Goal: Task Accomplishment & Management: Manage account settings

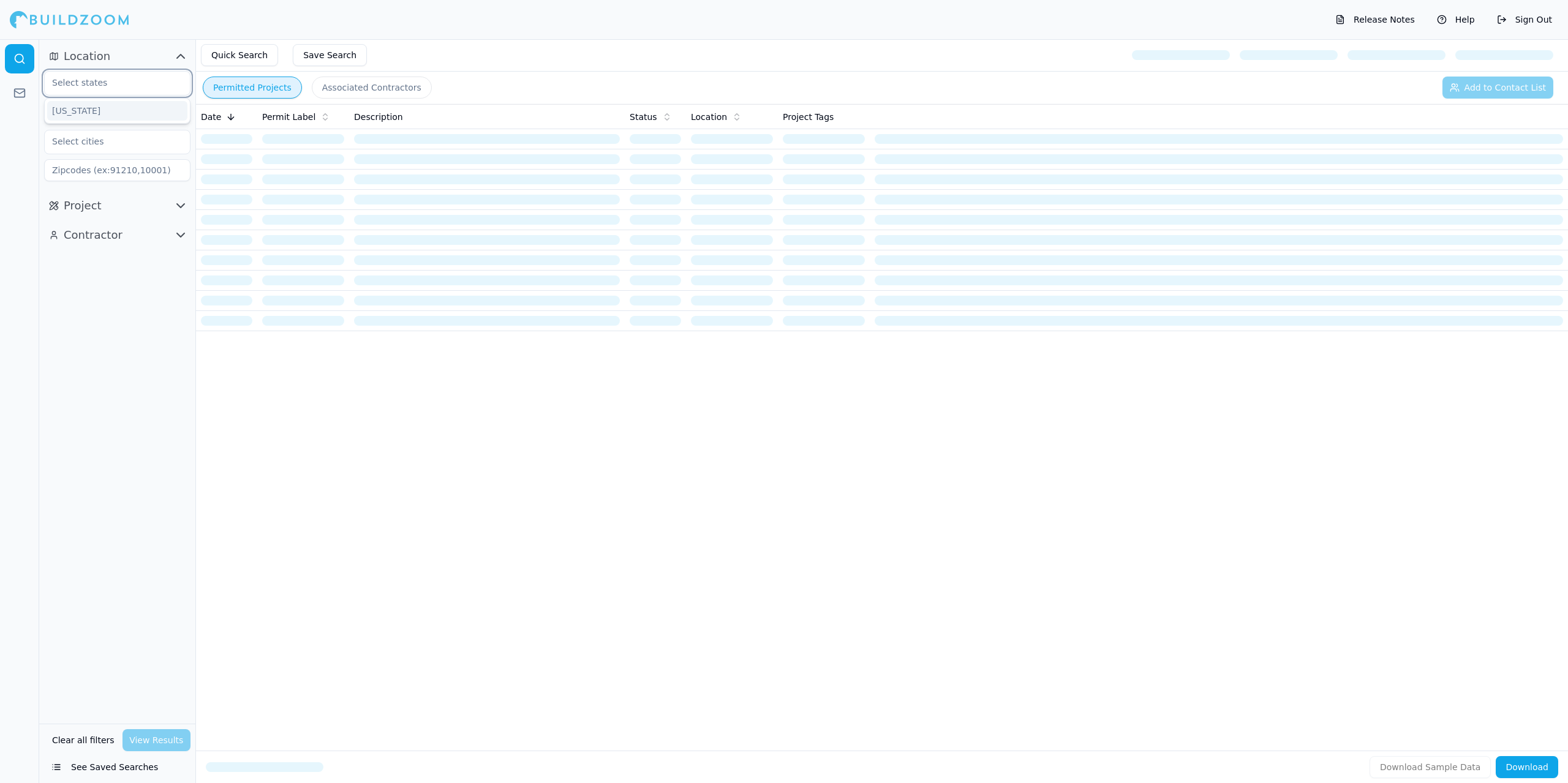
click at [125, 83] on input "text" at bounding box center [110, 83] width 130 height 22
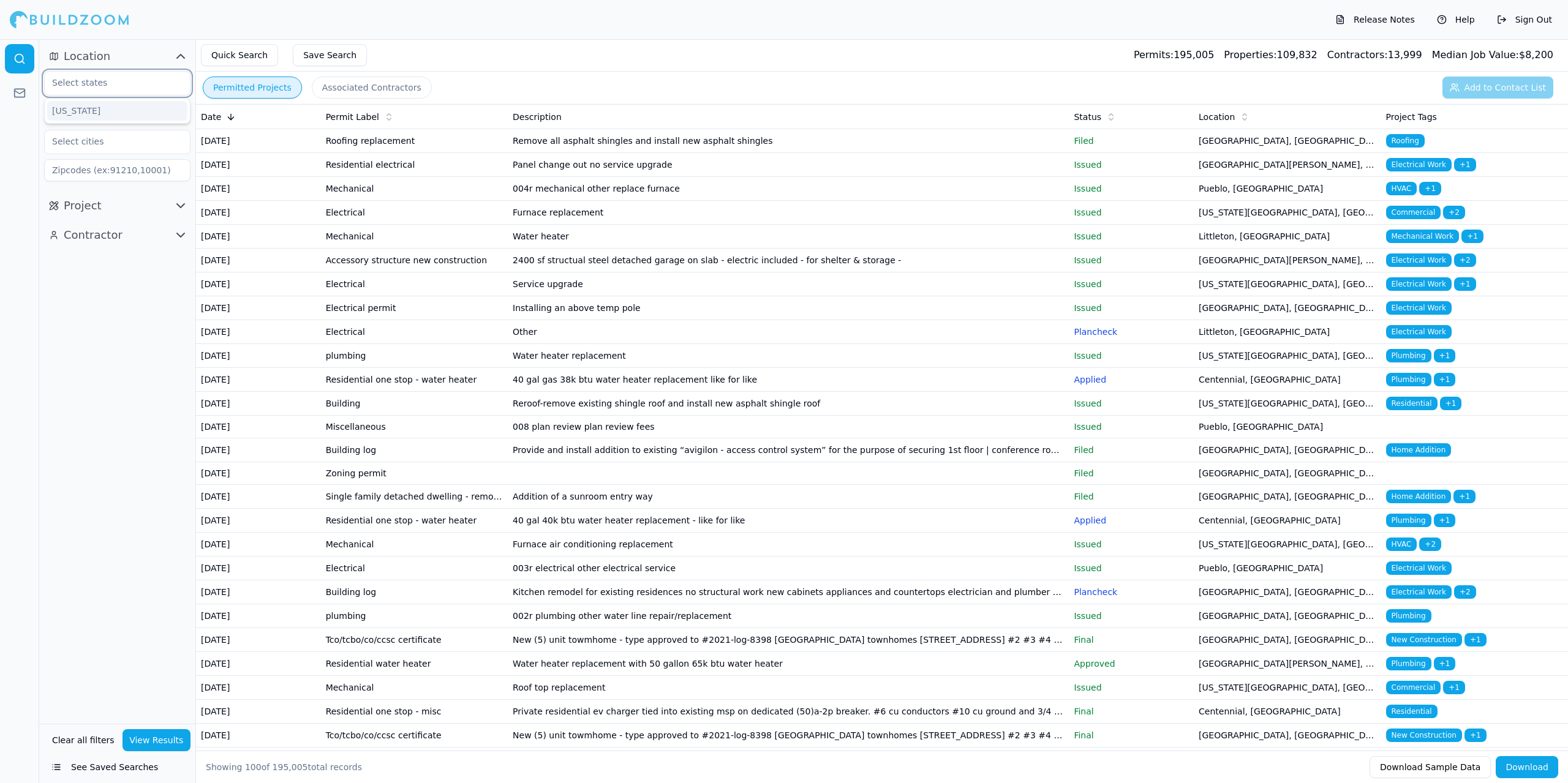
click at [99, 112] on div "[US_STATE]" at bounding box center [117, 110] width 140 height 20
click at [101, 116] on input "text" at bounding box center [110, 112] width 130 height 22
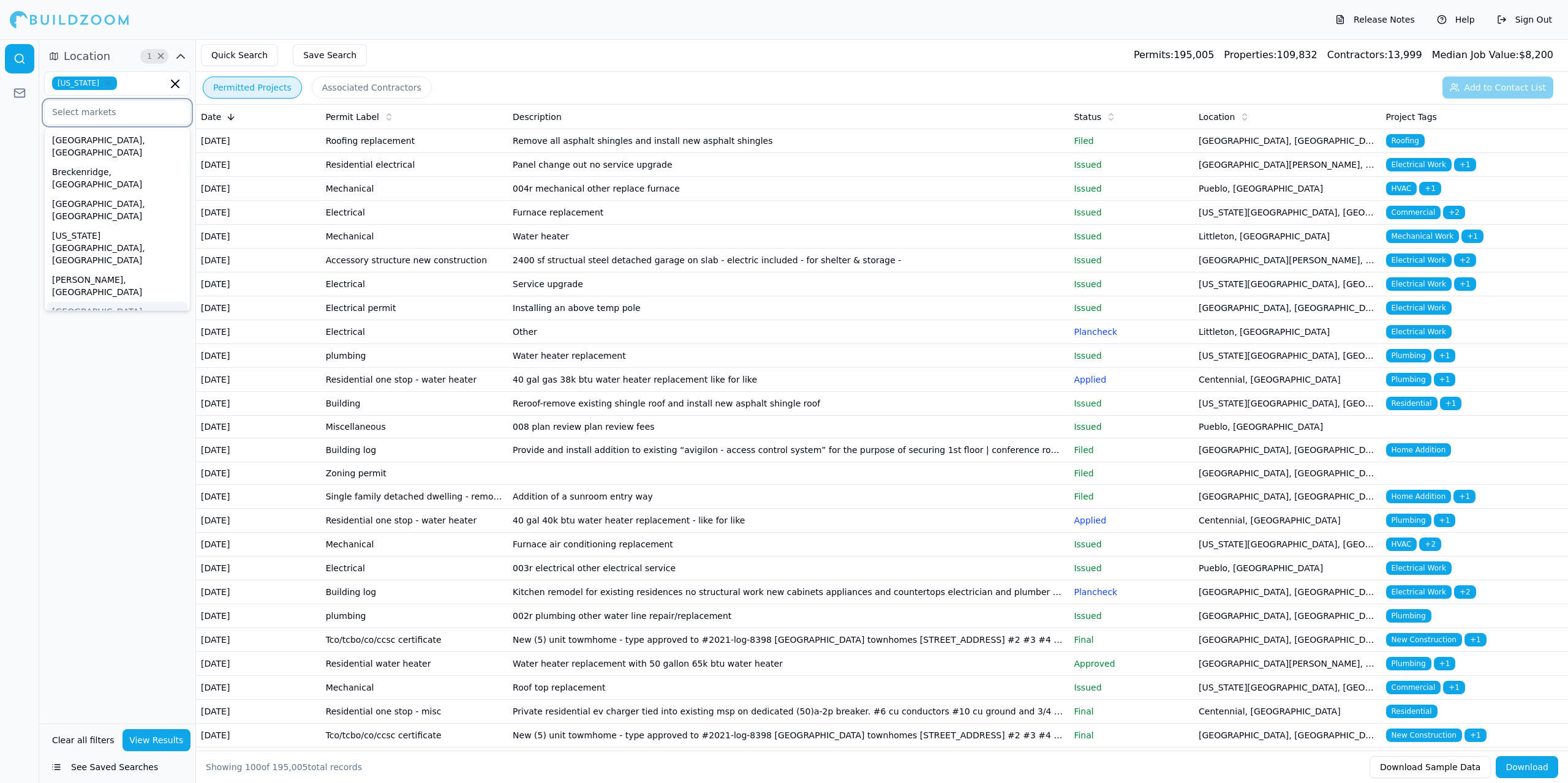
click at [117, 302] on div "[GEOGRAPHIC_DATA]-[GEOGRAPHIC_DATA]-[GEOGRAPHIC_DATA], [GEOGRAPHIC_DATA]" at bounding box center [117, 330] width 140 height 56
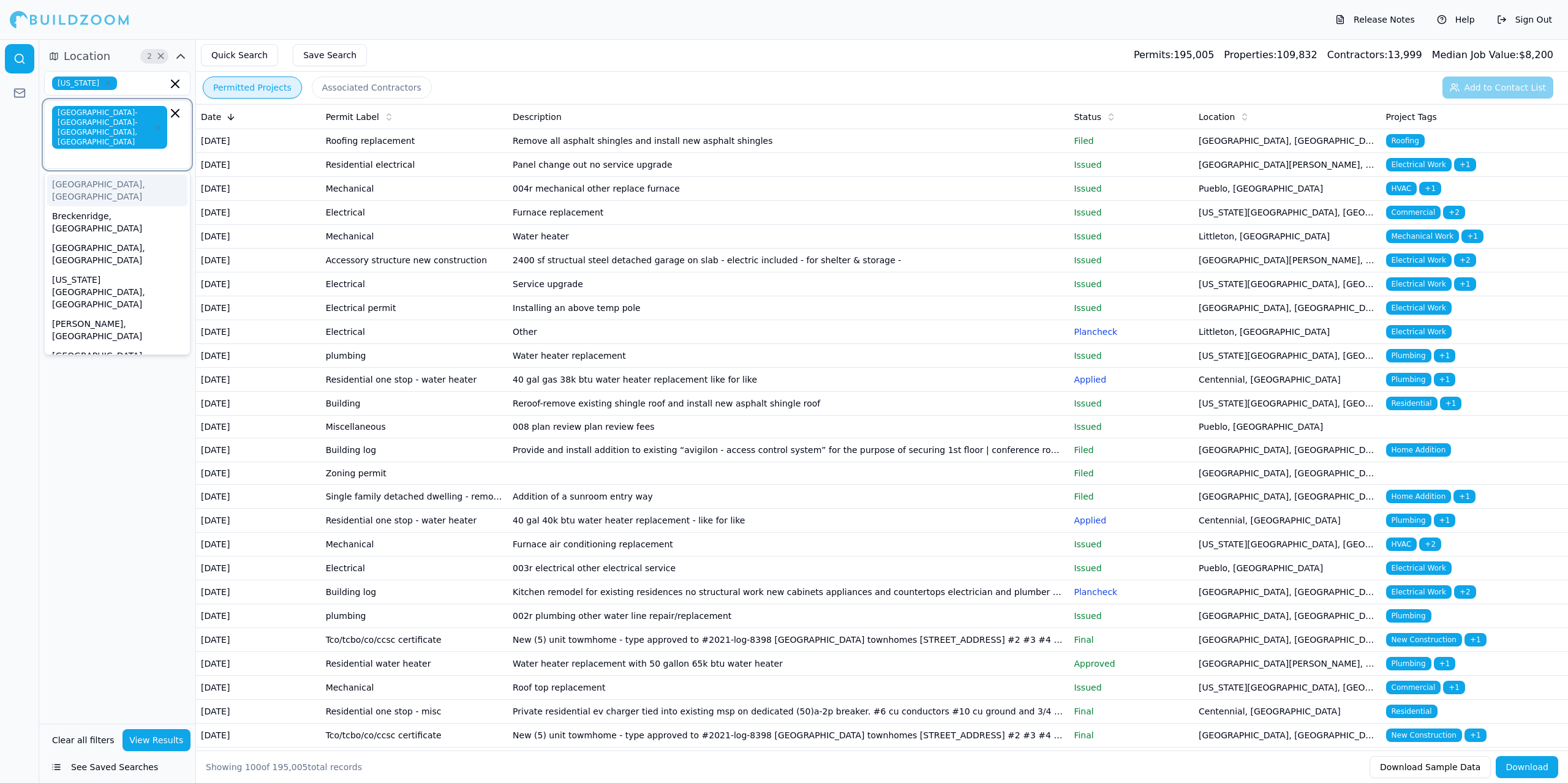
click at [67, 175] on div "[GEOGRAPHIC_DATA], [GEOGRAPHIC_DATA]" at bounding box center [117, 190] width 140 height 32
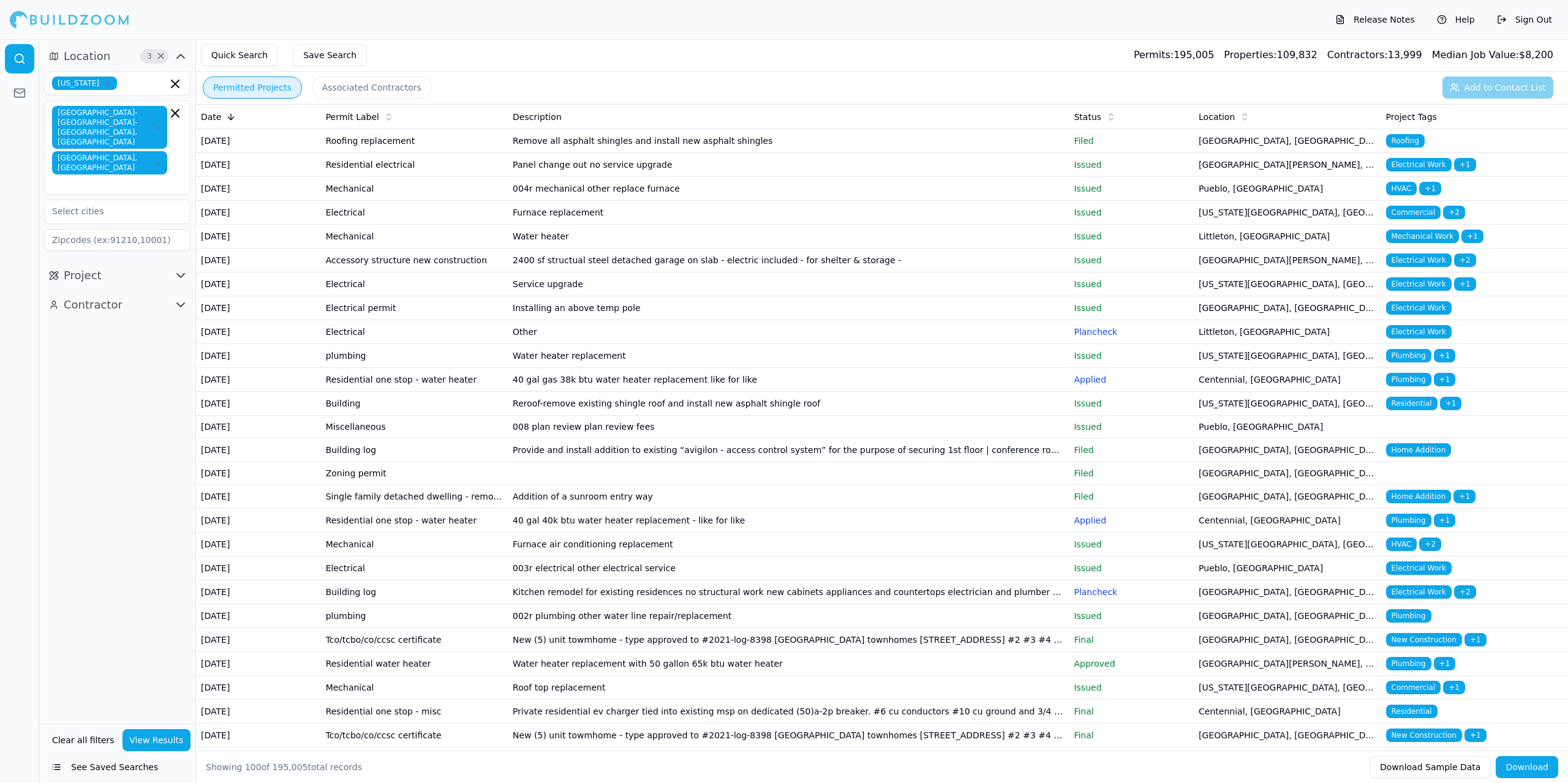
click at [75, 151] on span "[GEOGRAPHIC_DATA], [GEOGRAPHIC_DATA]" at bounding box center [109, 163] width 115 height 23
click at [154, 159] on icon "button" at bounding box center [157, 162] width 7 height 7
click at [89, 442] on div "Location 2 × [US_STATE] [GEOGRAPHIC_DATA]-[GEOGRAPHIC_DATA]-[GEOGRAPHIC_DATA], …" at bounding box center [117, 381] width 156 height 684
click at [103, 175] on input "text" at bounding box center [110, 186] width 130 height 22
click at [78, 255] on div "Arvada, [GEOGRAPHIC_DATA]" at bounding box center [117, 265] width 140 height 20
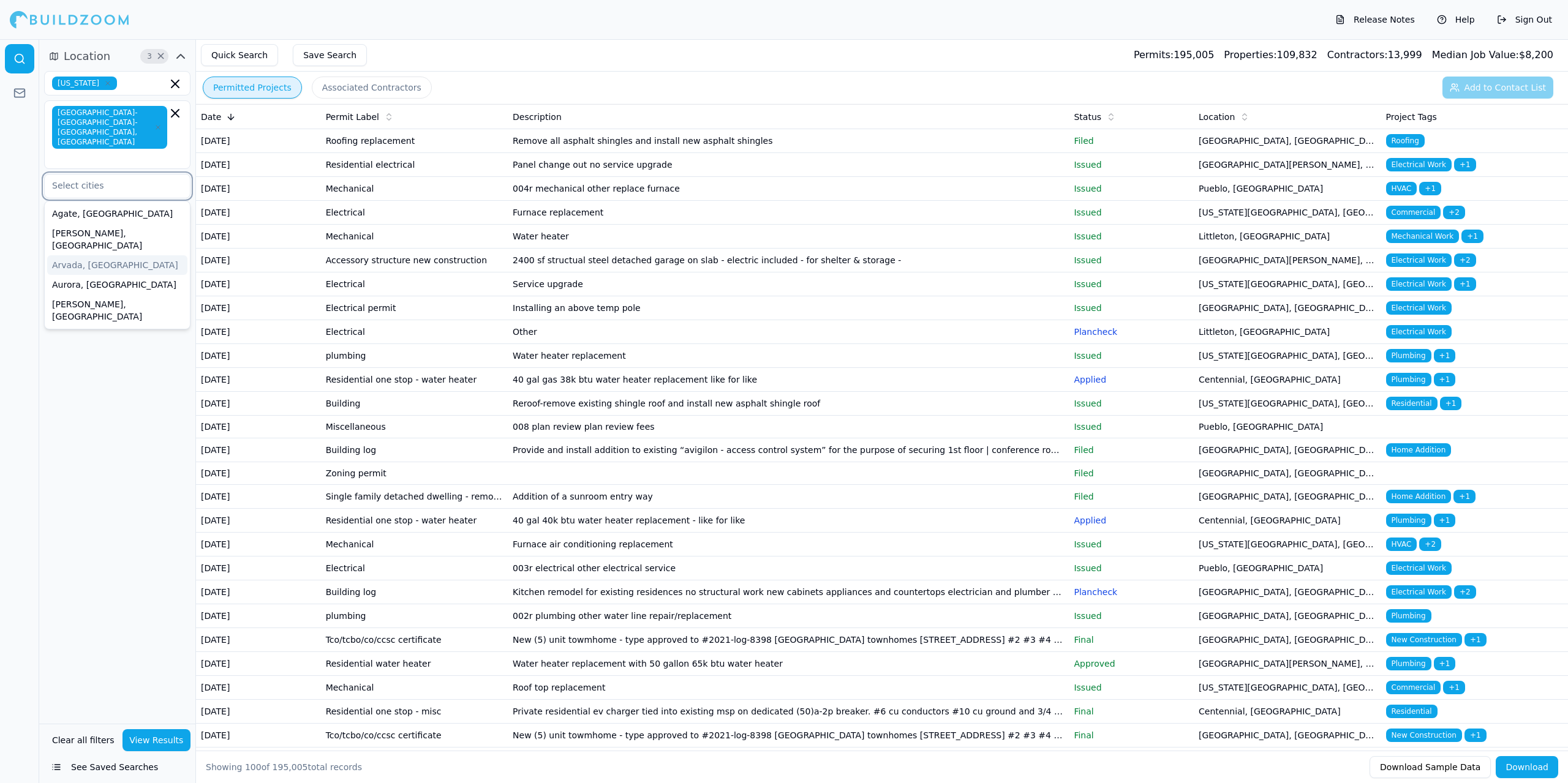
click at [66, 255] on div "Arvada, [GEOGRAPHIC_DATA]" at bounding box center [117, 265] width 140 height 20
click at [67, 280] on div "Aurora, [GEOGRAPHIC_DATA]" at bounding box center [117, 289] width 140 height 20
click at [111, 301] on div "Location 4 × [US_STATE] [GEOGRAPHIC_DATA]-[GEOGRAPHIC_DATA]-[GEOGRAPHIC_DATA], …" at bounding box center [117, 381] width 156 height 684
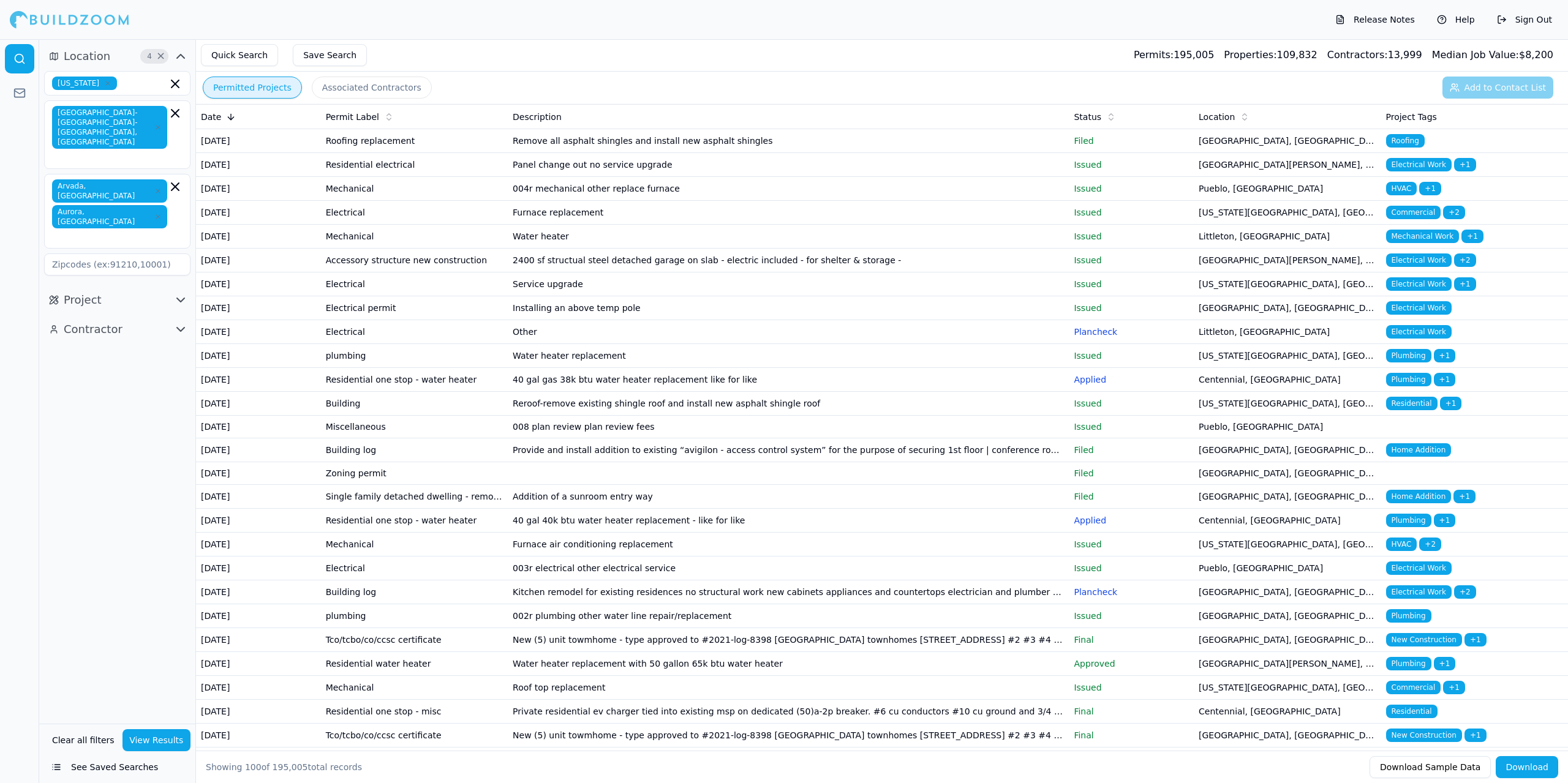
click at [154, 213] on icon "button" at bounding box center [157, 216] width 7 height 7
click at [154, 187] on icon "button" at bounding box center [157, 190] width 7 height 7
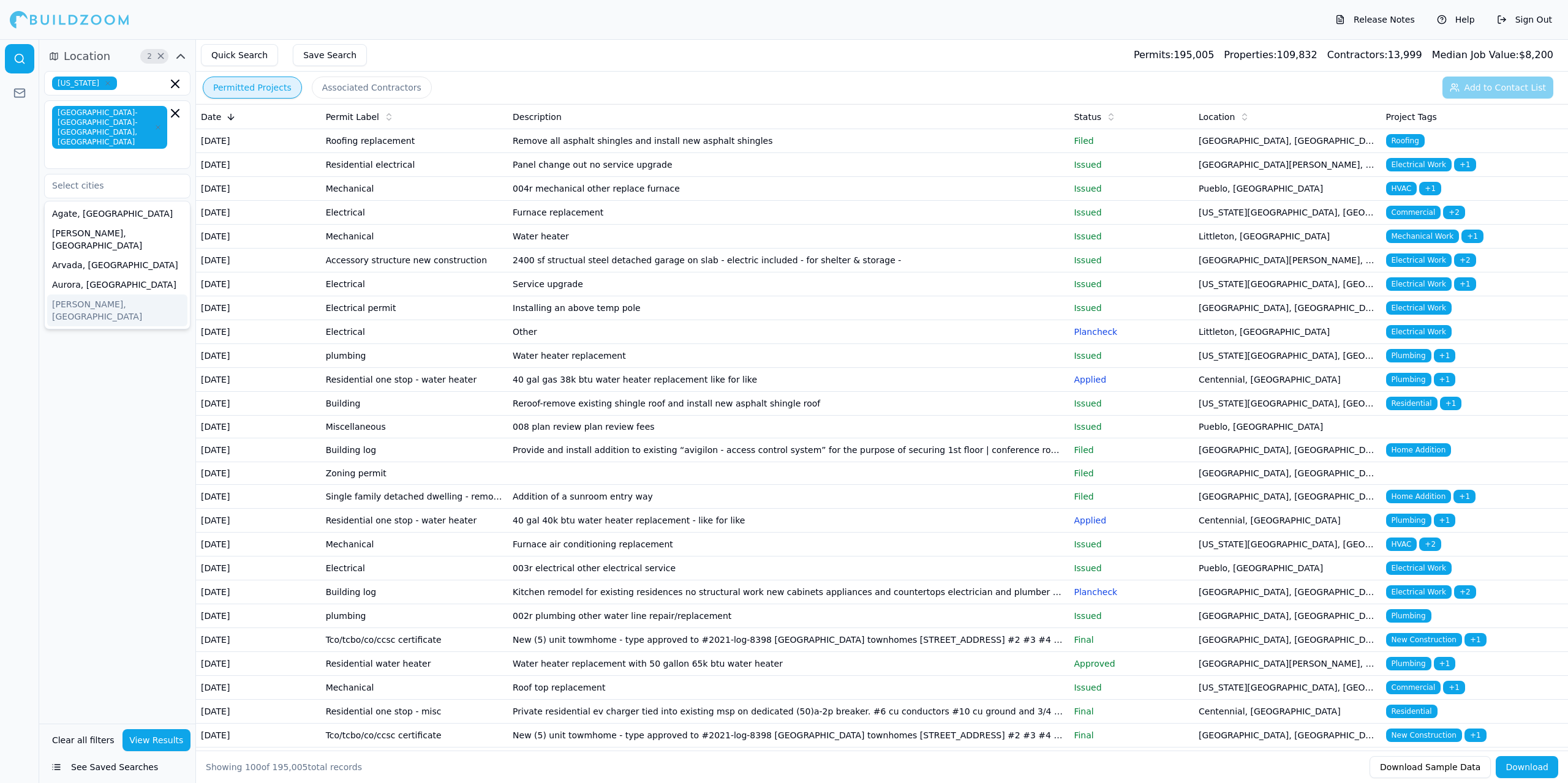
click at [97, 319] on div "Location 2 × [US_STATE] [GEOGRAPHIC_DATA]-[GEOGRAPHIC_DATA]-[GEOGRAPHIC_DATA], …" at bounding box center [117, 381] width 156 height 684
click at [179, 243] on icon "button" at bounding box center [180, 250] width 15 height 15
click at [140, 265] on input "text" at bounding box center [110, 276] width 130 height 22
click at [88, 314] on div "Commercial" at bounding box center [117, 323] width 140 height 20
click at [85, 294] on div "Residential" at bounding box center [117, 304] width 140 height 20
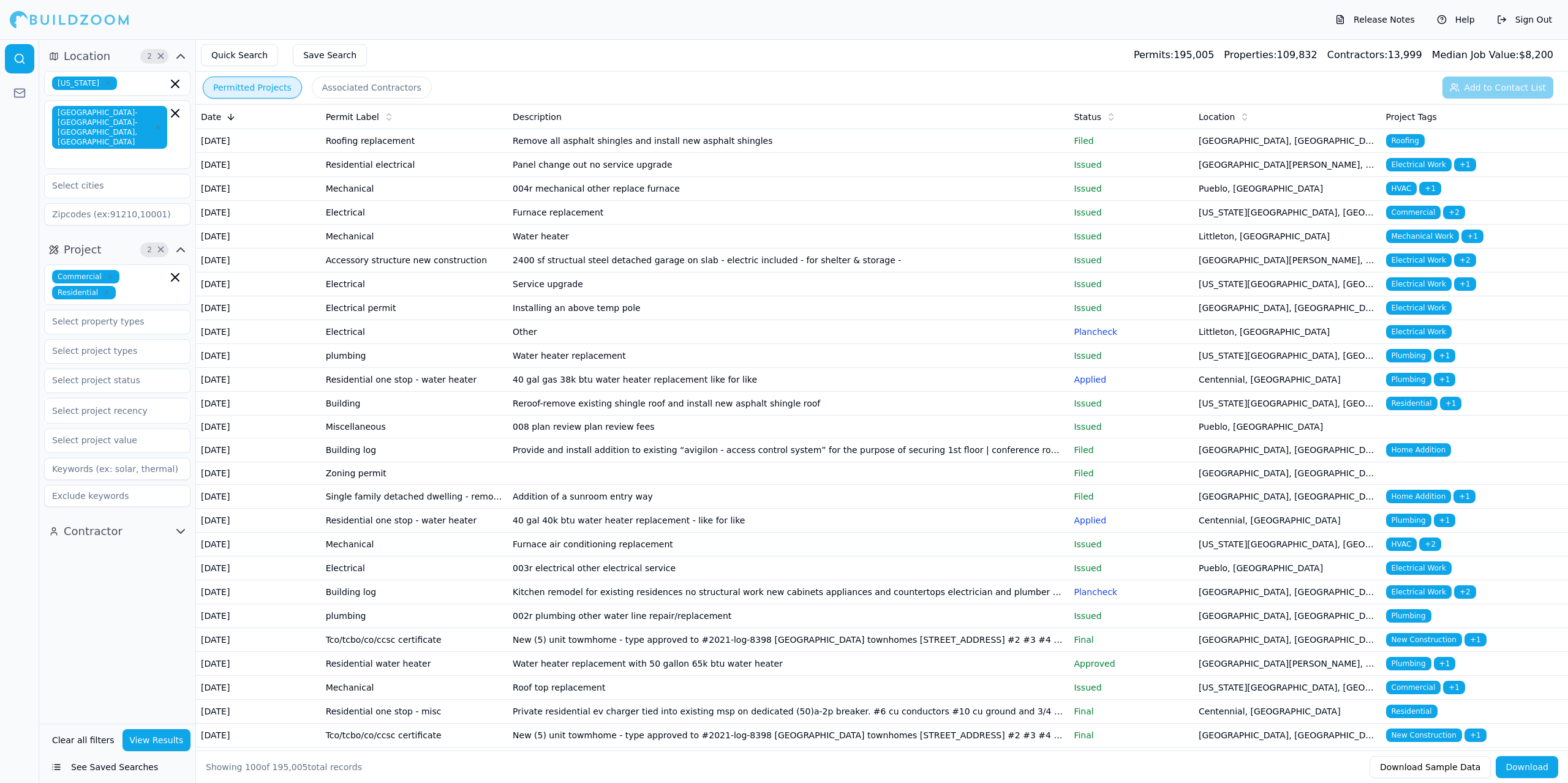
click at [103, 526] on div "Contractor" at bounding box center [117, 532] width 156 height 30
click at [141, 311] on input "text" at bounding box center [110, 322] width 130 height 22
click at [68, 478] on div "Triplex" at bounding box center [117, 488] width 140 height 20
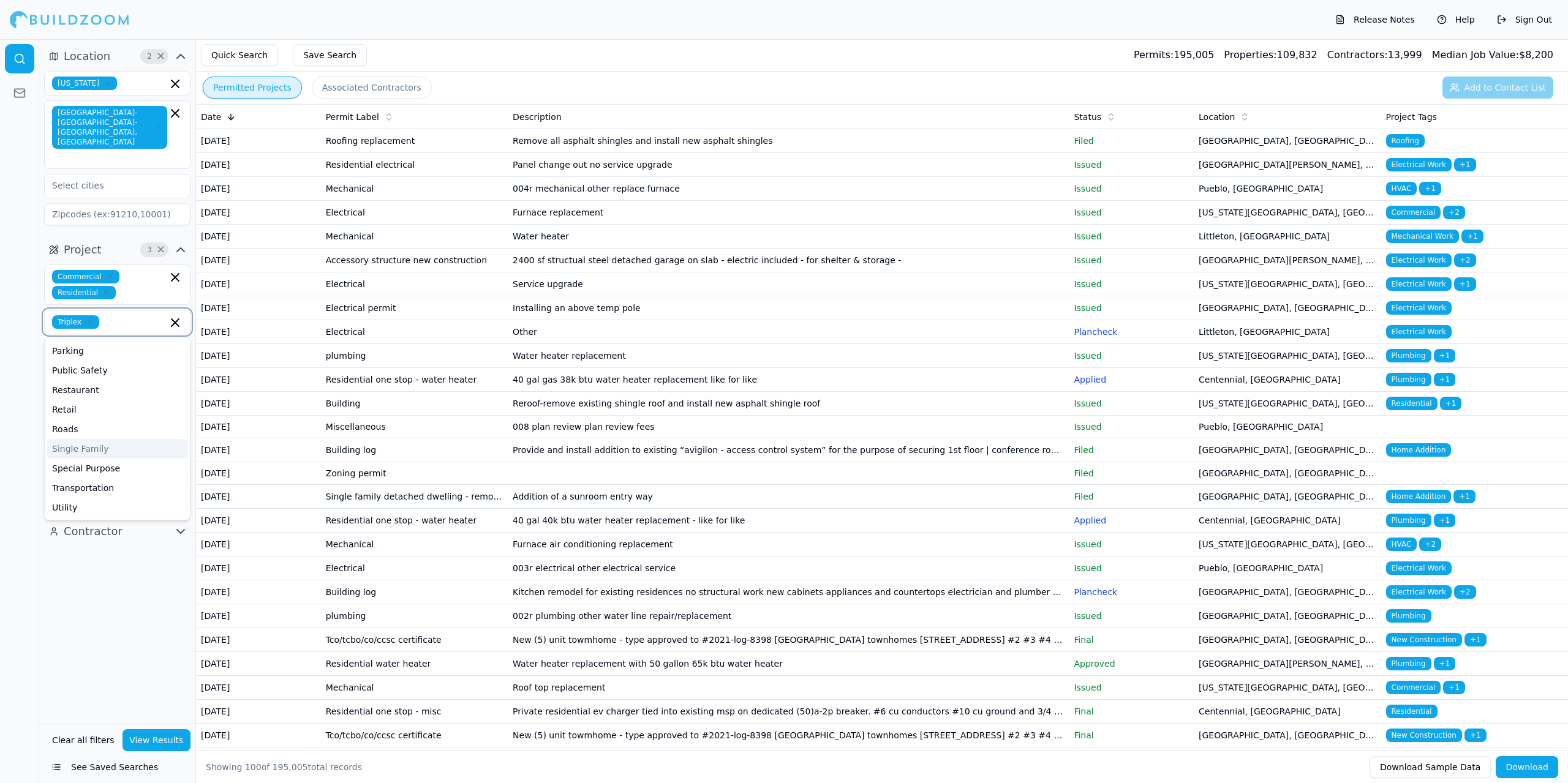
click at [81, 439] on div "Single Family" at bounding box center [117, 449] width 140 height 20
click at [131, 477] on div "Restaurant" at bounding box center [117, 486] width 140 height 20
click at [120, 435] on div "Office" at bounding box center [117, 444] width 140 height 20
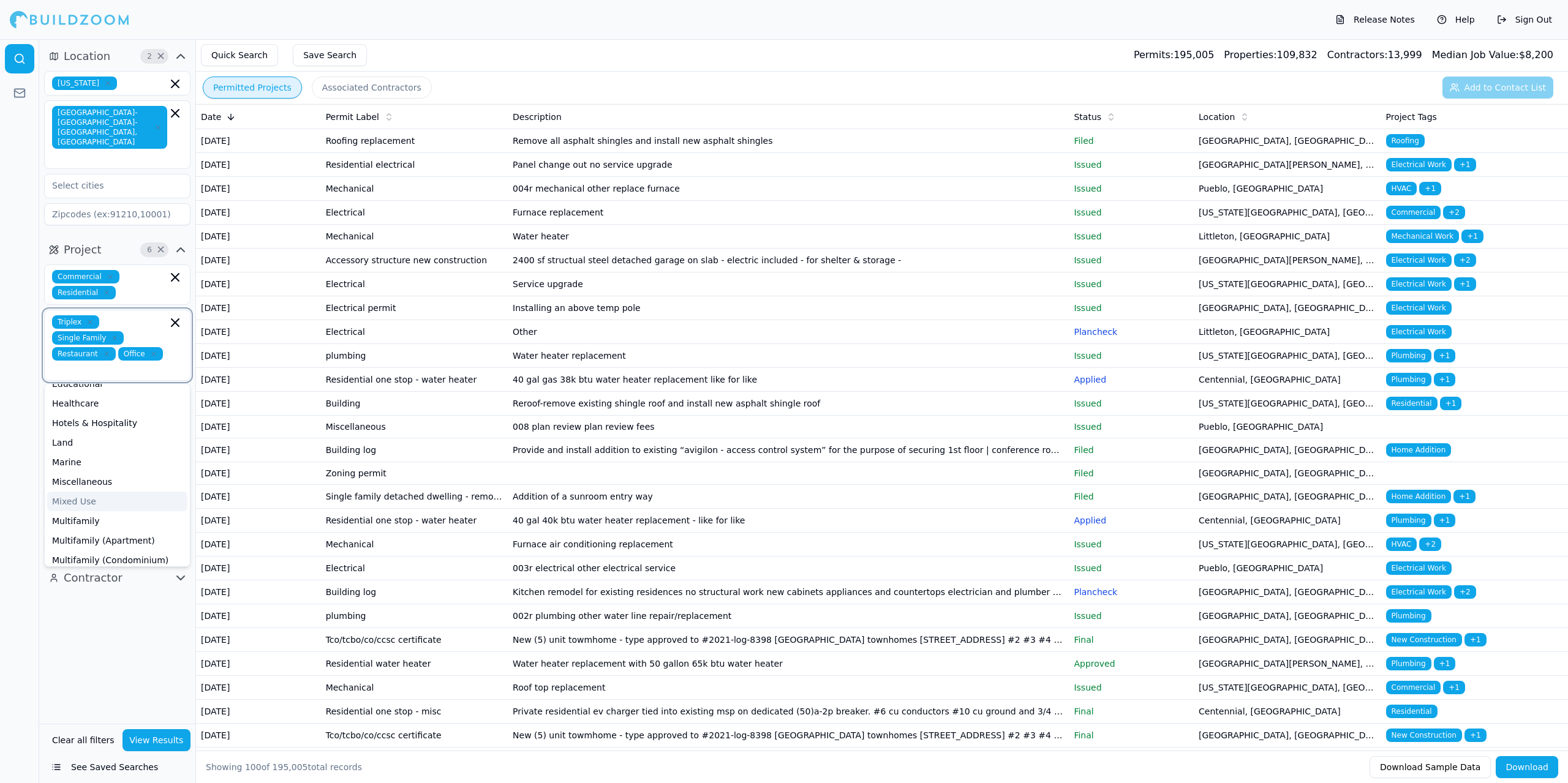
scroll to position [109, 0]
click at [115, 493] on div "Mixed Use" at bounding box center [117, 503] width 140 height 20
click at [125, 466] on div "Duplex" at bounding box center [117, 475] width 140 height 20
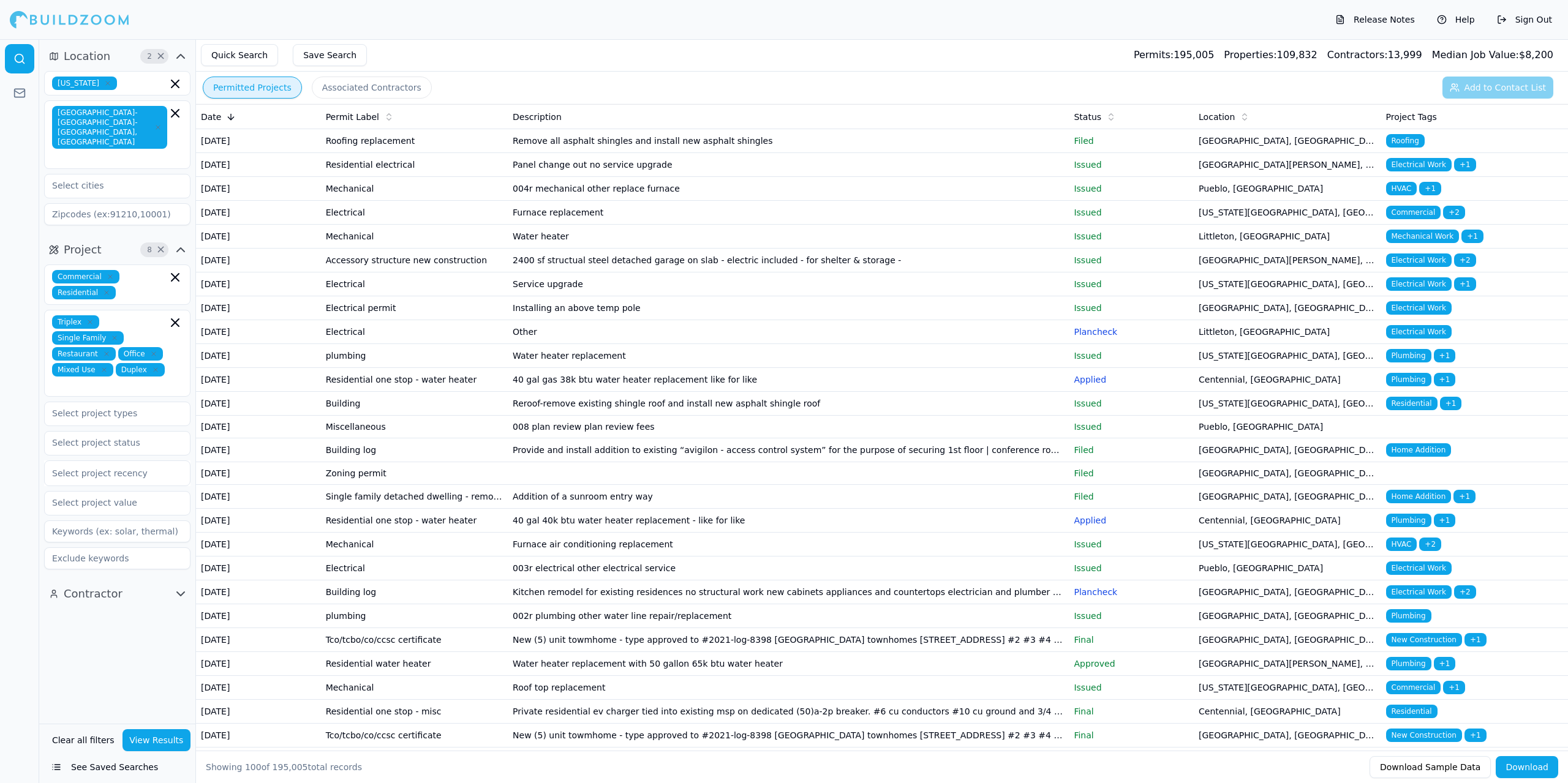
click at [74, 612] on div "Location 2 × [US_STATE] [GEOGRAPHIC_DATA]-[GEOGRAPHIC_DATA]-[GEOGRAPHIC_DATA], …" at bounding box center [117, 381] width 156 height 684
click at [156, 402] on input "text" at bounding box center [110, 413] width 130 height 22
click at [138, 471] on div "Commercial Renovation" at bounding box center [117, 480] width 140 height 20
click at [152, 412] on icon "button" at bounding box center [154, 413] width 4 height 4
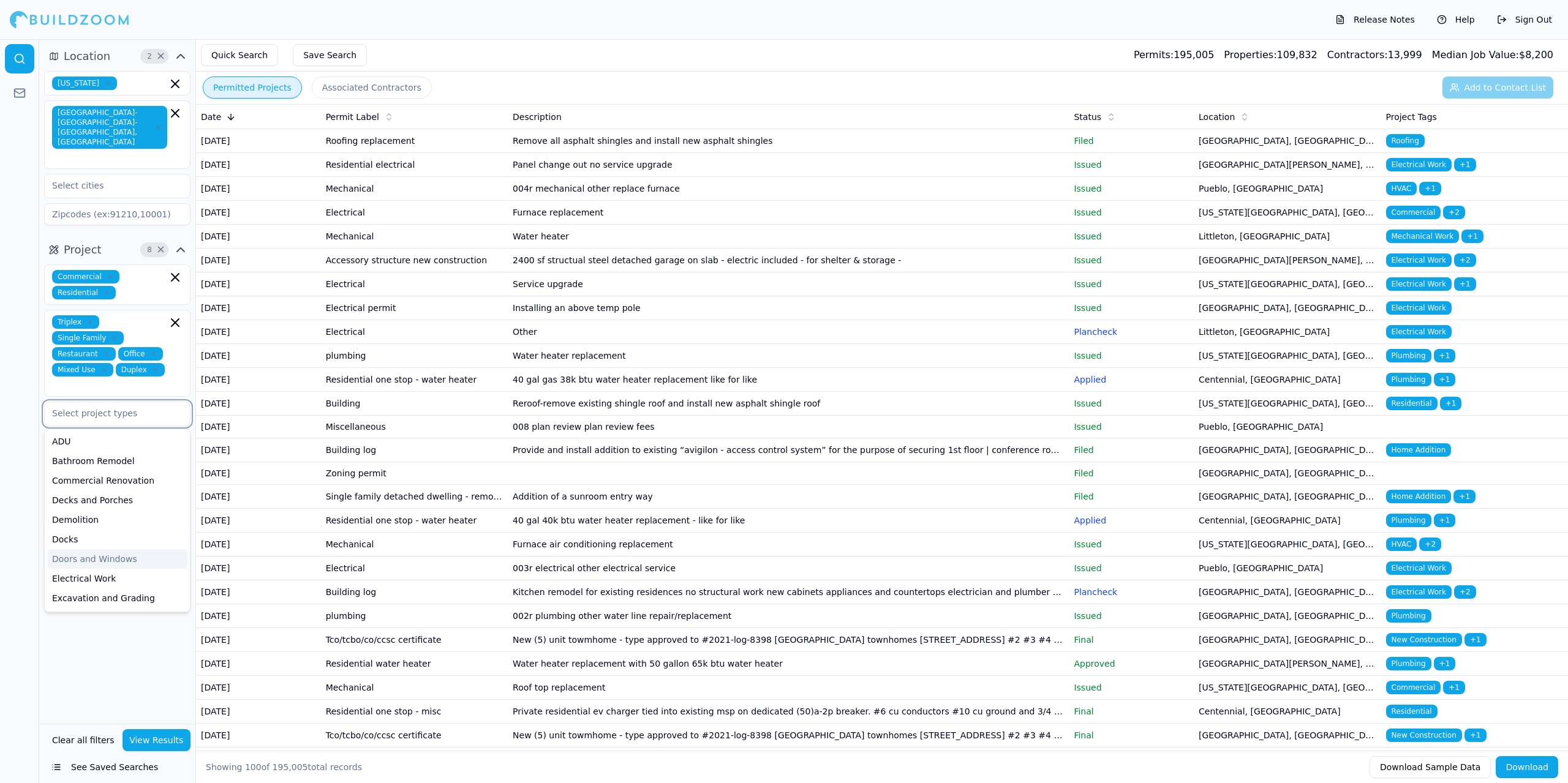
click at [102, 471] on div "Commercial Renovation" at bounding box center [117, 480] width 140 height 20
click at [130, 511] on div "New Construction" at bounding box center [117, 521] width 140 height 20
click at [114, 636] on div "Location 2 × [US_STATE] [GEOGRAPHIC_DATA]-[GEOGRAPHIC_DATA]-[GEOGRAPHIC_DATA], …" at bounding box center [117, 381] width 156 height 684
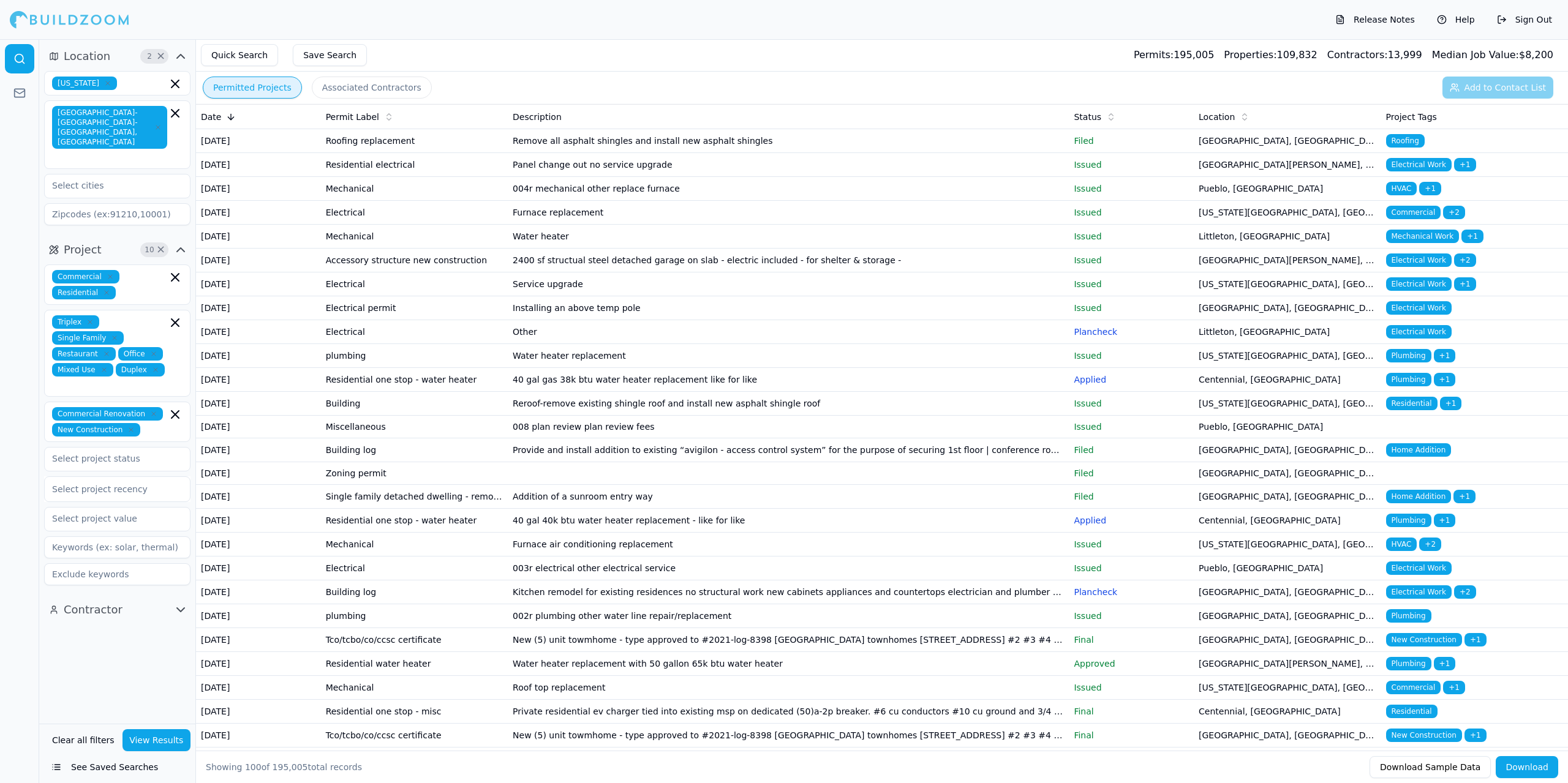
click at [179, 448] on div at bounding box center [117, 459] width 145 height 22
click at [117, 630] on div "Location 2 × [US_STATE] [GEOGRAPHIC_DATA]-[GEOGRAPHIC_DATA]-[GEOGRAPHIC_DATA], …" at bounding box center [117, 381] width 156 height 684
click at [175, 483] on div at bounding box center [117, 489] width 131 height 13
click at [92, 550] on div "Last 3 Months" at bounding box center [117, 559] width 145 height 20
click at [161, 741] on button "View Results" at bounding box center [157, 741] width 69 height 22
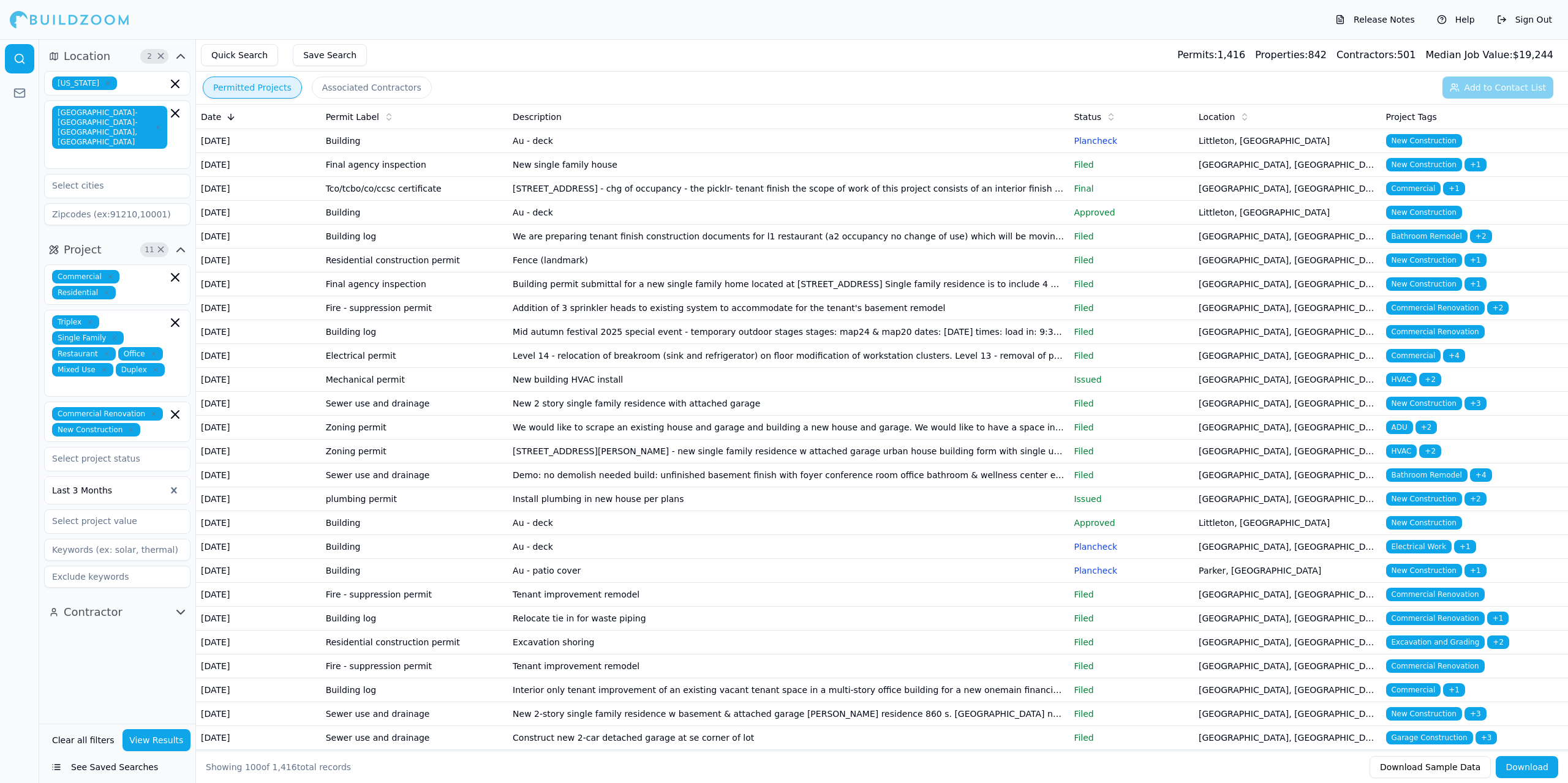
click at [380, 177] on td "Final agency inspection" at bounding box center [414, 165] width 187 height 24
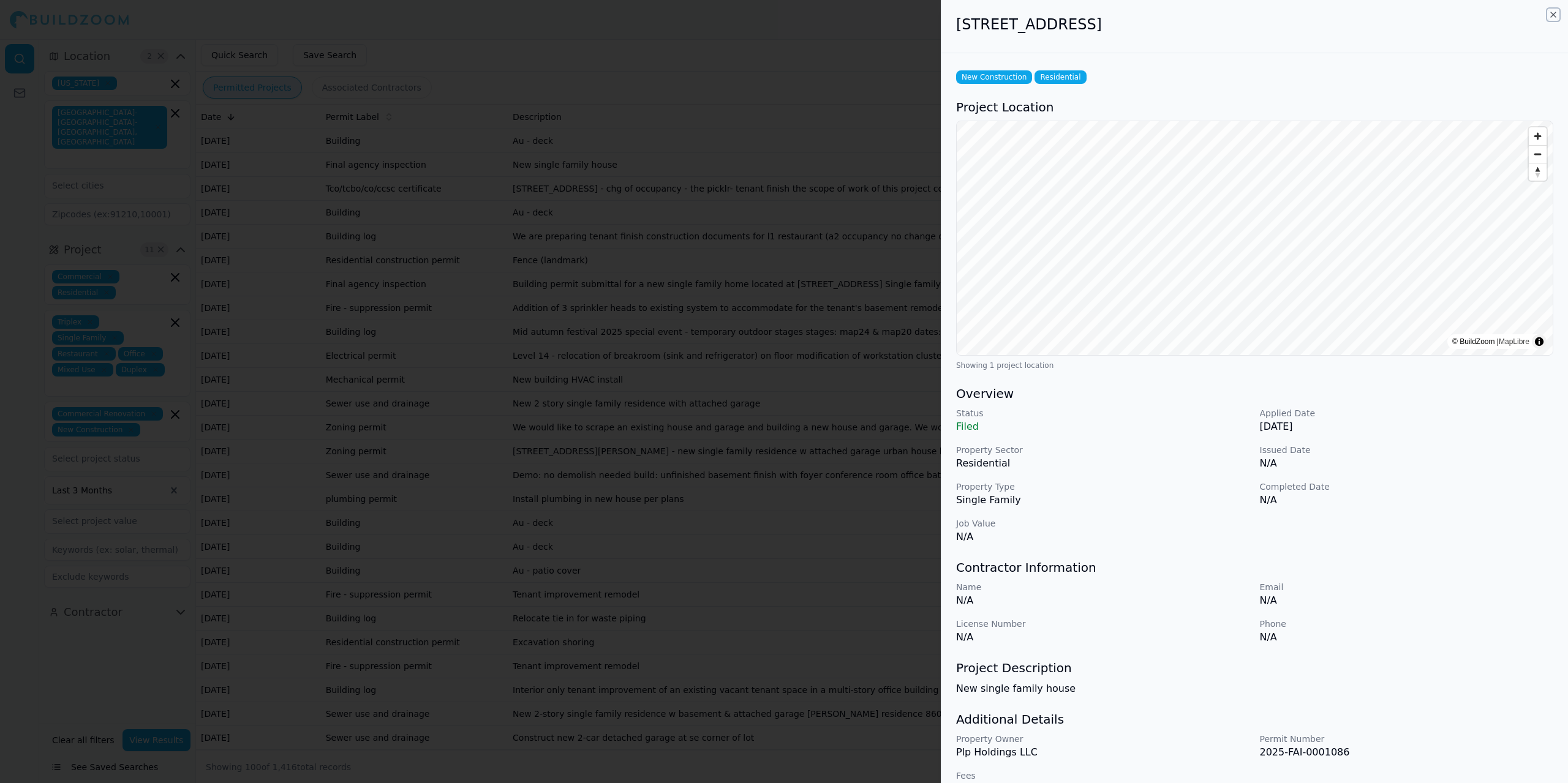
click at [1552, 16] on icon "button" at bounding box center [1553, 15] width 10 height 10
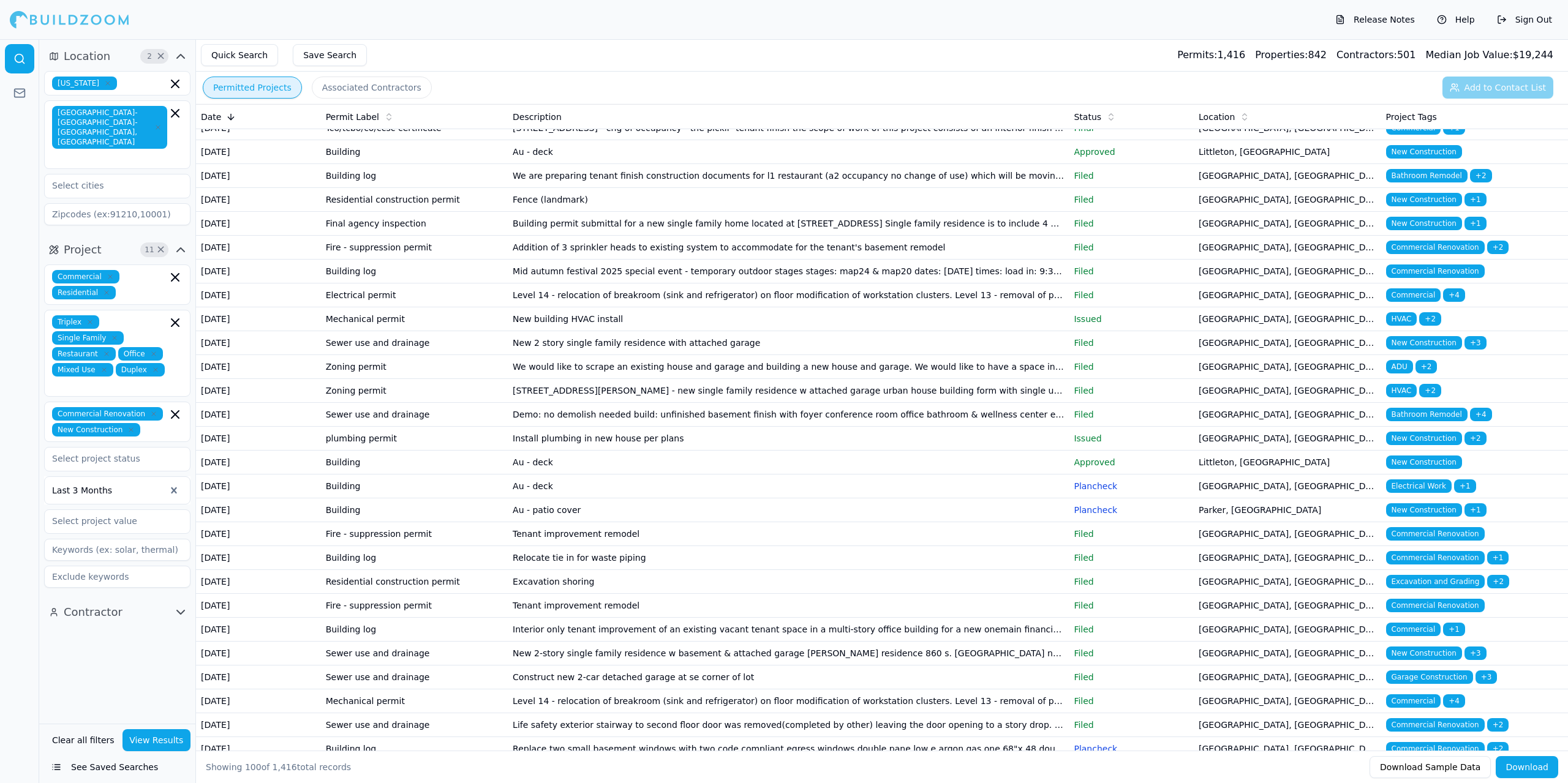
scroll to position [61, 0]
click at [422, 187] on td "Building log" at bounding box center [414, 175] width 187 height 24
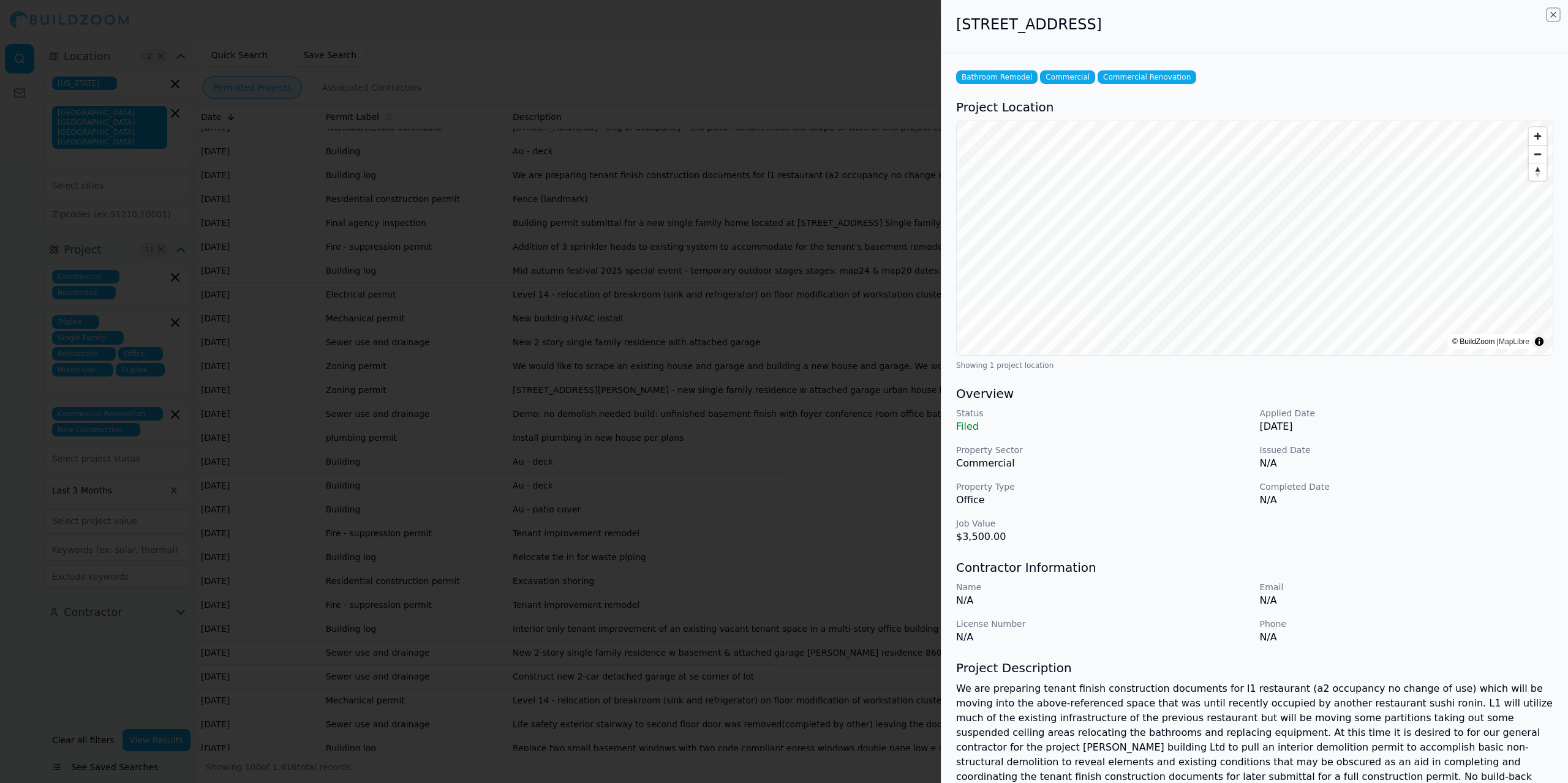
click at [1554, 15] on icon "button" at bounding box center [1553, 15] width 5 height 5
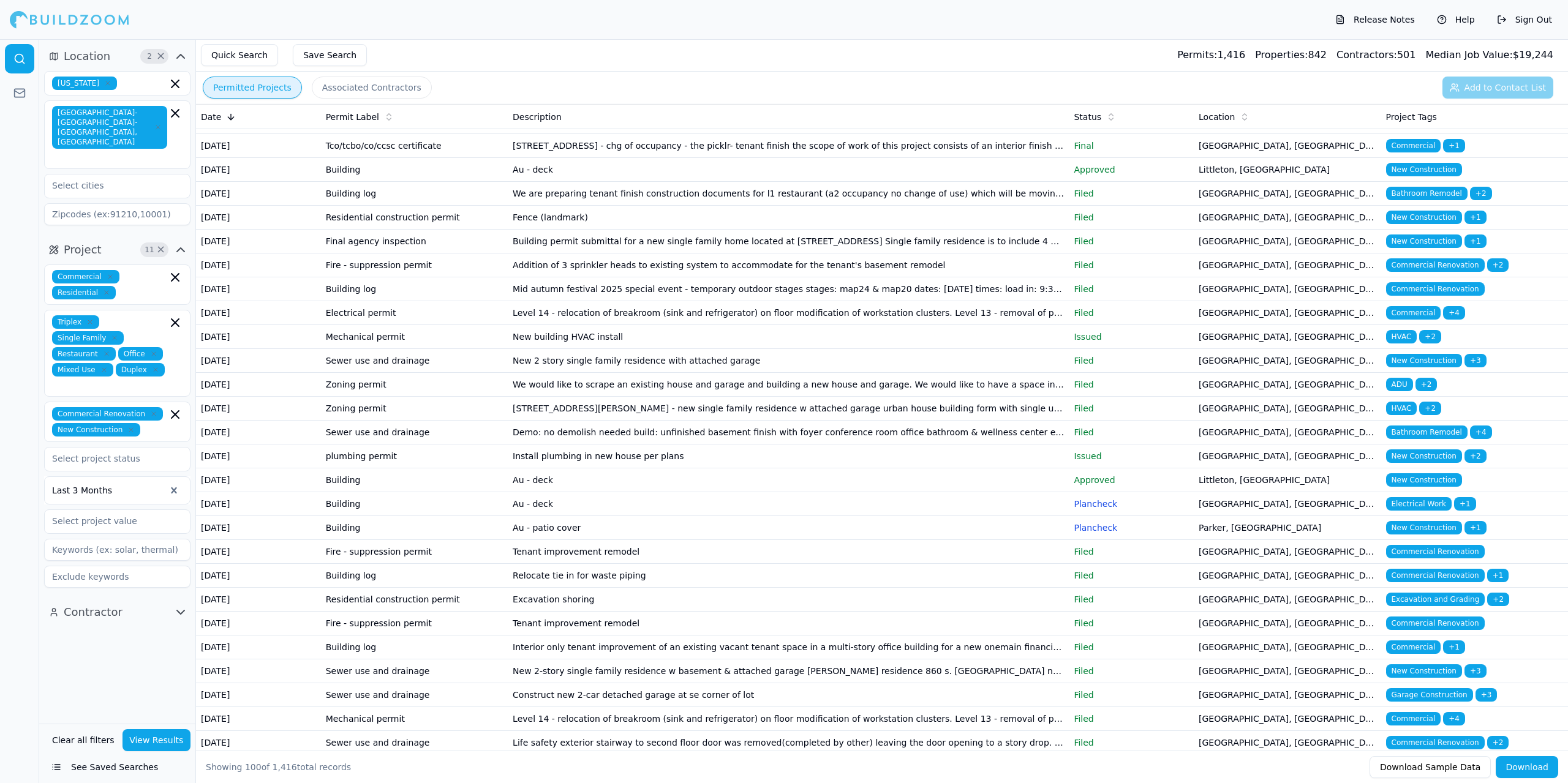
scroll to position [0, 0]
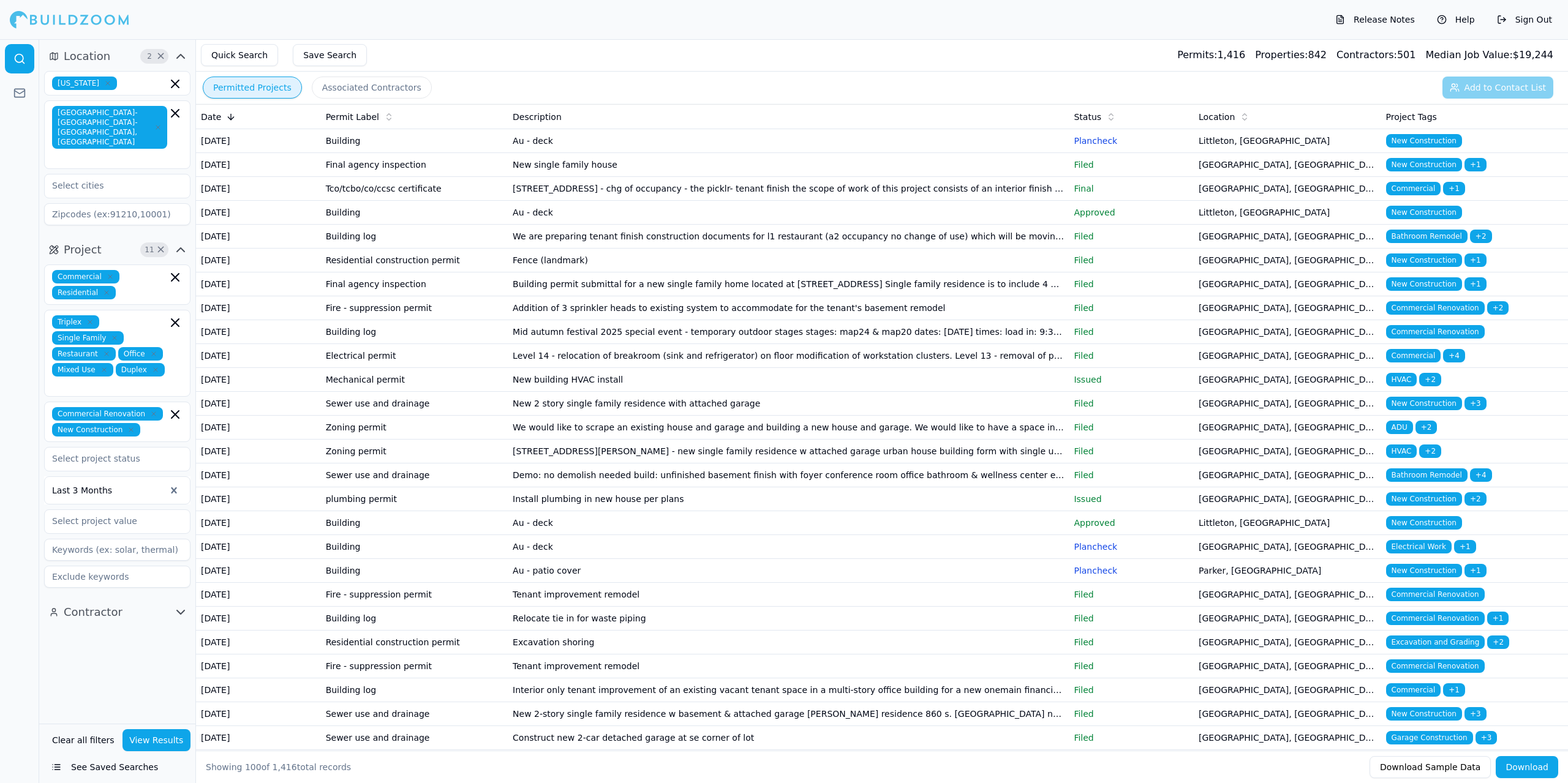
click at [370, 88] on button "Associated Contractors" at bounding box center [371, 88] width 120 height 22
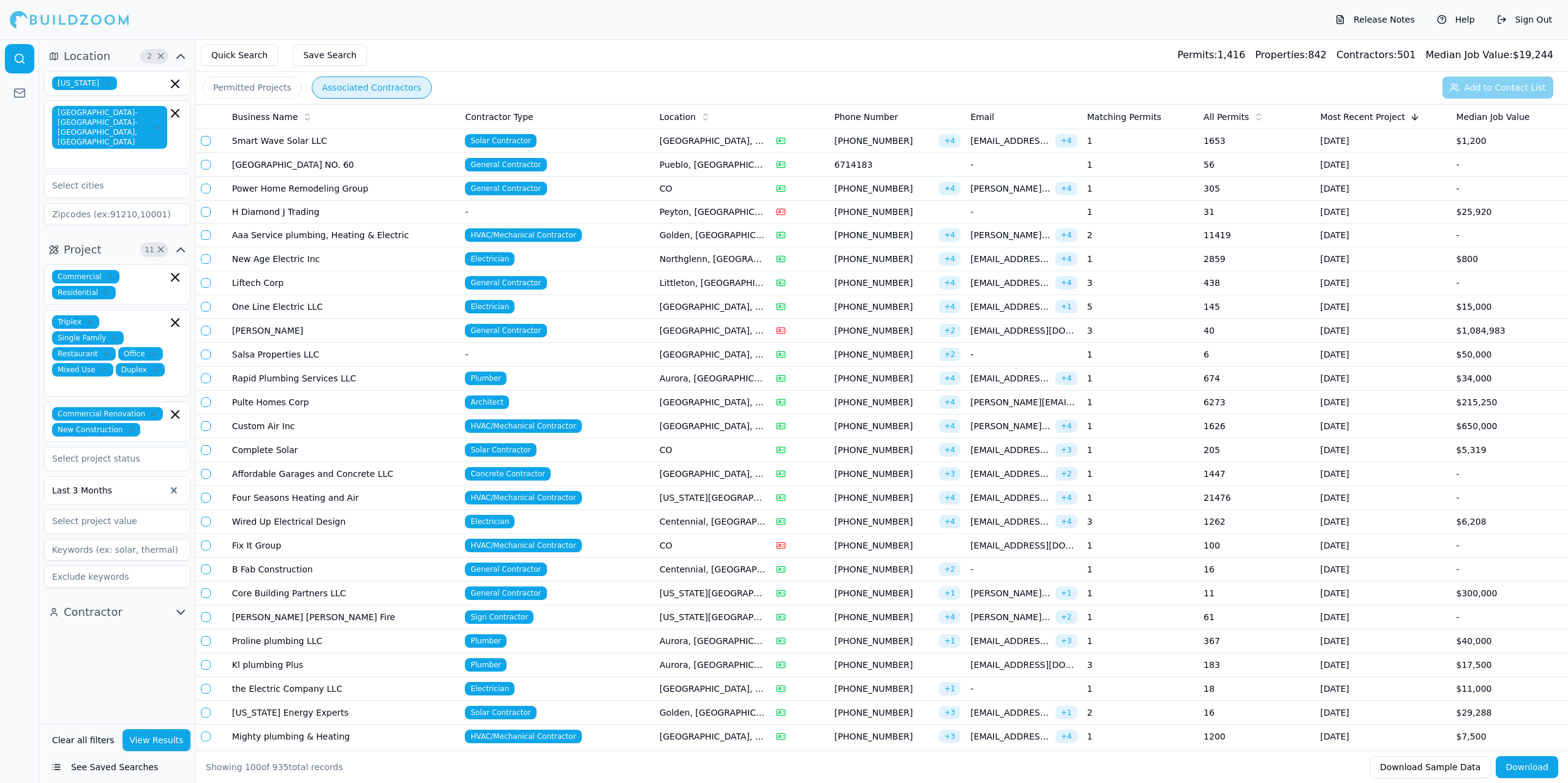
click at [323, 189] on td "Power Home Remodeling Group" at bounding box center [344, 189] width 233 height 24
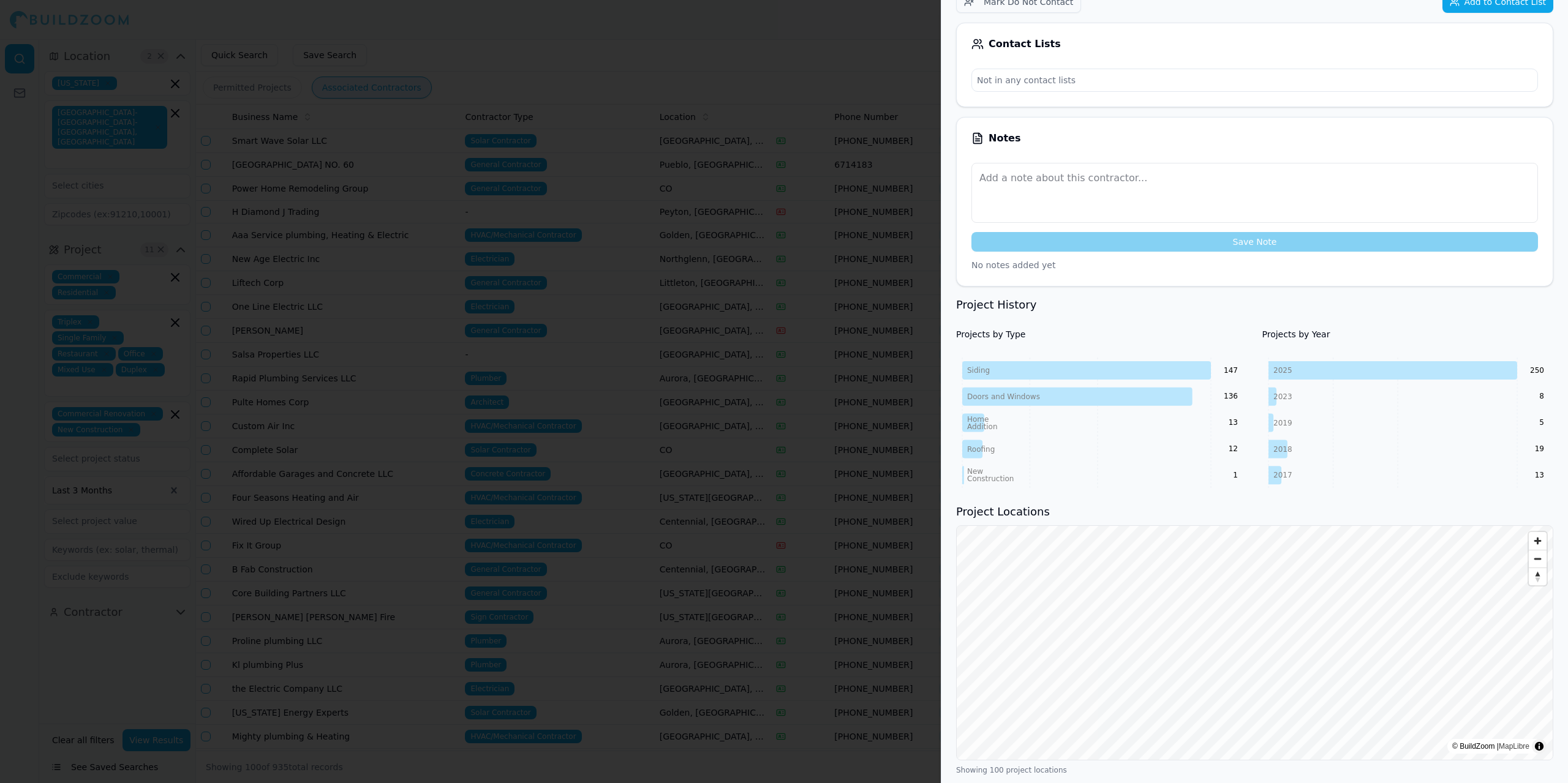
scroll to position [306, 0]
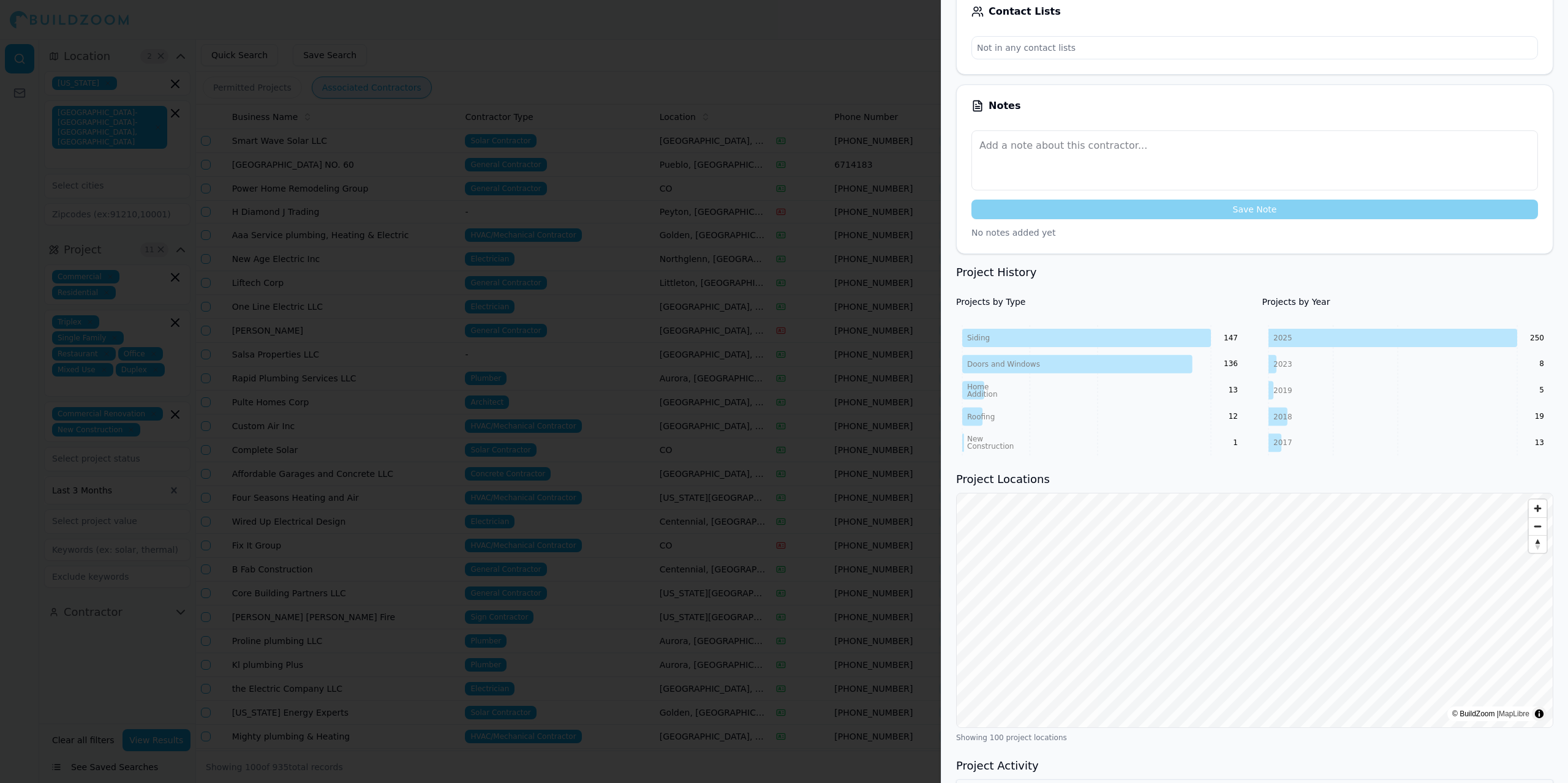
click at [702, 74] on div at bounding box center [784, 392] width 1568 height 783
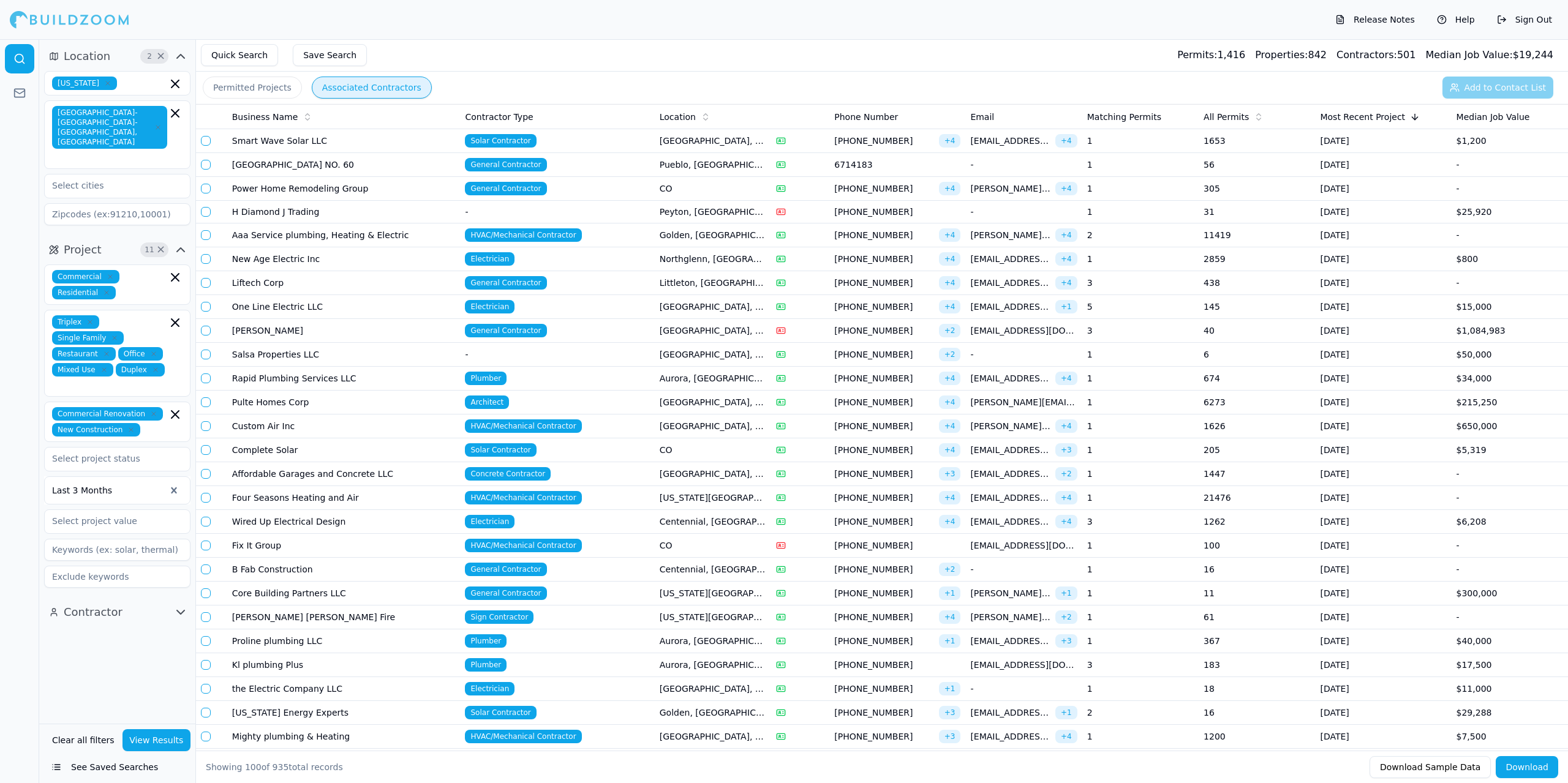
click at [266, 284] on td "Liftech Corp" at bounding box center [344, 283] width 233 height 24
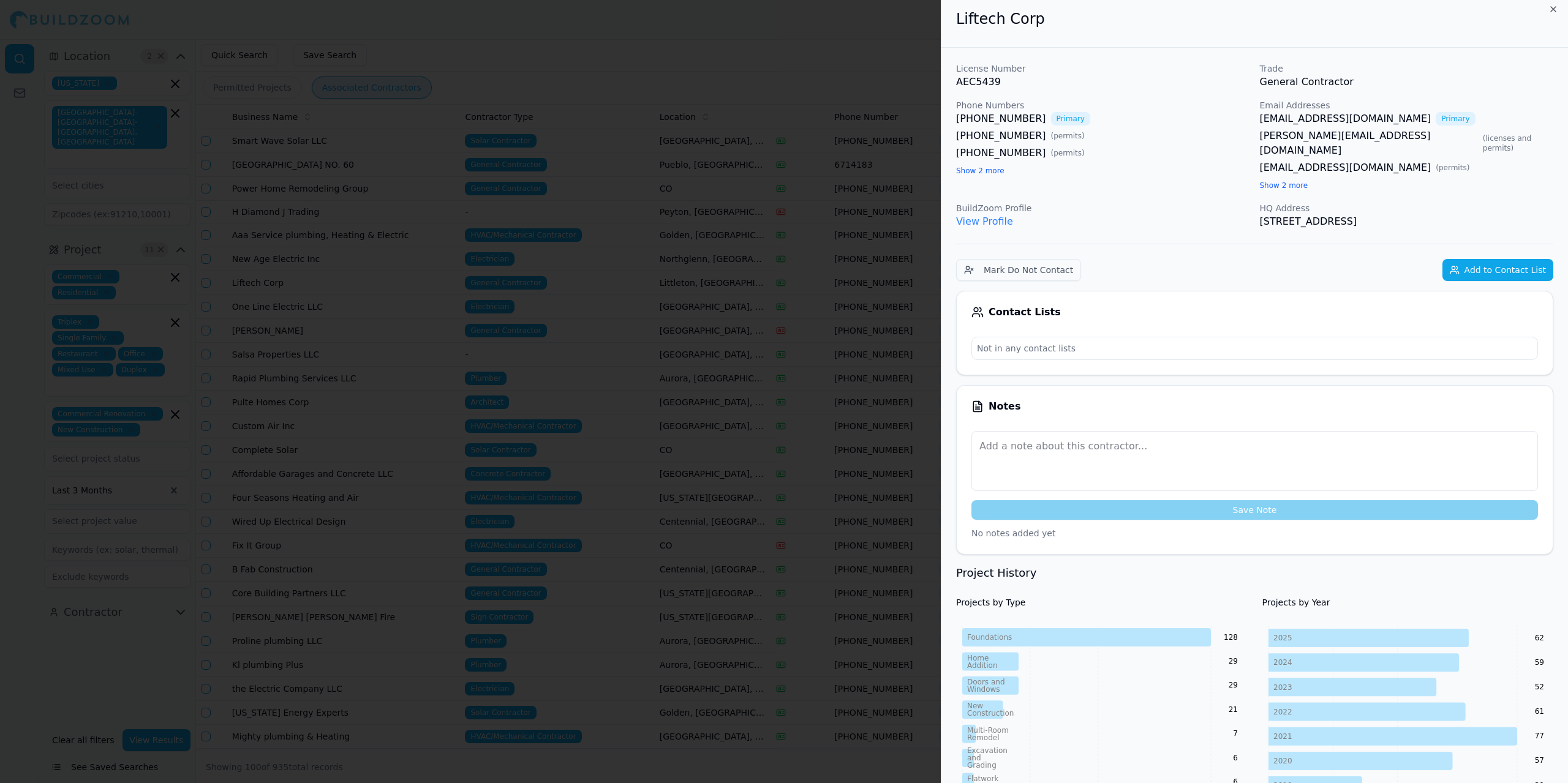
scroll to position [0, 0]
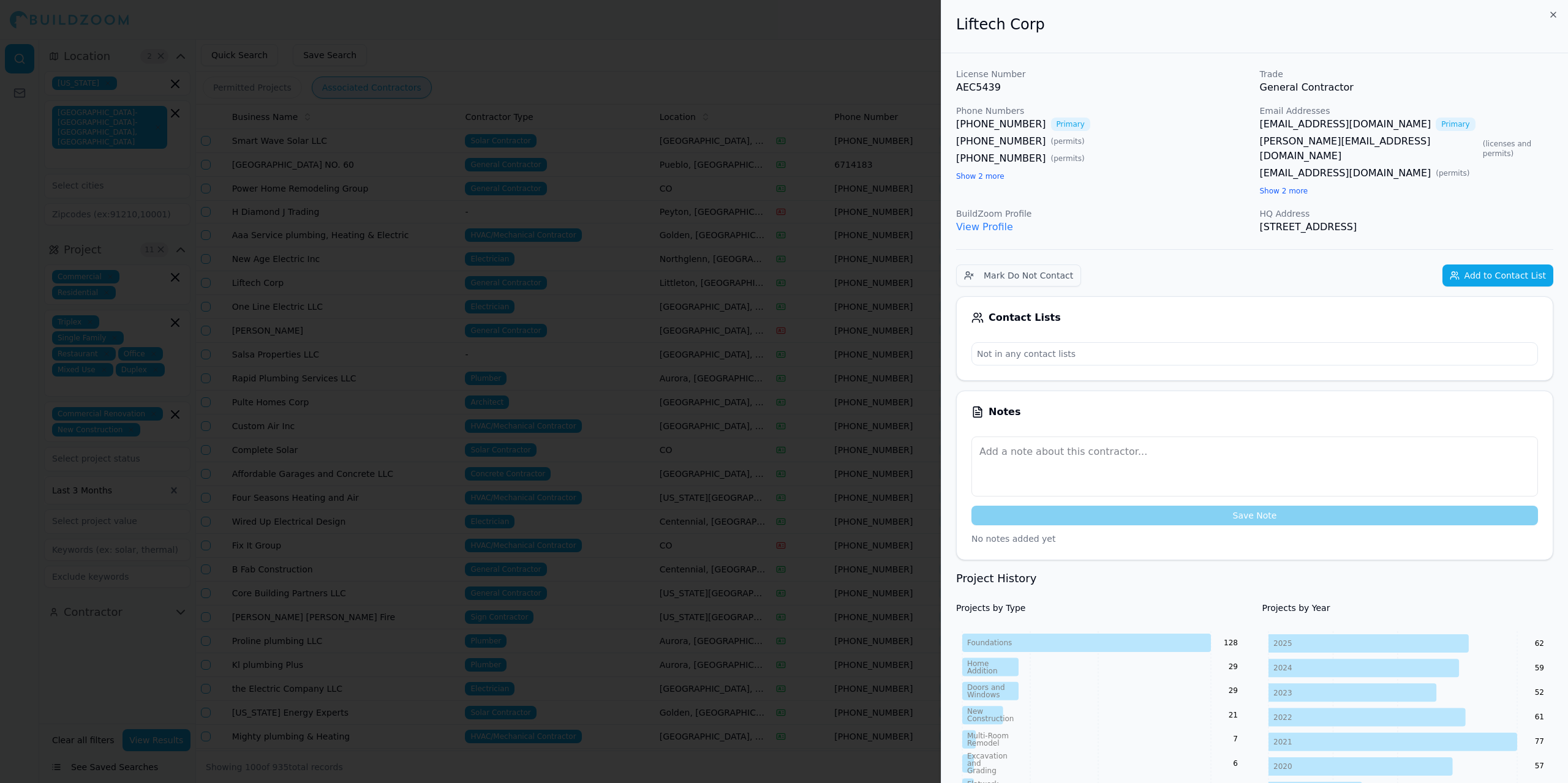
click at [999, 221] on link "View Profile" at bounding box center [985, 226] width 57 height 12
click at [1490, 265] on button "Add to Contact List" at bounding box center [1498, 276] width 111 height 22
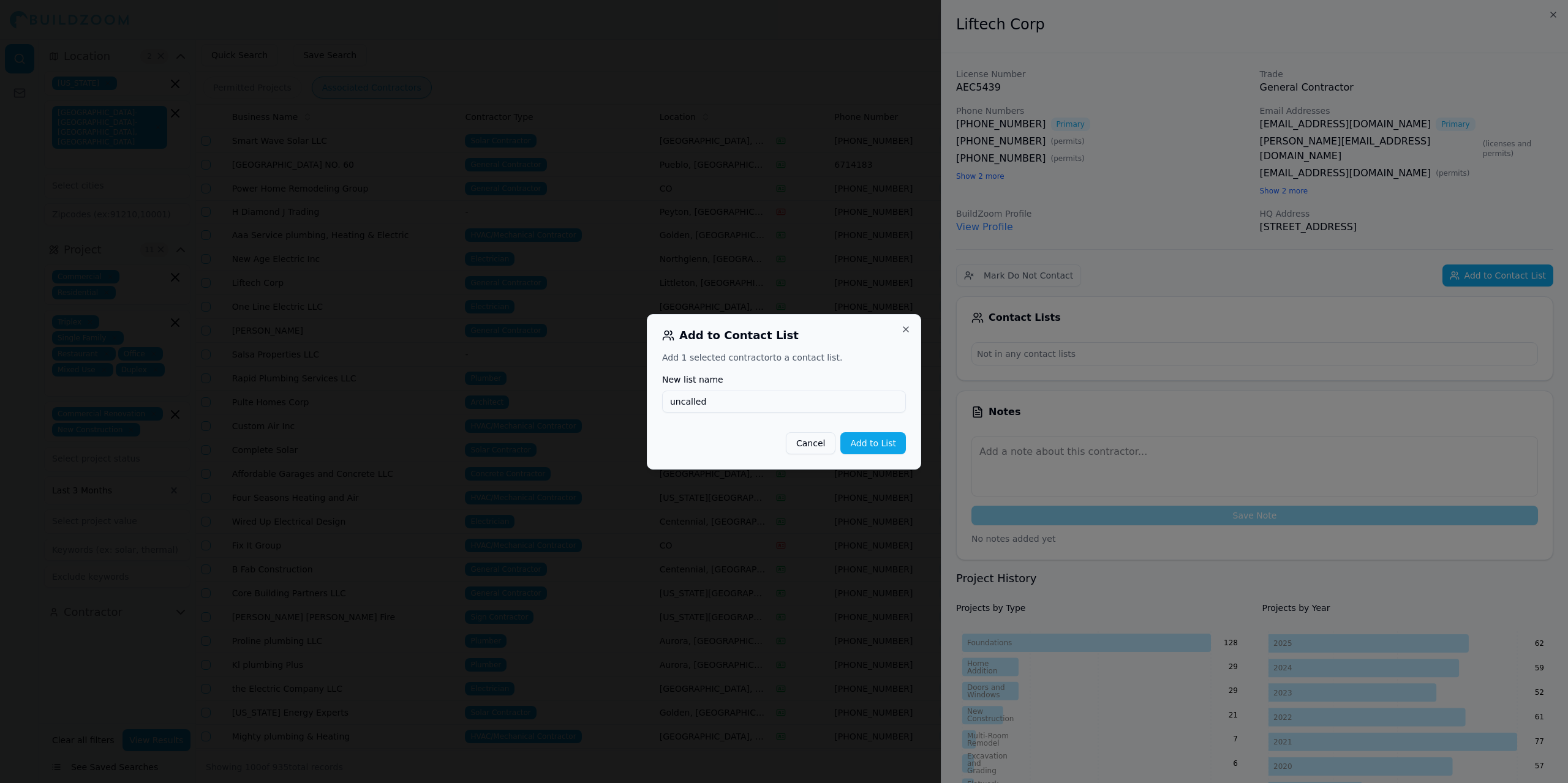
type input "uncalled"
click at [871, 445] on button "Add to List" at bounding box center [873, 443] width 66 height 22
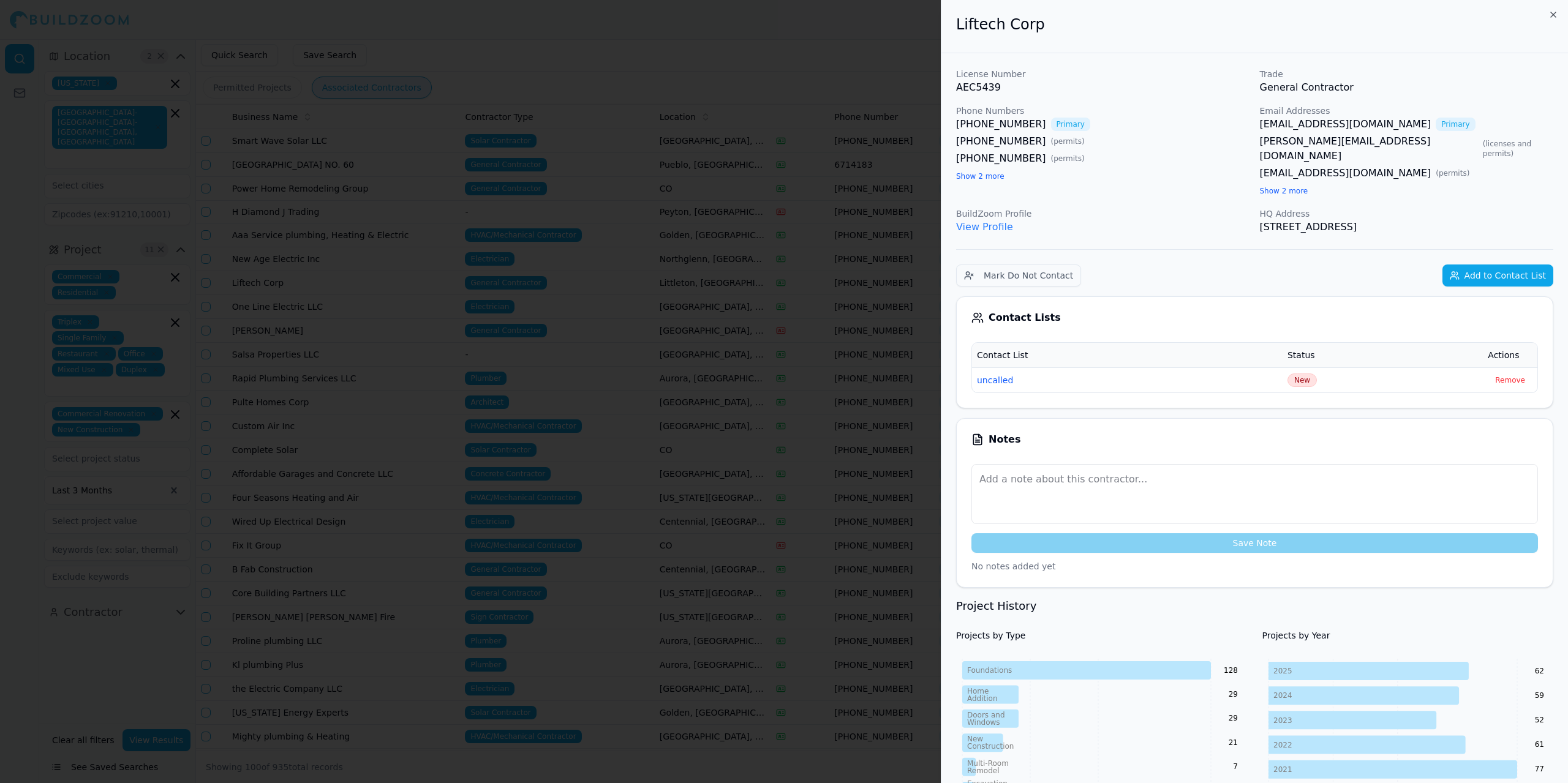
click at [687, 80] on div at bounding box center [784, 392] width 1568 height 783
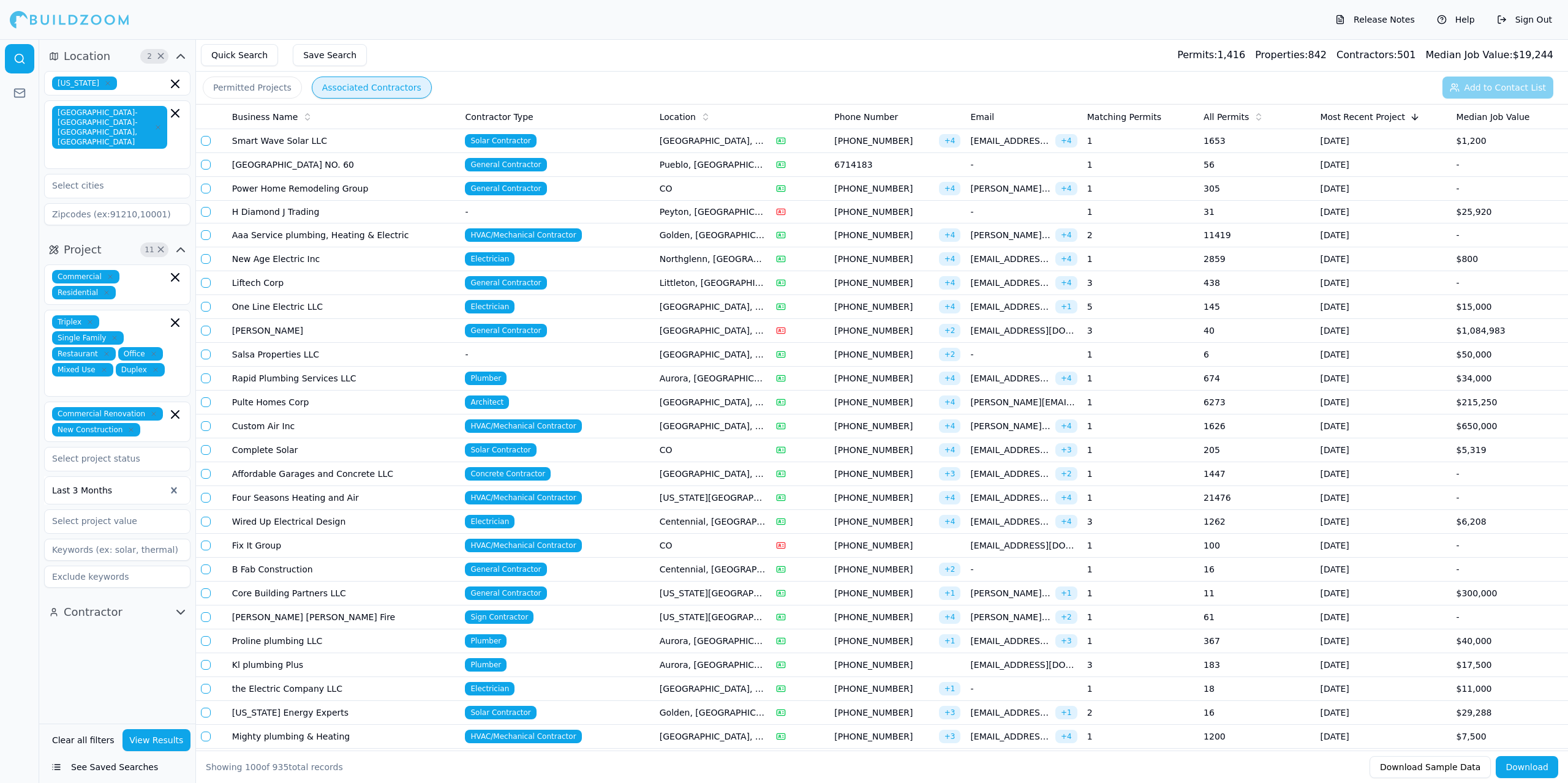
click at [577, 313] on td "Electrician" at bounding box center [557, 307] width 194 height 24
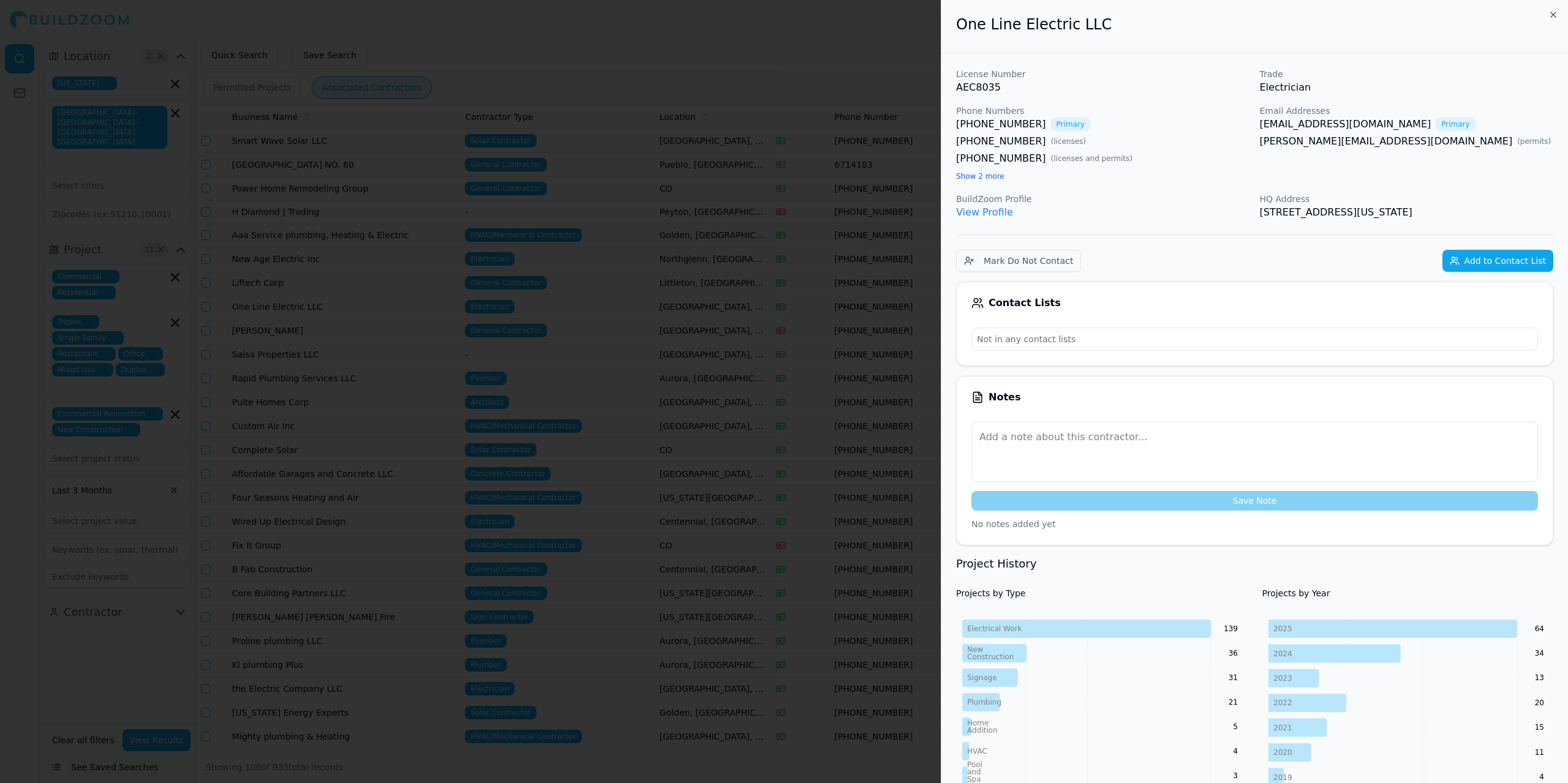
click at [981, 209] on link "View Profile" at bounding box center [985, 212] width 57 height 12
click at [737, 45] on div at bounding box center [784, 392] width 1568 height 783
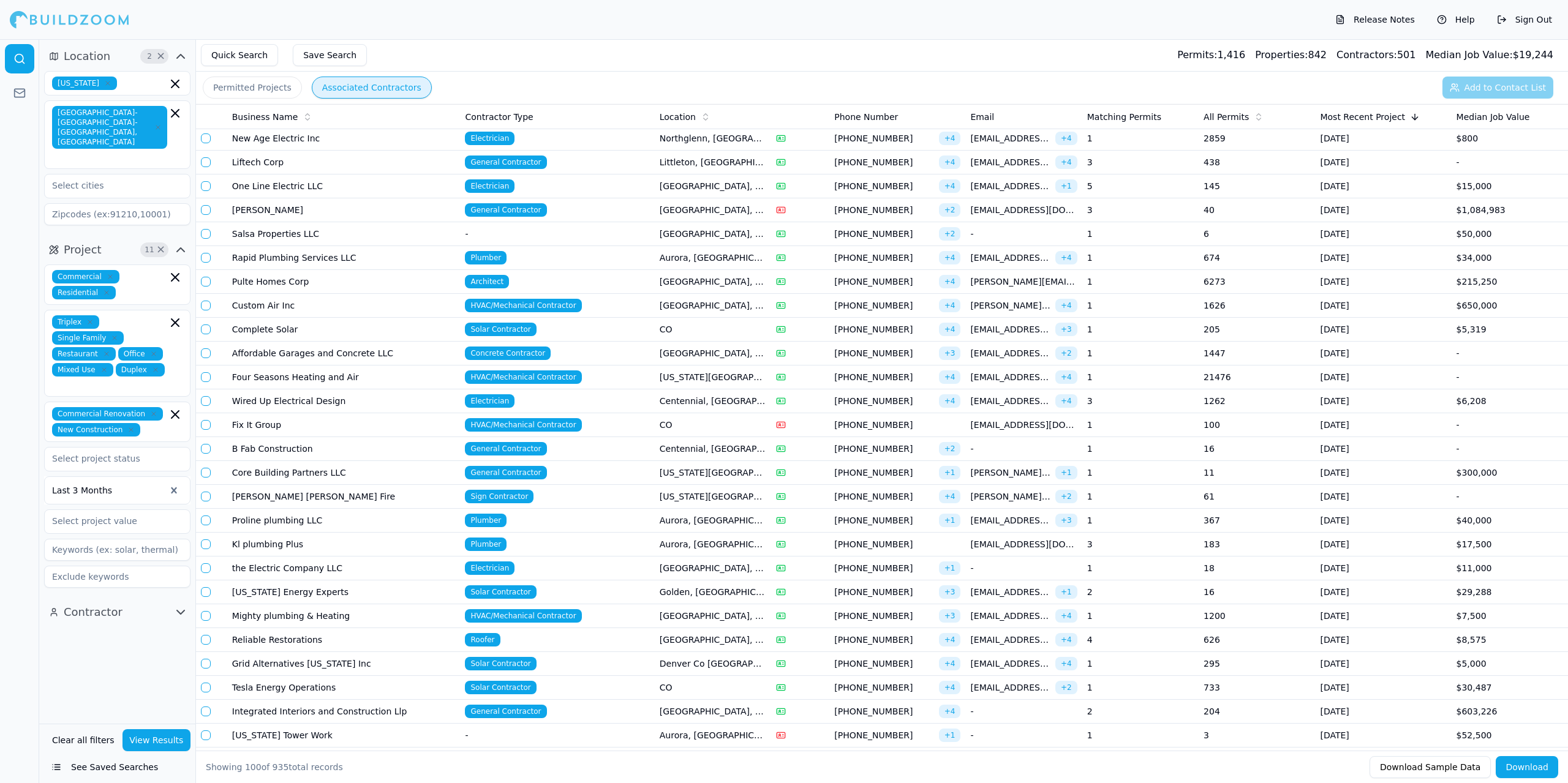
scroll to position [122, 0]
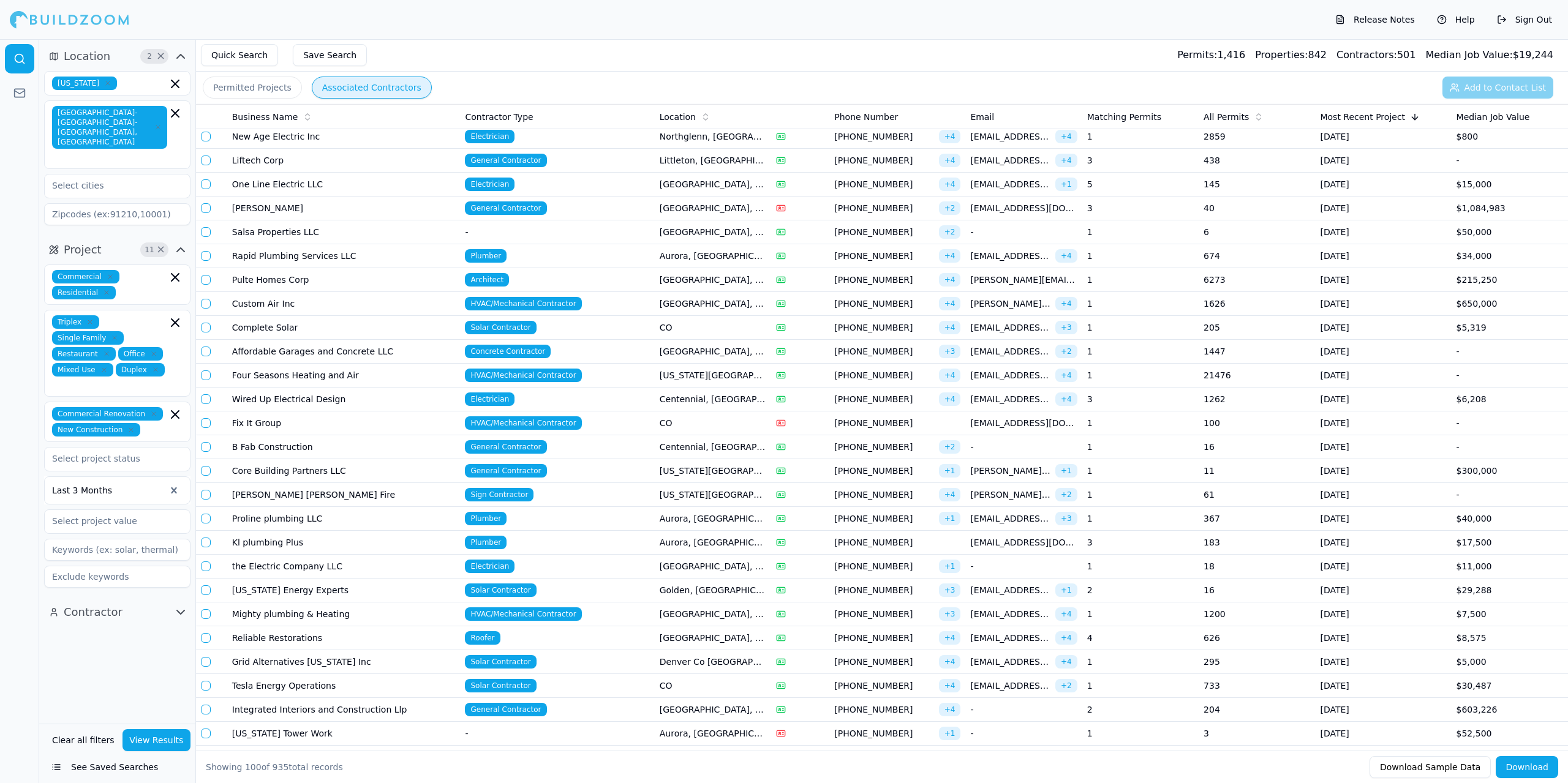
click at [393, 208] on td "[PERSON_NAME]" at bounding box center [344, 208] width 233 height 24
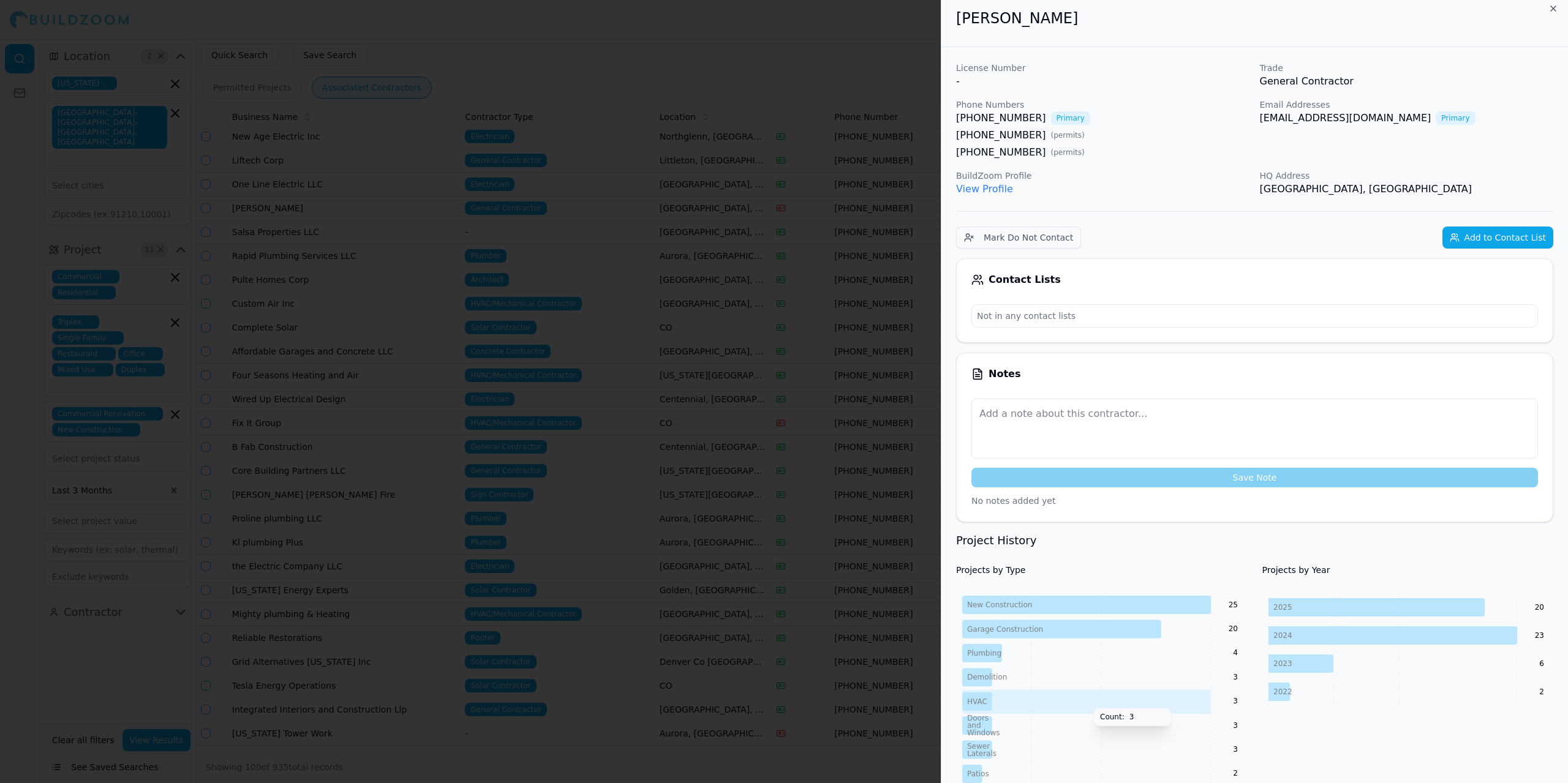
scroll to position [0, 0]
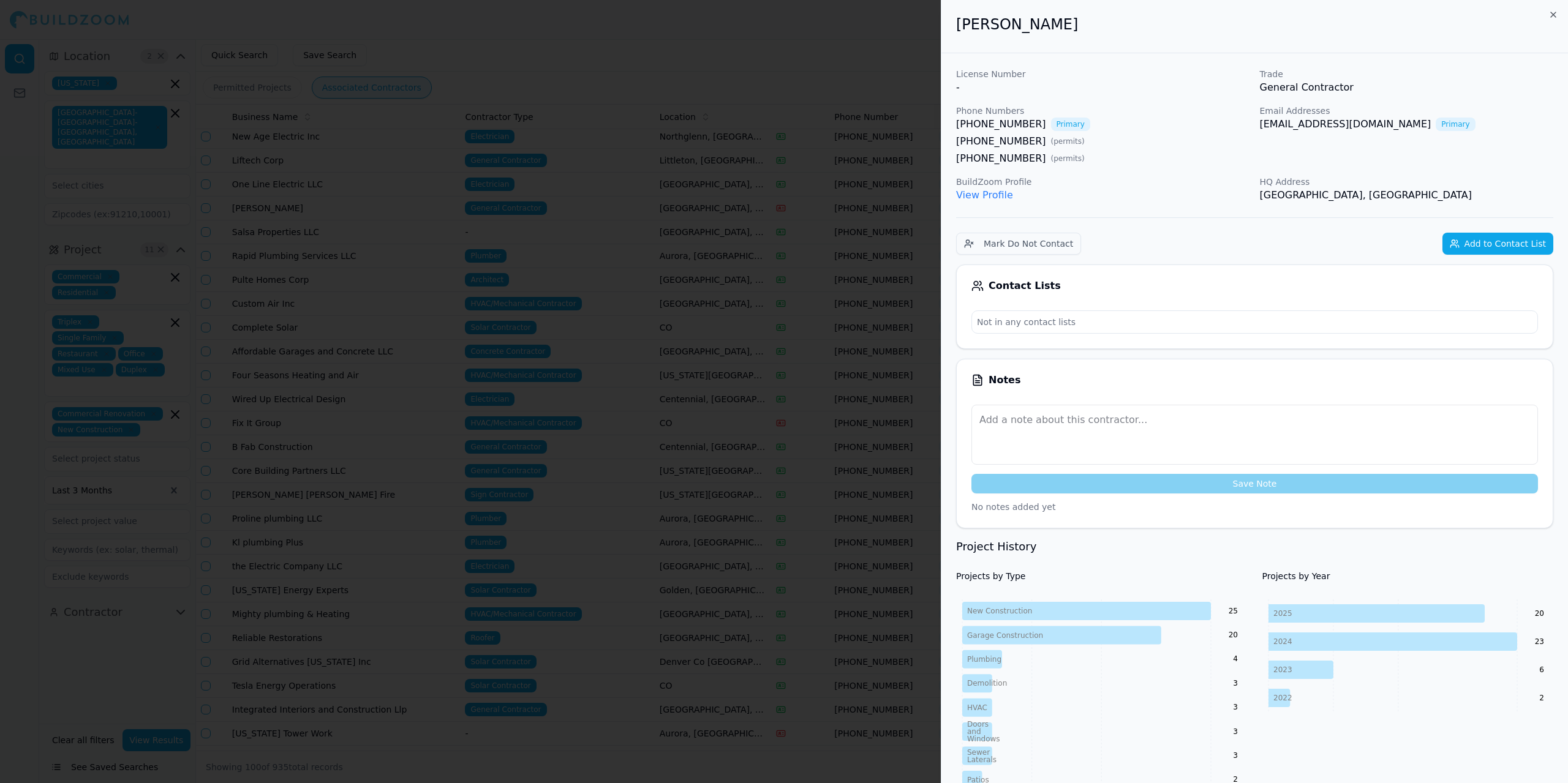
click at [984, 194] on link "View Profile" at bounding box center [985, 195] width 57 height 12
click at [1505, 248] on button "Add to Contact List" at bounding box center [1498, 244] width 111 height 22
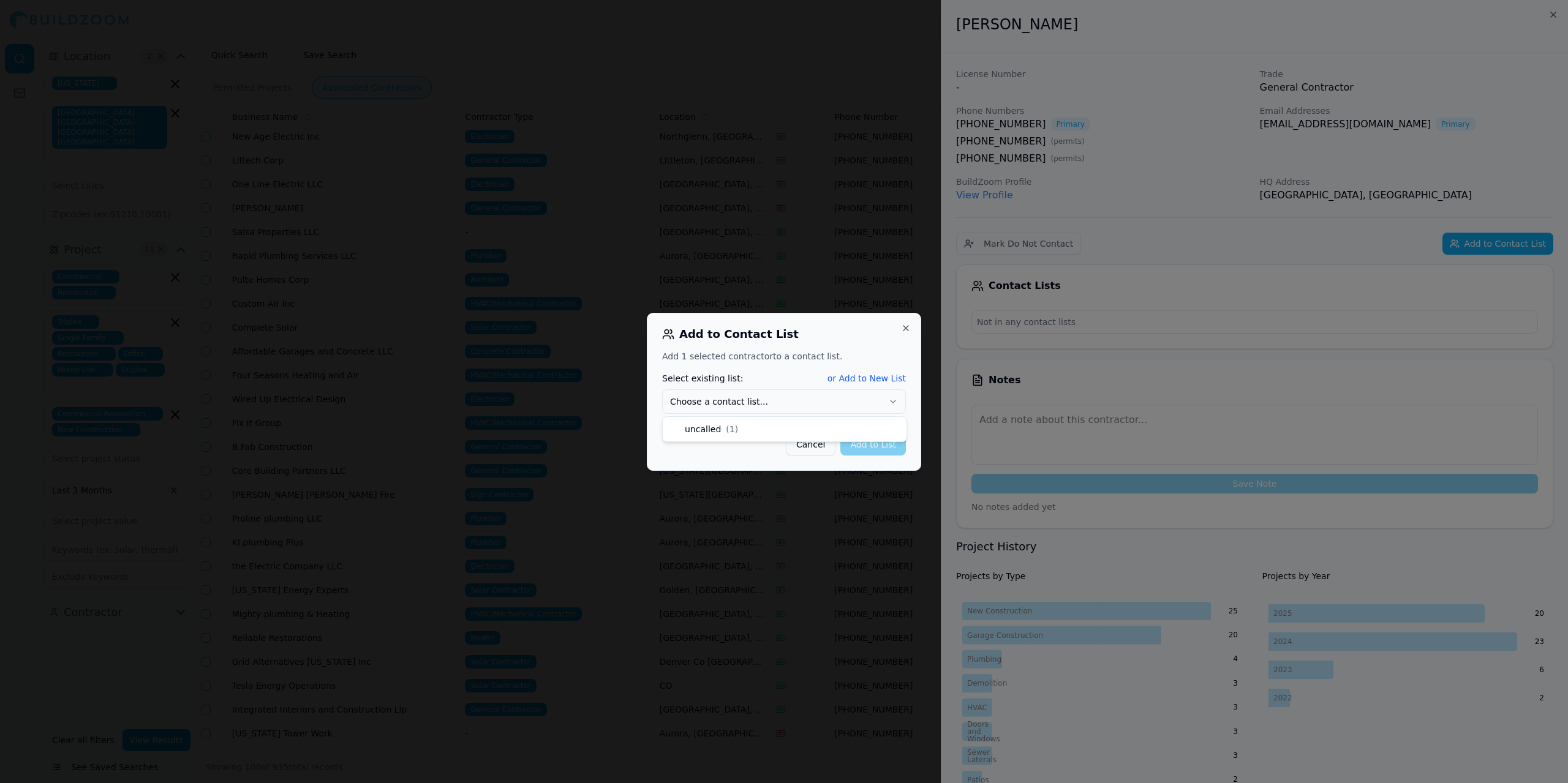
click at [894, 402] on icon "button" at bounding box center [893, 402] width 5 height 2
click at [884, 449] on button "Add to List" at bounding box center [873, 445] width 66 height 22
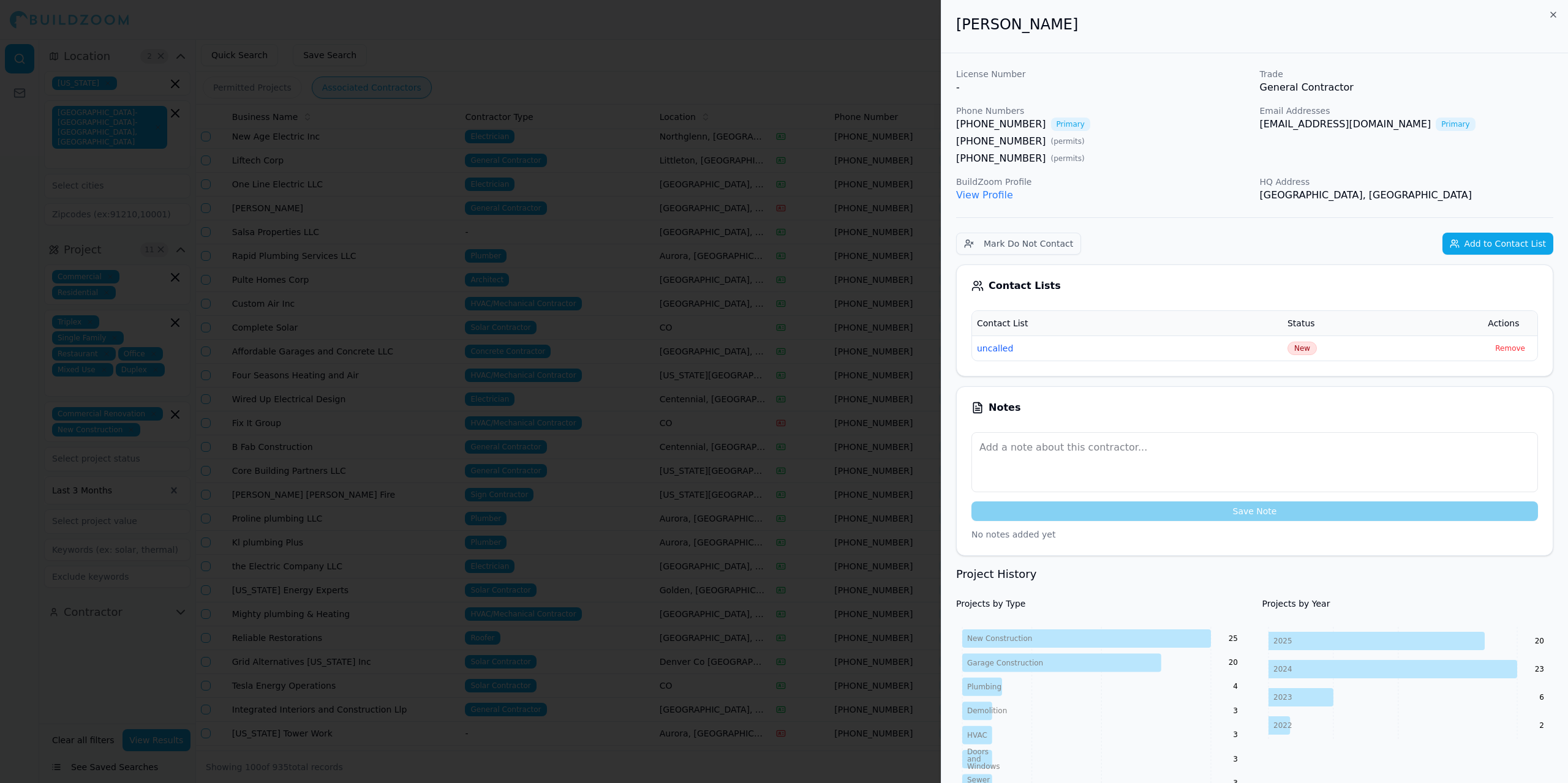
click at [602, 21] on div at bounding box center [784, 392] width 1568 height 783
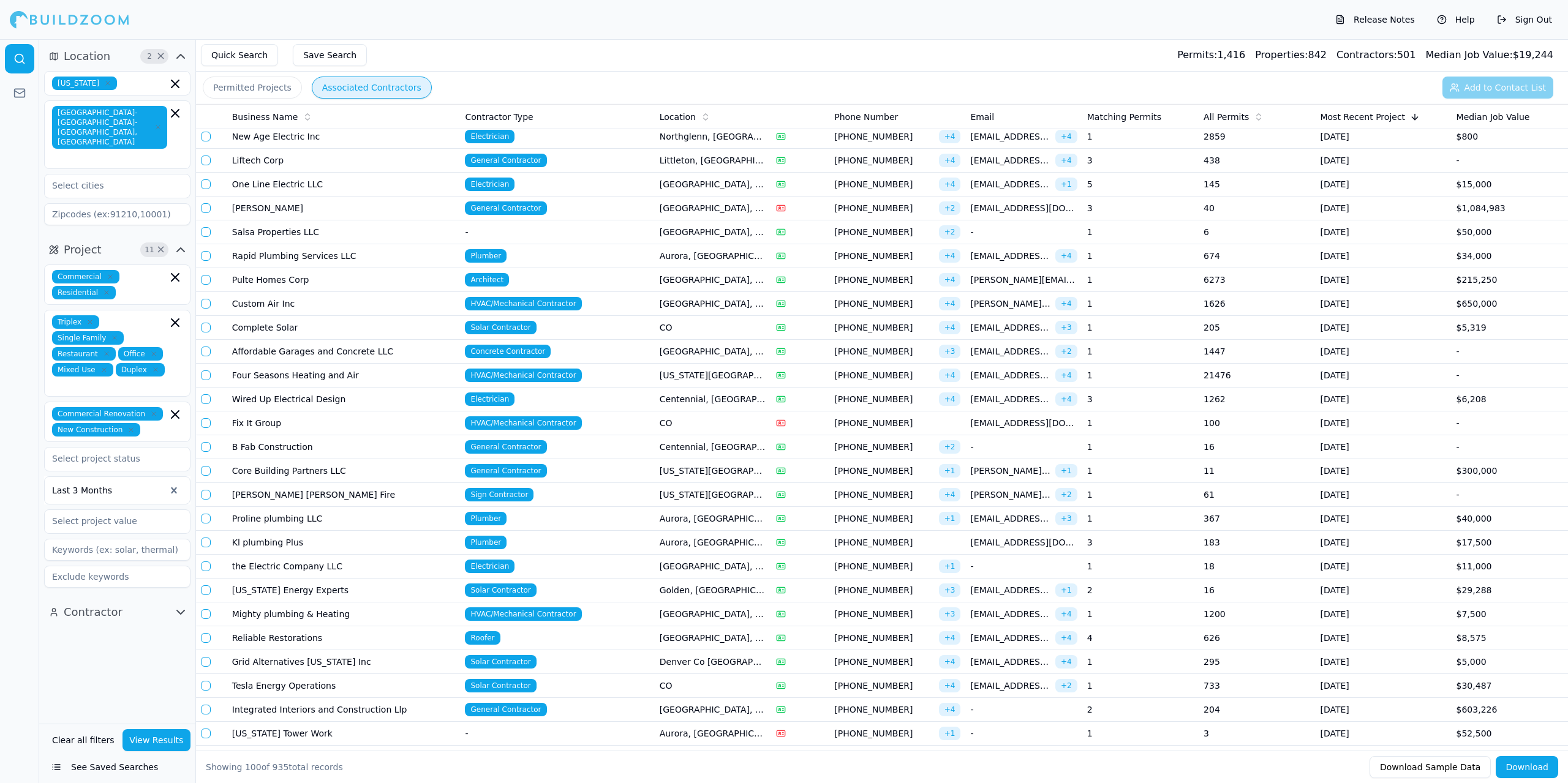
click at [345, 277] on td "Pulte Homes Corp" at bounding box center [344, 280] width 233 height 24
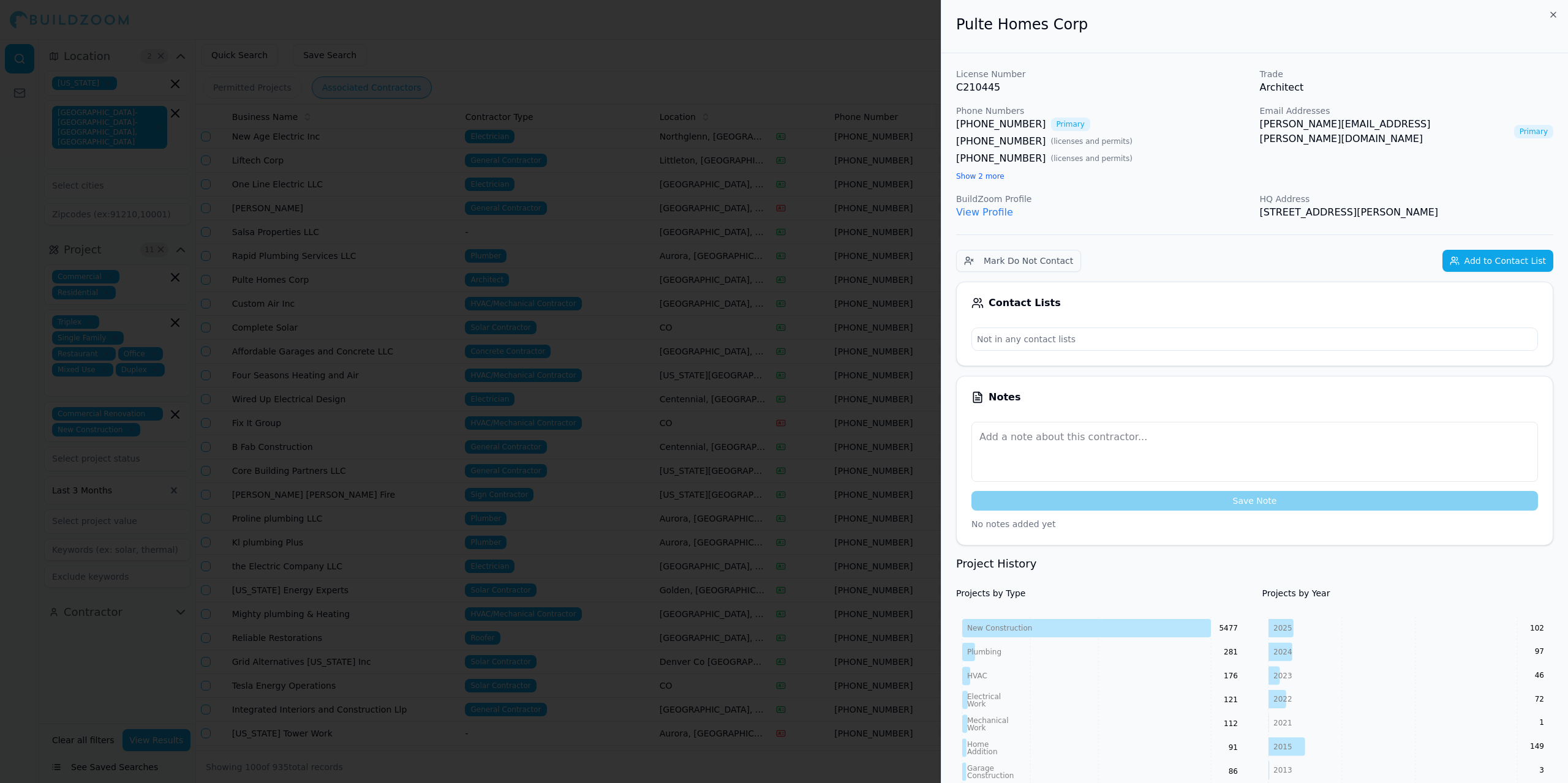
click at [996, 212] on link "View Profile" at bounding box center [985, 212] width 57 height 12
click at [1519, 260] on button "Add to Contact List" at bounding box center [1498, 261] width 111 height 22
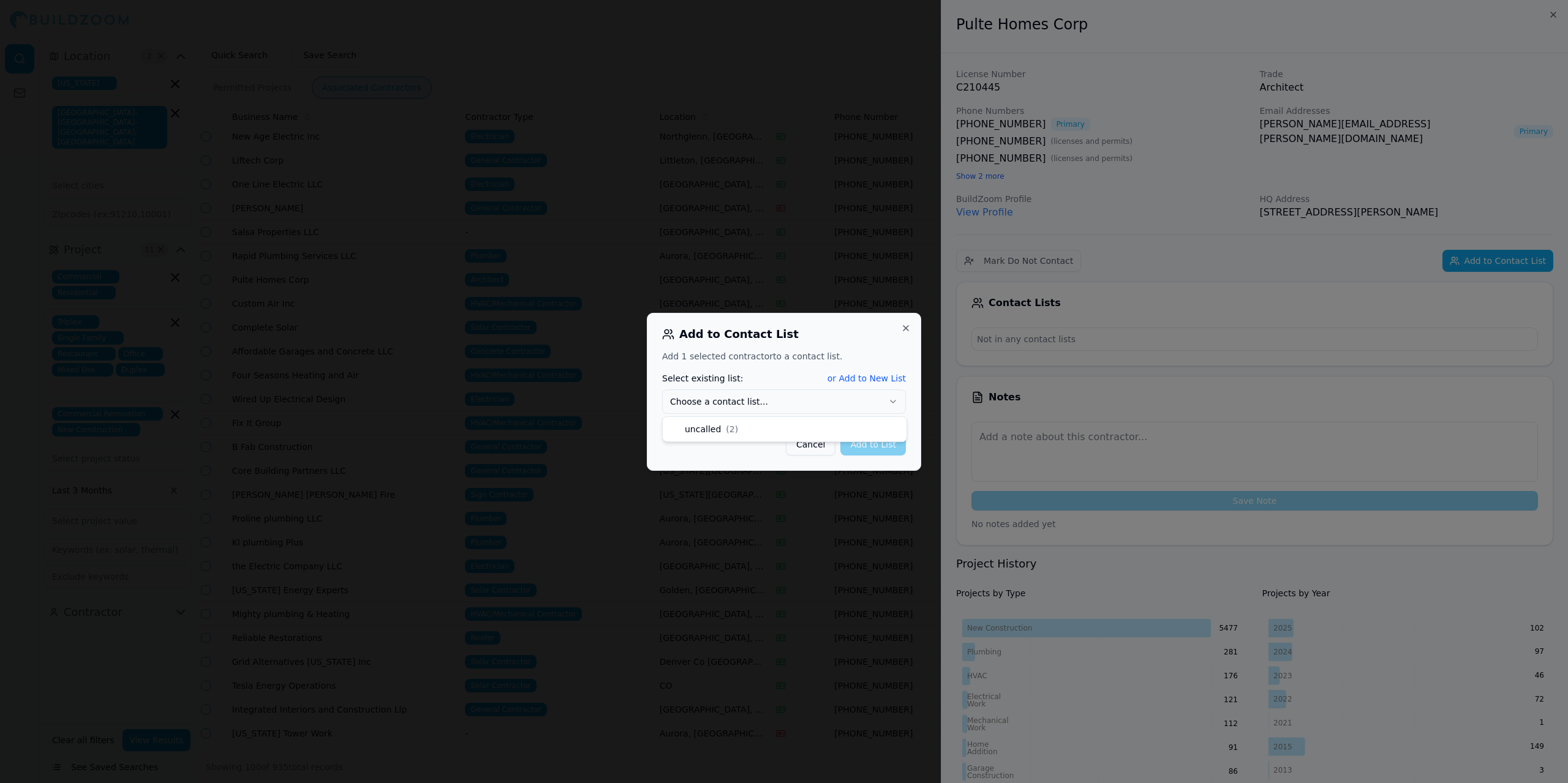
click at [892, 403] on icon "button" at bounding box center [893, 402] width 10 height 10
click at [876, 437] on button "Add to List" at bounding box center [873, 445] width 66 height 22
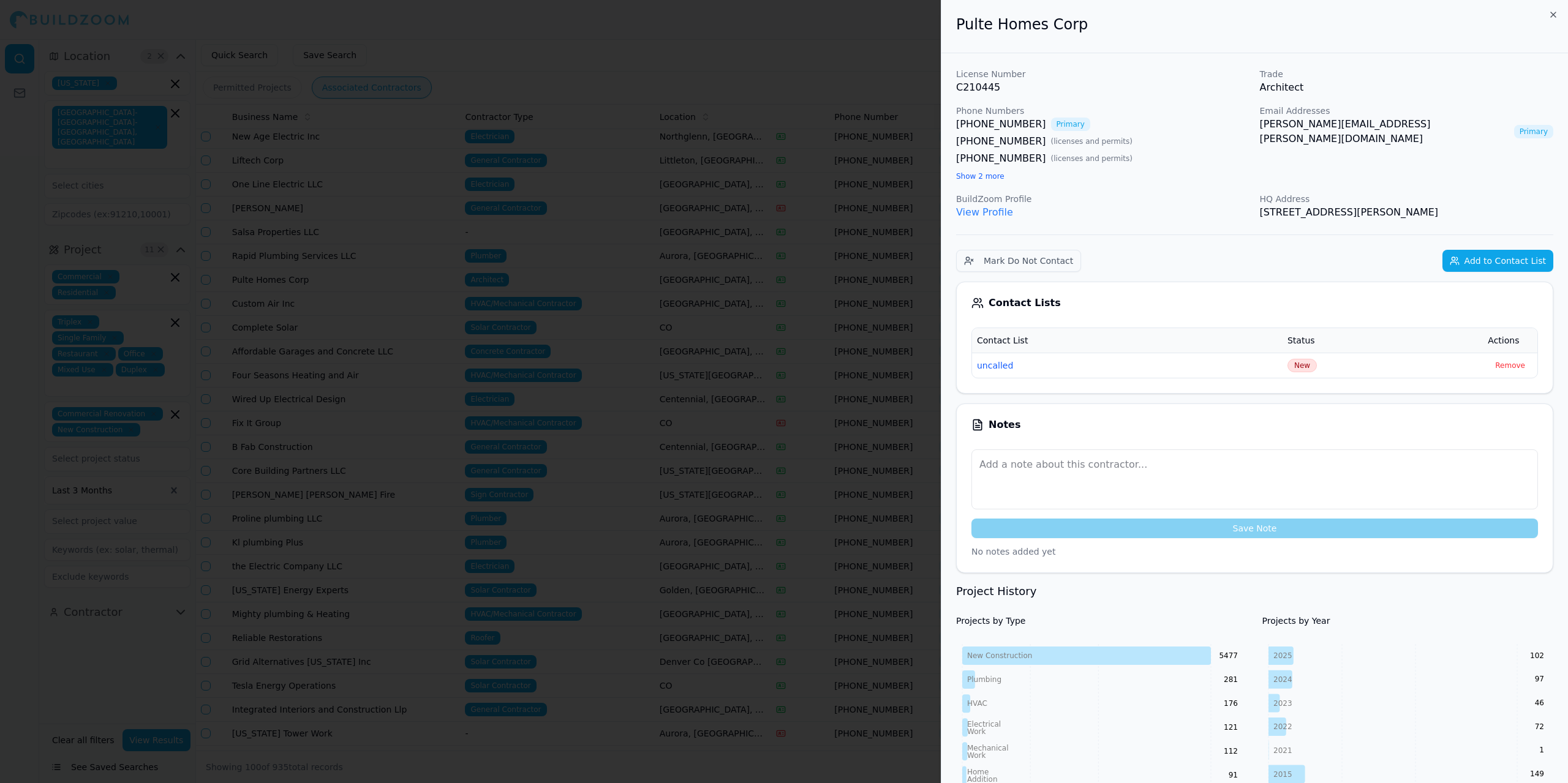
click at [482, 31] on div at bounding box center [784, 392] width 1568 height 783
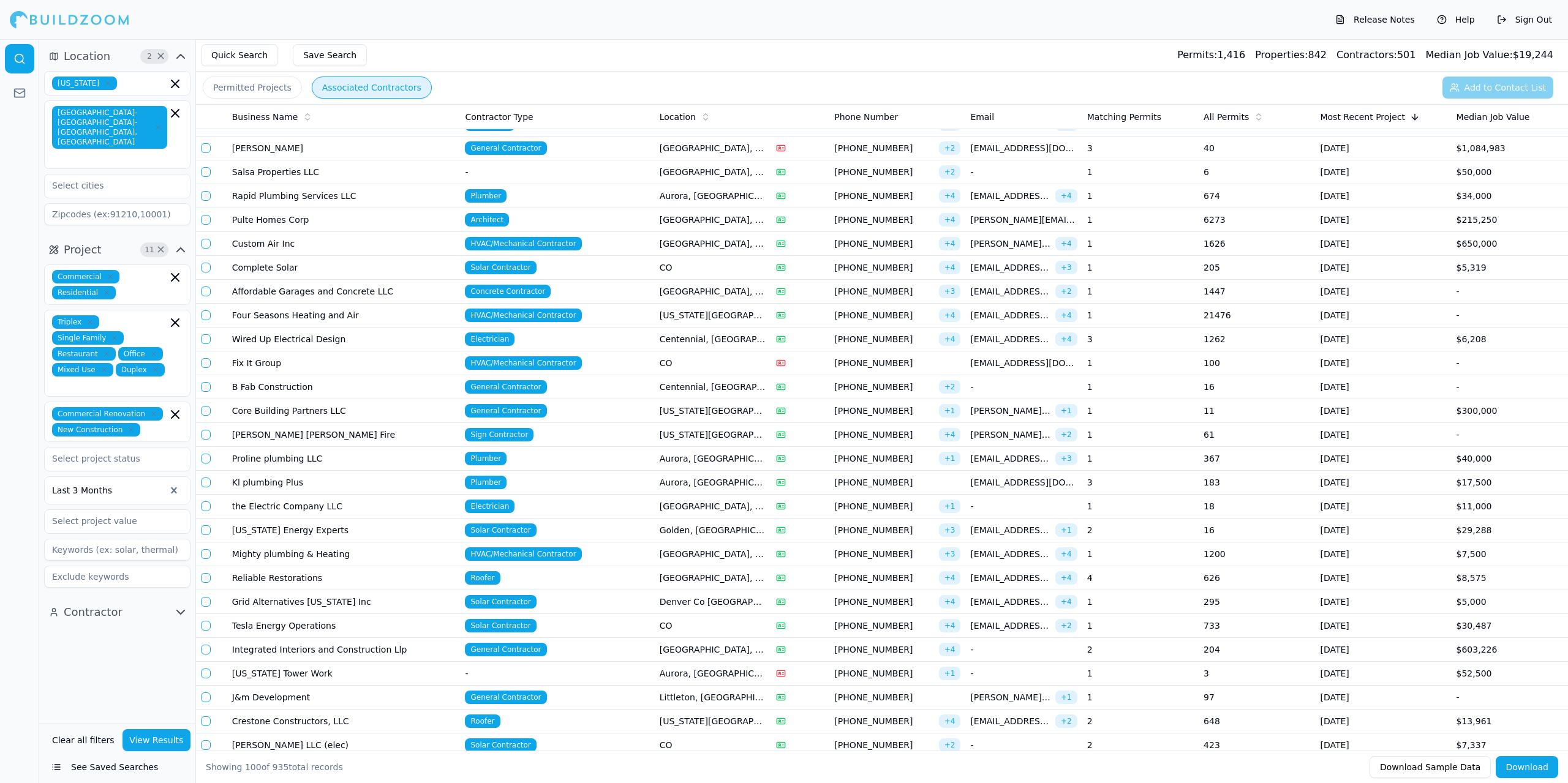
scroll to position [184, 0]
click at [312, 244] on td "Custom Air Inc" at bounding box center [344, 243] width 233 height 24
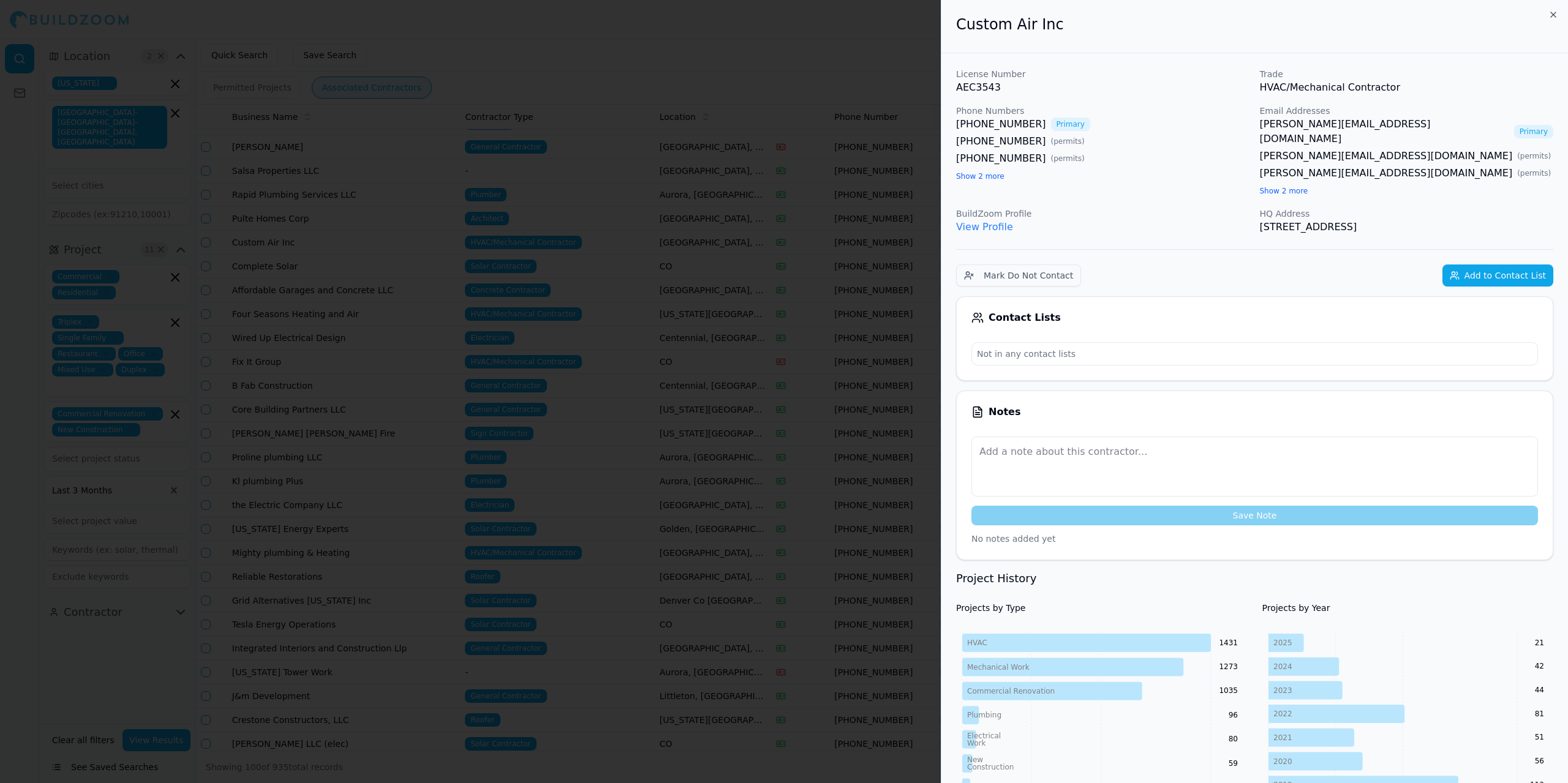
click at [1503, 265] on button "Add to Contact List" at bounding box center [1498, 276] width 111 height 22
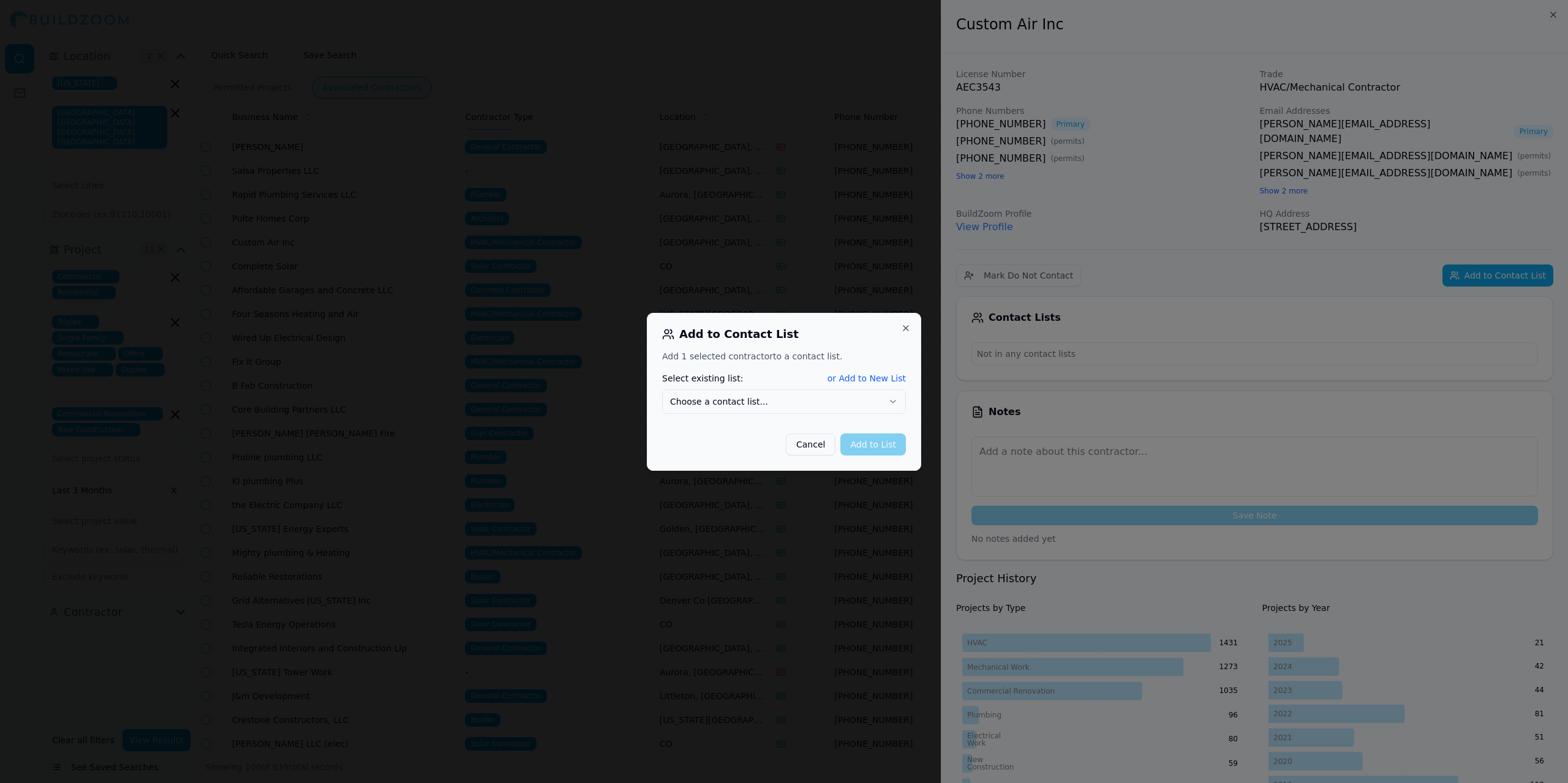
click at [890, 400] on icon "button" at bounding box center [893, 402] width 10 height 10
click at [862, 445] on button "Add to List" at bounding box center [873, 445] width 66 height 22
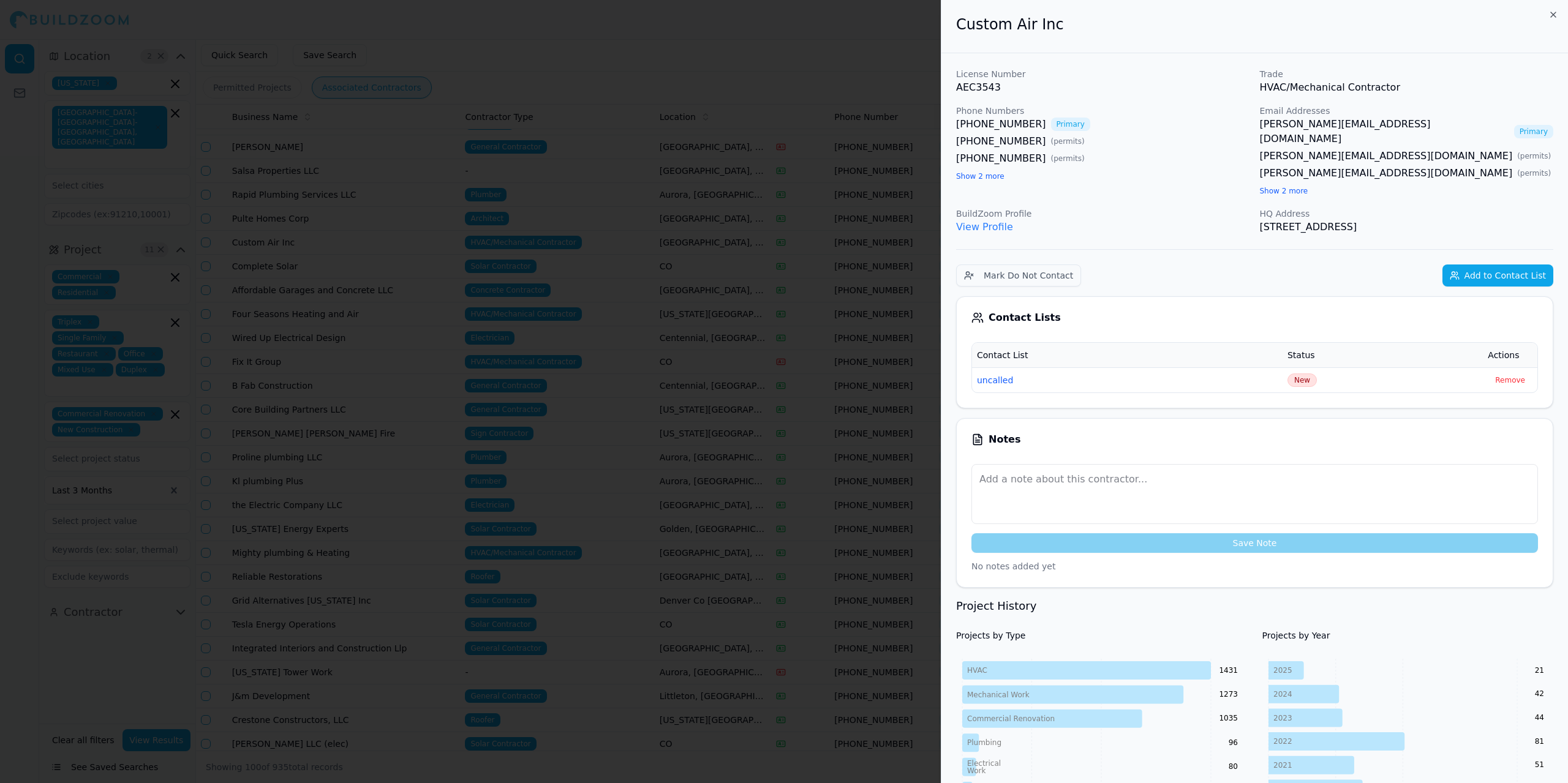
click at [558, 35] on div at bounding box center [784, 392] width 1568 height 783
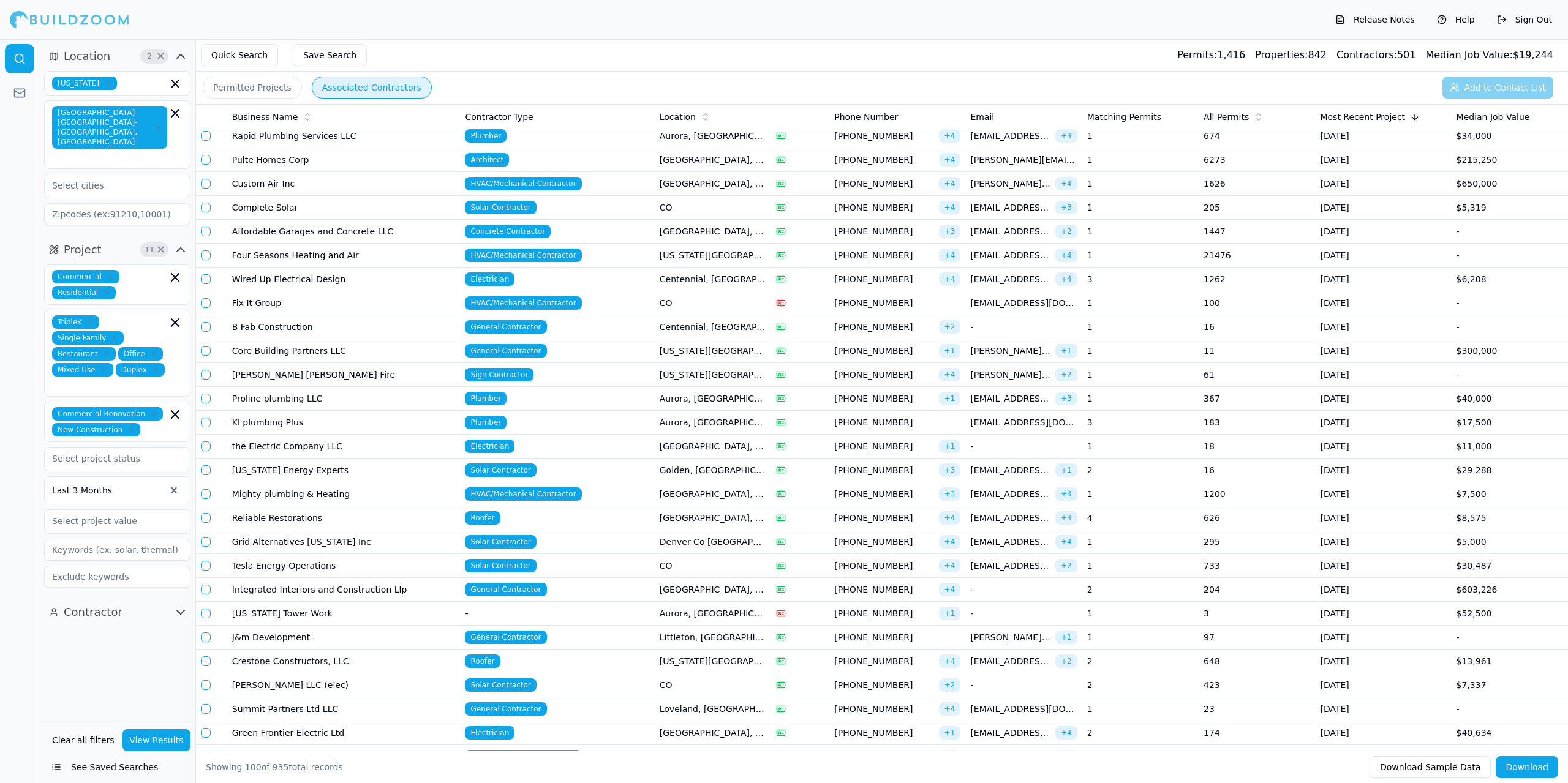
scroll to position [245, 0]
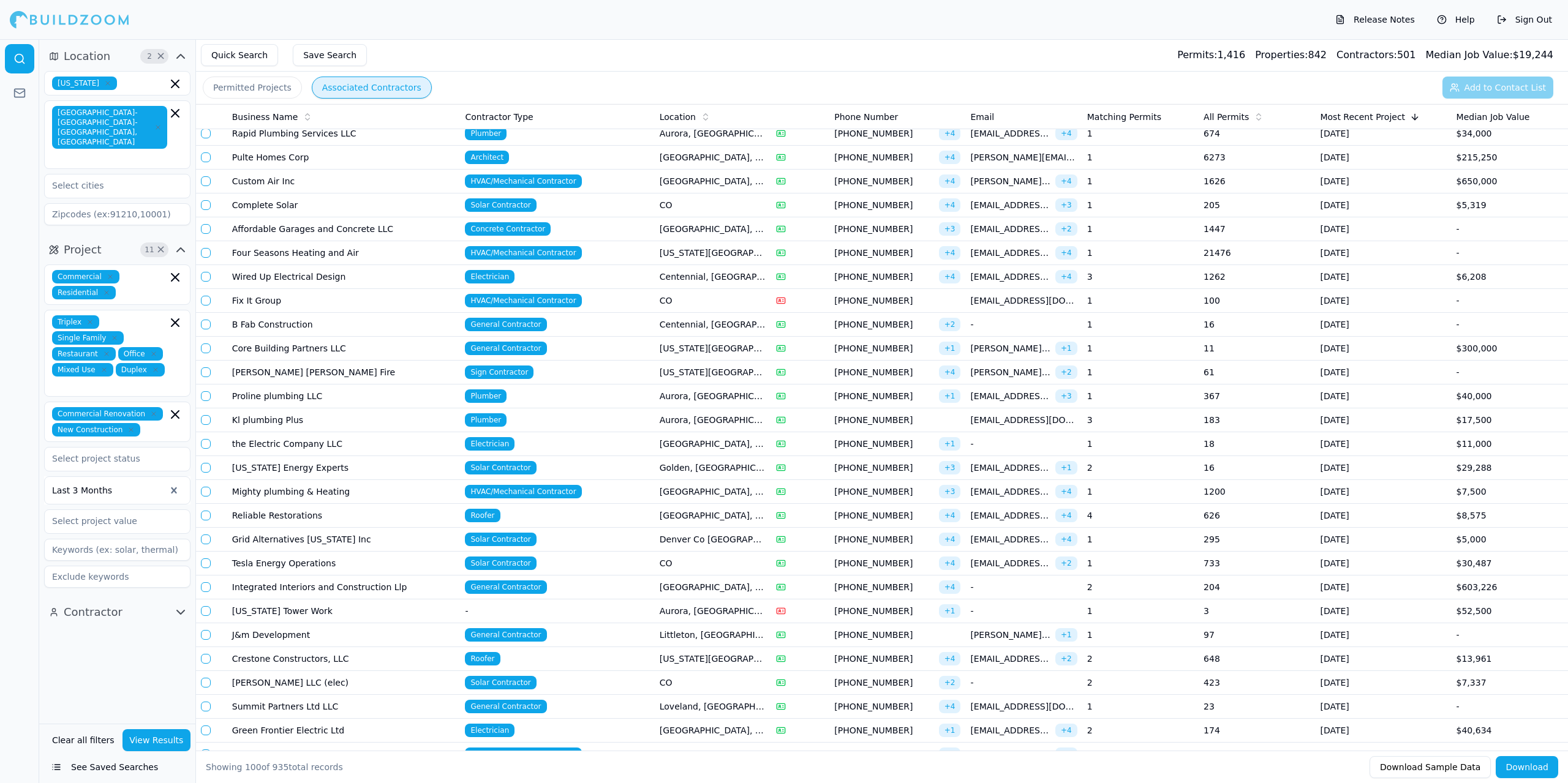
click at [449, 256] on td "Four Seasons Heating and Air" at bounding box center [344, 253] width 233 height 24
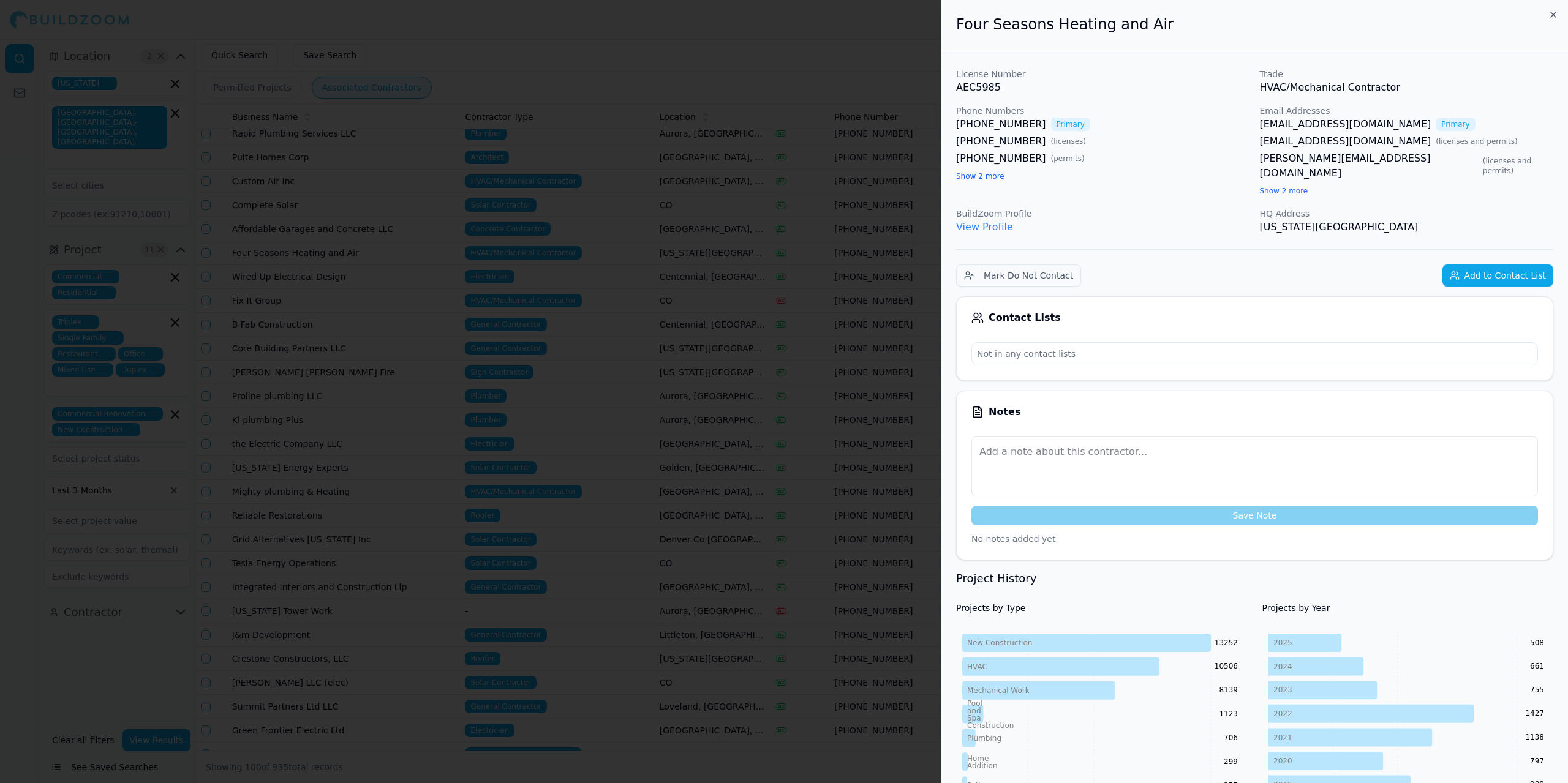
click at [449, 256] on div at bounding box center [784, 392] width 1568 height 783
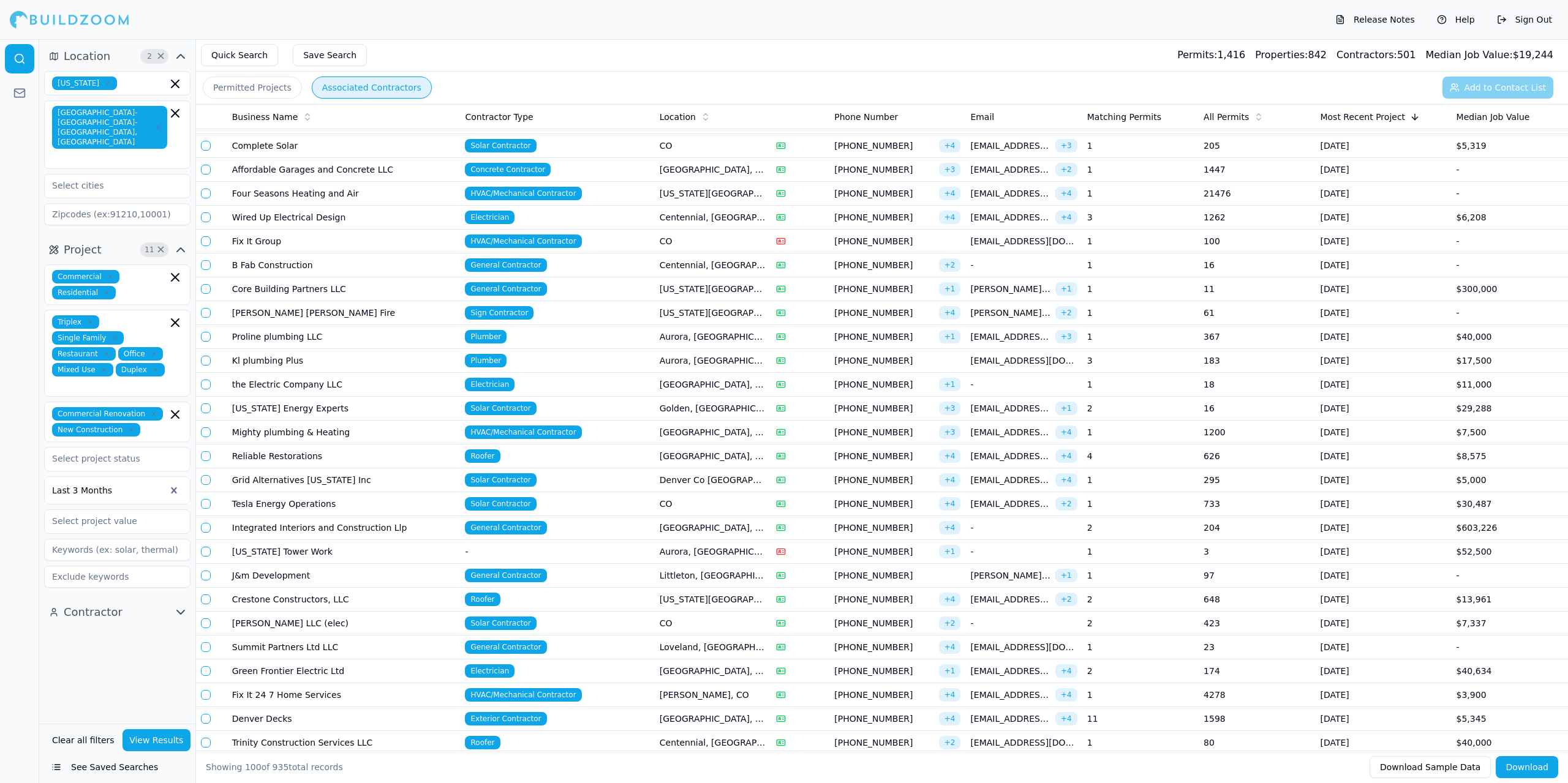
scroll to position [306, 0]
click at [439, 188] on td "Four Seasons Heating and Air" at bounding box center [344, 192] width 233 height 24
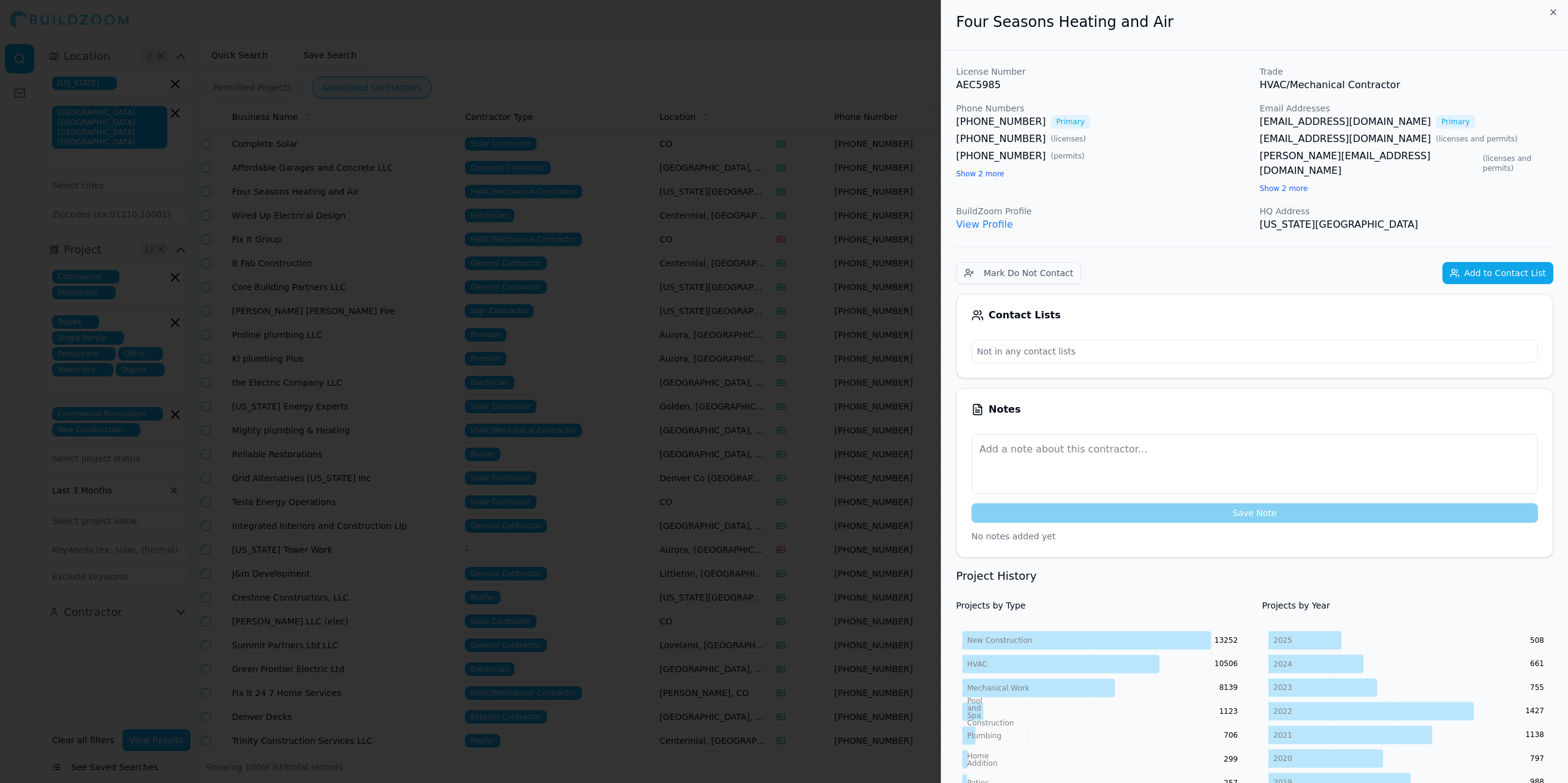
scroll to position [0, 0]
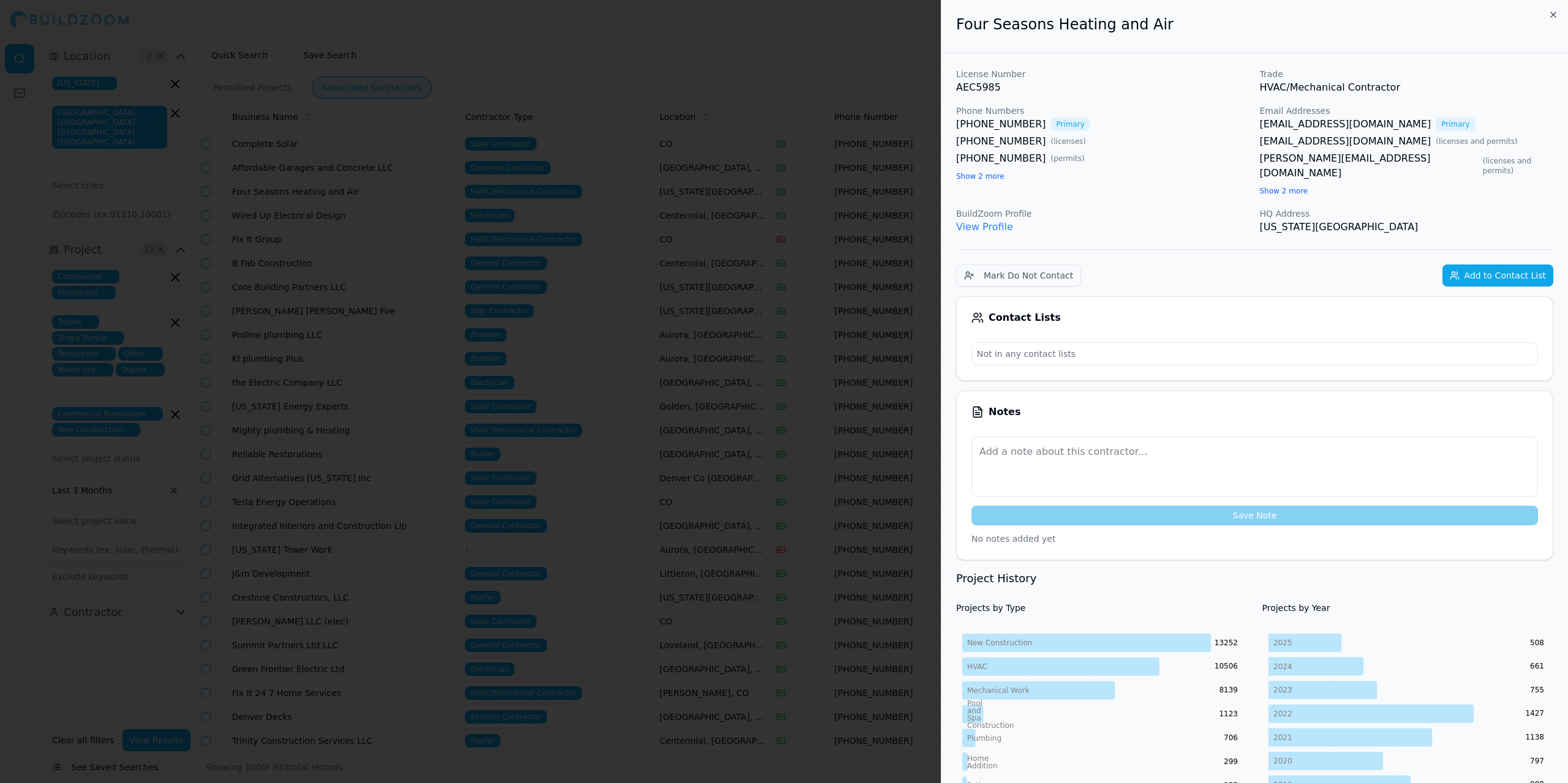
click at [1508, 265] on button "Add to Contact List" at bounding box center [1498, 276] width 111 height 22
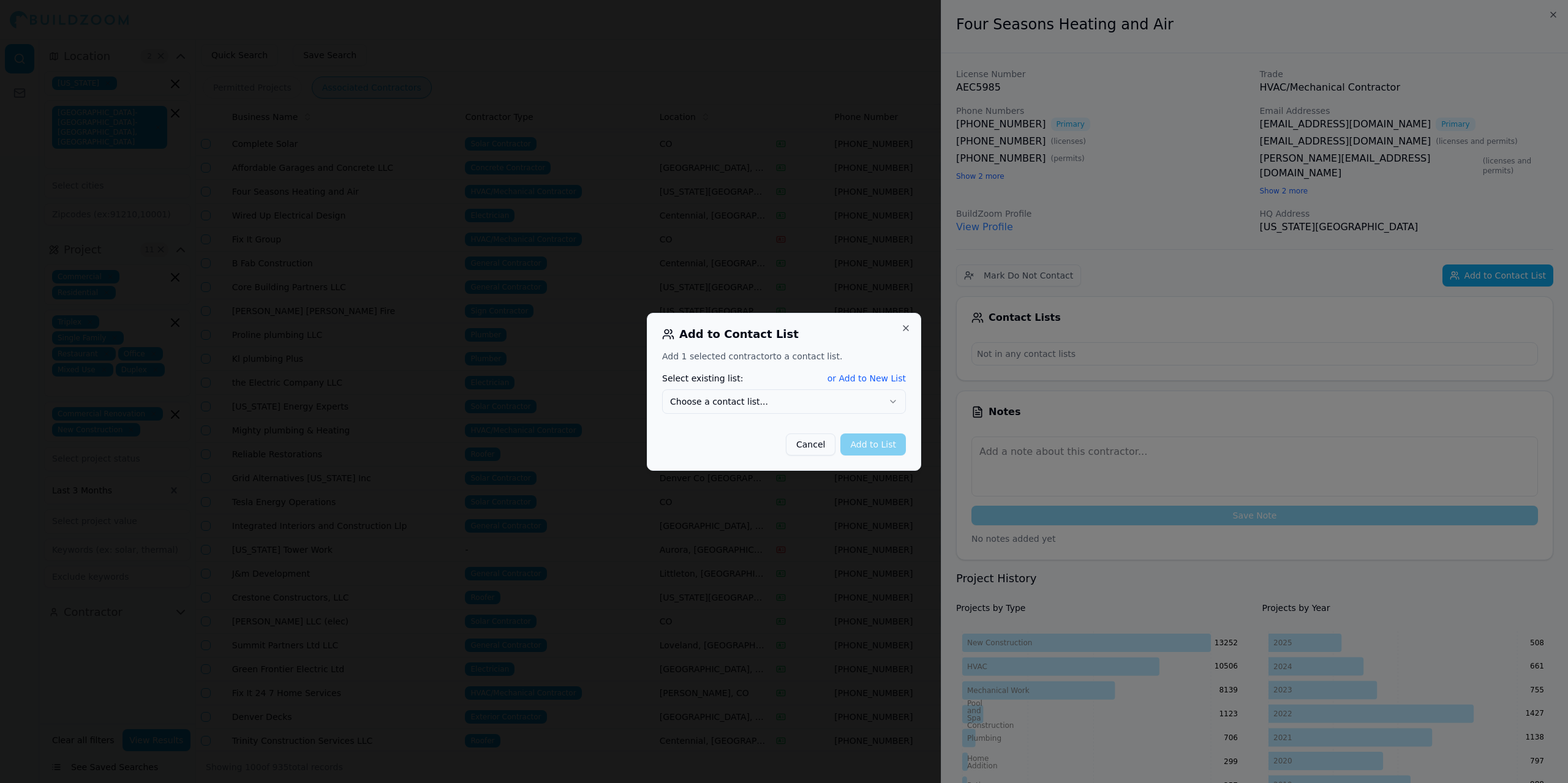
click at [893, 401] on icon "button" at bounding box center [893, 402] width 10 height 10
click at [865, 438] on button "Add to List" at bounding box center [873, 445] width 66 height 22
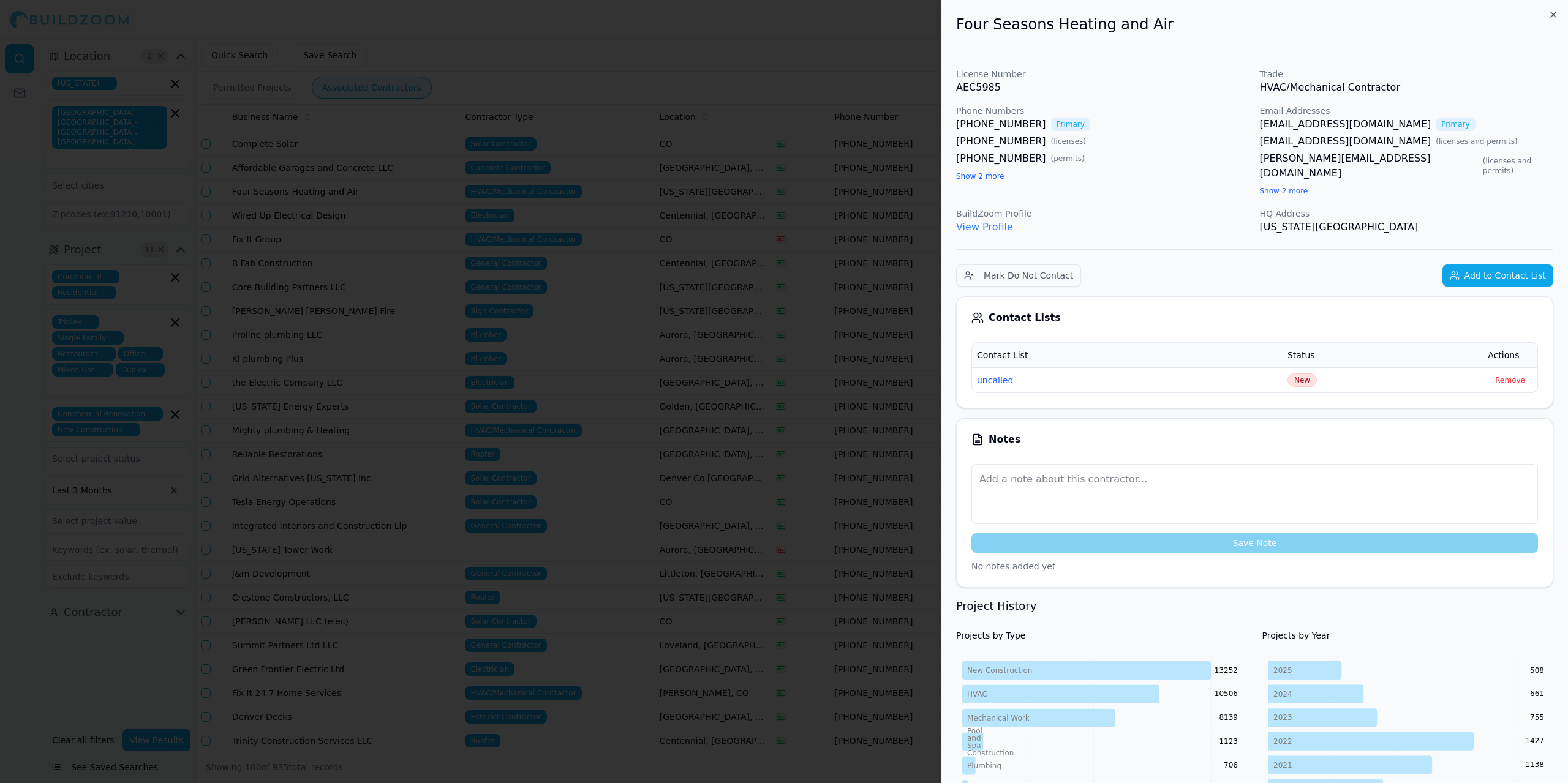
click at [499, 32] on div at bounding box center [784, 392] width 1568 height 783
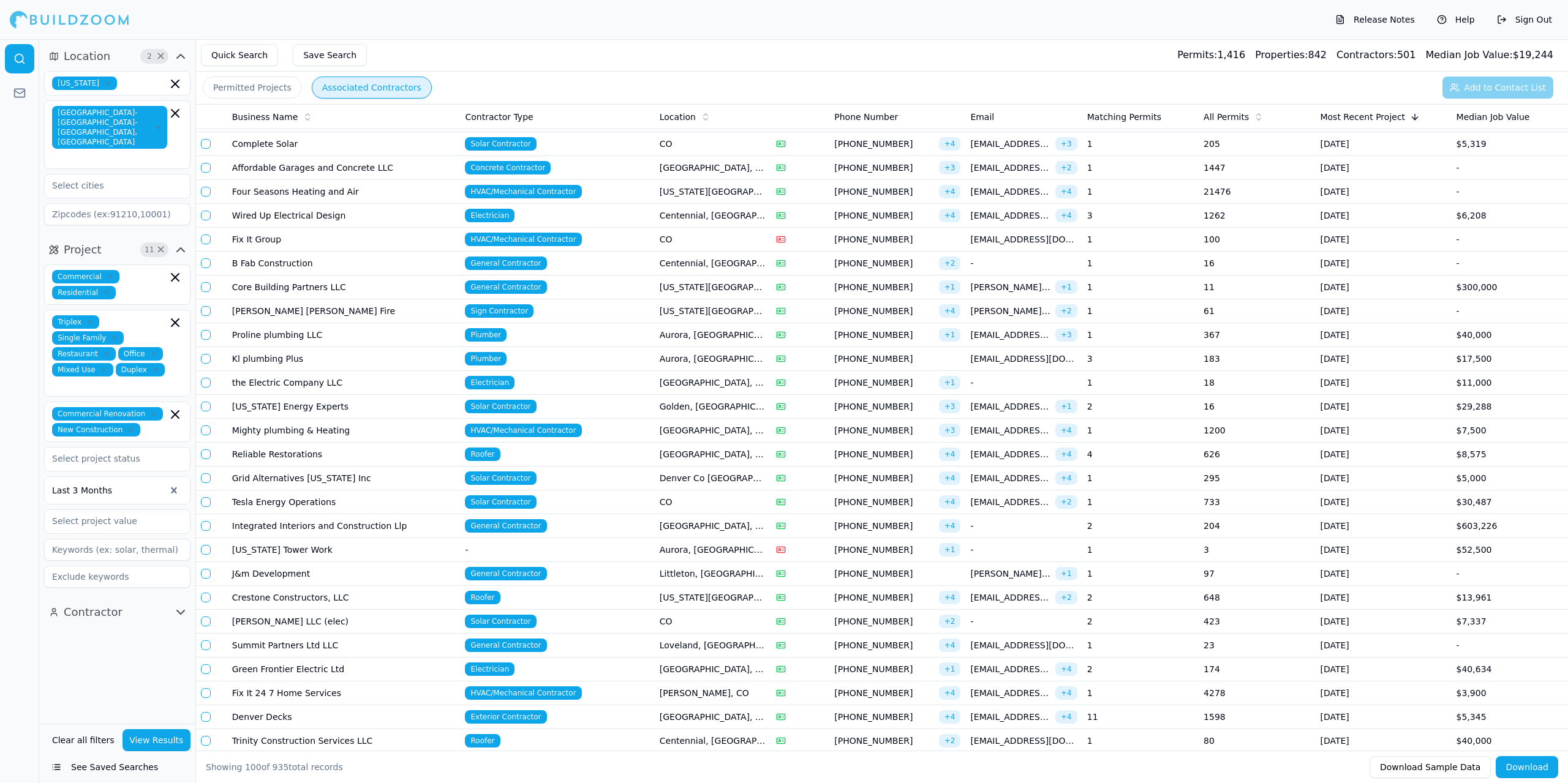
click at [432, 268] on td "B Fab Construction" at bounding box center [344, 263] width 233 height 24
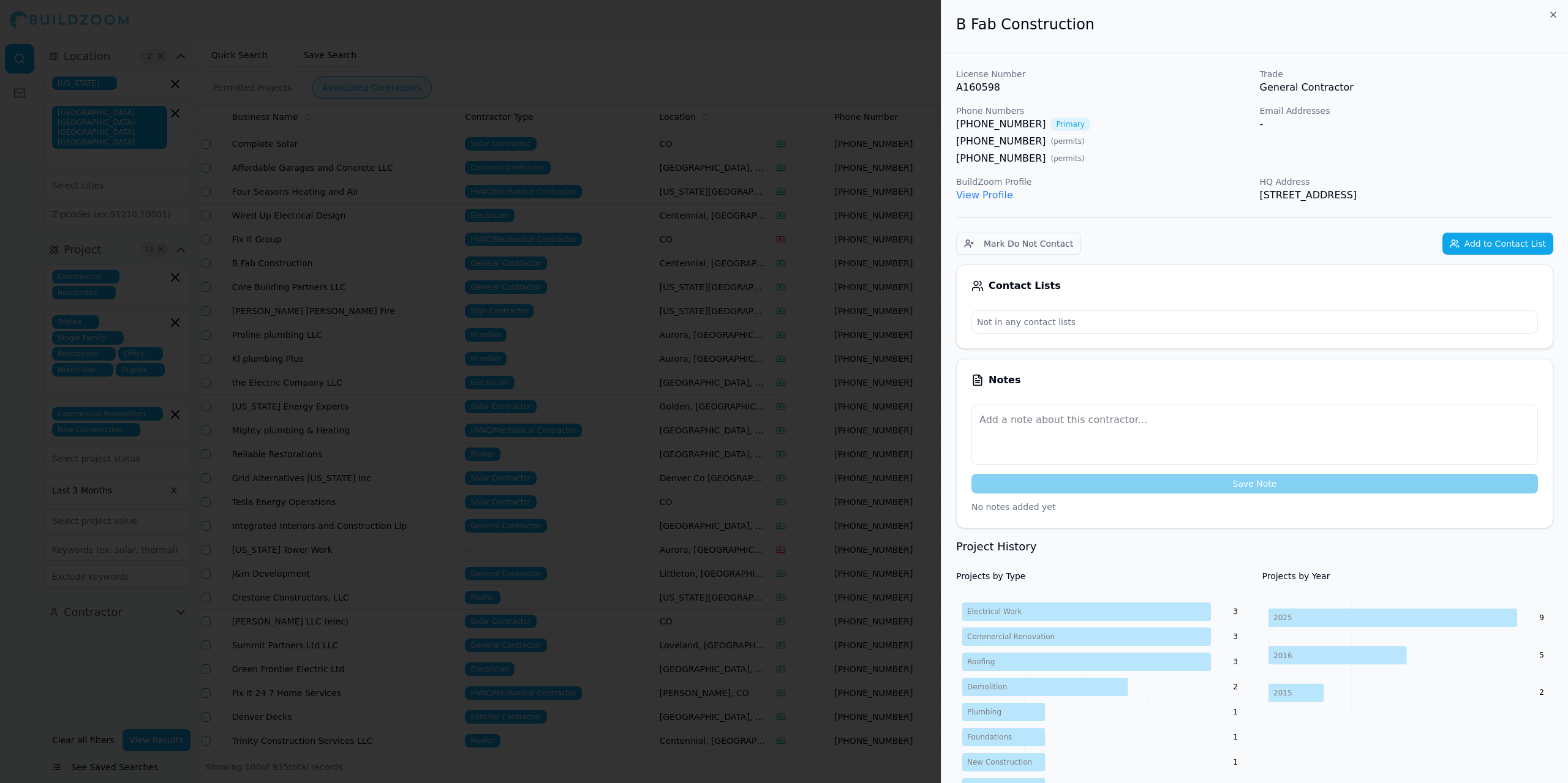
click at [972, 199] on link "View Profile" at bounding box center [985, 195] width 57 height 12
click at [637, 56] on div at bounding box center [784, 392] width 1568 height 783
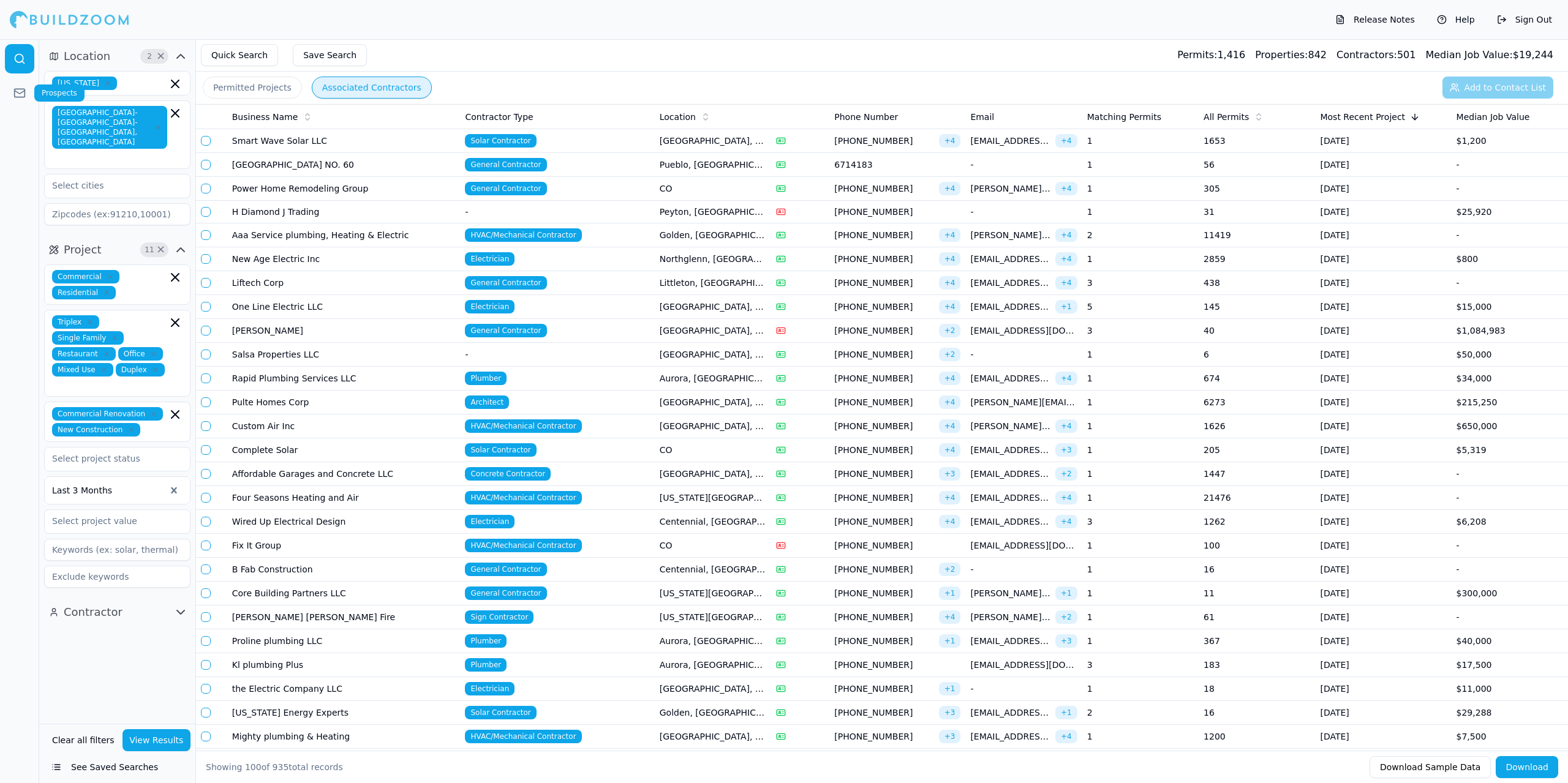
click at [18, 91] on icon at bounding box center [20, 93] width 13 height 13
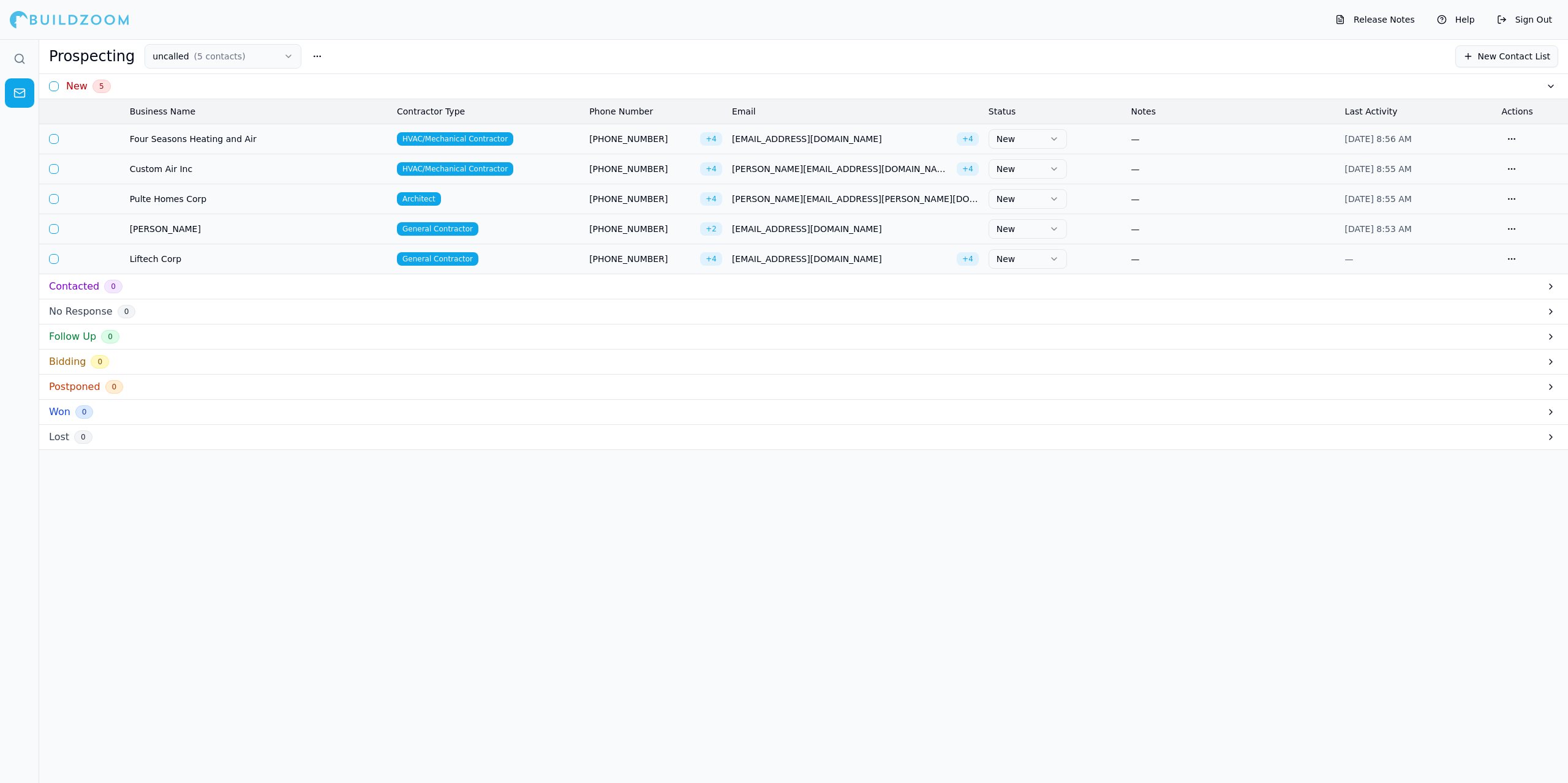
click at [55, 259] on button "button" at bounding box center [54, 259] width 10 height 10
click at [957, 49] on button "Bulk Actions" at bounding box center [937, 56] width 83 height 22
click at [1008, 49] on div "Prospecting uncalled ( 5 contacts ) 1 contractor selected Bulk Actions New Cont…" at bounding box center [804, 56] width 1509 height 24
click at [52, 258] on button "button" at bounding box center [54, 258] width 10 height 10
click at [1512, 261] on button "button" at bounding box center [1512, 258] width 20 height 20
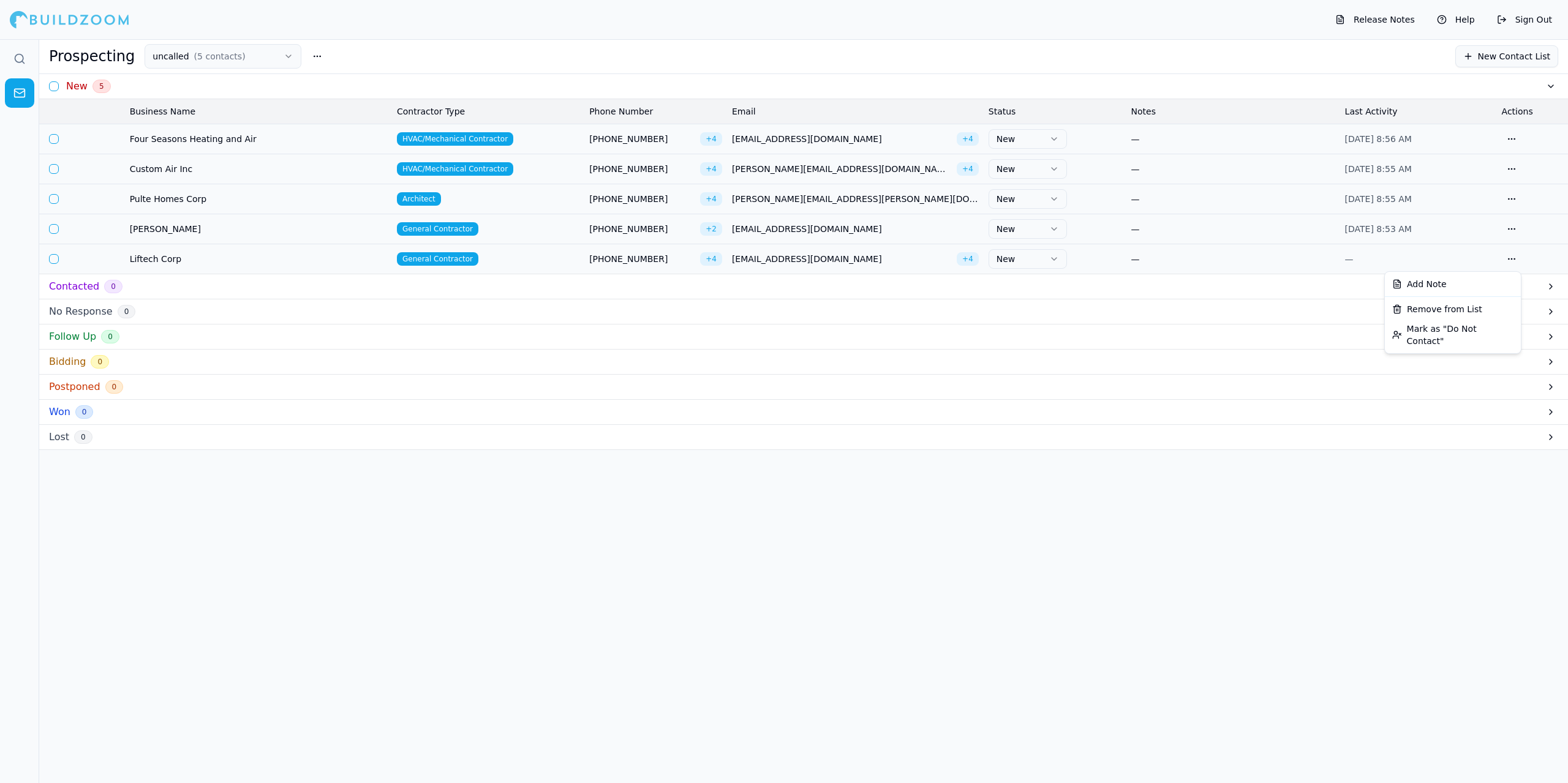
click at [1189, 572] on div "New 5 Business Name Contractor Type Phone Number Email Status Notes Last Activi…" at bounding box center [804, 449] width 1529 height 749
click at [1057, 254] on icon "button" at bounding box center [1054, 259] width 10 height 10
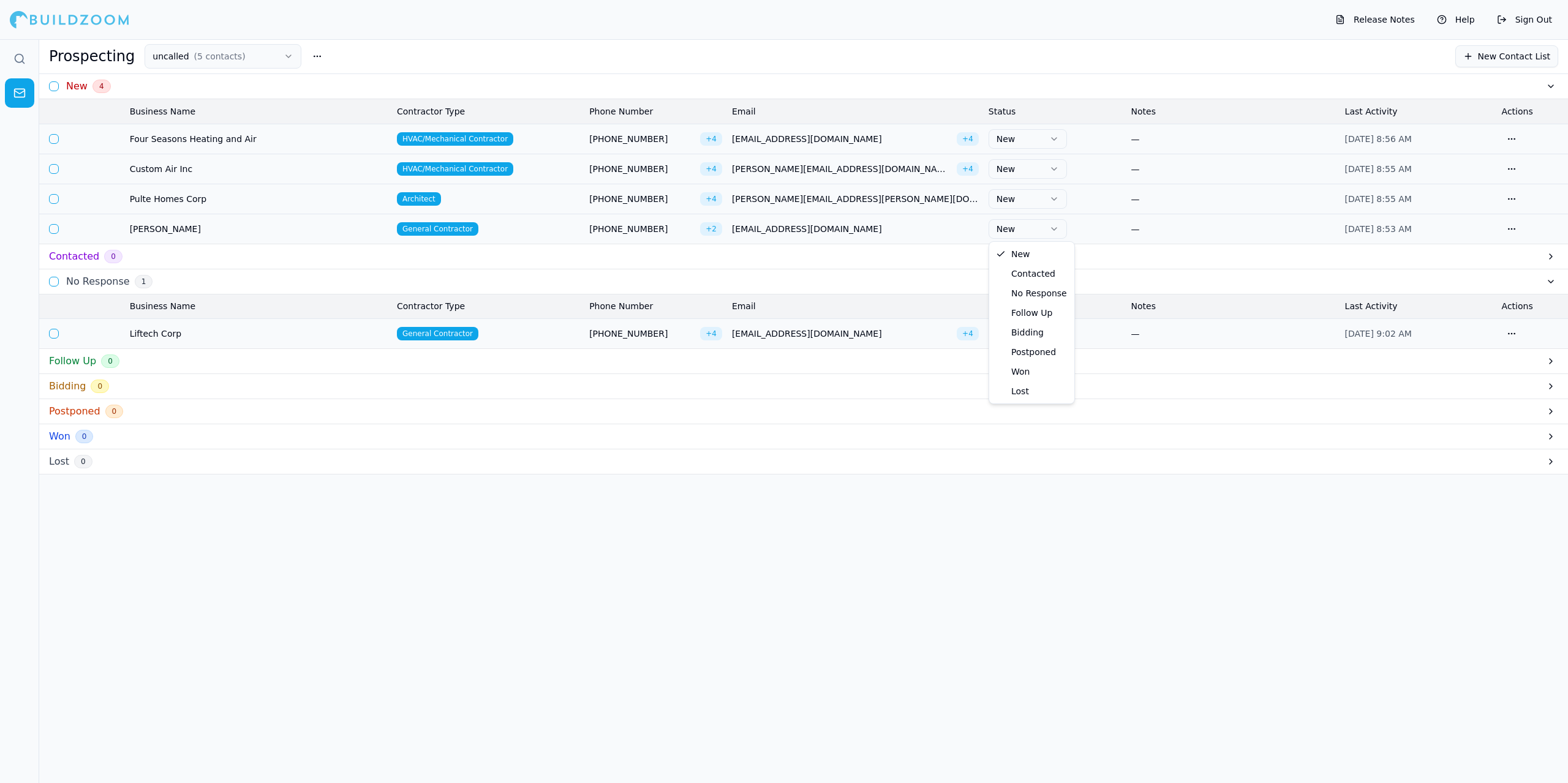
click at [1053, 226] on icon "button" at bounding box center [1054, 229] width 10 height 10
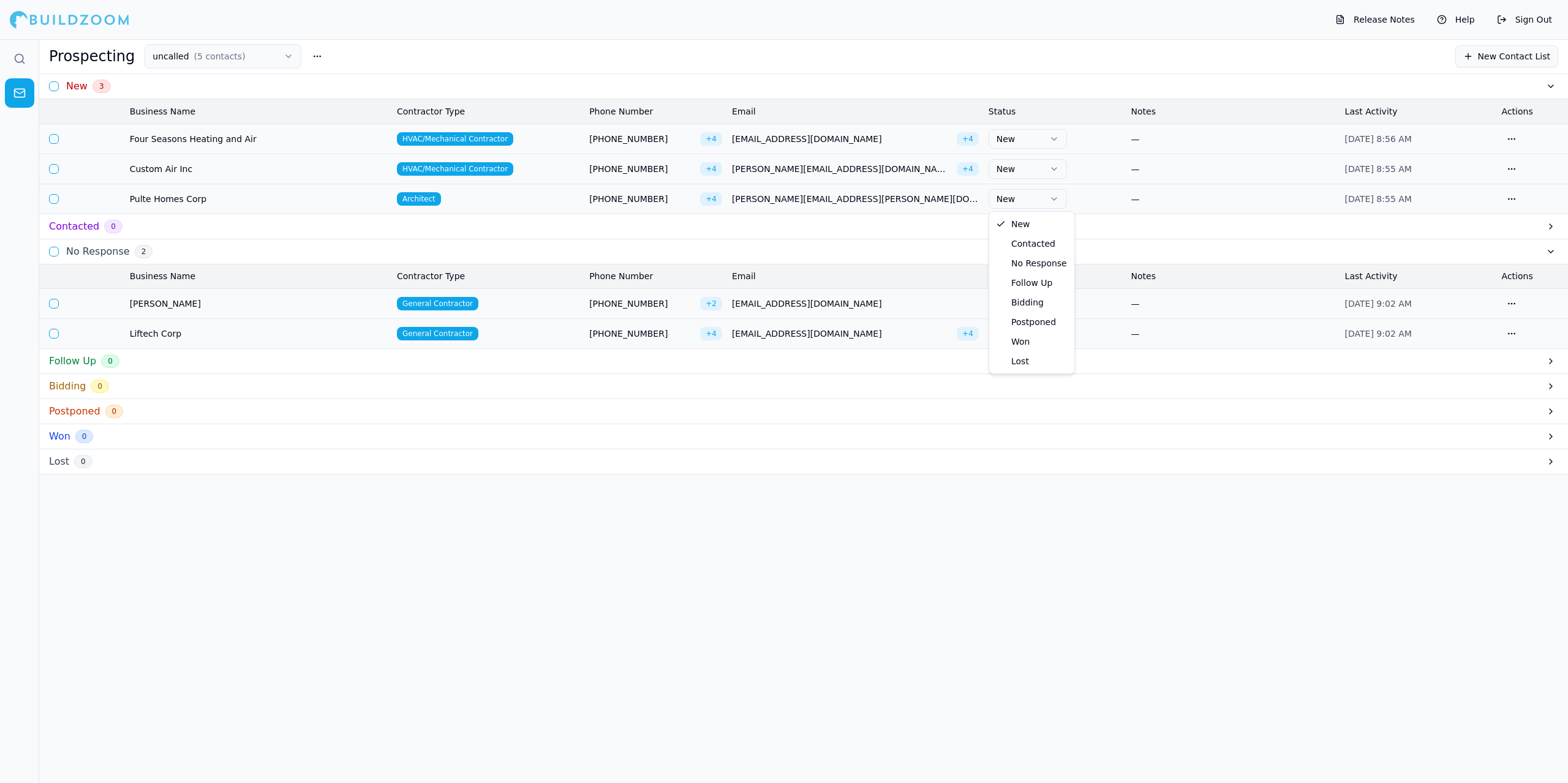
click at [1053, 198] on icon "button" at bounding box center [1054, 199] width 10 height 10
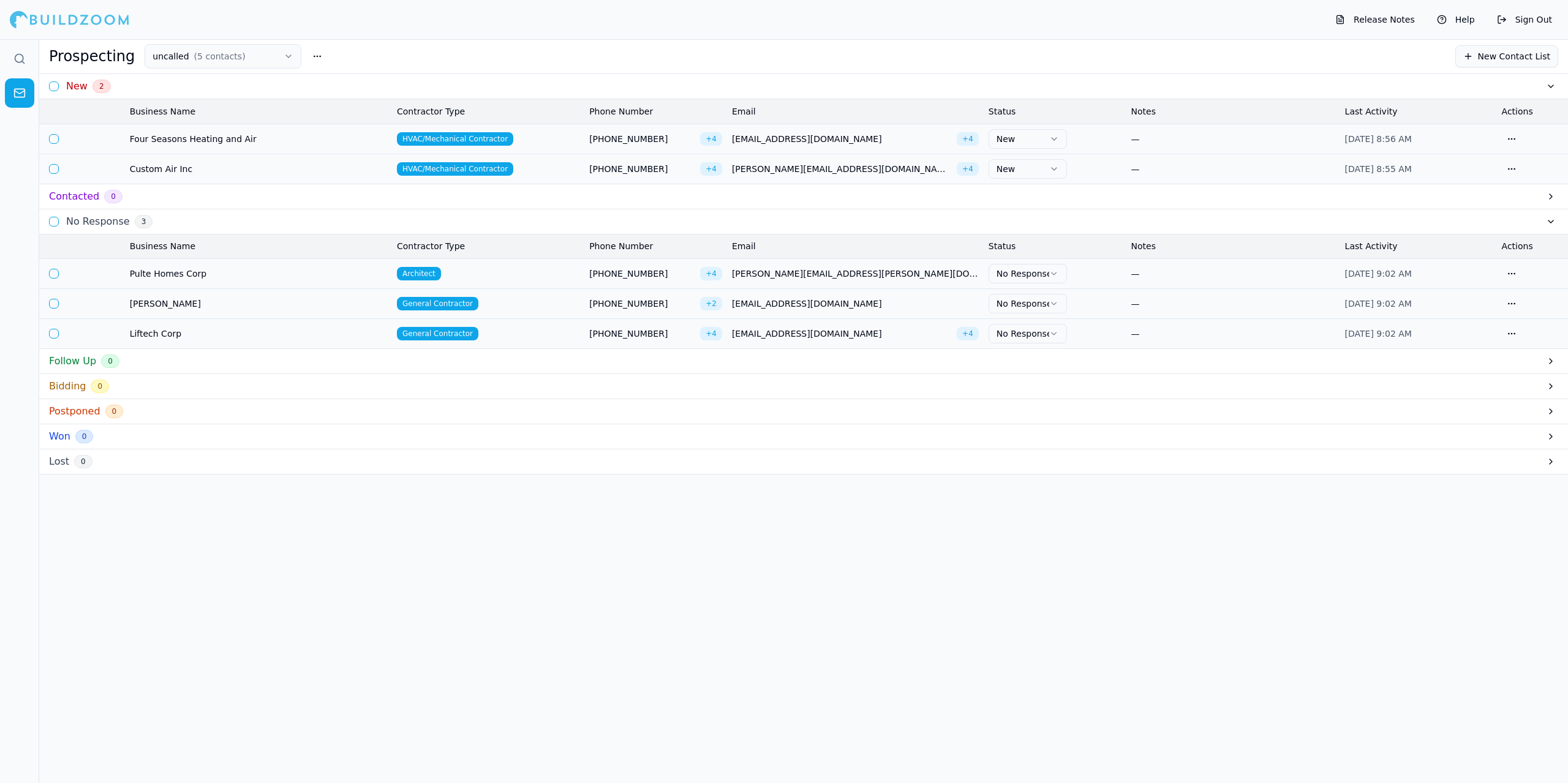
click at [1053, 168] on icon "button" at bounding box center [1054, 168] width 5 height 2
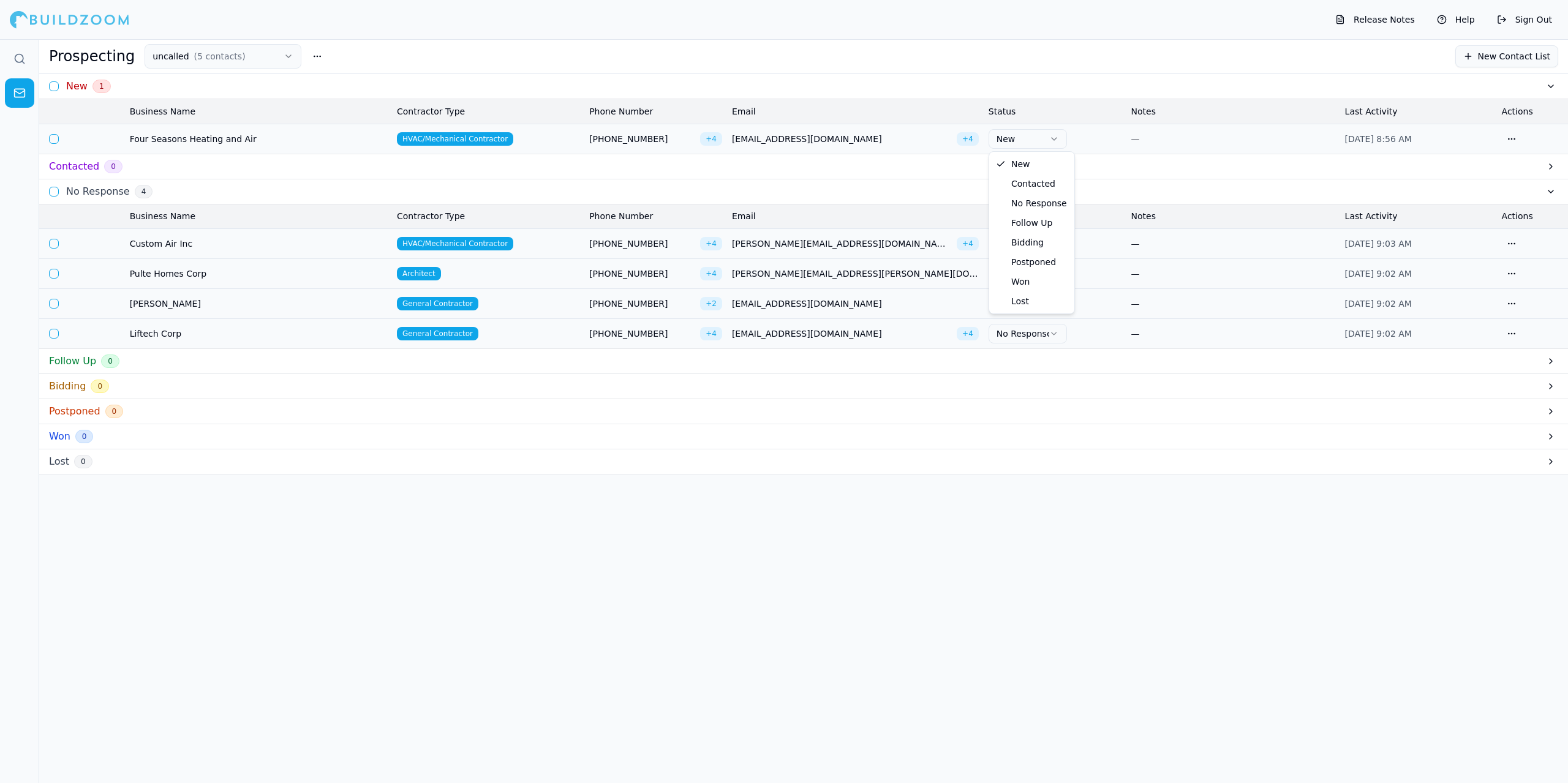
click at [1057, 139] on icon "button" at bounding box center [1054, 139] width 10 height 10
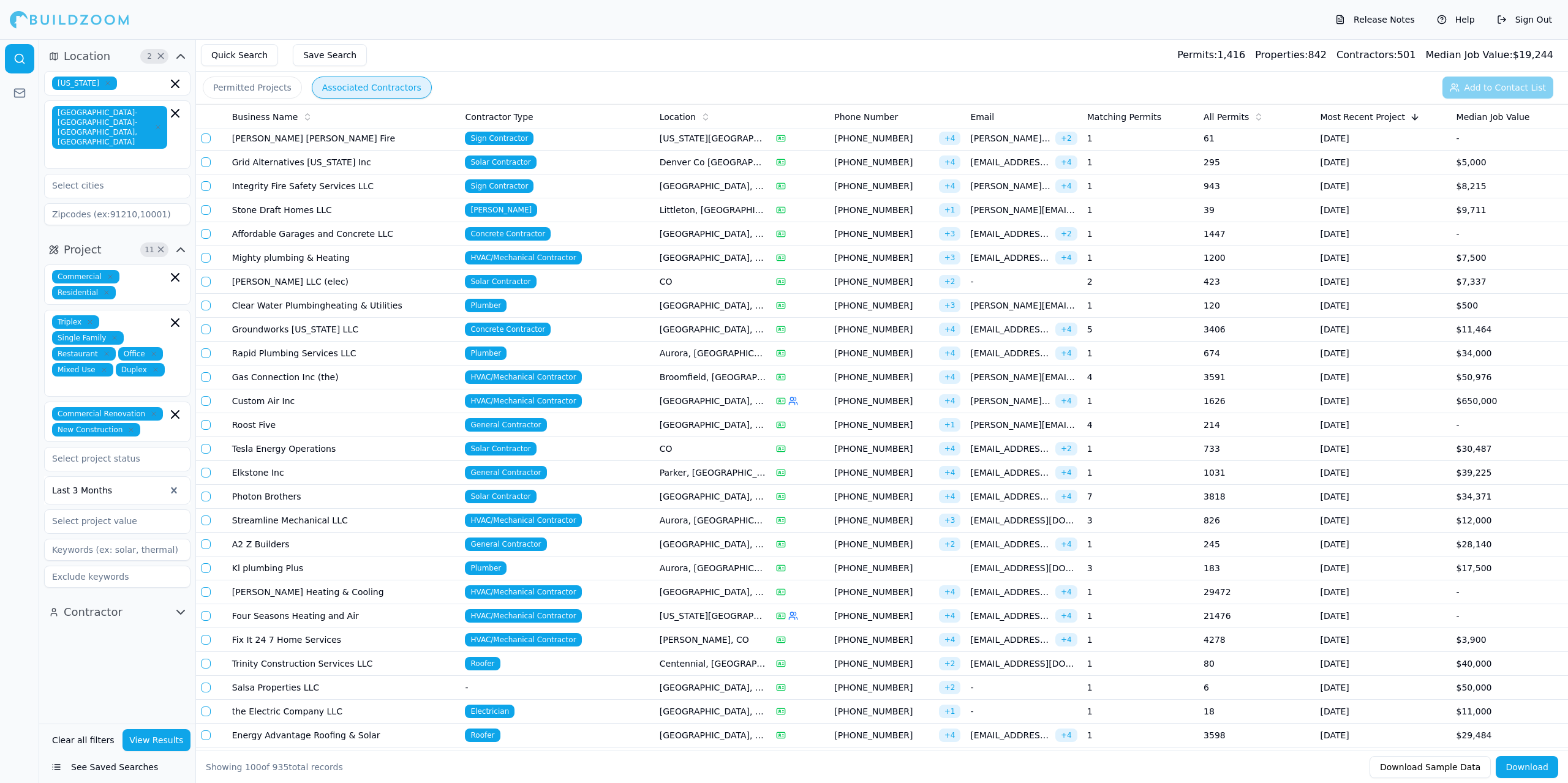
scroll to position [367, 0]
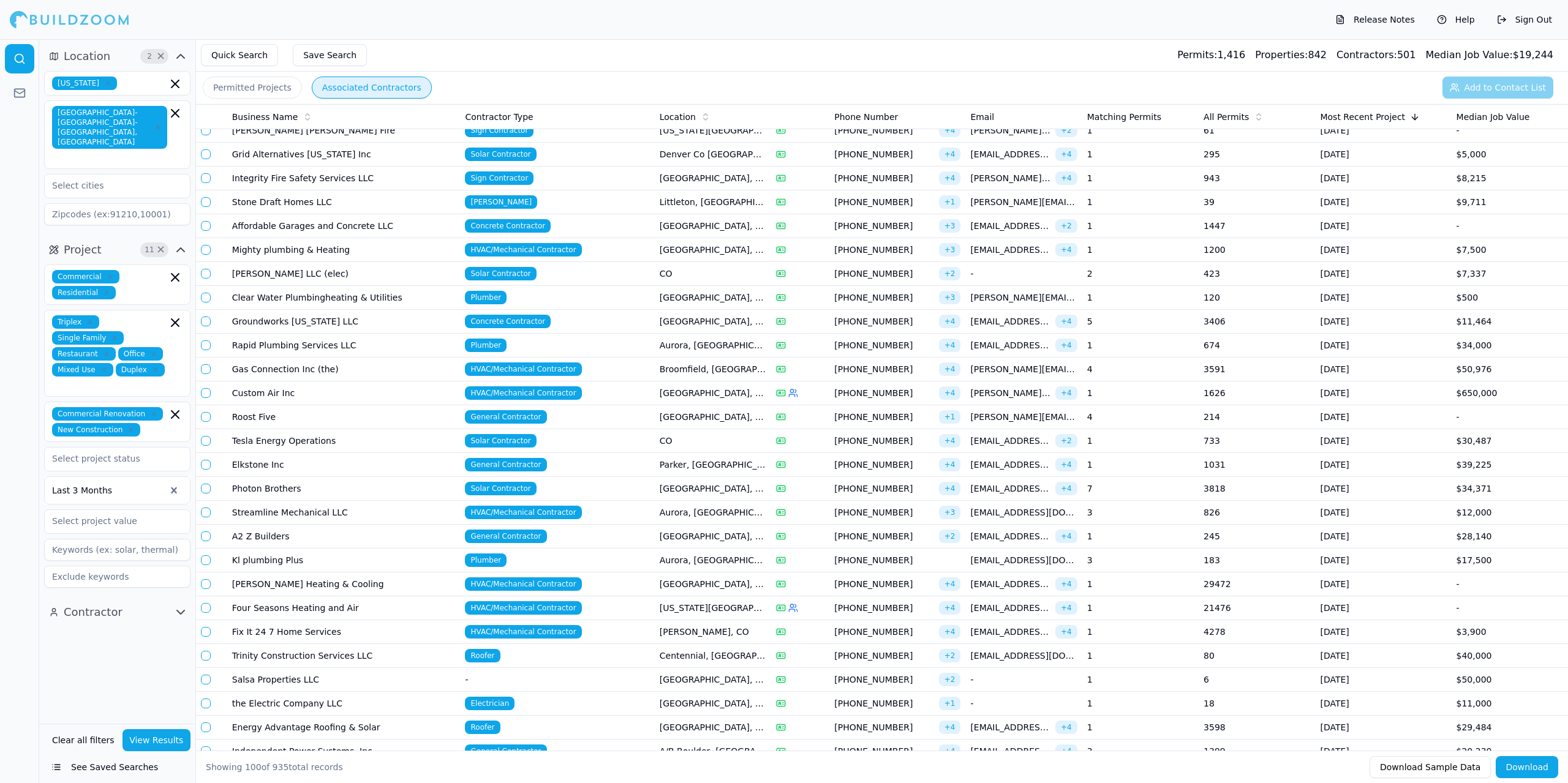
click at [618, 367] on td "HVAC/Mechanical Contractor" at bounding box center [557, 370] width 194 height 24
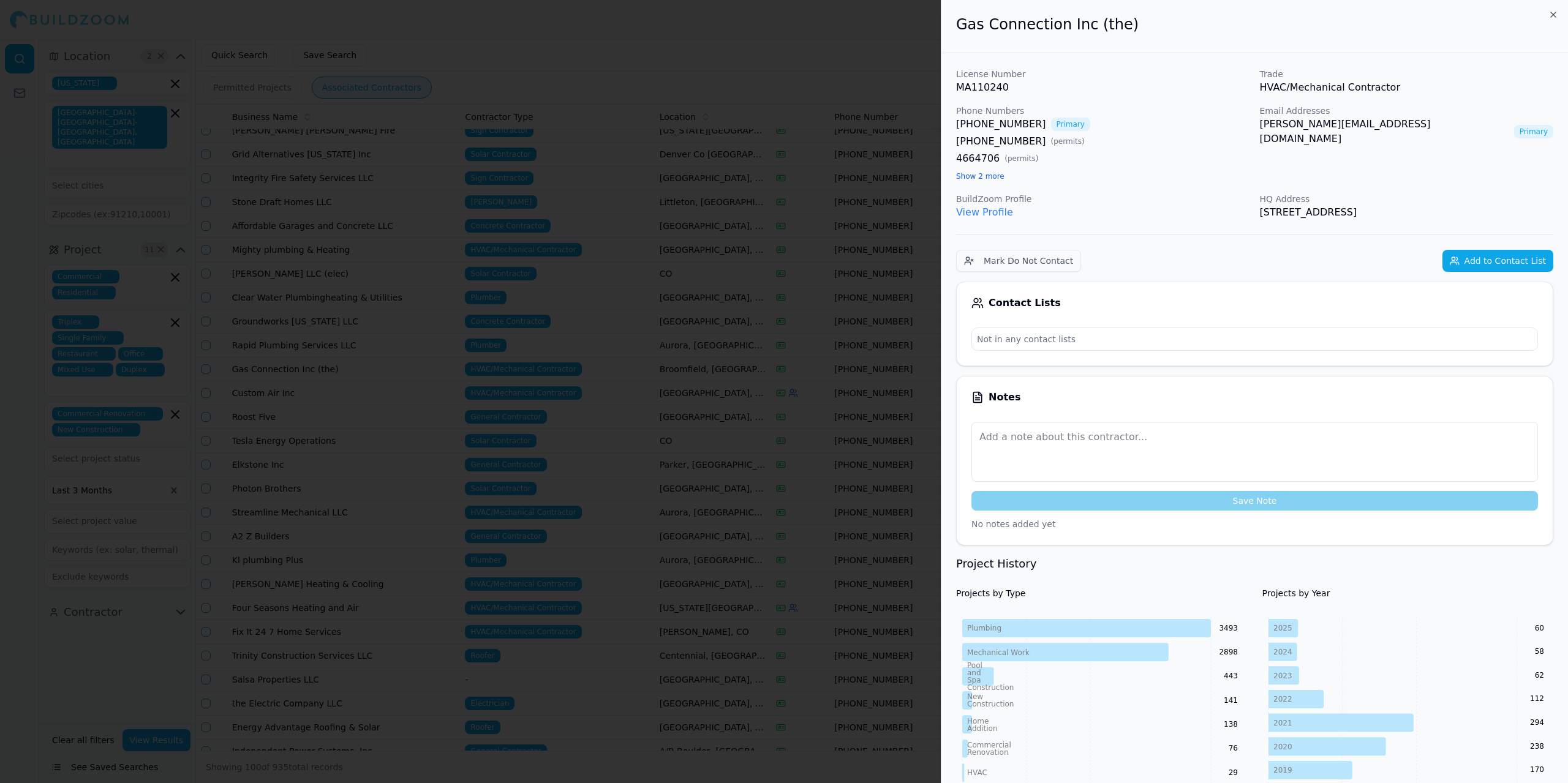
click at [1505, 259] on button "Add to Contact List" at bounding box center [1498, 261] width 111 height 22
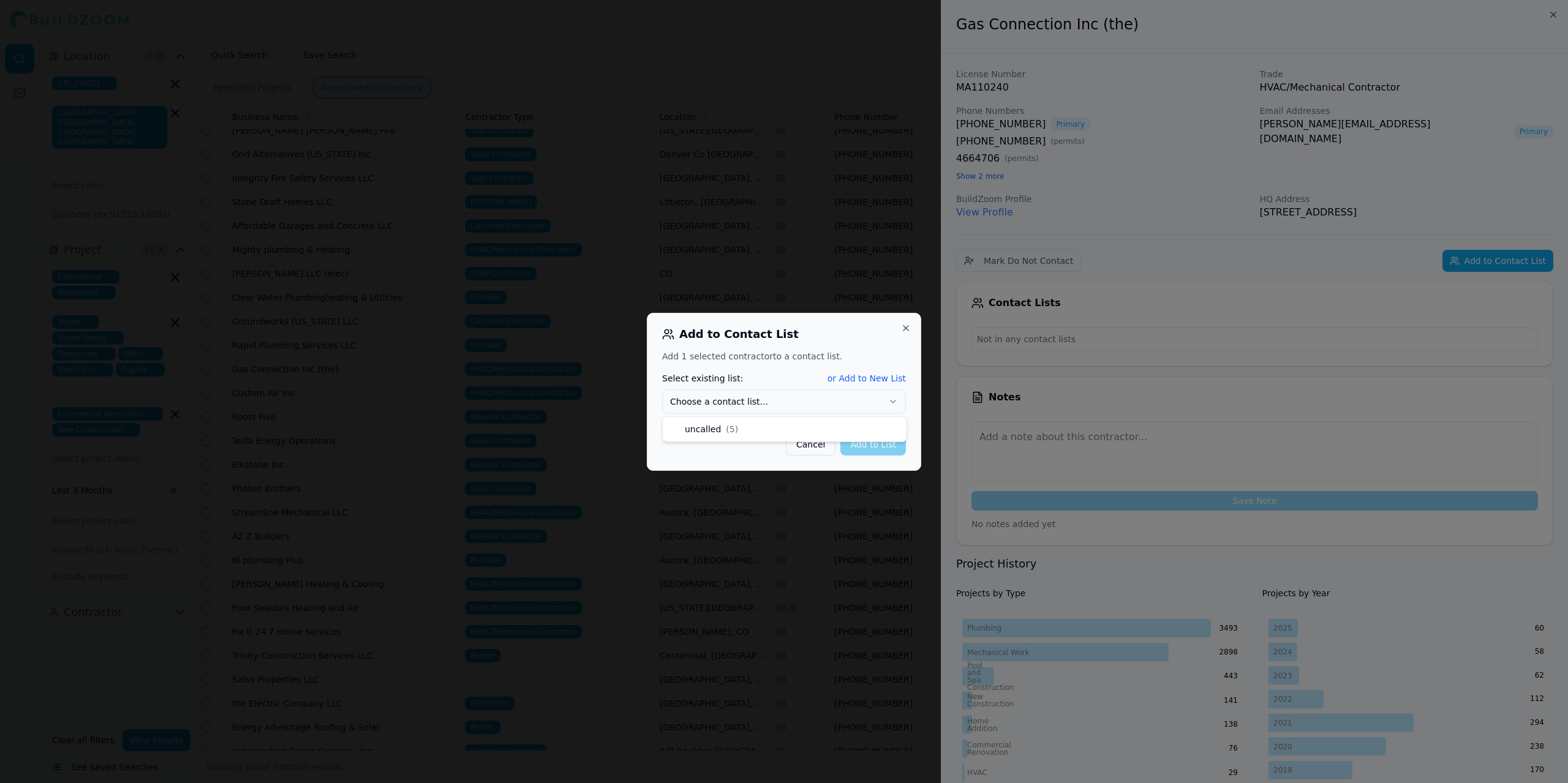
click at [895, 402] on icon "button" at bounding box center [893, 402] width 10 height 10
click at [887, 442] on button "Add to List" at bounding box center [873, 445] width 66 height 22
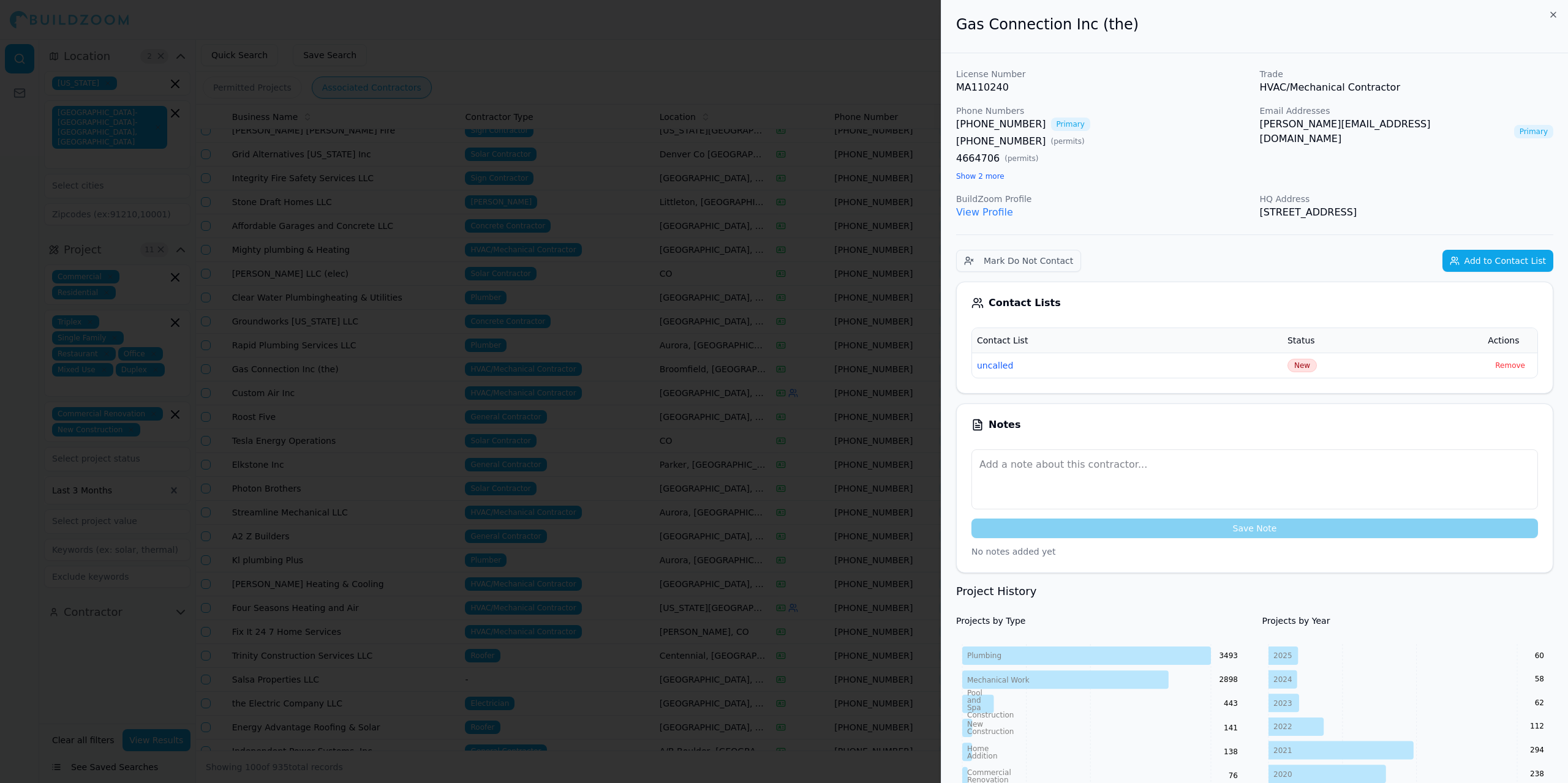
click at [659, 60] on div at bounding box center [784, 392] width 1568 height 783
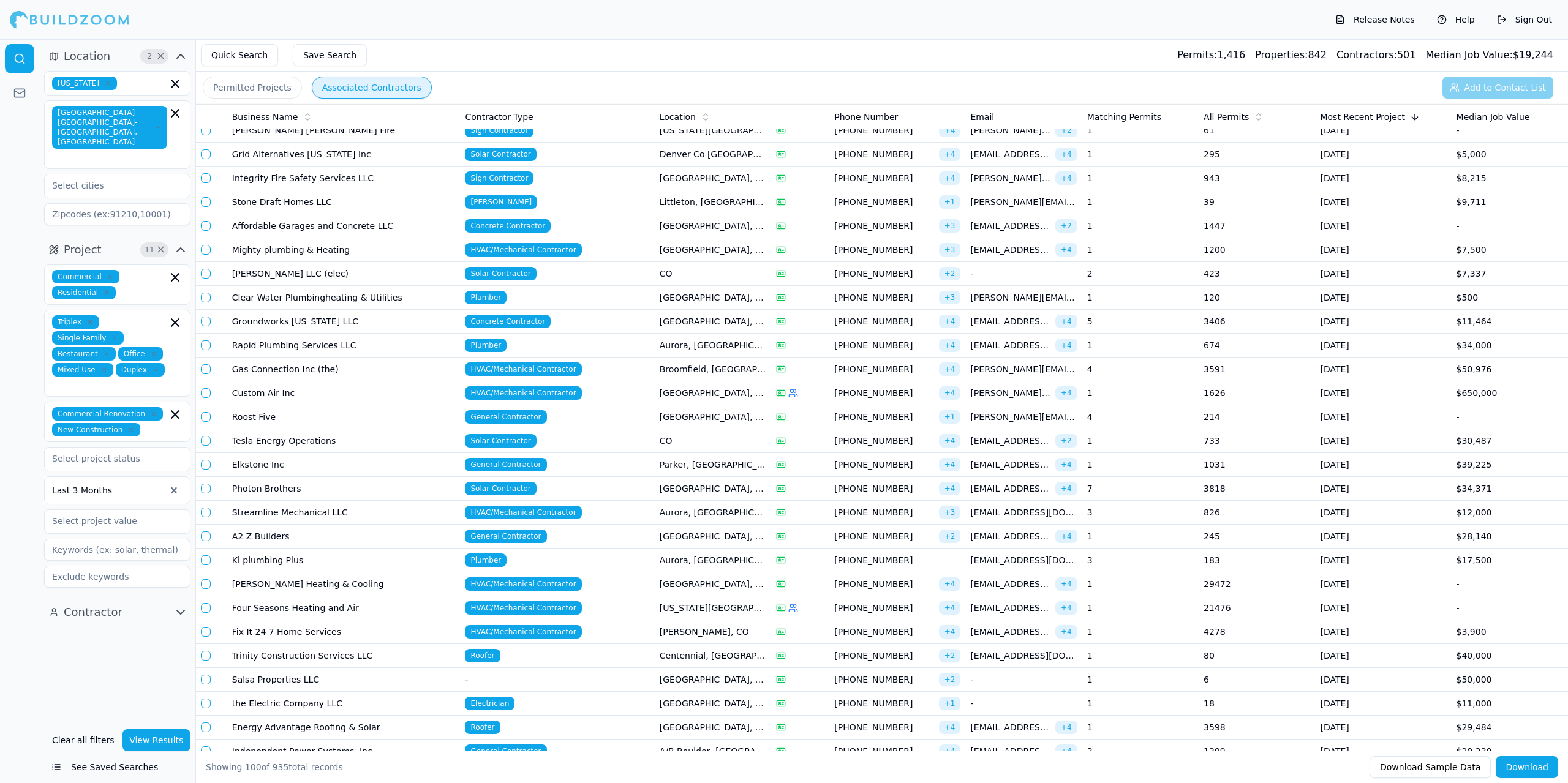
click at [411, 385] on td "Custom Air Inc" at bounding box center [344, 393] width 233 height 24
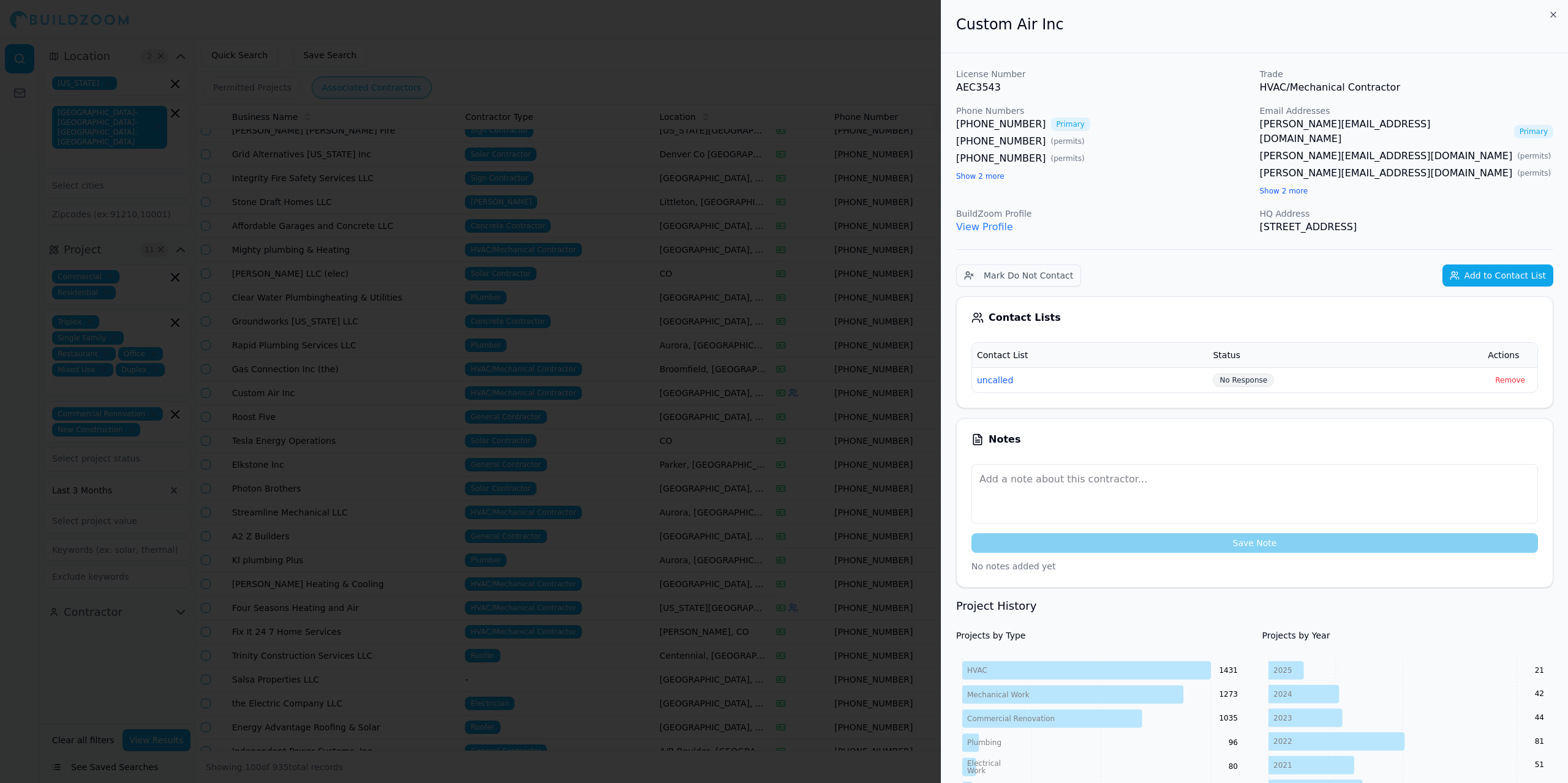
click at [832, 38] on div at bounding box center [784, 392] width 1568 height 783
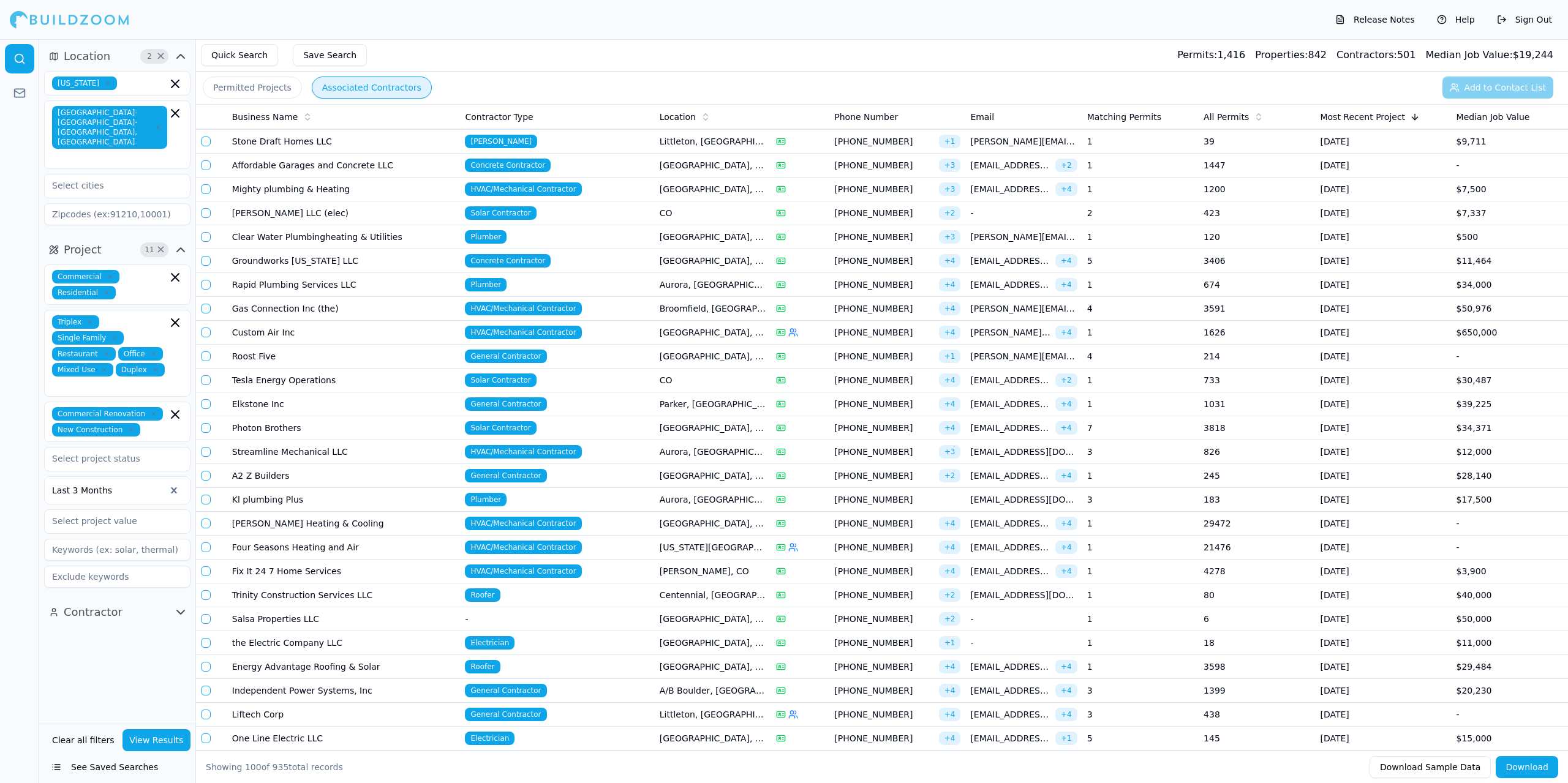
scroll to position [429, 0]
click at [275, 359] on td "Roost Five" at bounding box center [344, 356] width 233 height 24
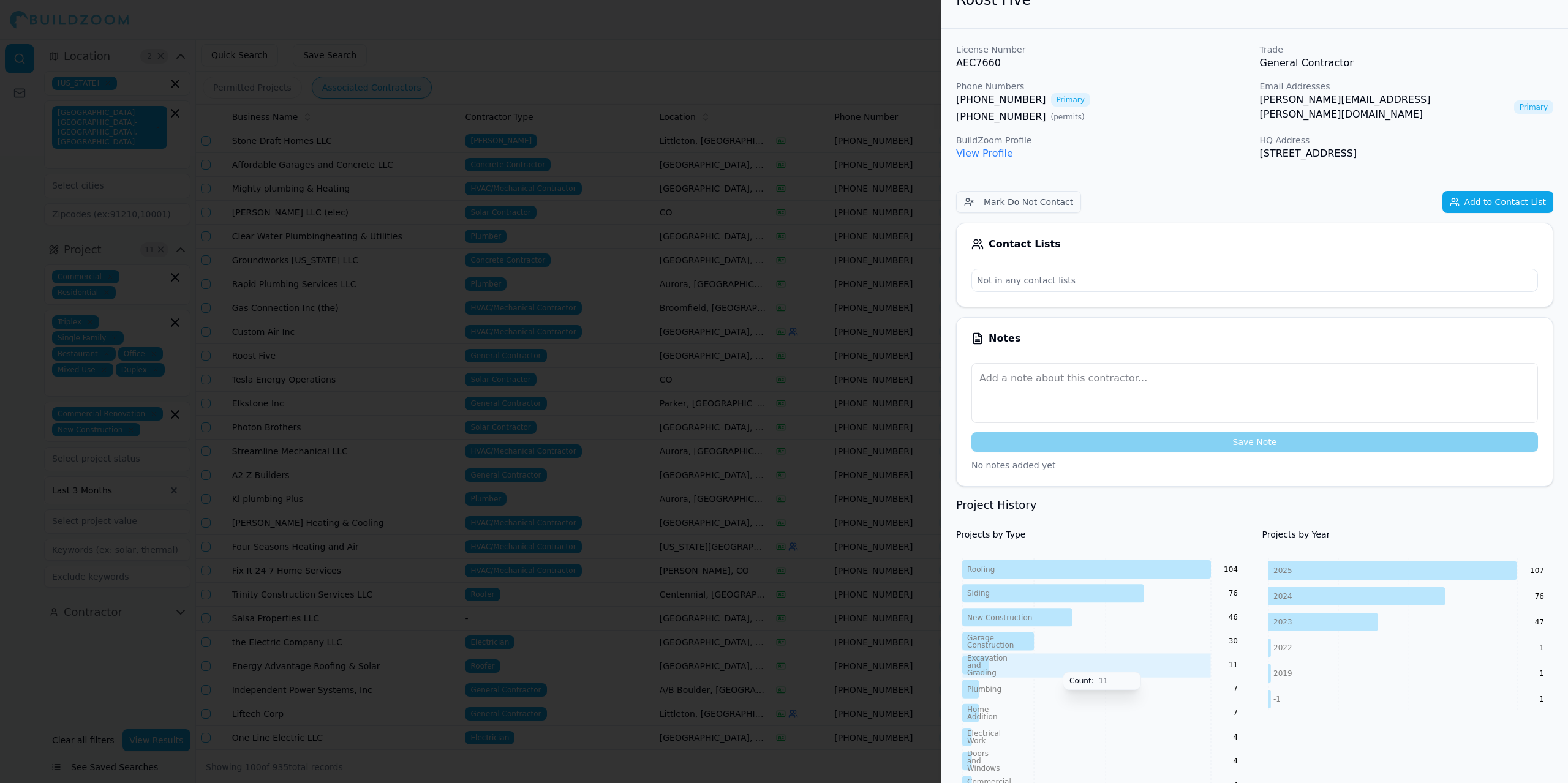
scroll to position [0, 0]
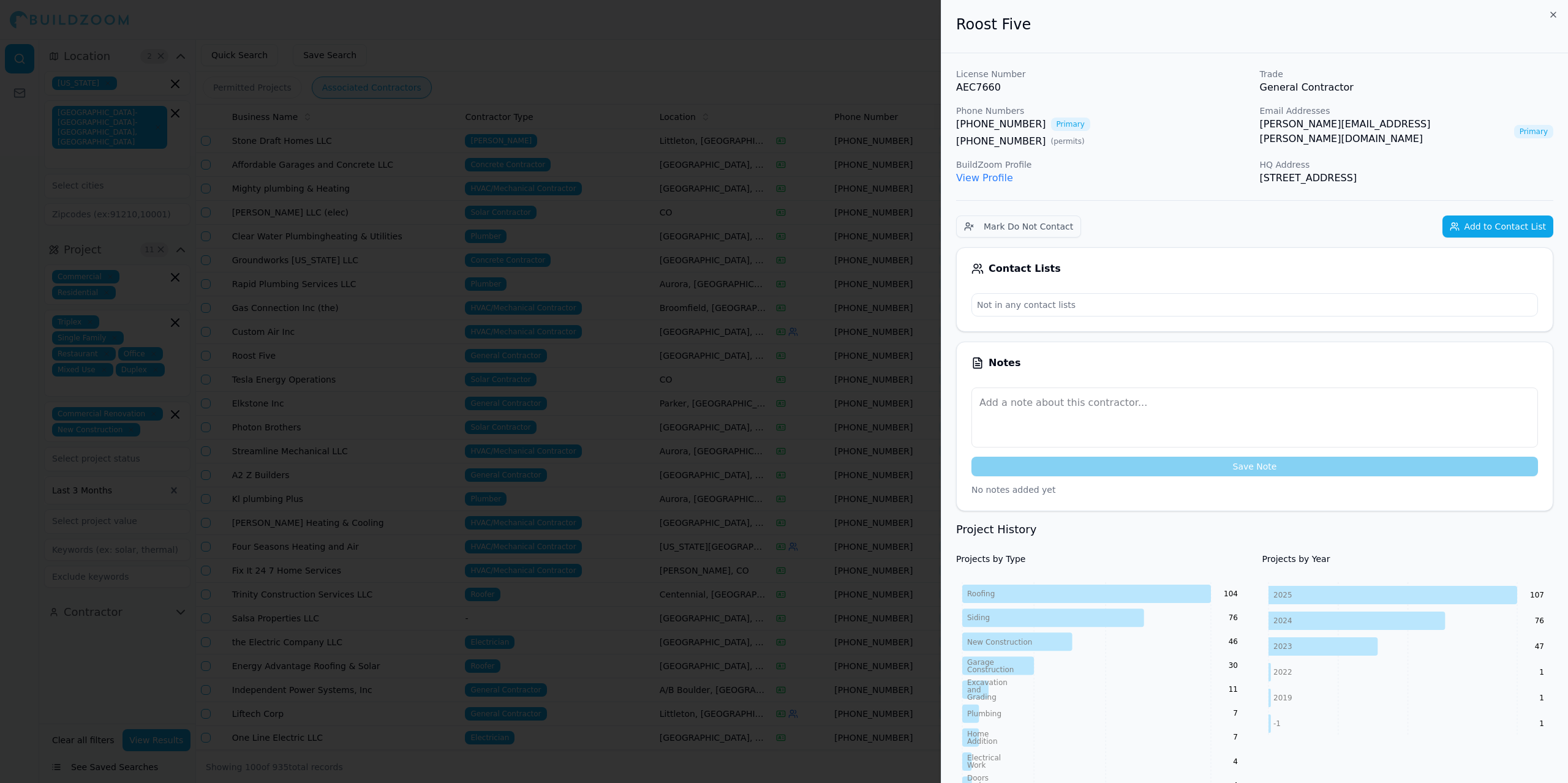
click at [992, 178] on link "View Profile" at bounding box center [985, 178] width 57 height 12
click at [1481, 229] on button "Add to Contact List" at bounding box center [1498, 226] width 111 height 22
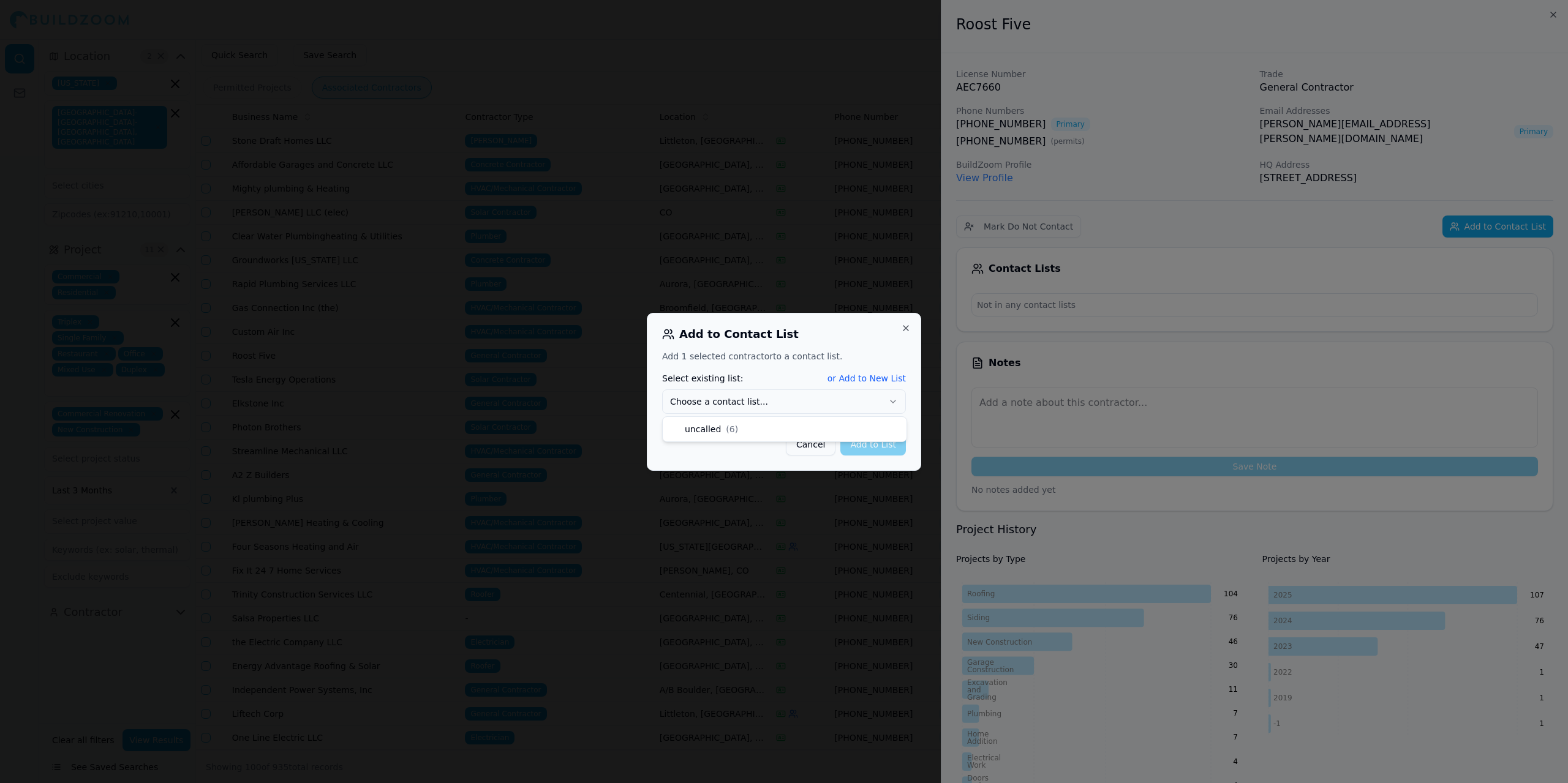
click at [893, 400] on icon "button" at bounding box center [893, 402] width 10 height 10
click at [893, 446] on button "Add to List" at bounding box center [873, 445] width 66 height 22
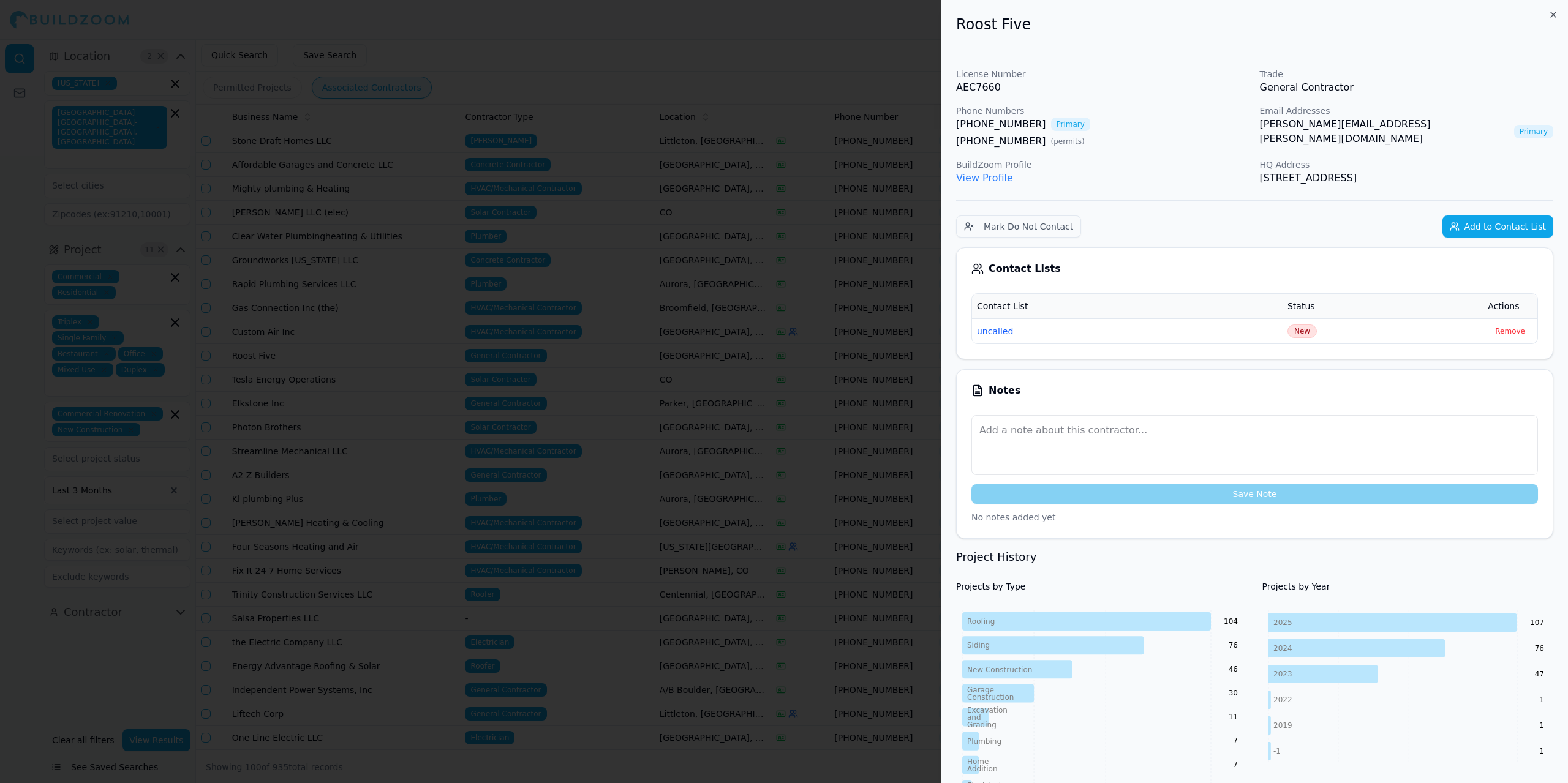
click at [646, 56] on div at bounding box center [784, 392] width 1568 height 783
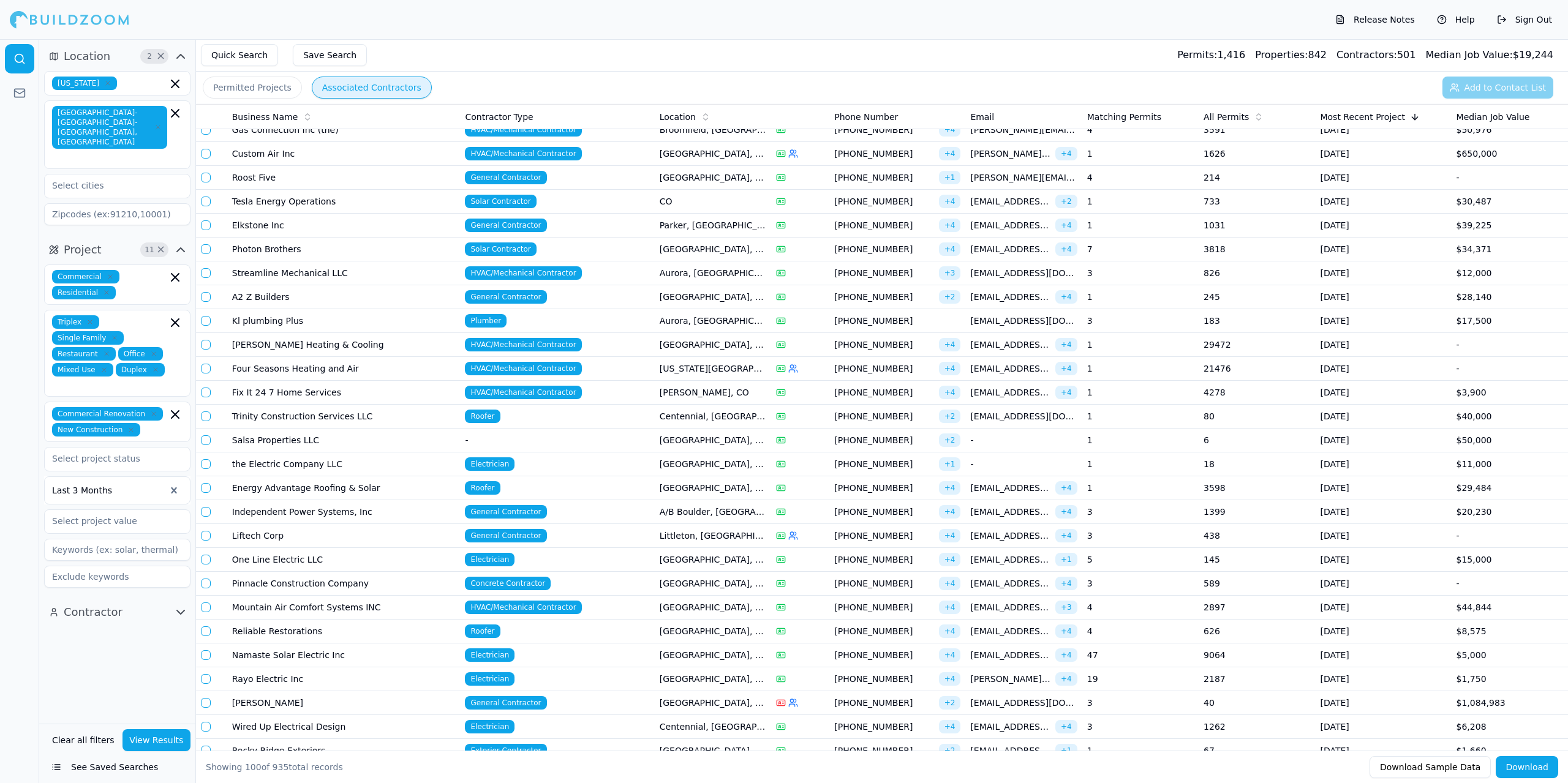
scroll to position [612, 0]
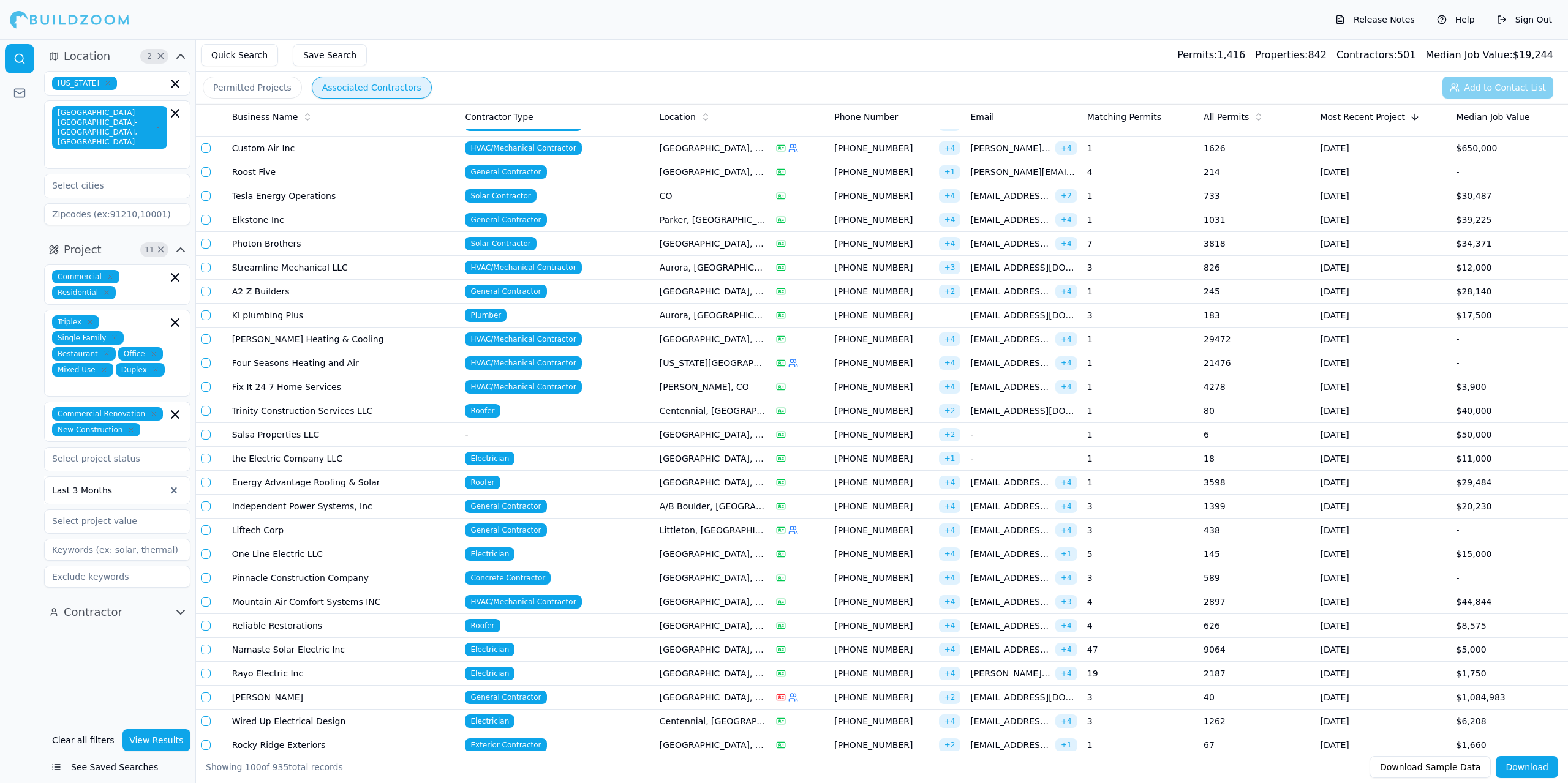
click at [388, 224] on td "Elkstone Inc" at bounding box center [344, 220] width 233 height 24
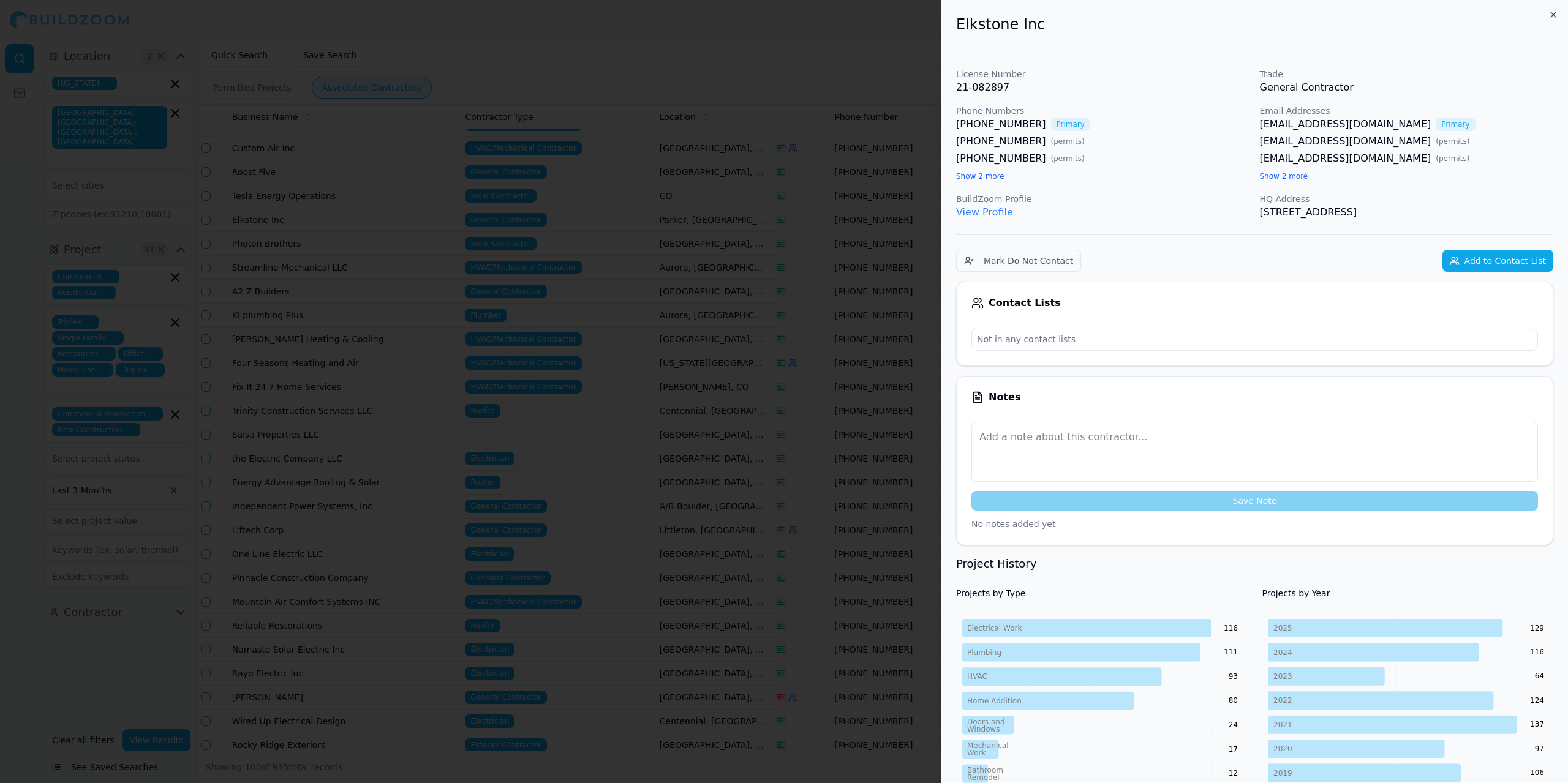
click at [992, 218] on link "View Profile" at bounding box center [985, 212] width 57 height 12
click at [1511, 259] on button "Add to Contact List" at bounding box center [1498, 261] width 111 height 22
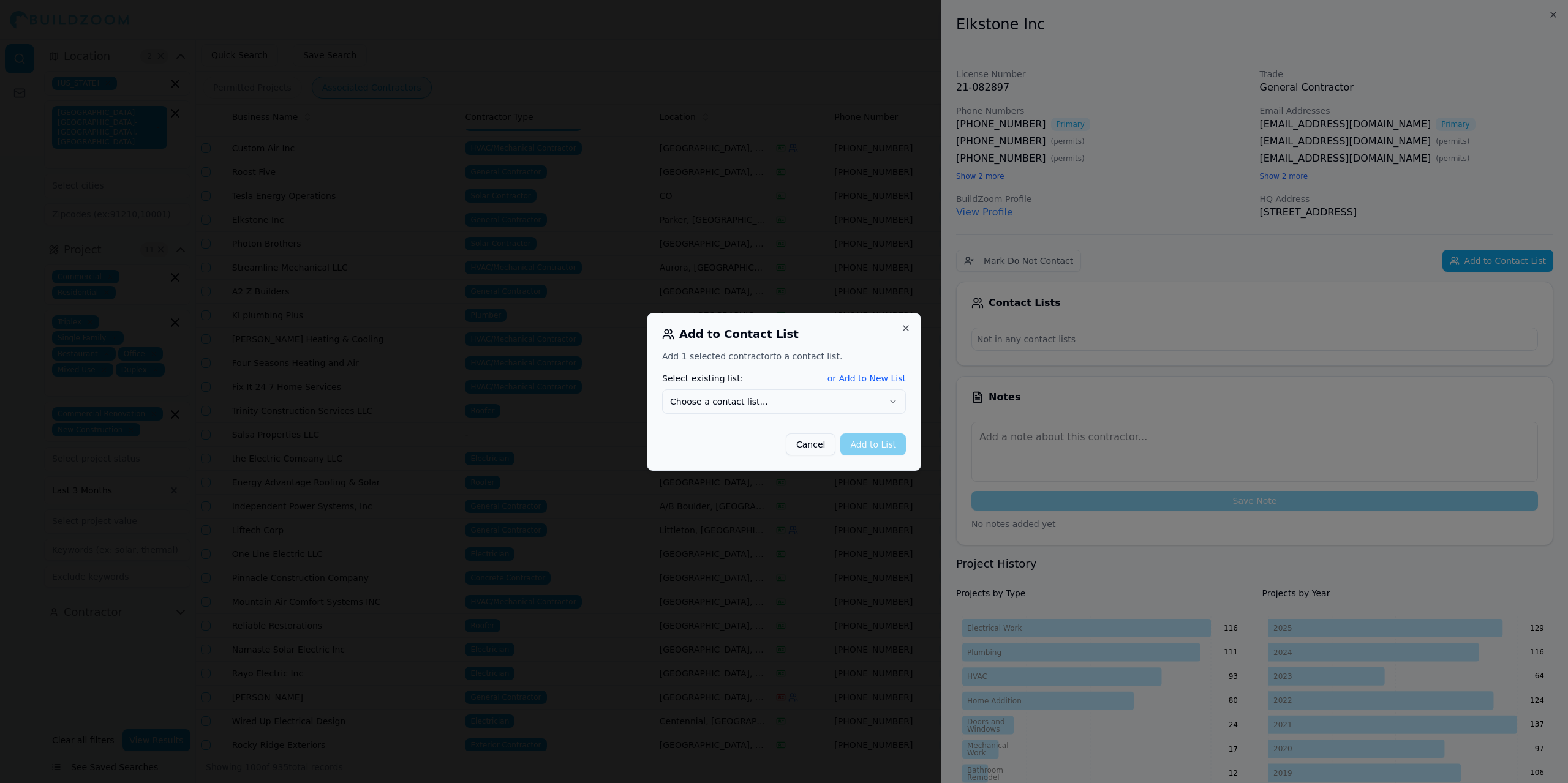
click at [893, 399] on icon "button" at bounding box center [893, 402] width 10 height 10
click at [882, 446] on button "Add to List" at bounding box center [873, 445] width 66 height 22
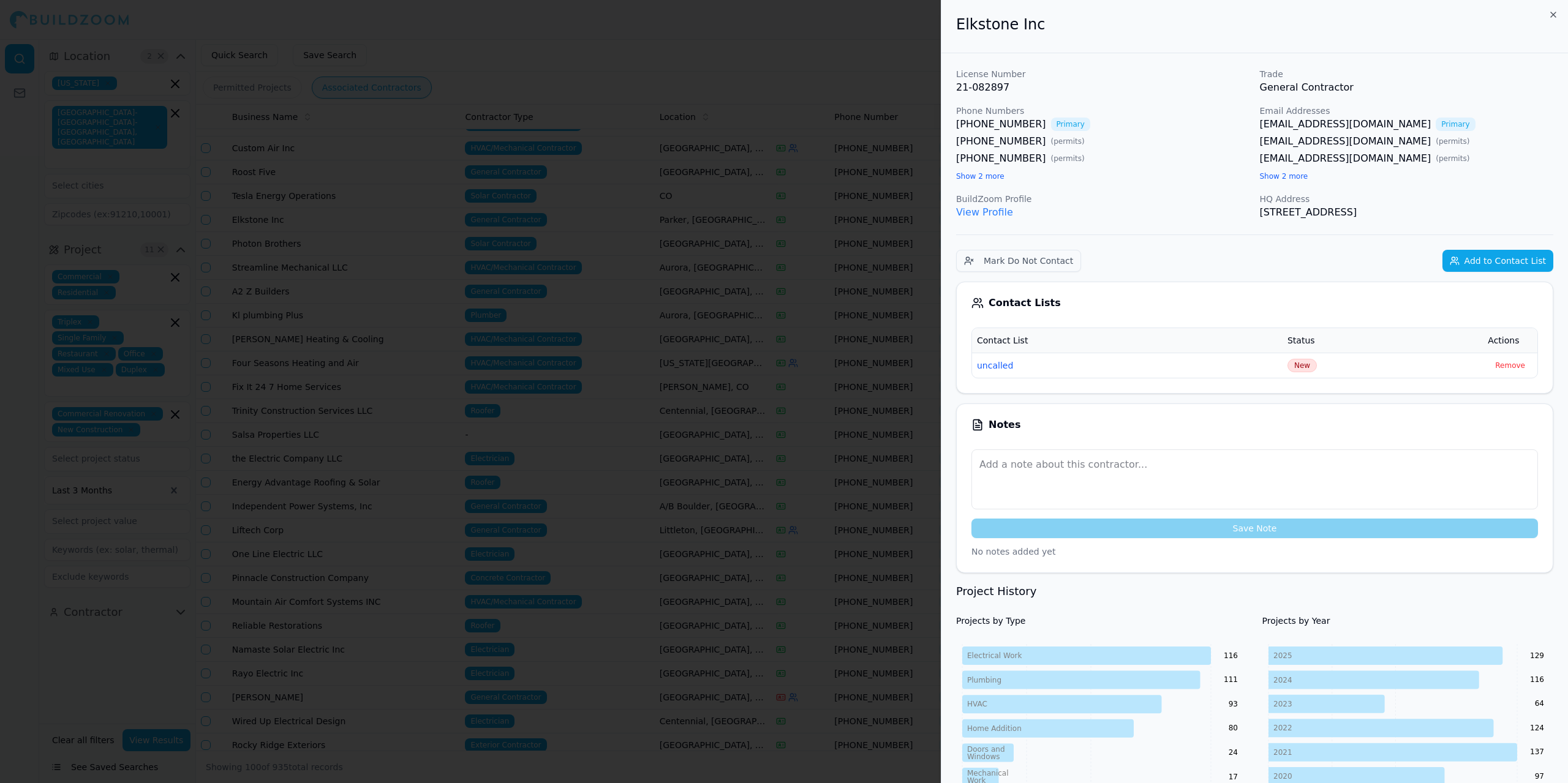
click at [826, 35] on div at bounding box center [784, 392] width 1568 height 783
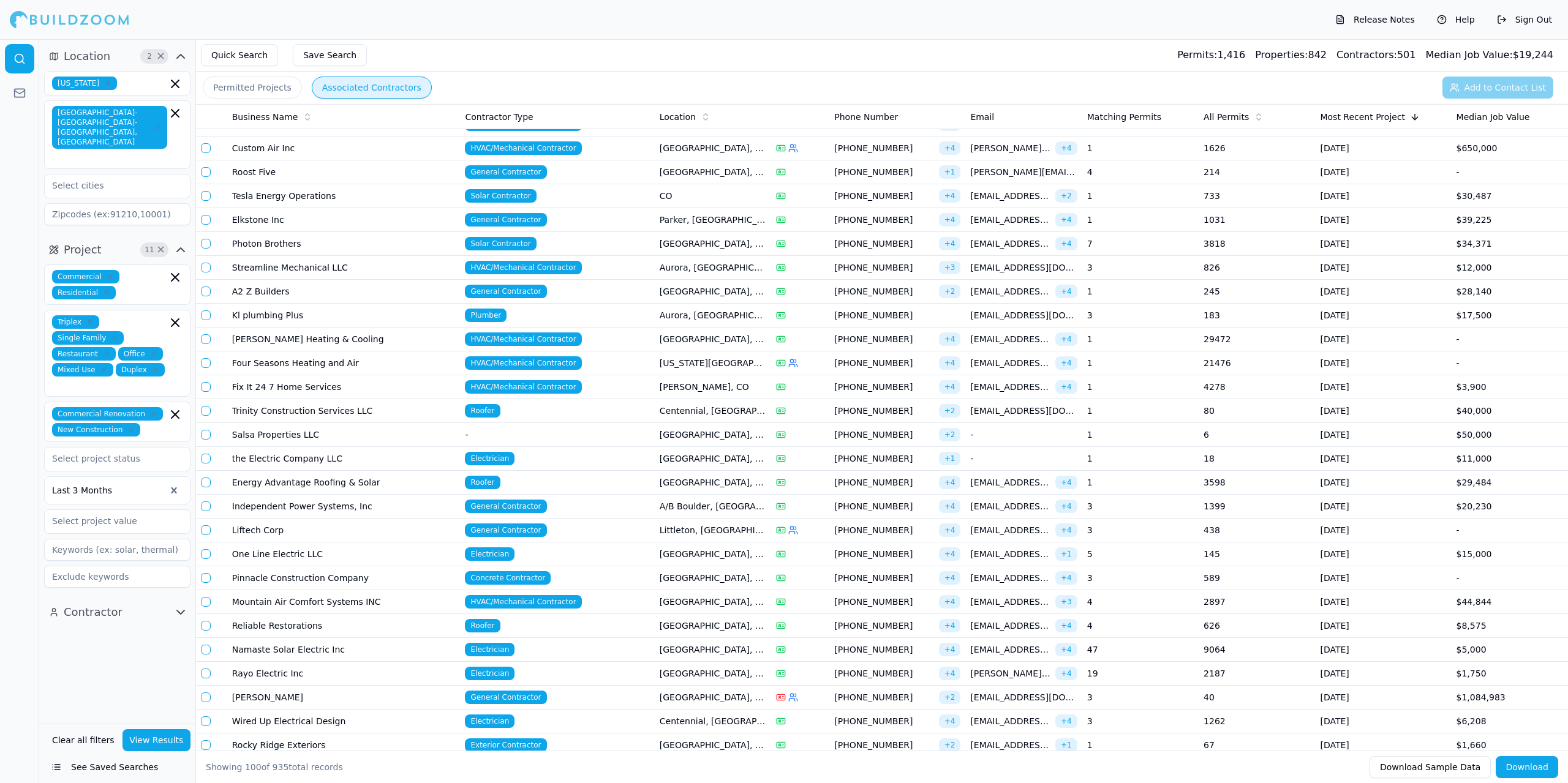
click at [182, 605] on icon "button" at bounding box center [180, 612] width 15 height 15
click at [26, 518] on div at bounding box center [20, 411] width 39 height 744
click at [309, 221] on td "Elkstone Inc" at bounding box center [344, 220] width 233 height 24
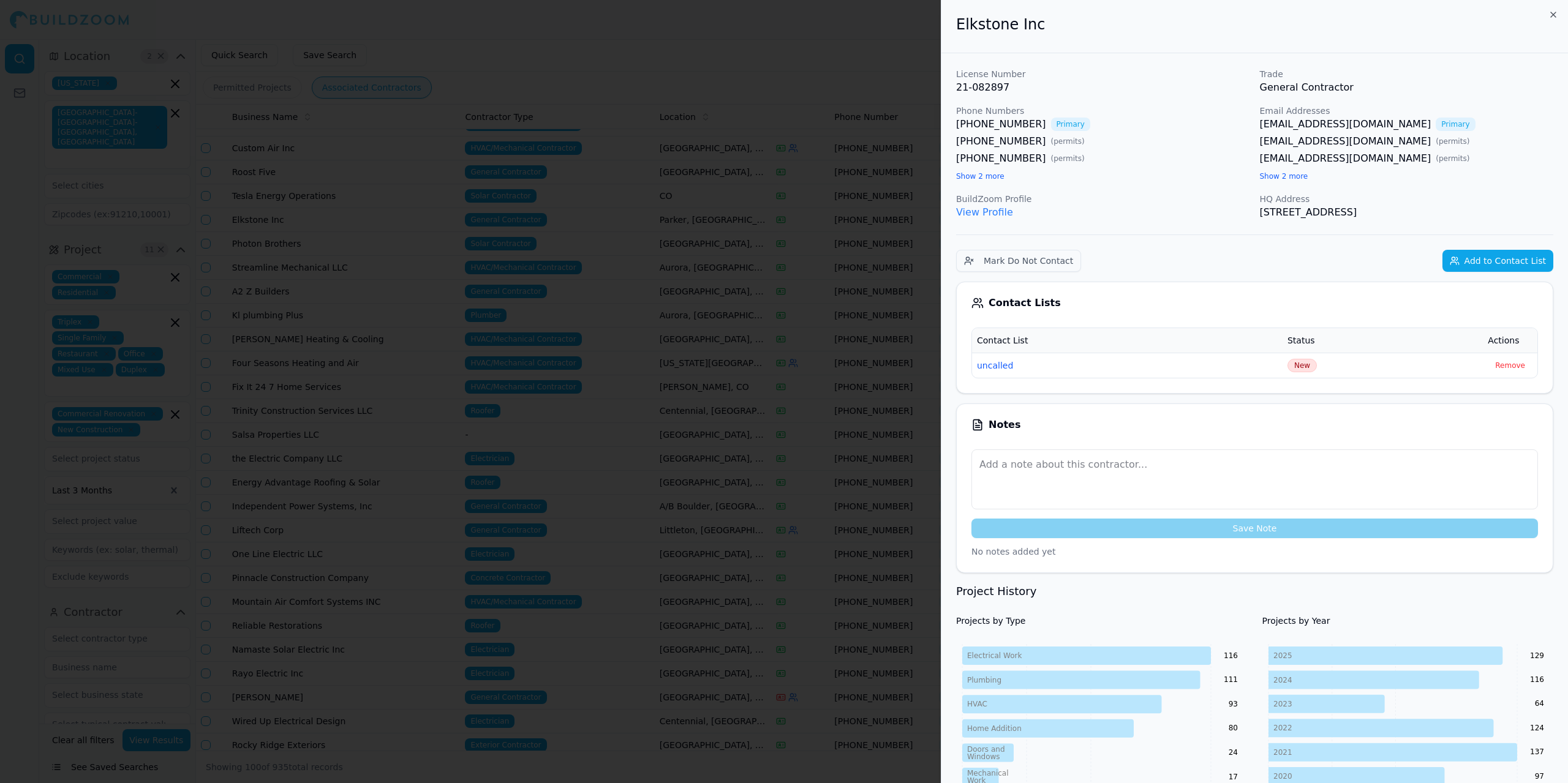
click at [994, 366] on button "uncalled" at bounding box center [995, 366] width 36 height 13
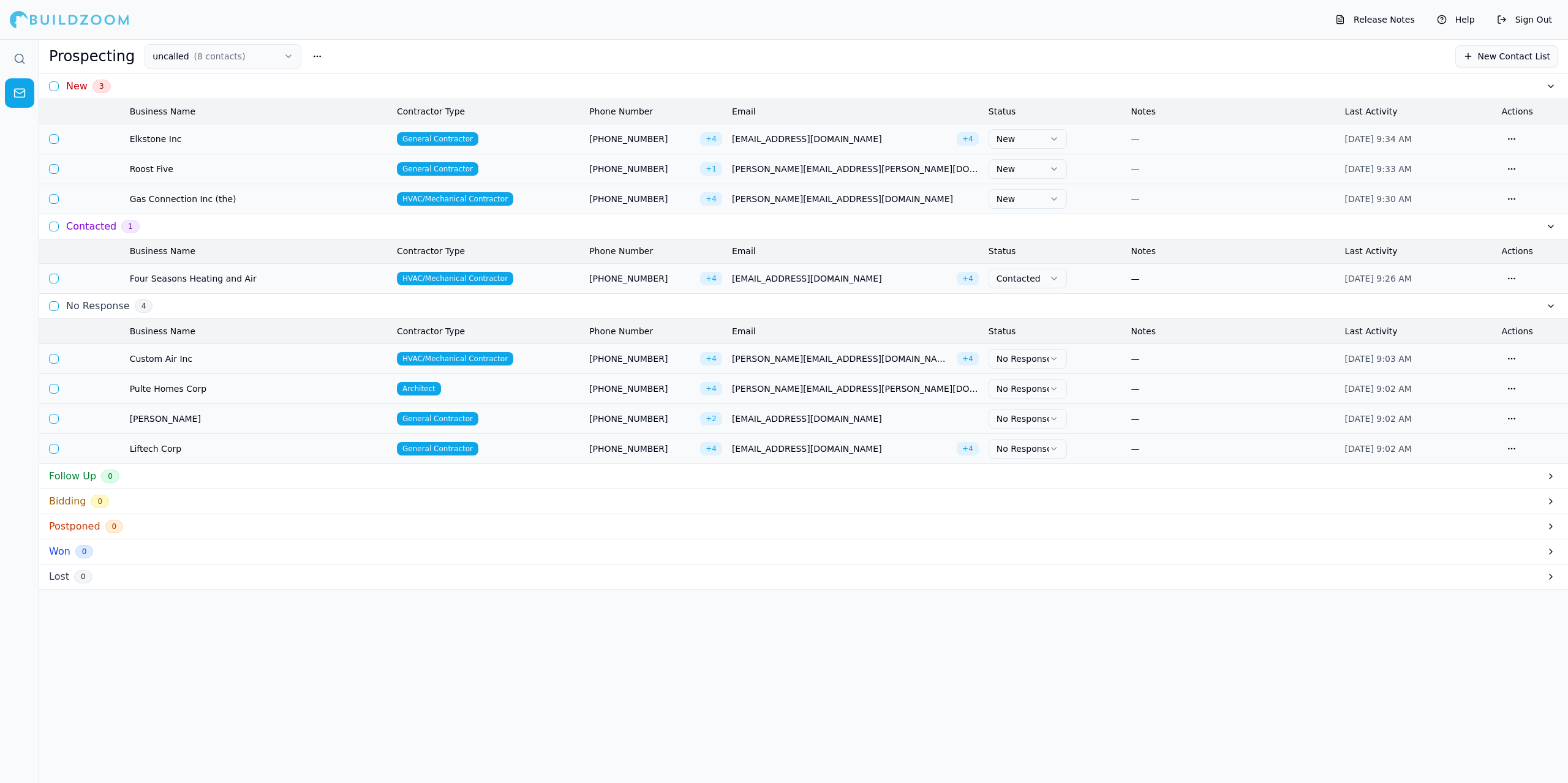
click at [364, 150] on td "Elkstone Inc" at bounding box center [258, 139] width 267 height 30
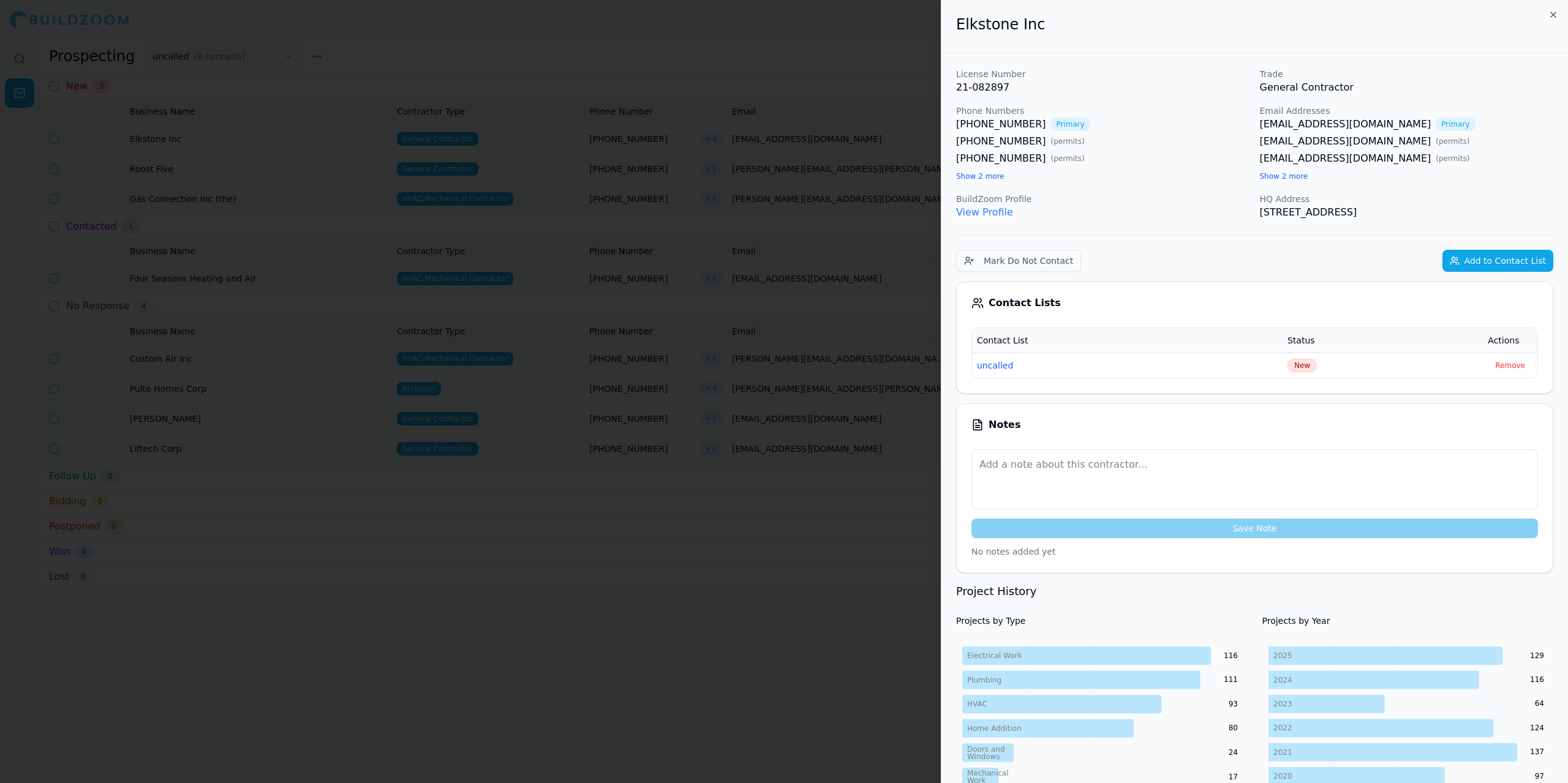
click at [446, 59] on div at bounding box center [784, 392] width 1568 height 783
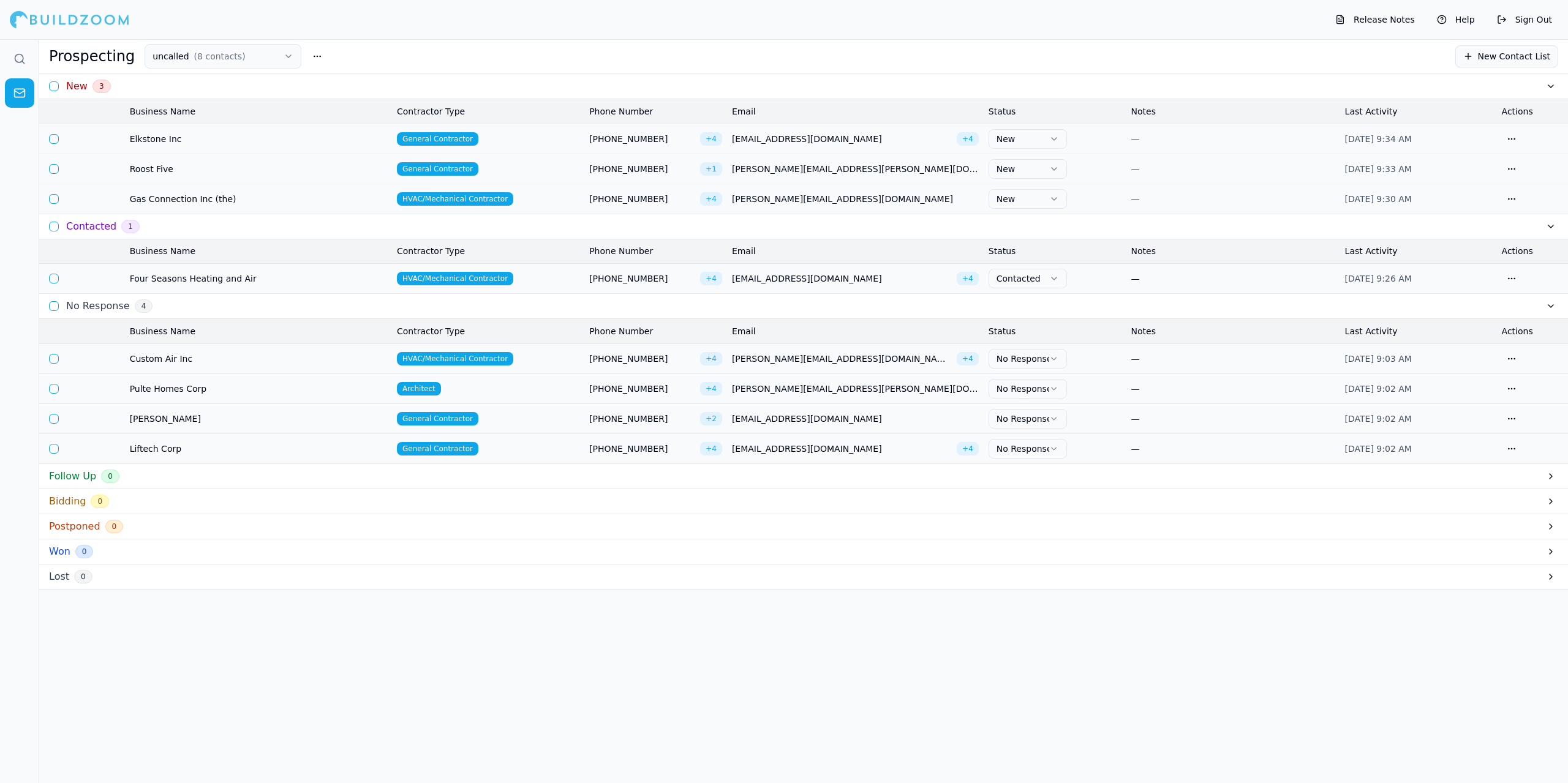
click at [1055, 139] on icon "button" at bounding box center [1054, 139] width 10 height 10
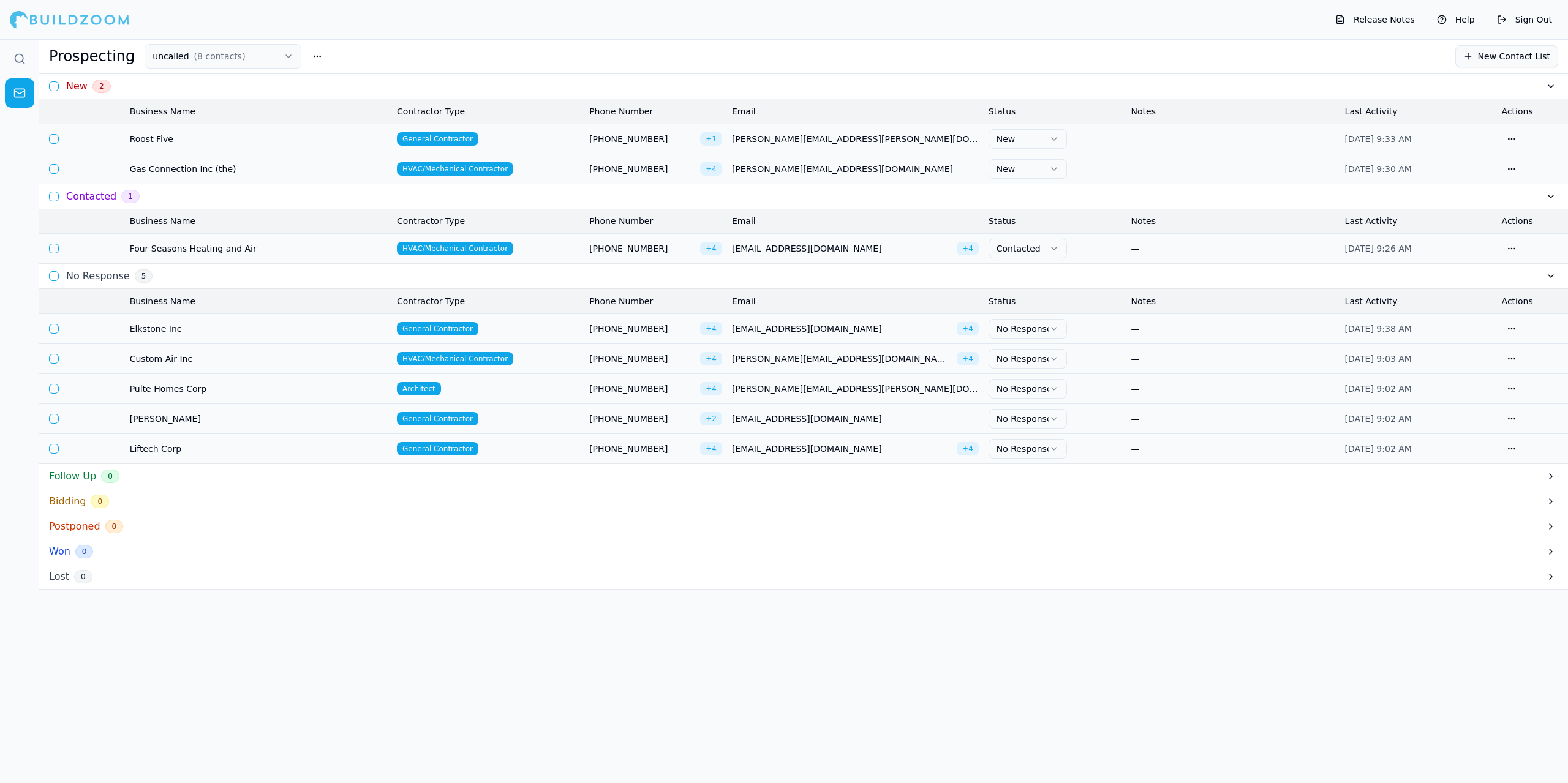
click at [548, 139] on td "General Contractor" at bounding box center [489, 139] width 193 height 30
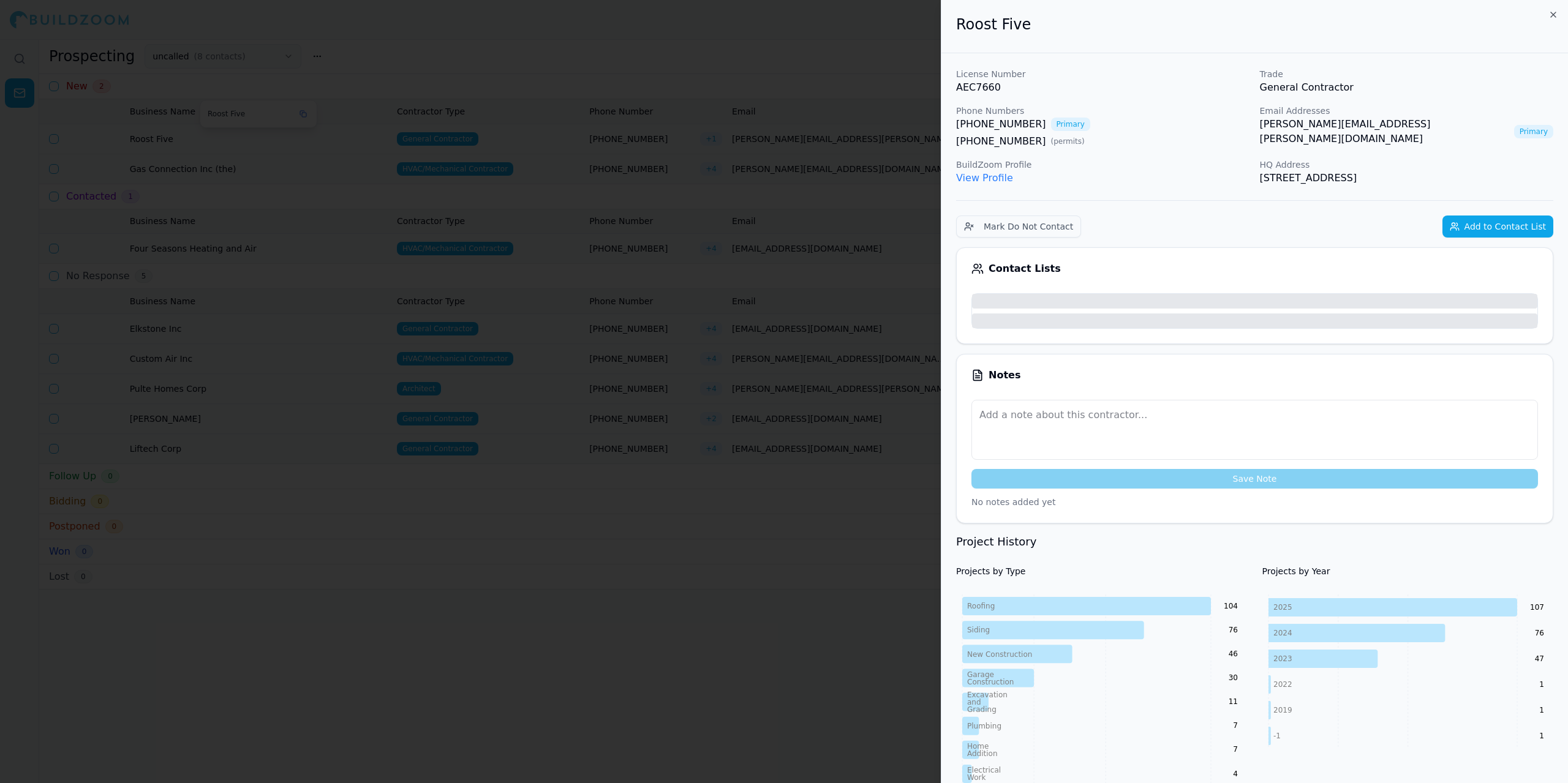
click at [331, 136] on div at bounding box center [784, 392] width 1568 height 783
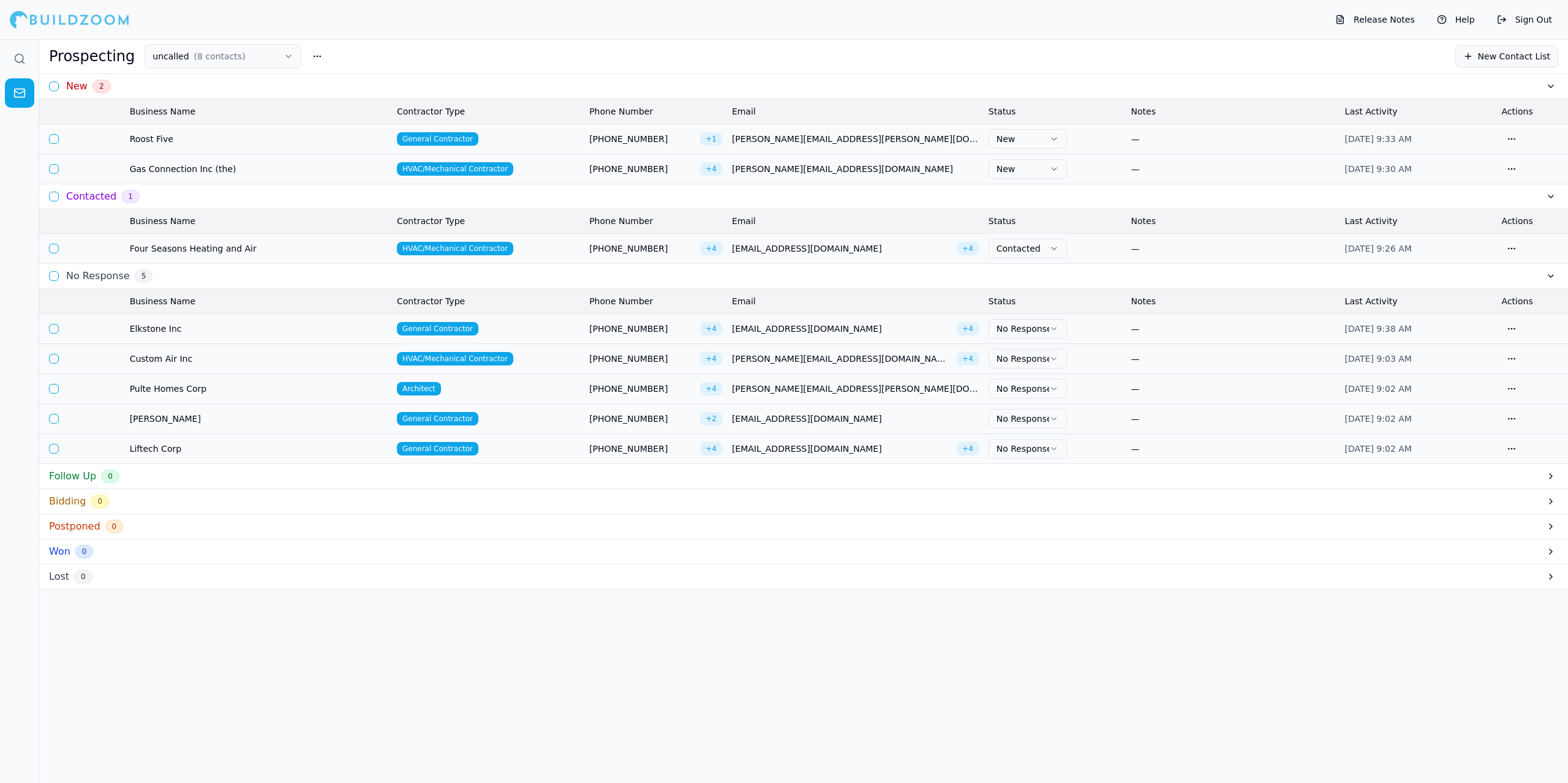
click at [331, 136] on span "Roost Five" at bounding box center [258, 139] width 258 height 13
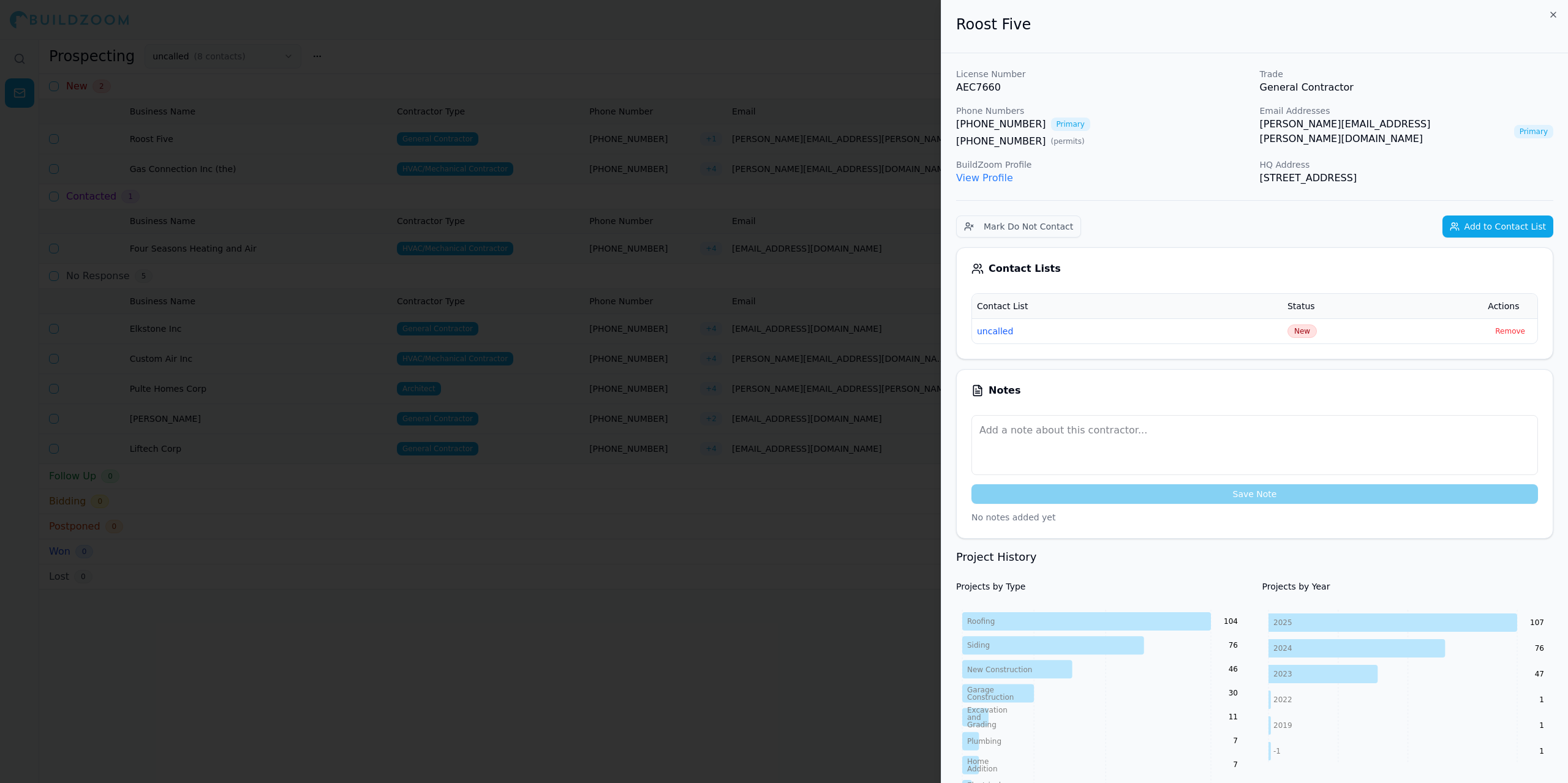
click at [966, 180] on link "View Profile" at bounding box center [985, 178] width 57 height 12
click at [735, 27] on div at bounding box center [784, 392] width 1568 height 783
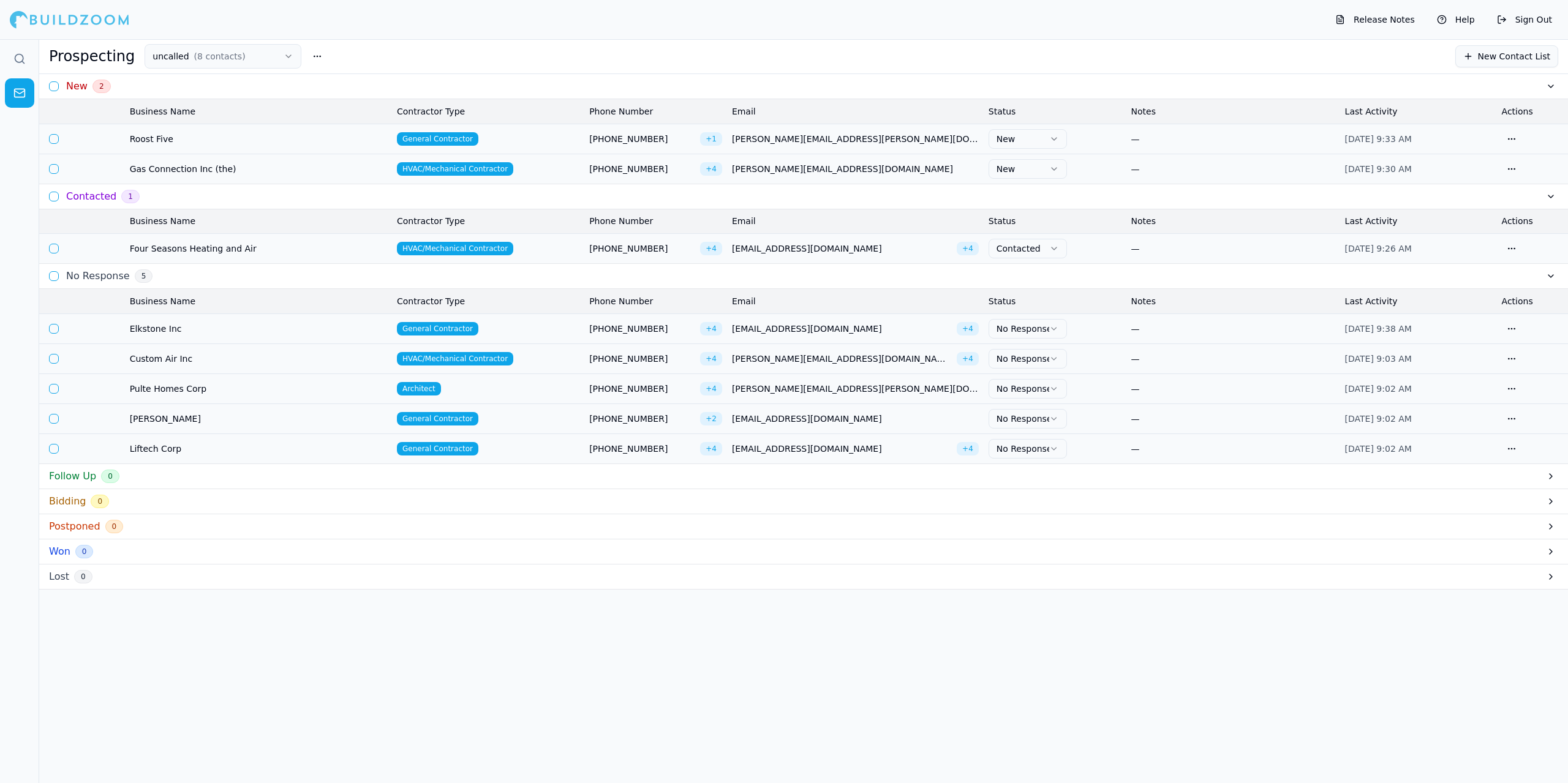
click at [1053, 139] on icon "button" at bounding box center [1054, 139] width 10 height 10
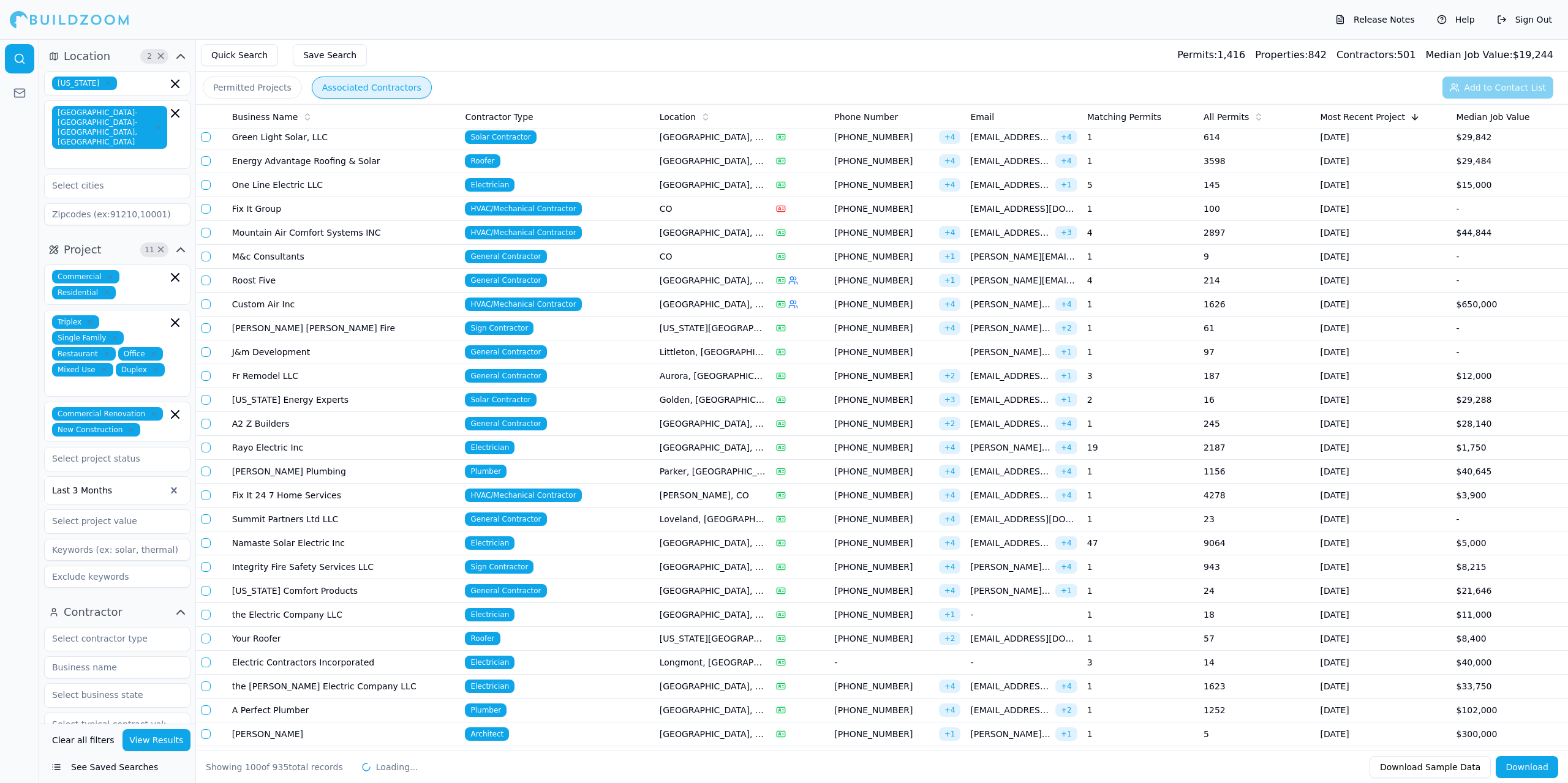
scroll to position [1286, 0]
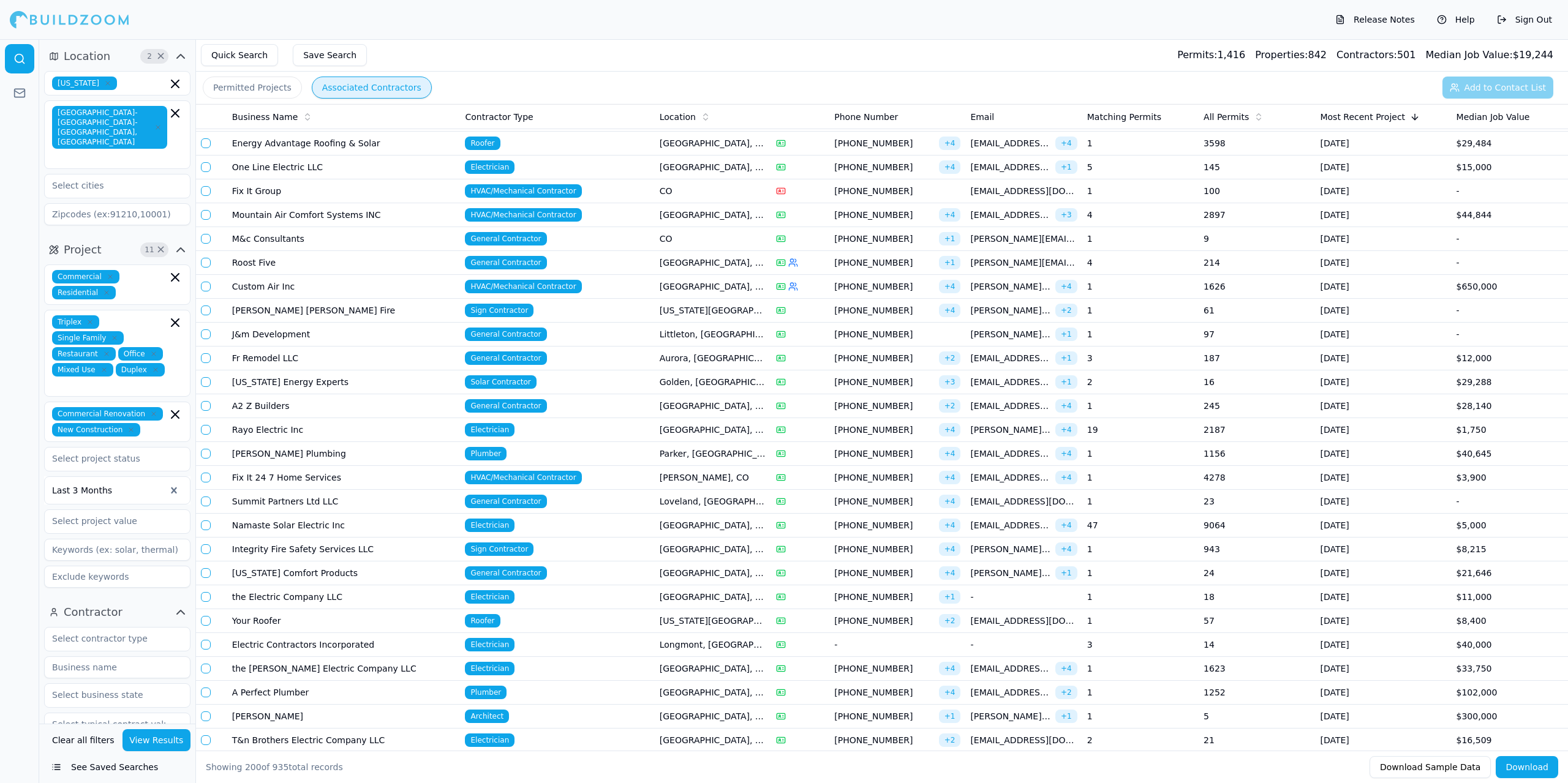
click at [368, 238] on td "M&c Consultants" at bounding box center [344, 239] width 233 height 24
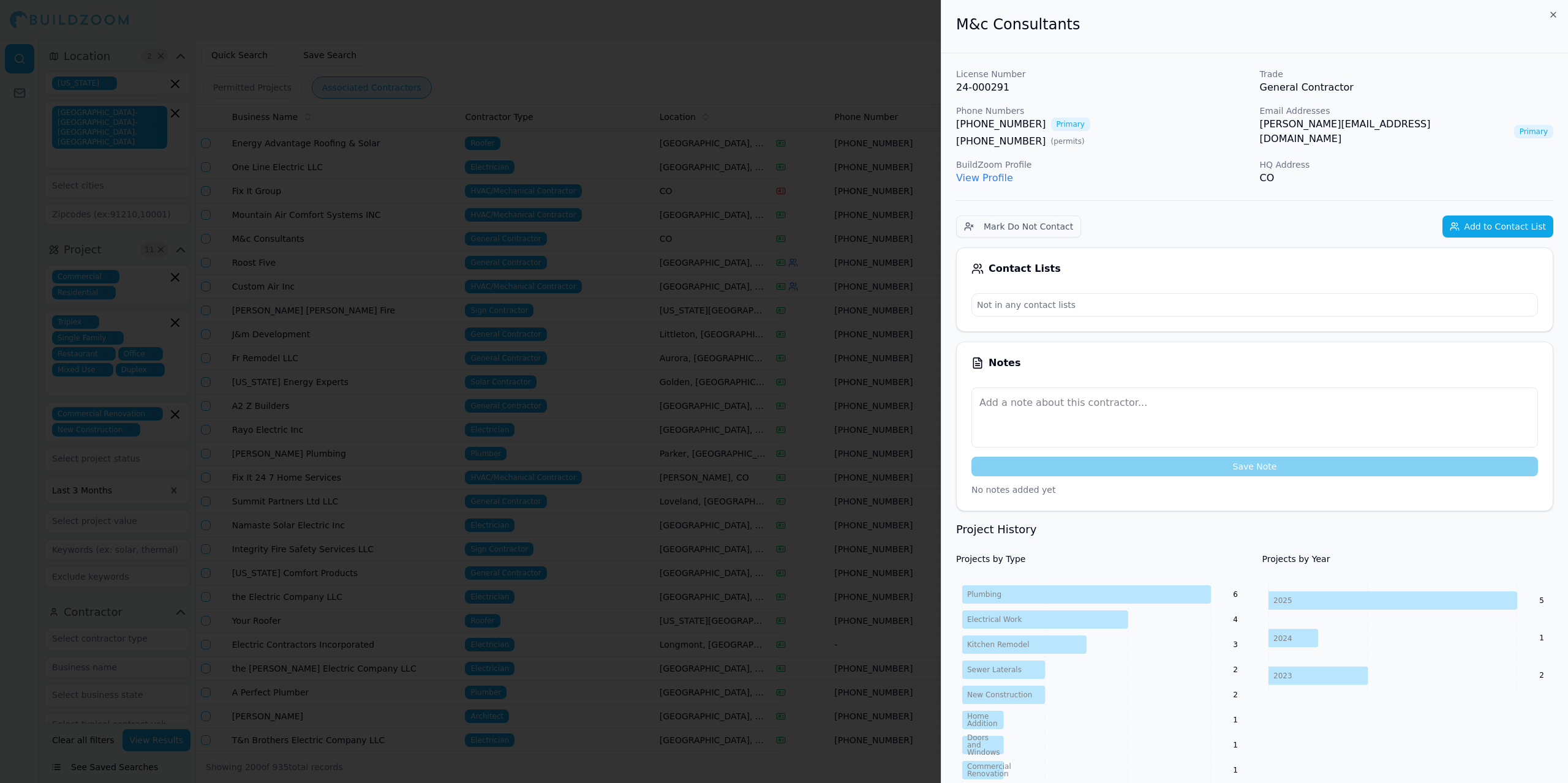
click at [502, 64] on div at bounding box center [784, 392] width 1568 height 783
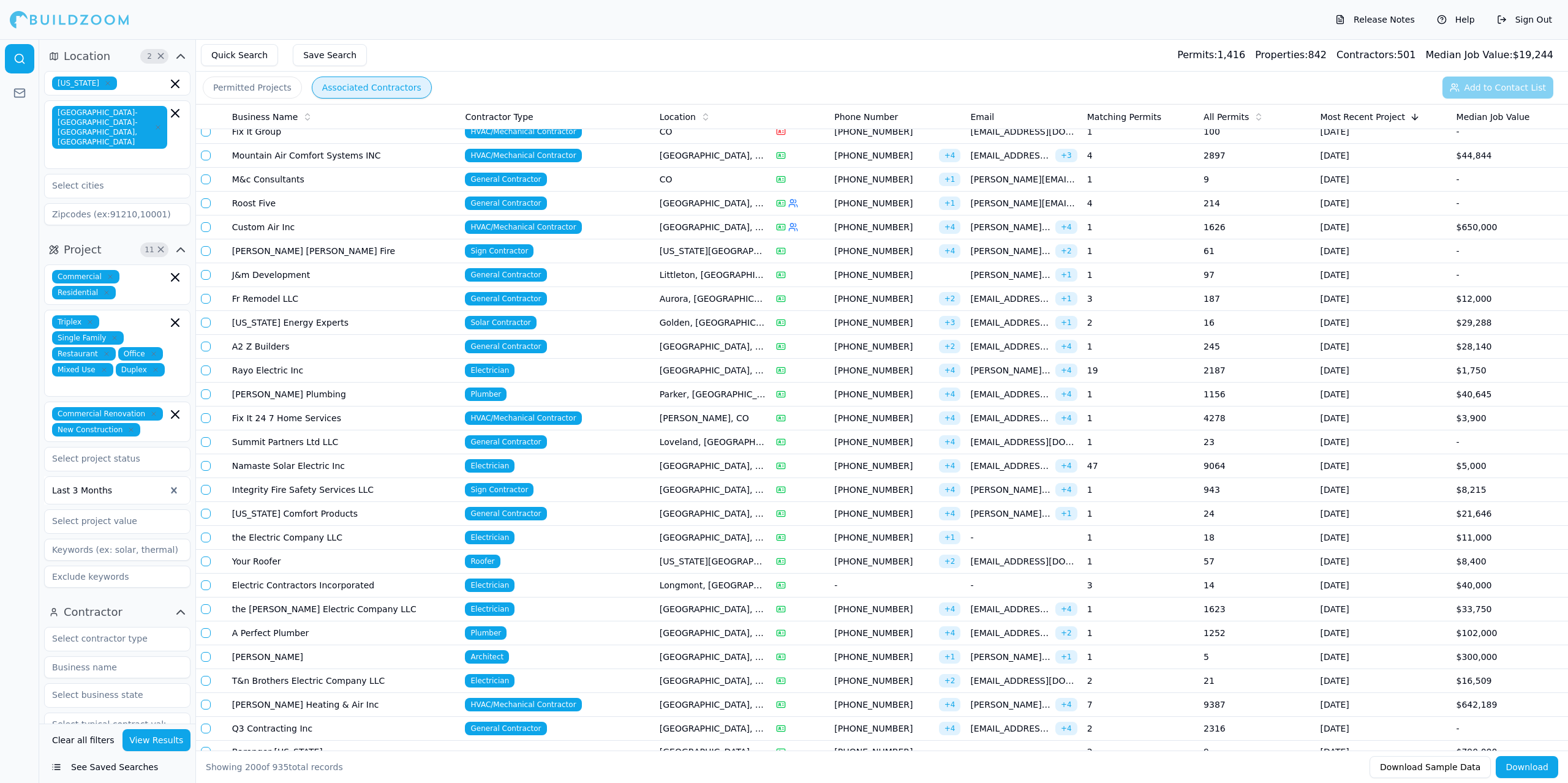
scroll to position [1348, 0]
click at [376, 272] on td "J&m Development" at bounding box center [344, 273] width 233 height 24
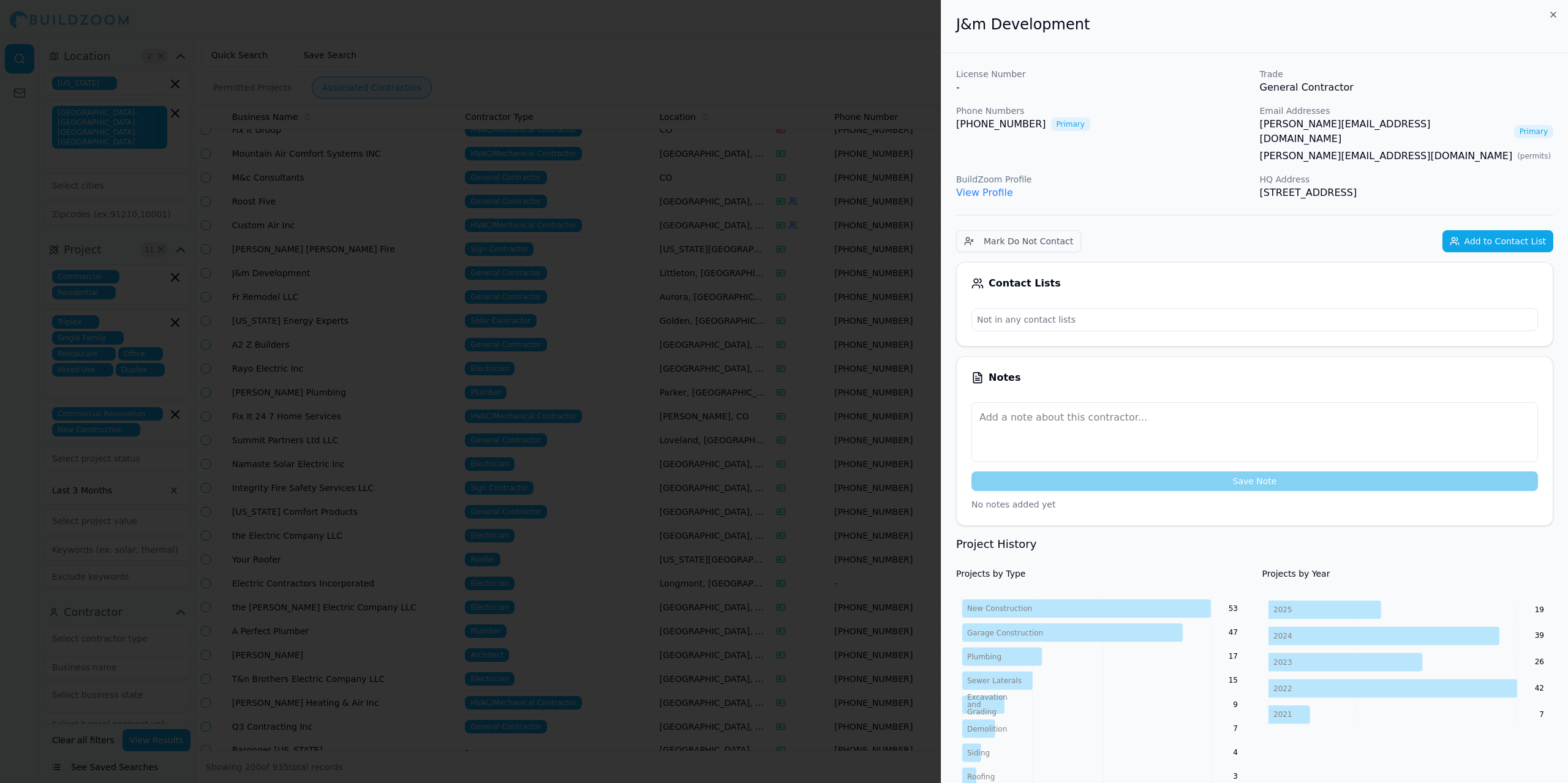
click at [376, 272] on div at bounding box center [784, 392] width 1568 height 783
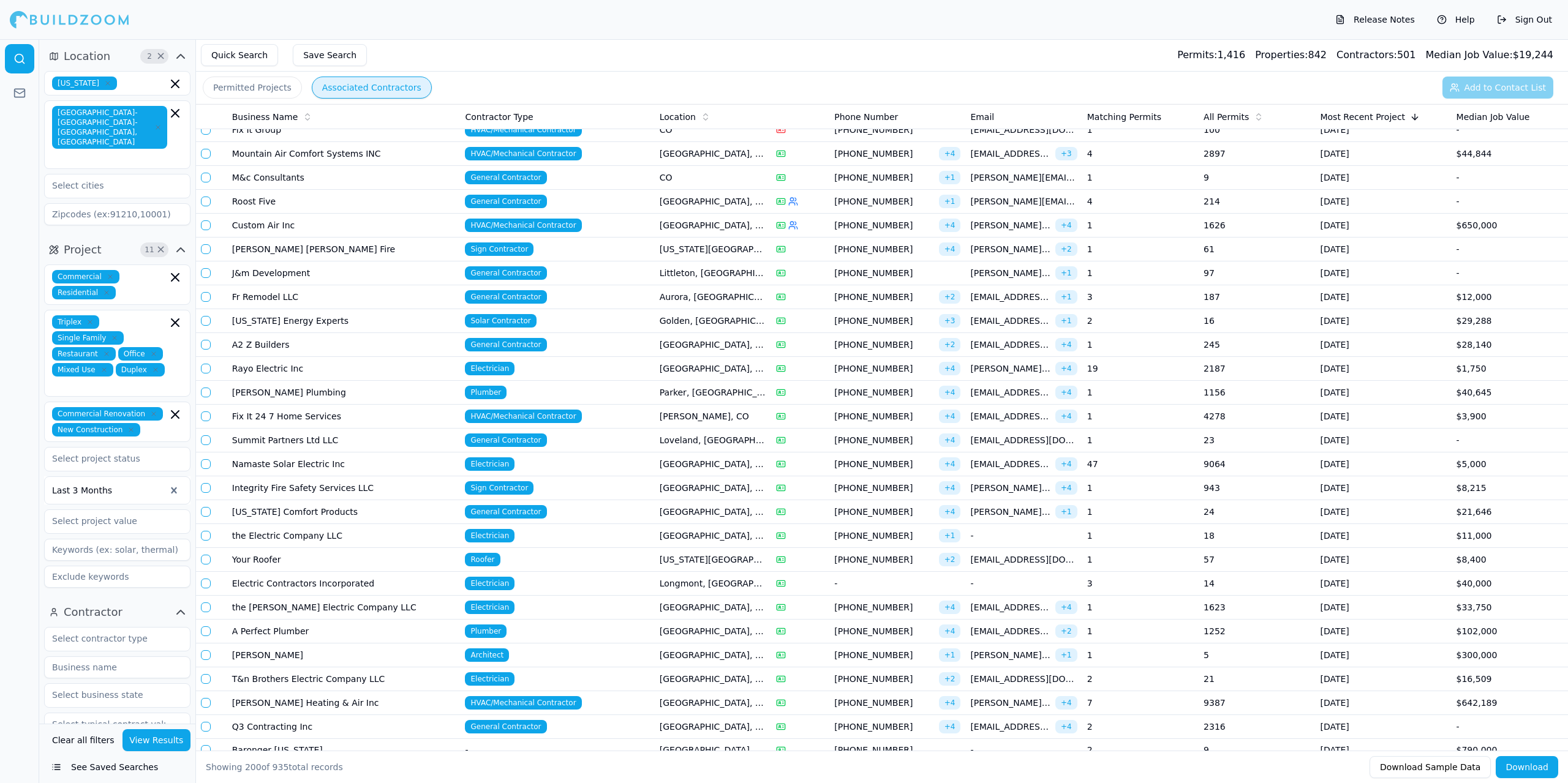
click at [369, 272] on td "J&m Development" at bounding box center [344, 273] width 233 height 24
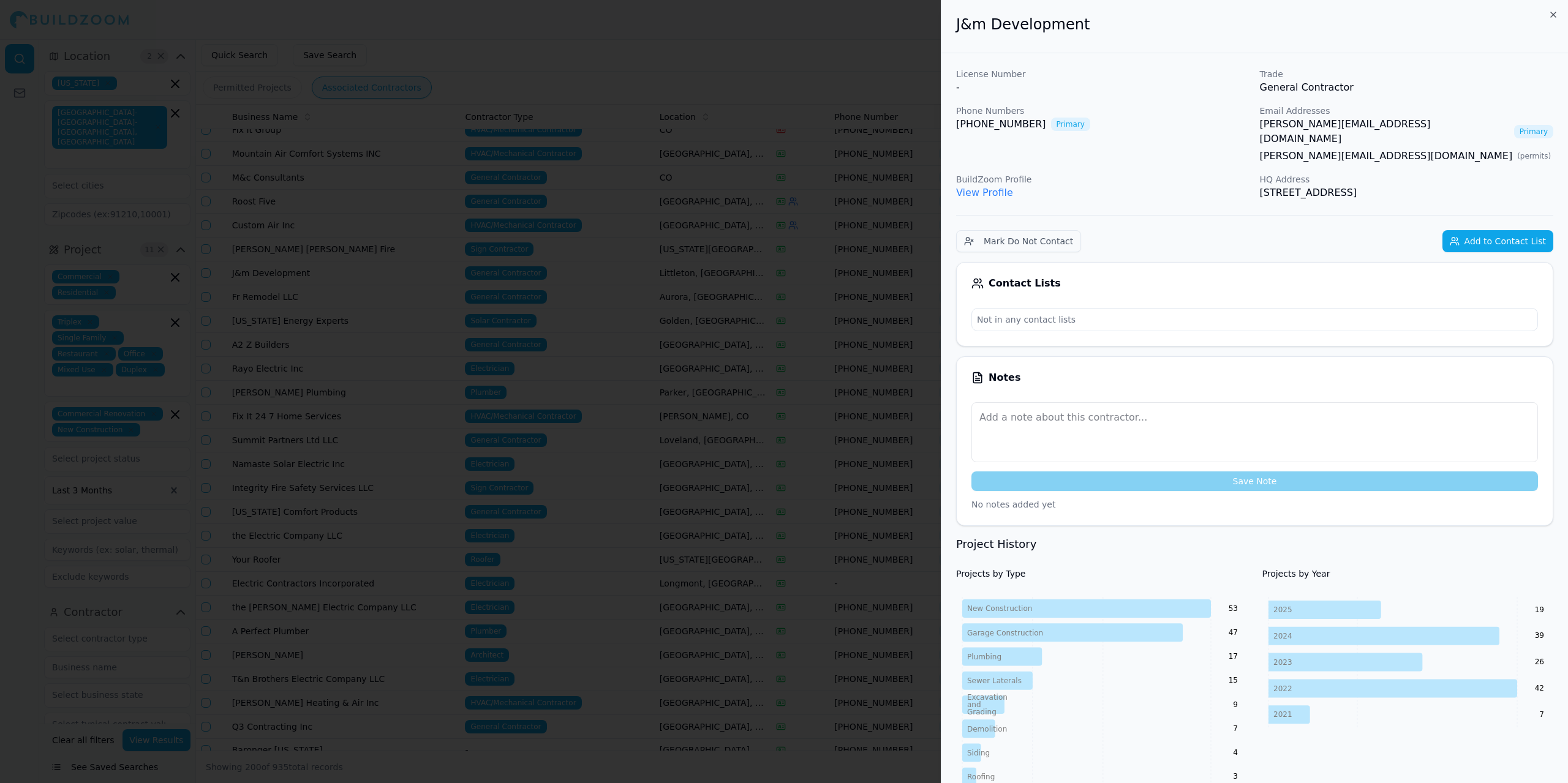
click at [1517, 230] on button "Add to Contact List" at bounding box center [1498, 241] width 111 height 22
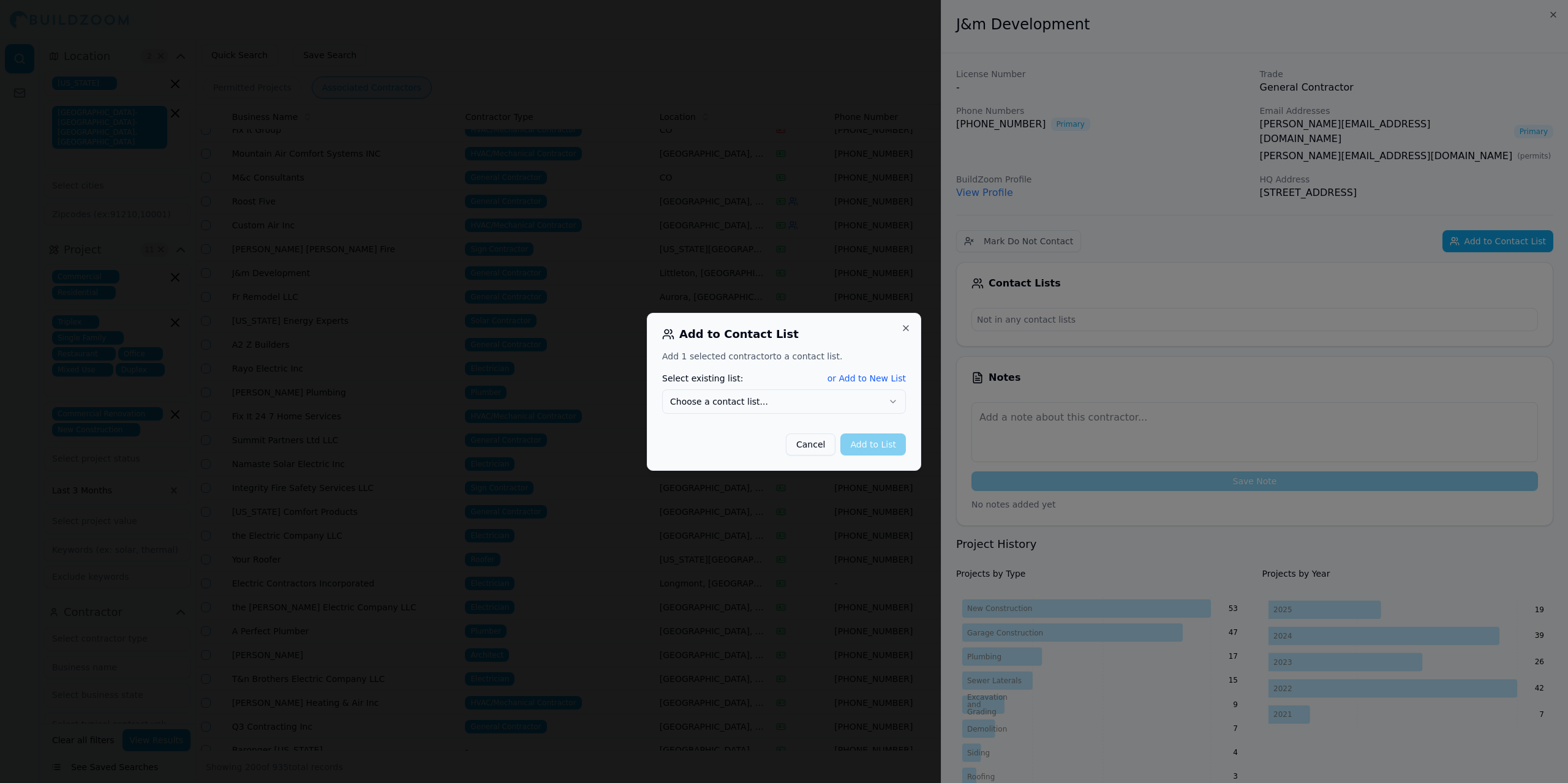
click at [893, 399] on icon "button" at bounding box center [893, 402] width 10 height 10
click at [882, 442] on button "Add to List" at bounding box center [873, 445] width 66 height 22
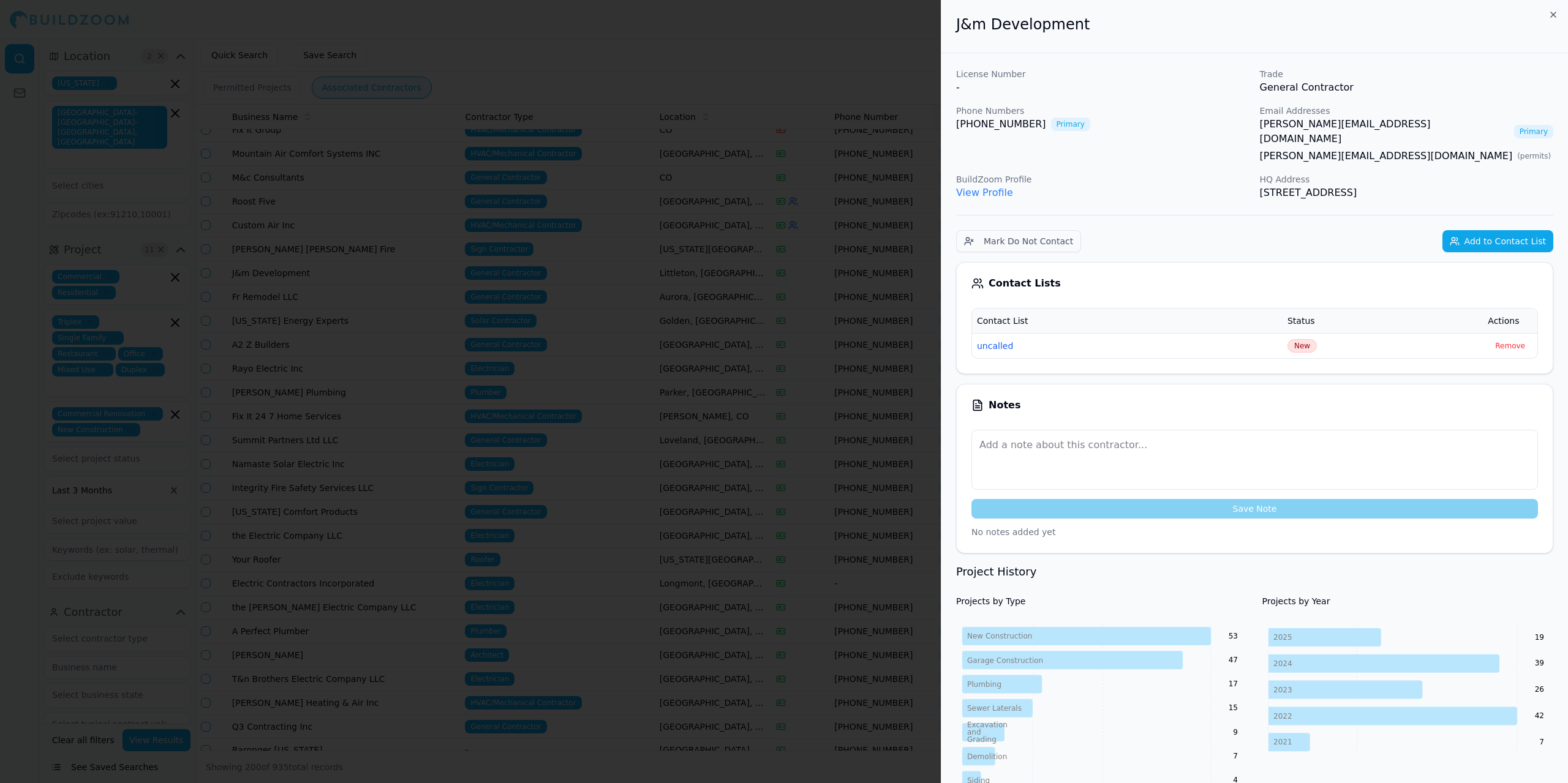
click at [511, 24] on div at bounding box center [784, 392] width 1568 height 783
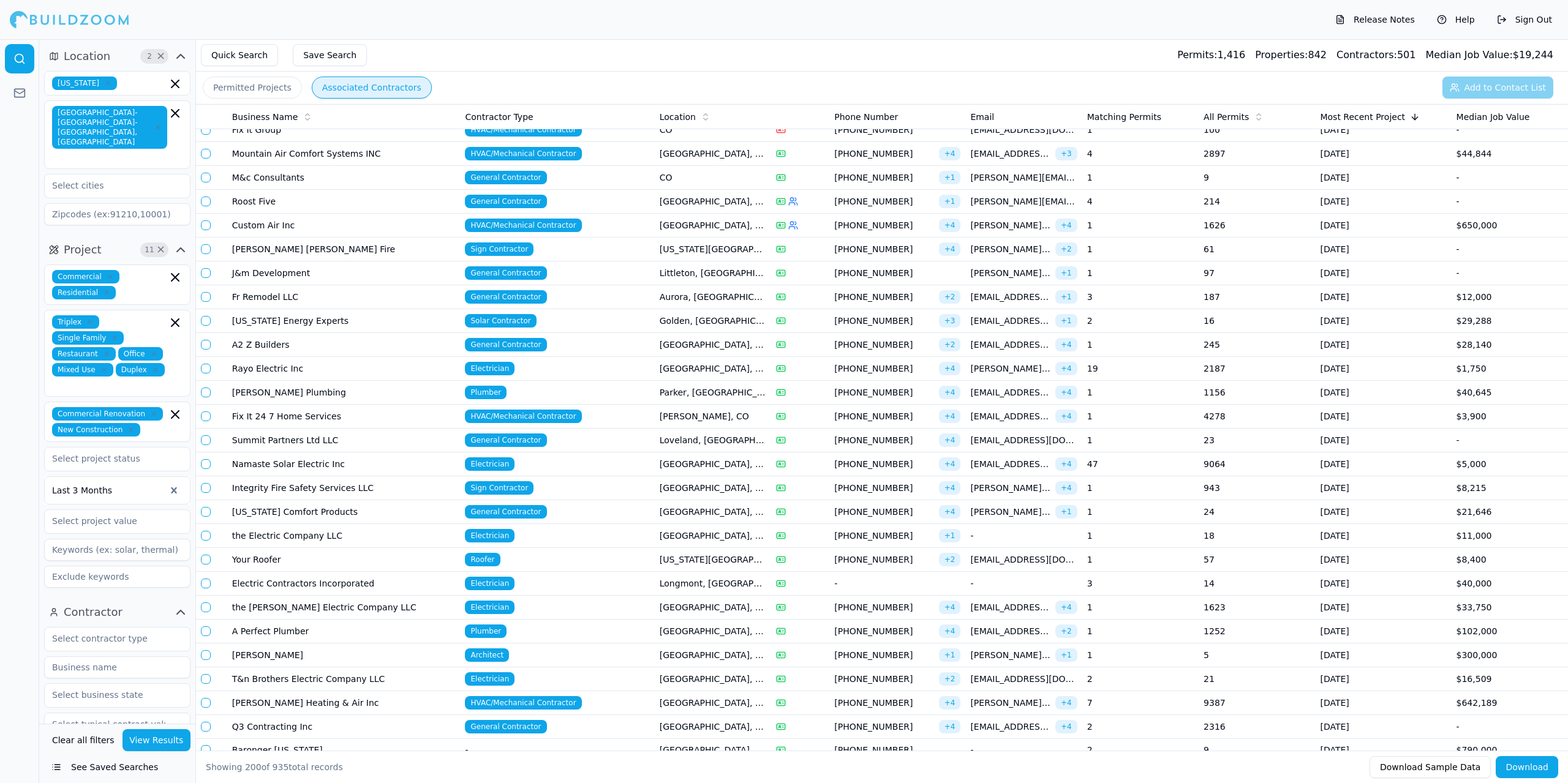
click at [313, 301] on td "Fr Remodel LLC" at bounding box center [344, 297] width 233 height 24
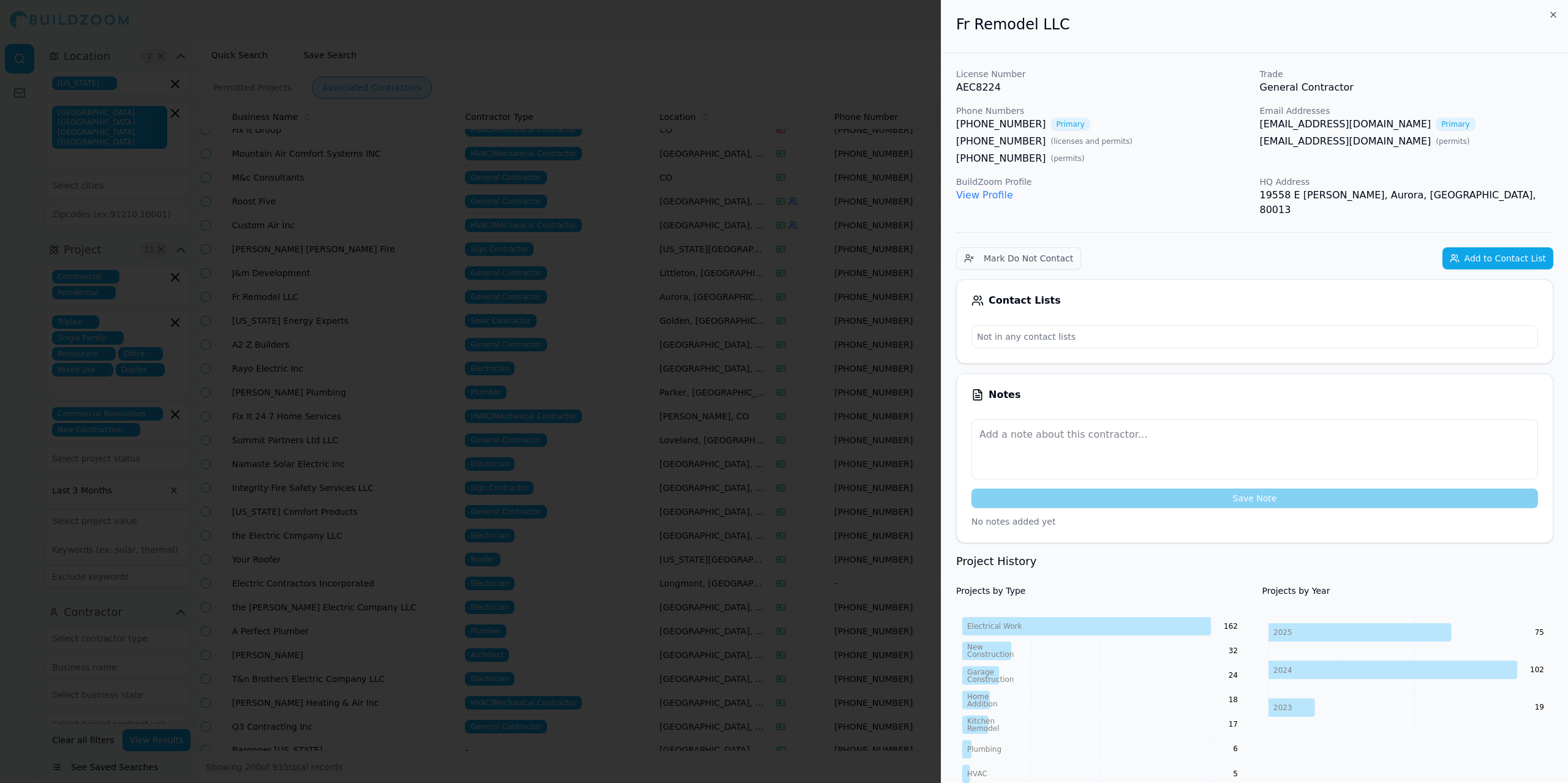
click at [313, 301] on div at bounding box center [784, 392] width 1568 height 783
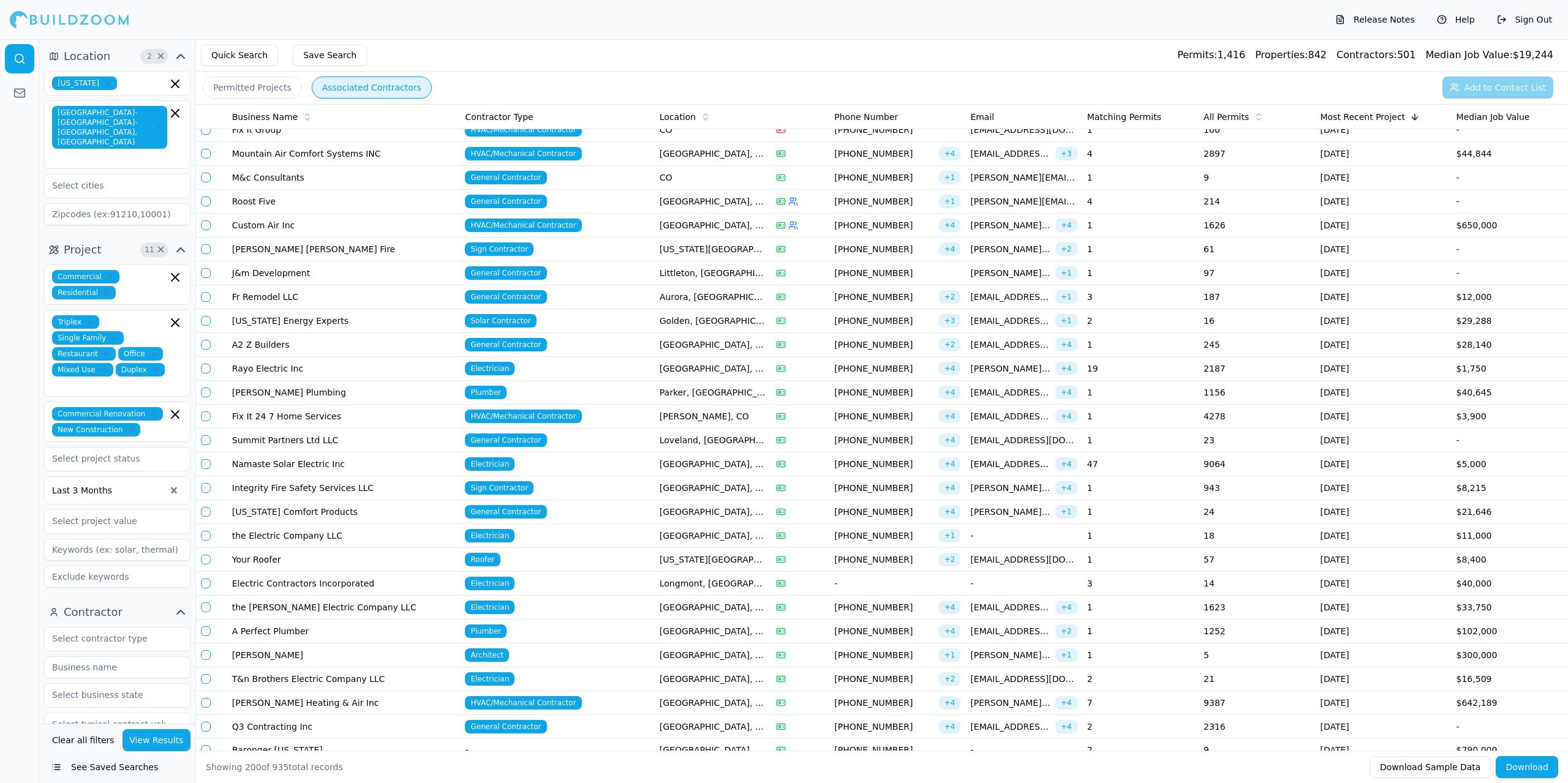
click at [313, 301] on td "Fr Remodel LLC" at bounding box center [344, 297] width 233 height 24
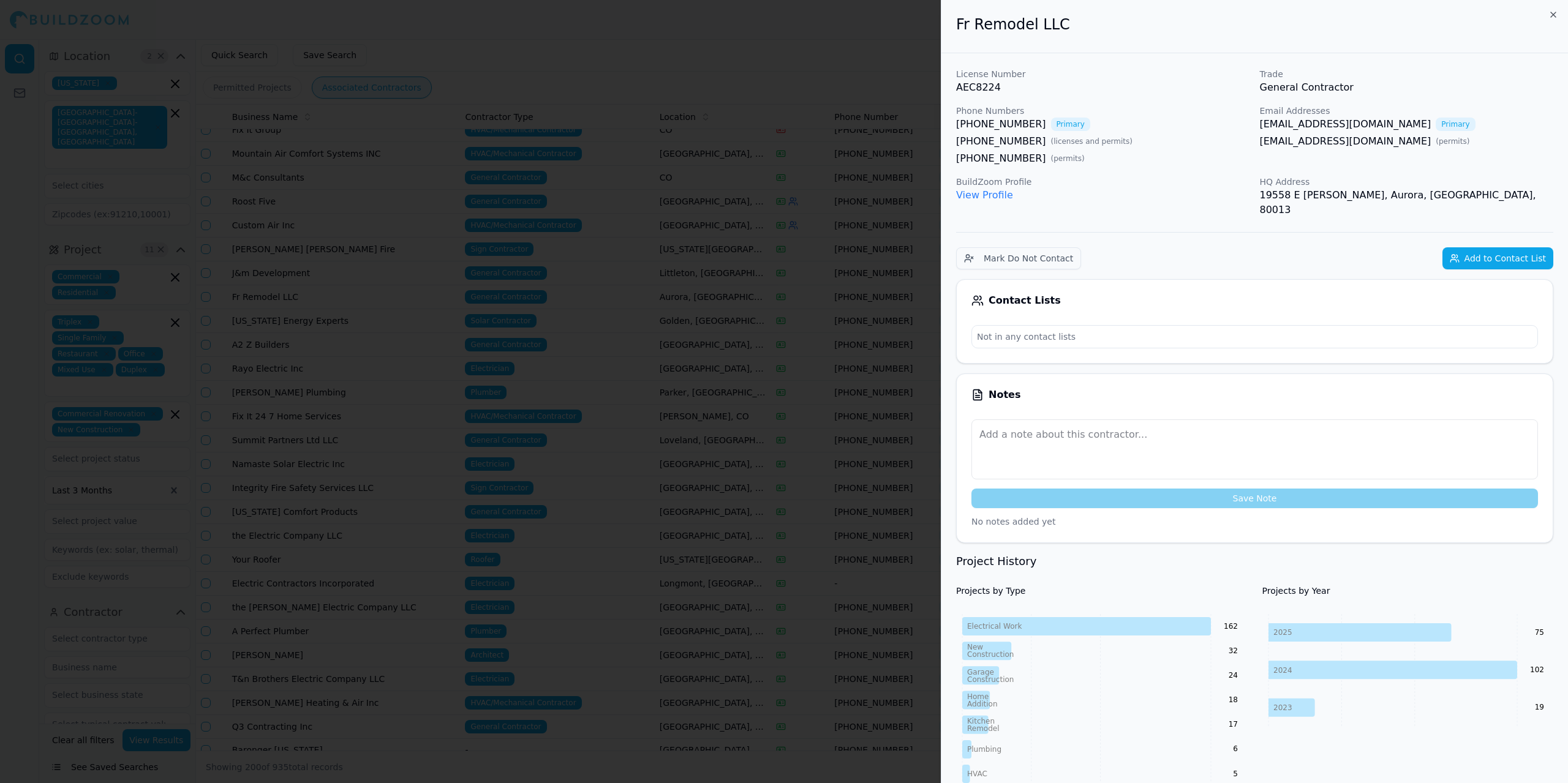
click at [997, 197] on link "View Profile" at bounding box center [985, 195] width 57 height 12
click at [662, 62] on div at bounding box center [784, 392] width 1568 height 783
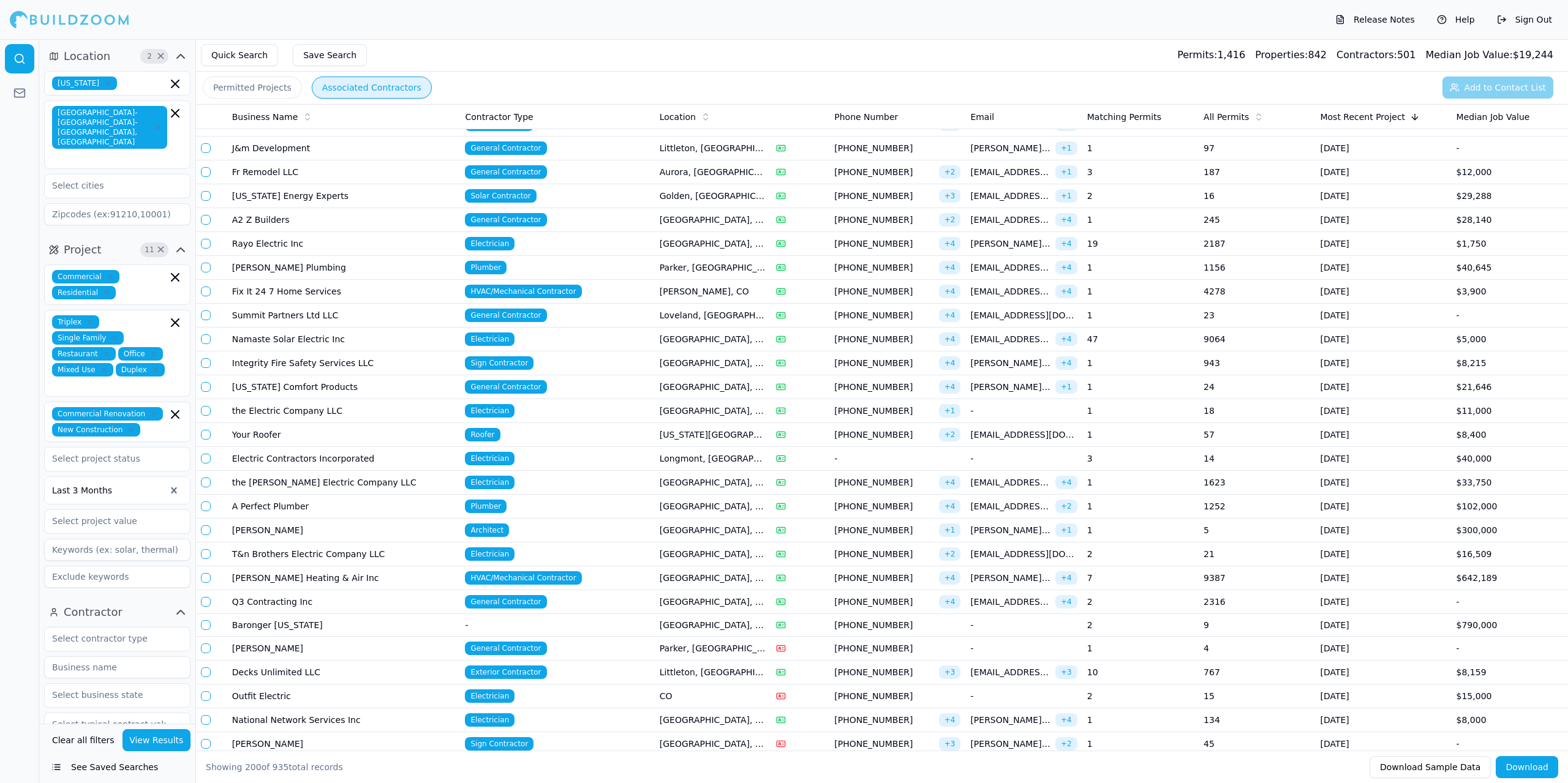
scroll to position [1470, 0]
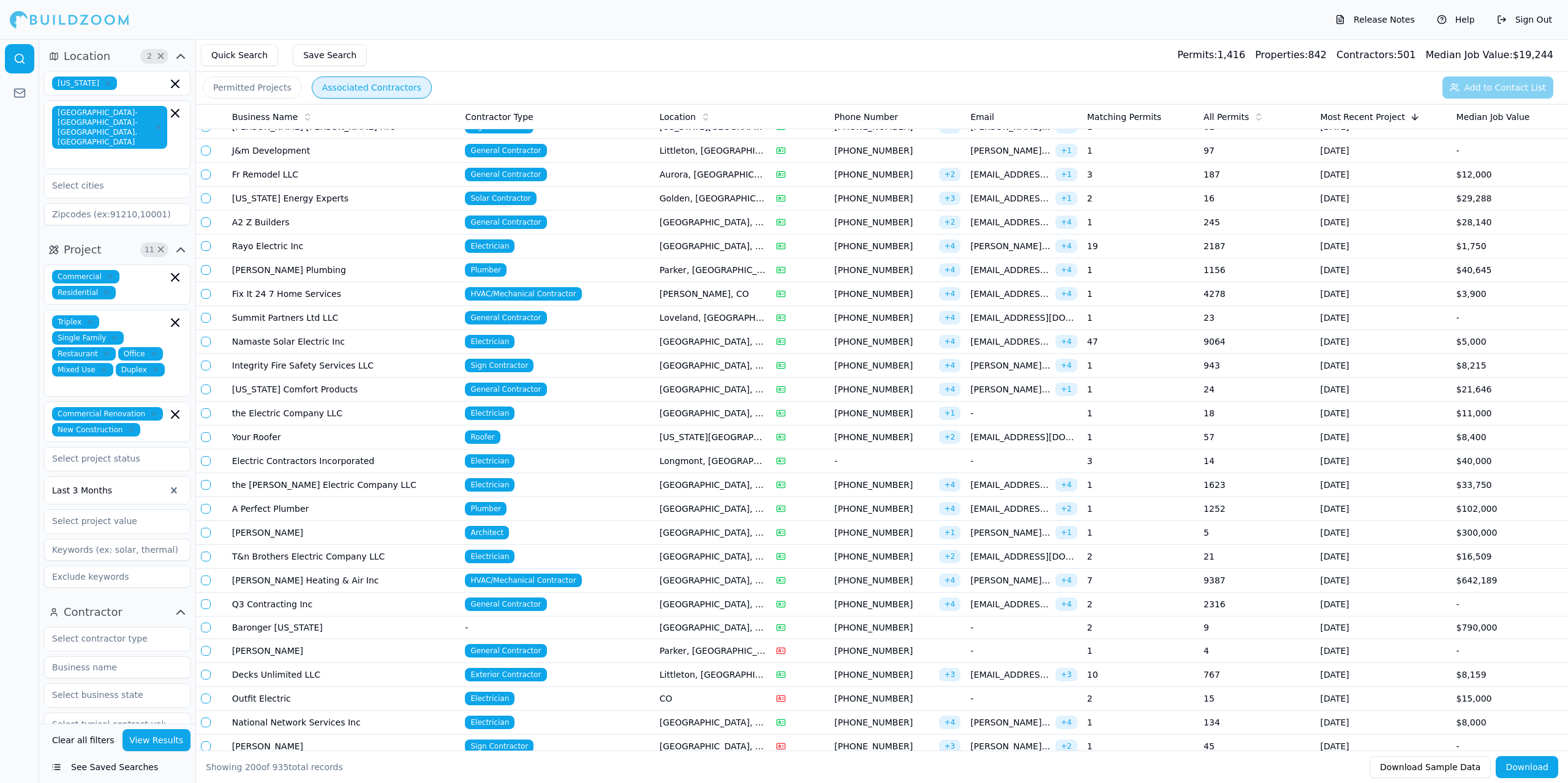
click at [332, 223] on td "A2 Z Builders" at bounding box center [344, 222] width 233 height 24
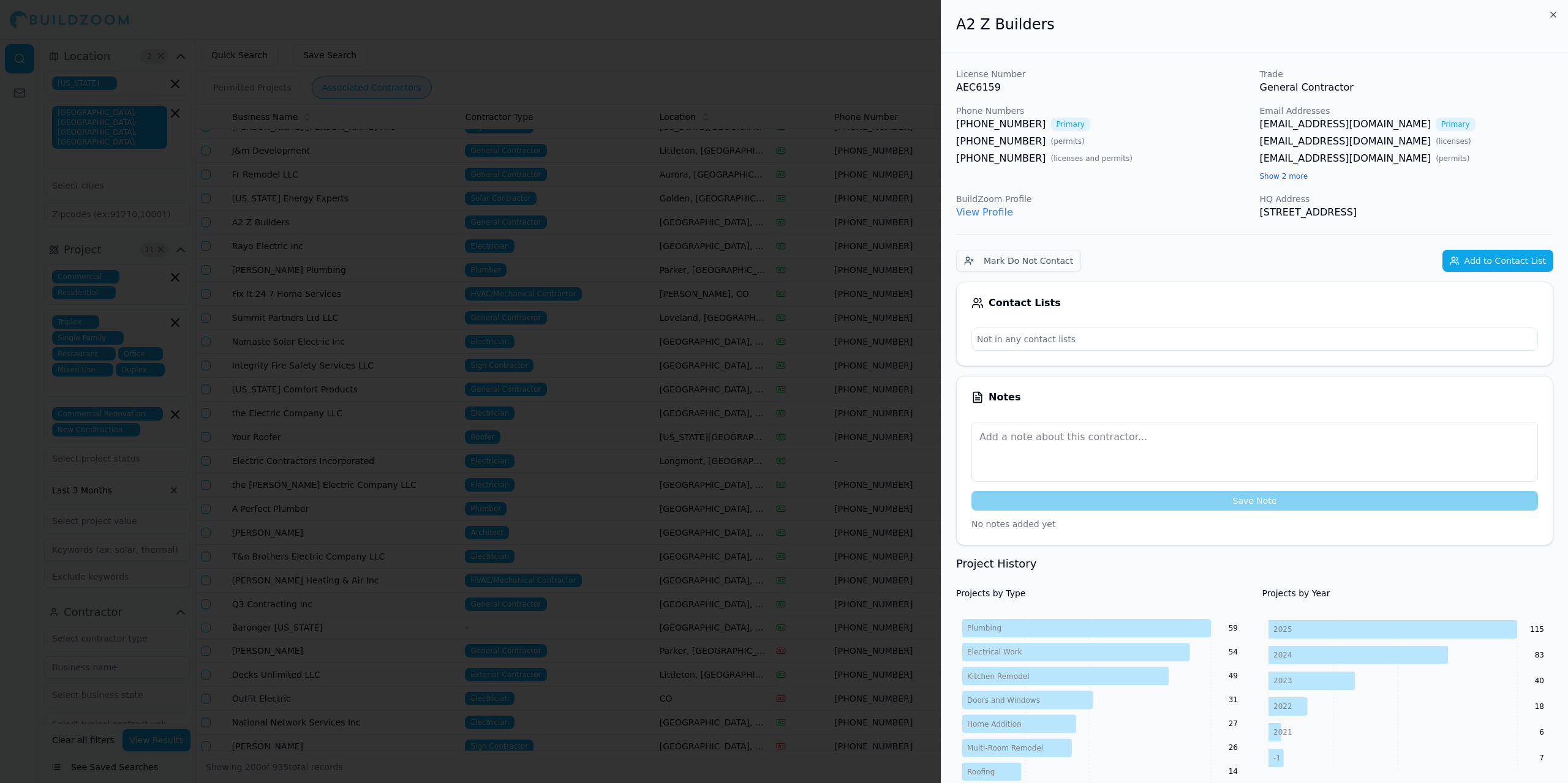
click at [1500, 260] on button "Add to Contact List" at bounding box center [1498, 261] width 111 height 22
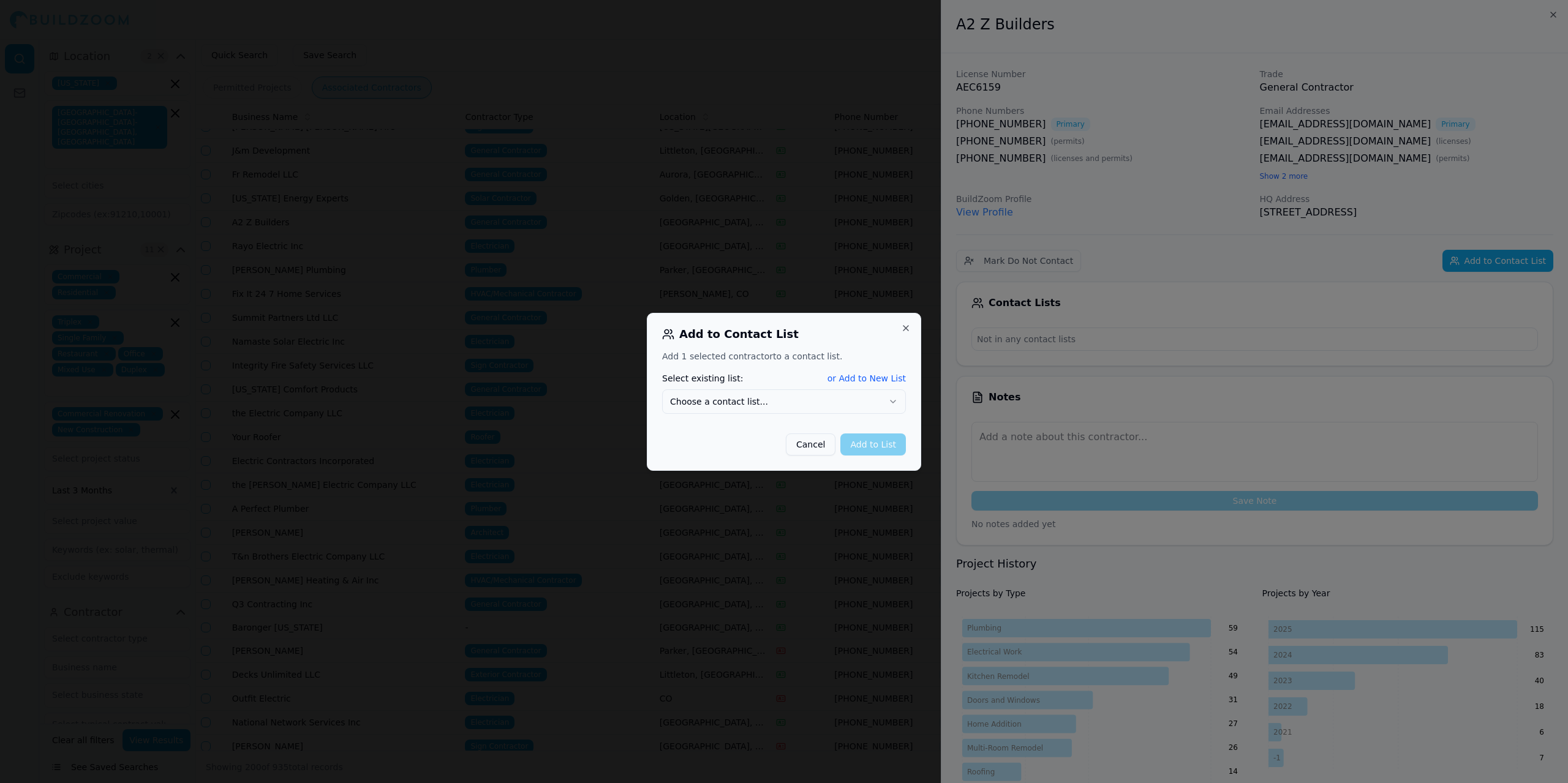
click at [893, 399] on icon "button" at bounding box center [893, 402] width 10 height 10
click at [873, 453] on button "Add to List" at bounding box center [873, 445] width 66 height 22
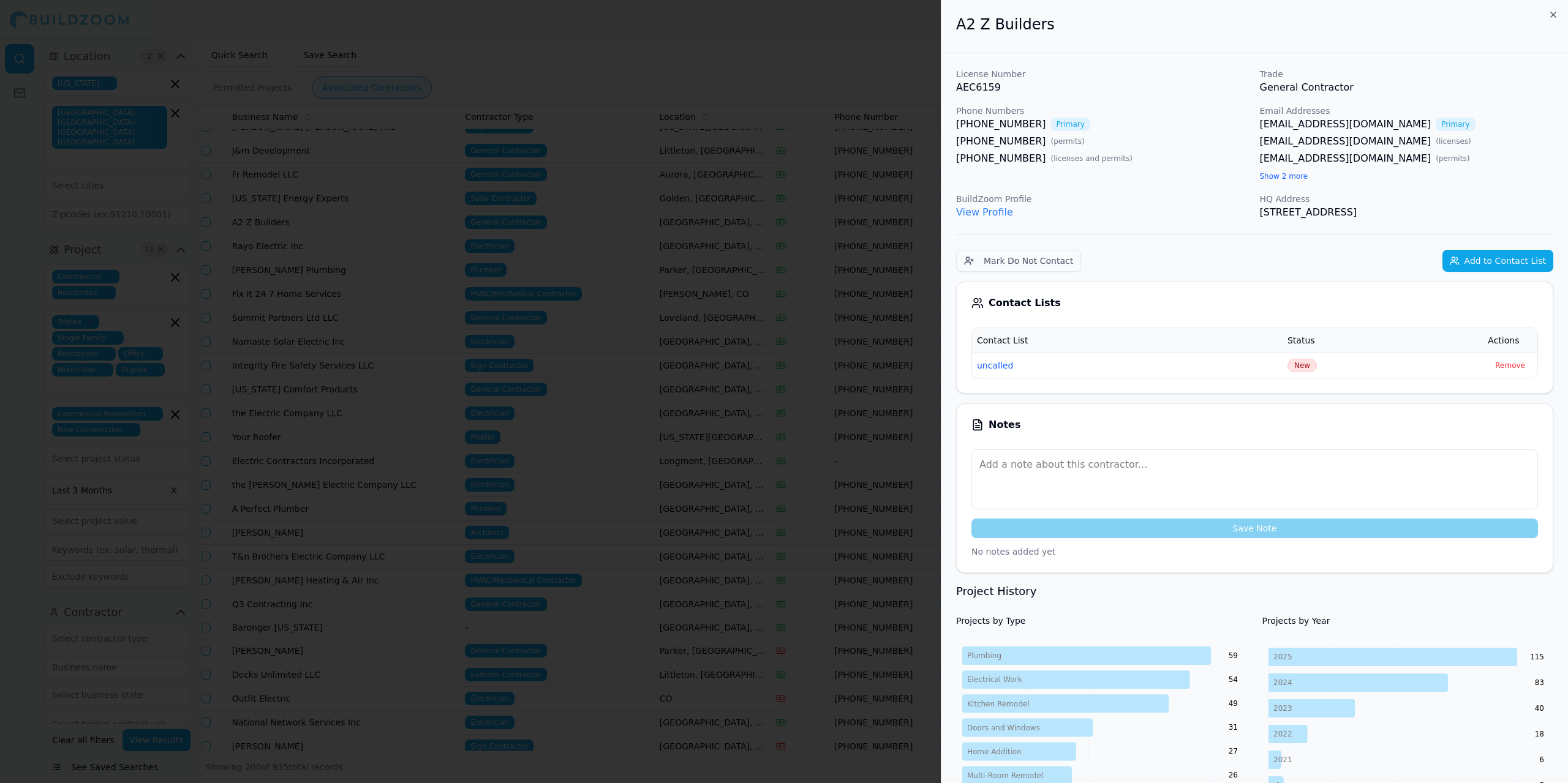
click at [551, 31] on div at bounding box center [784, 392] width 1568 height 783
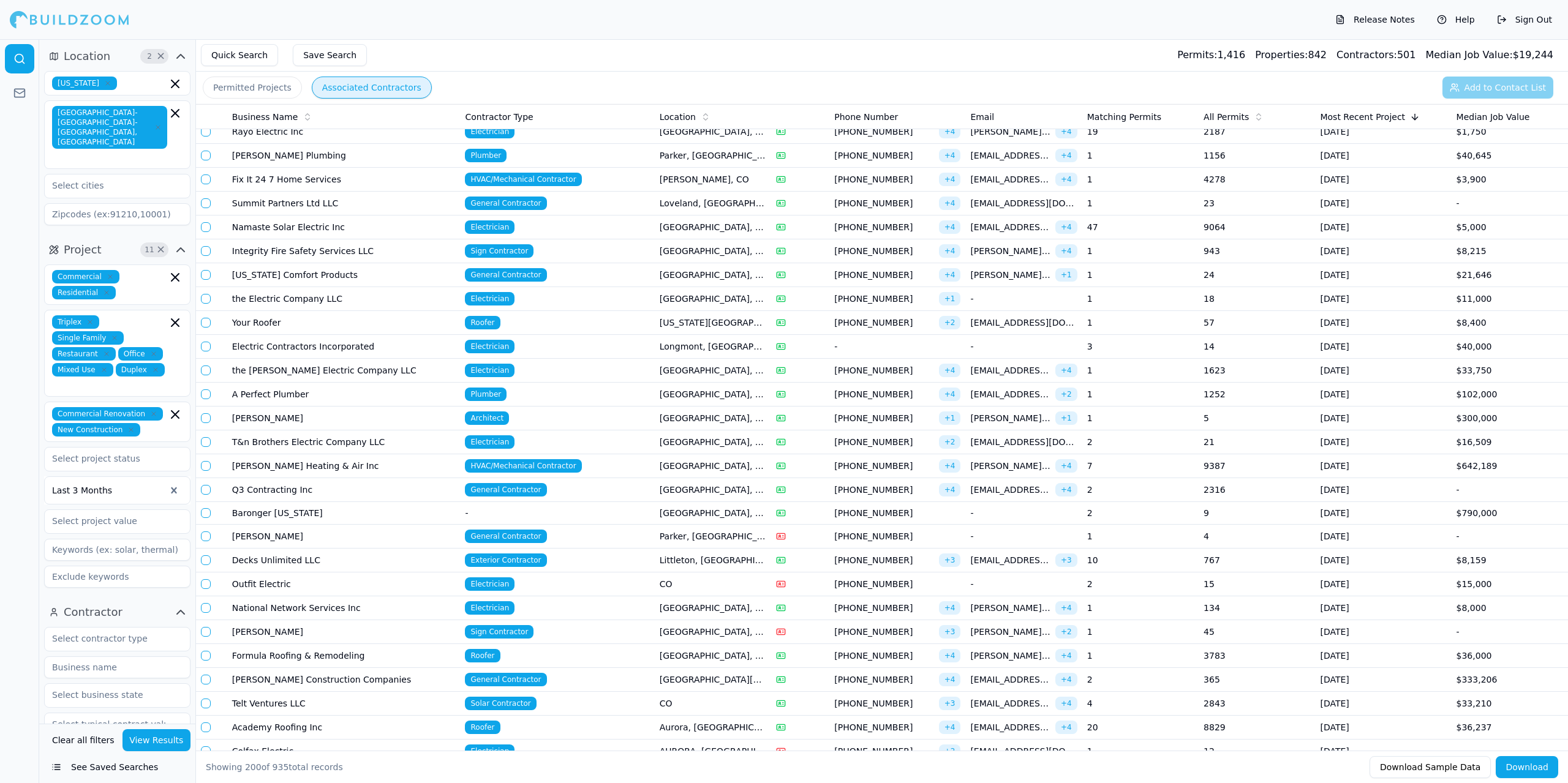
scroll to position [1593, 0]
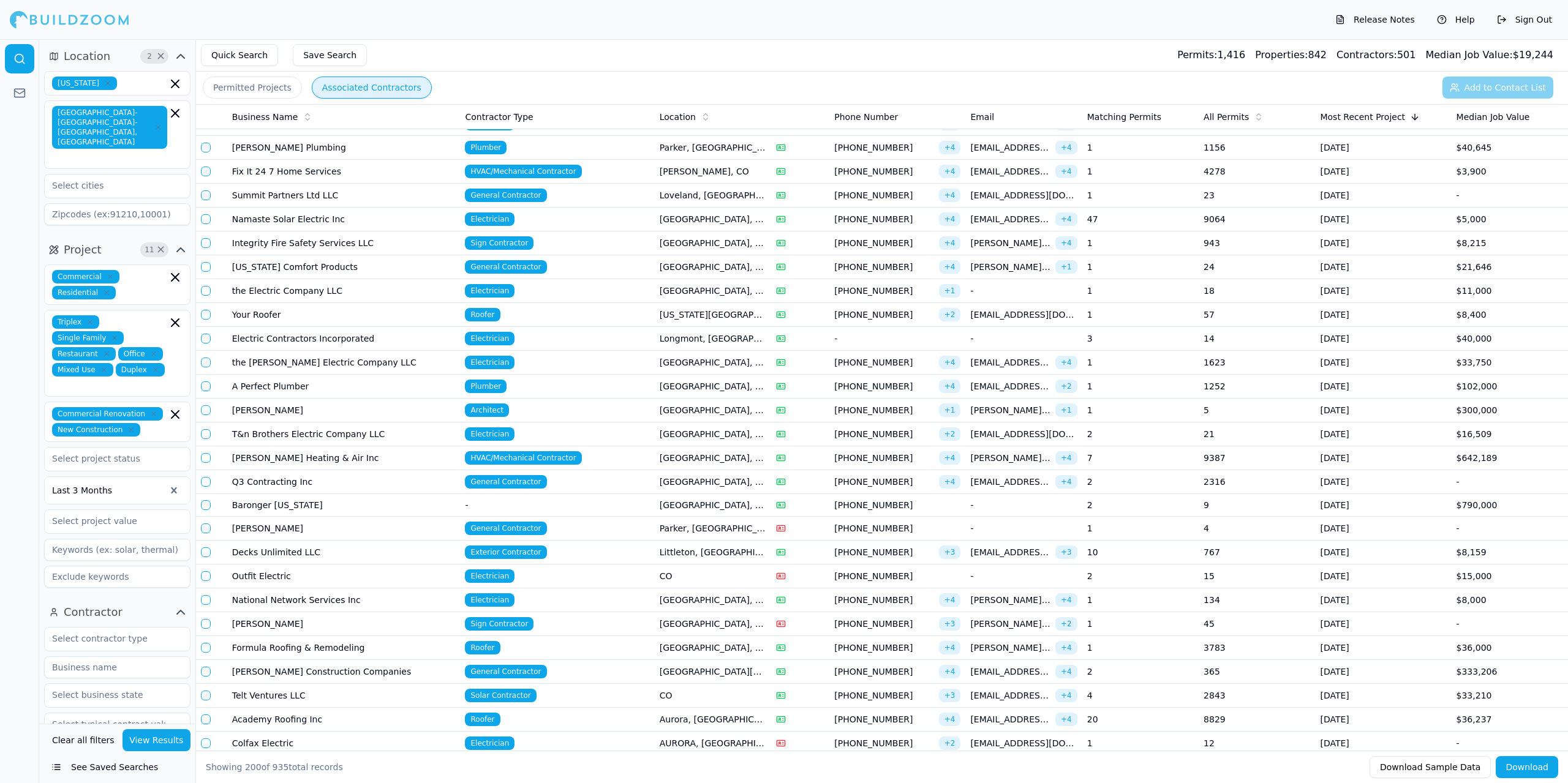
click at [398, 192] on td "Summit Partners Ltd LLC" at bounding box center [344, 196] width 233 height 24
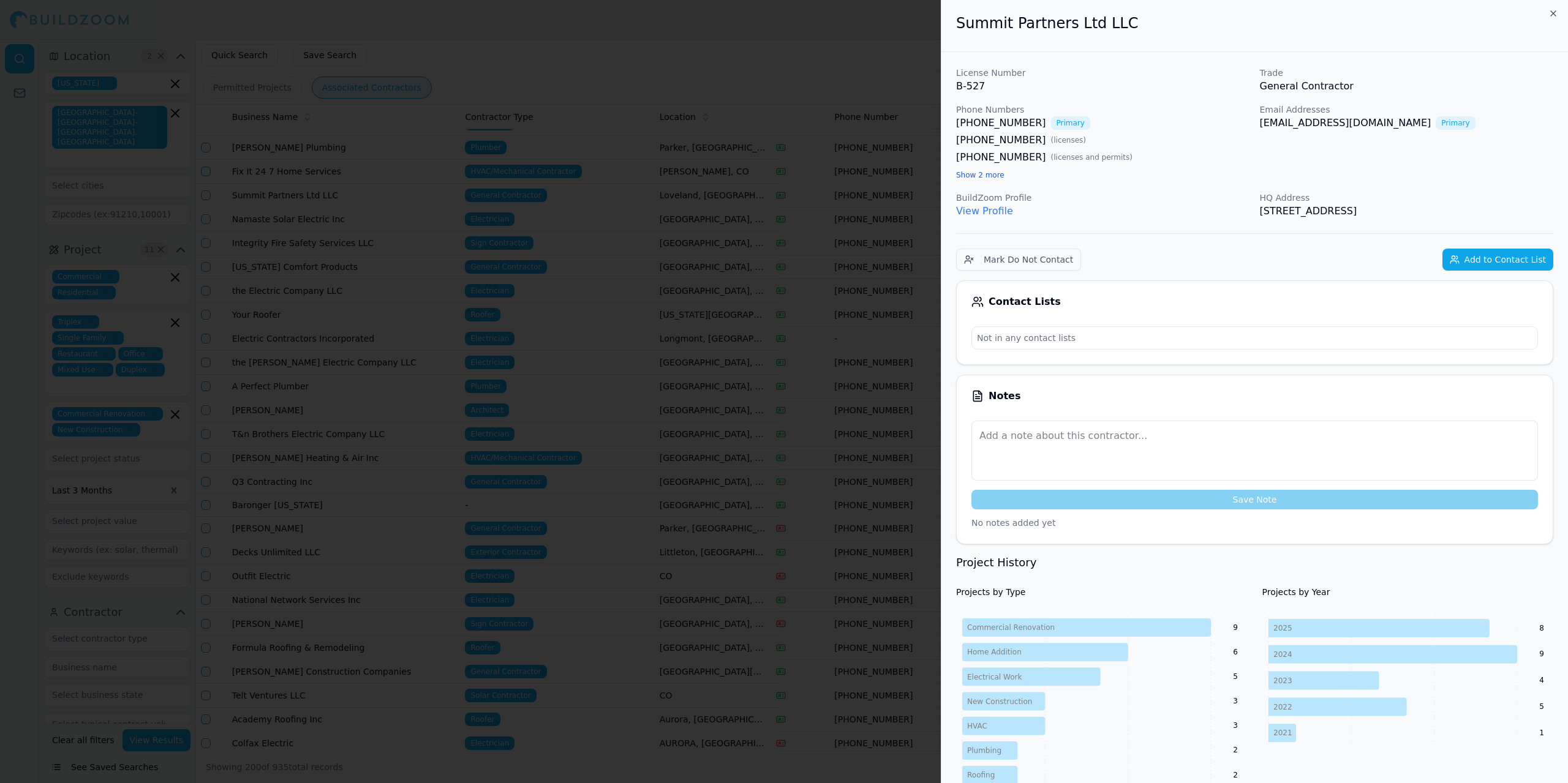
scroll to position [0, 0]
click at [1523, 262] on button "Add to Contact List" at bounding box center [1498, 261] width 111 height 22
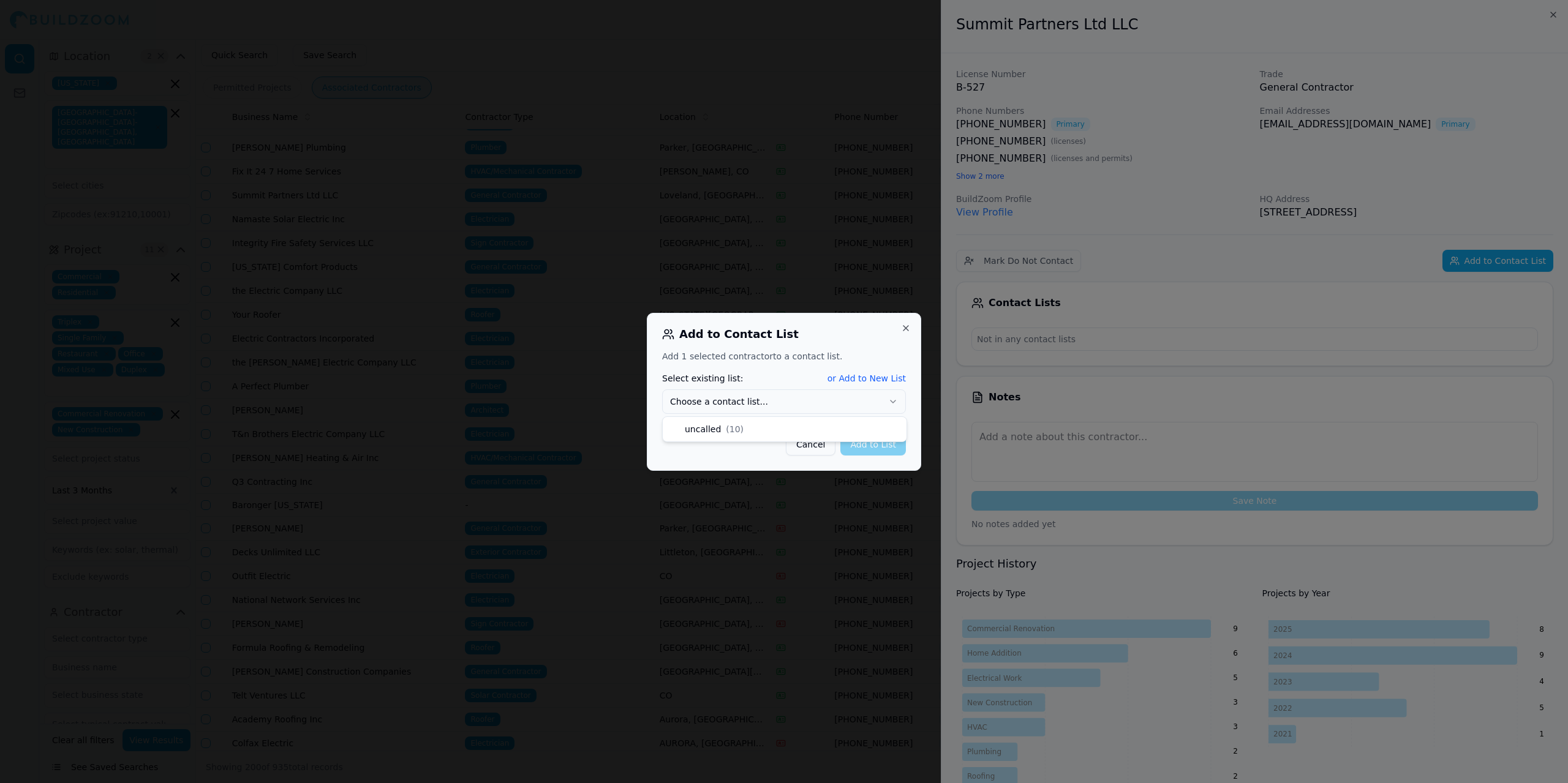
click at [892, 401] on icon "button" at bounding box center [893, 402] width 5 height 2
click at [868, 442] on button "Add to List" at bounding box center [873, 445] width 66 height 22
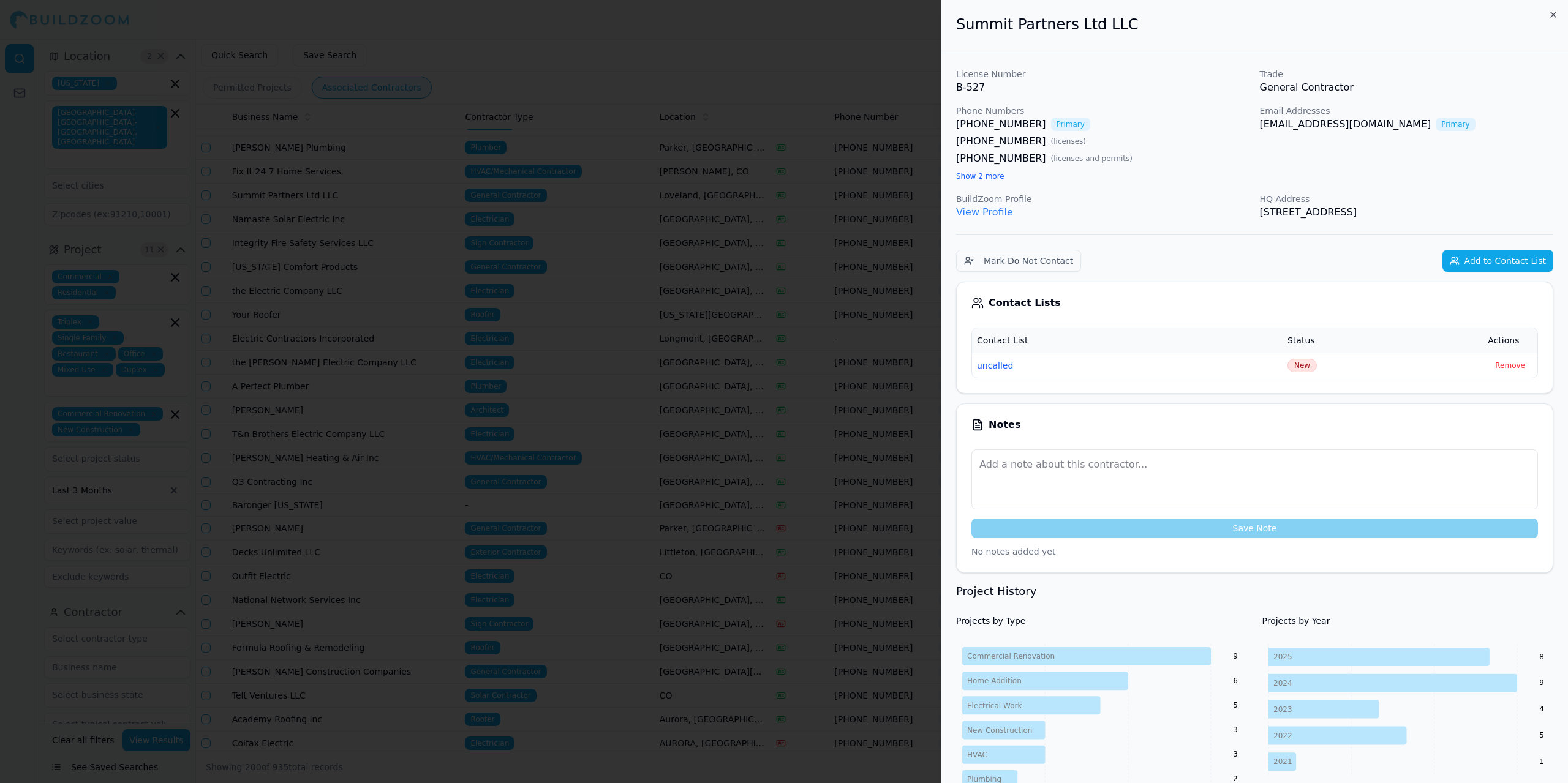
click at [985, 368] on button "uncalled" at bounding box center [995, 366] width 36 height 13
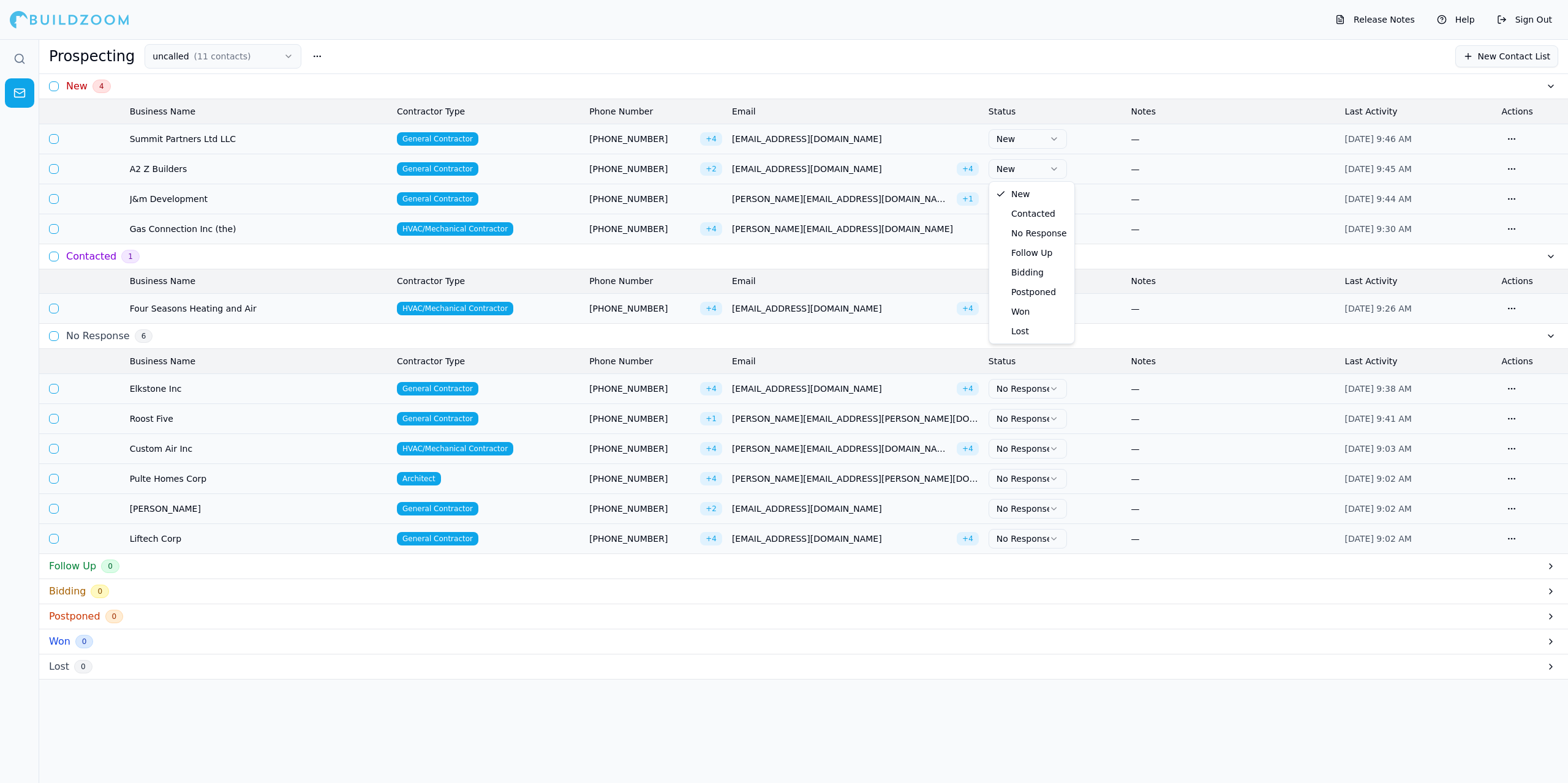
click at [1053, 169] on icon "button" at bounding box center [1054, 169] width 10 height 10
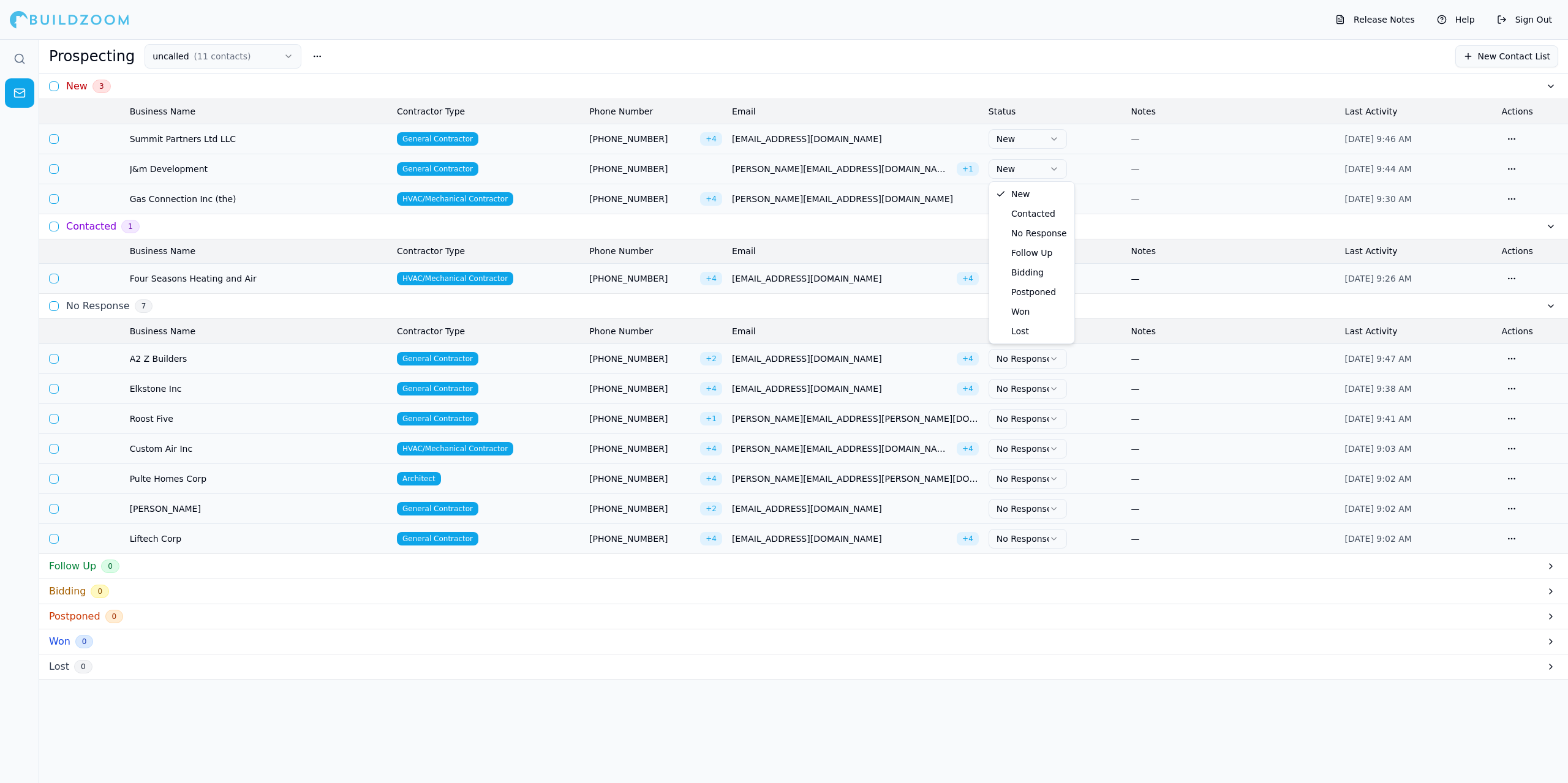
click at [1053, 171] on icon "button" at bounding box center [1054, 169] width 10 height 10
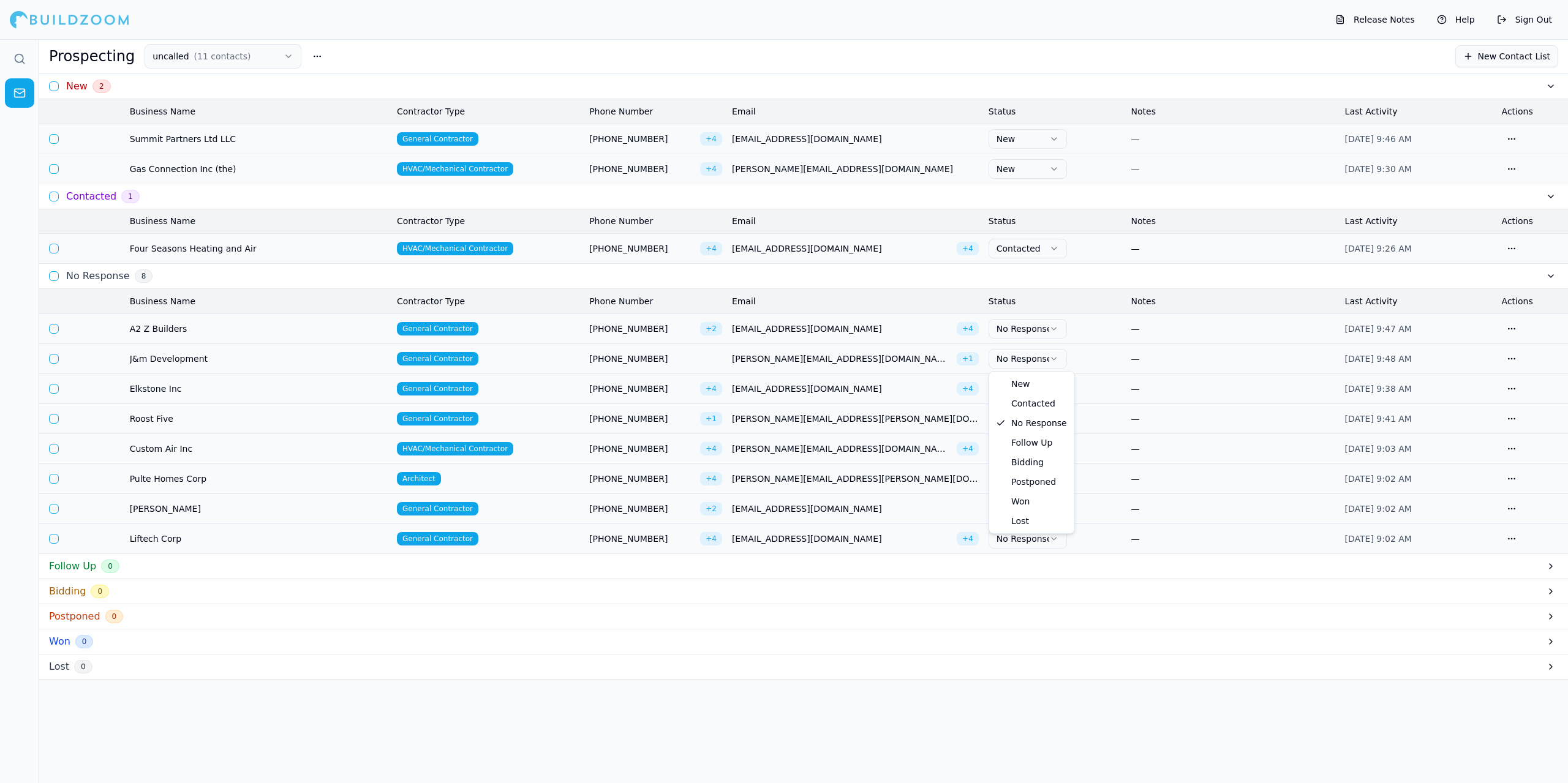
click at [1056, 359] on icon "button" at bounding box center [1054, 359] width 9 height 10
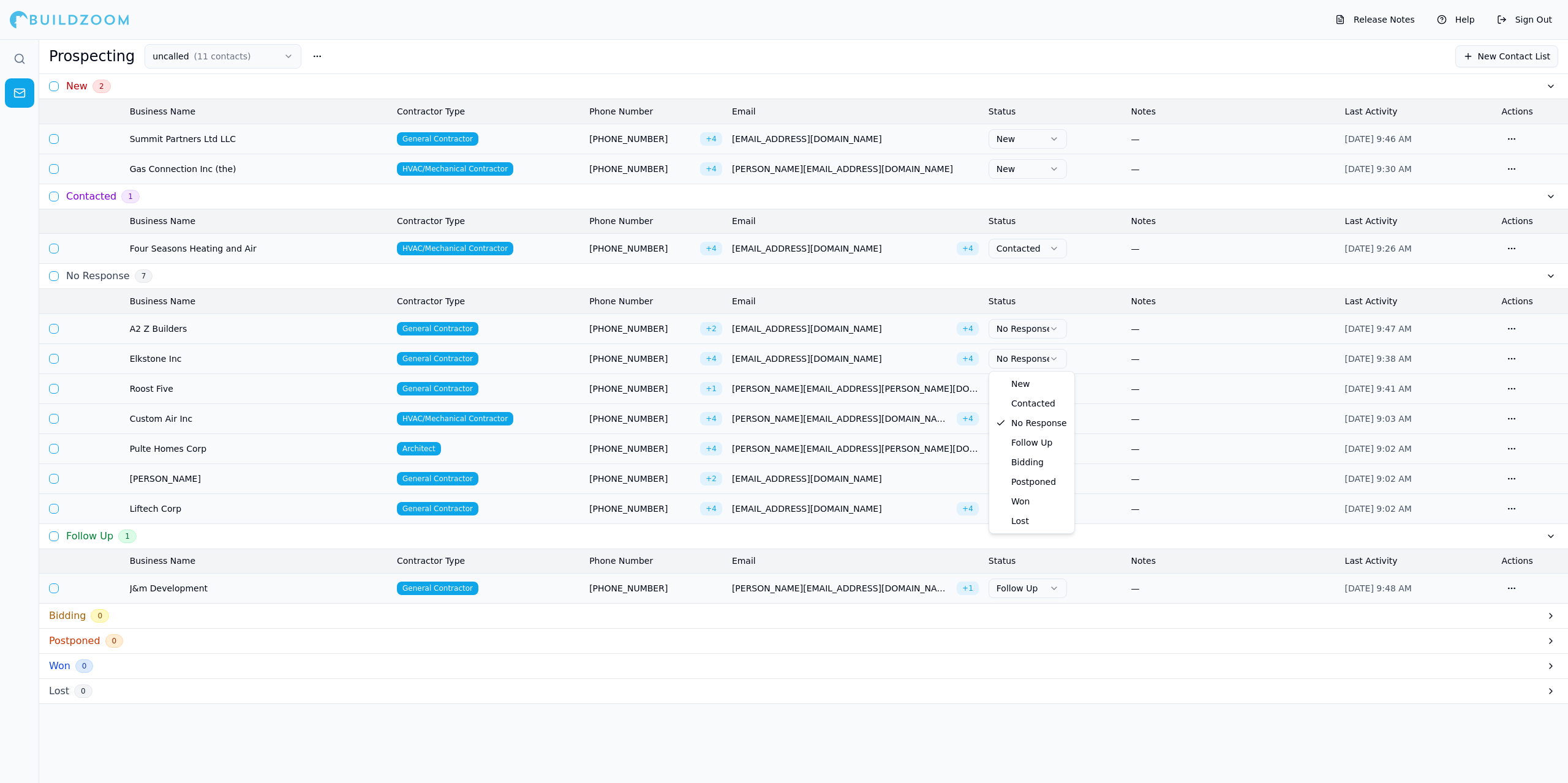
click at [1051, 360] on icon "button" at bounding box center [1054, 359] width 9 height 10
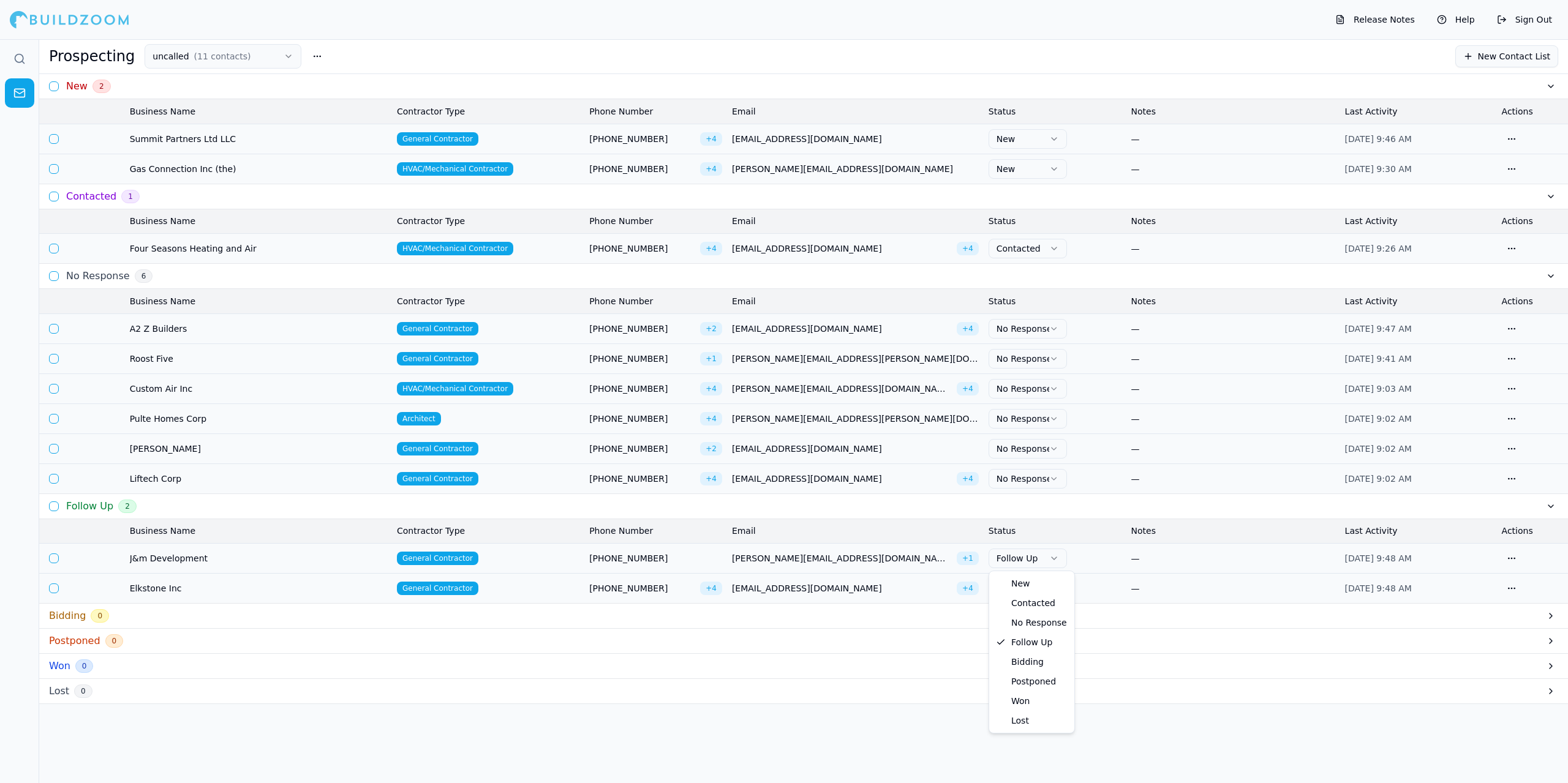
click at [1054, 558] on icon "button" at bounding box center [1054, 558] width 10 height 10
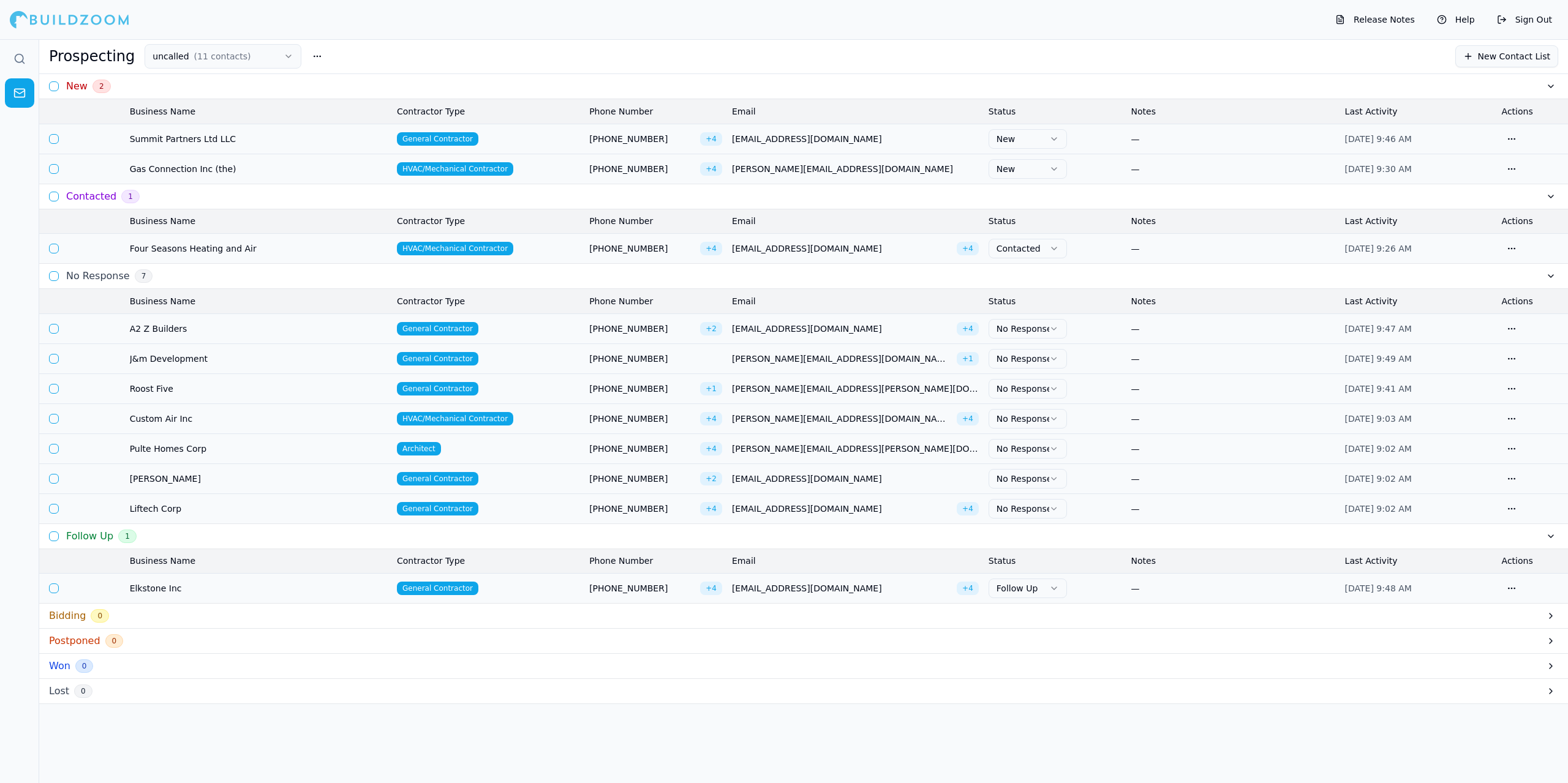
click at [1055, 330] on icon "button" at bounding box center [1054, 329] width 9 height 10
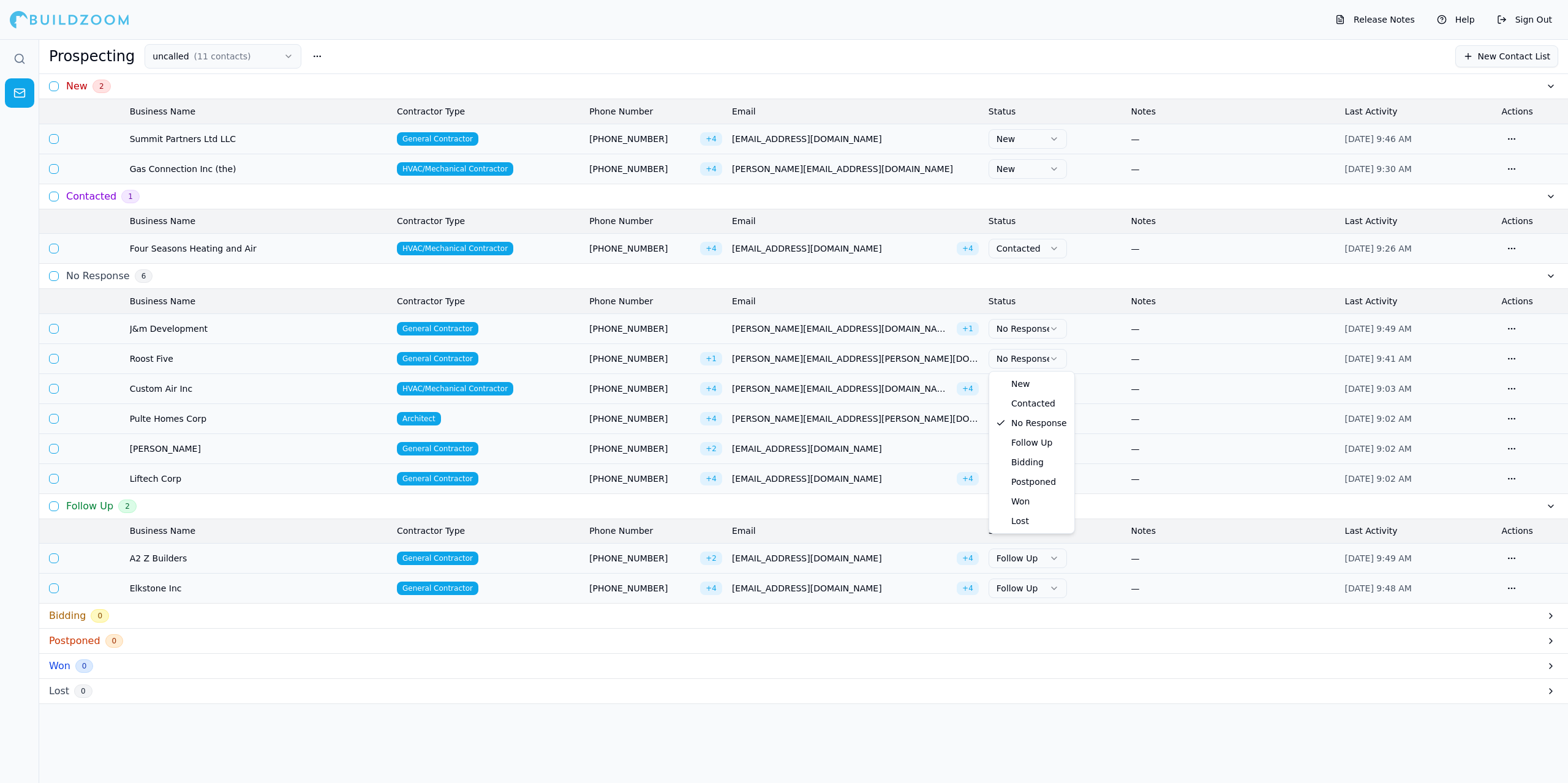
click at [1056, 359] on icon "button" at bounding box center [1054, 359] width 9 height 10
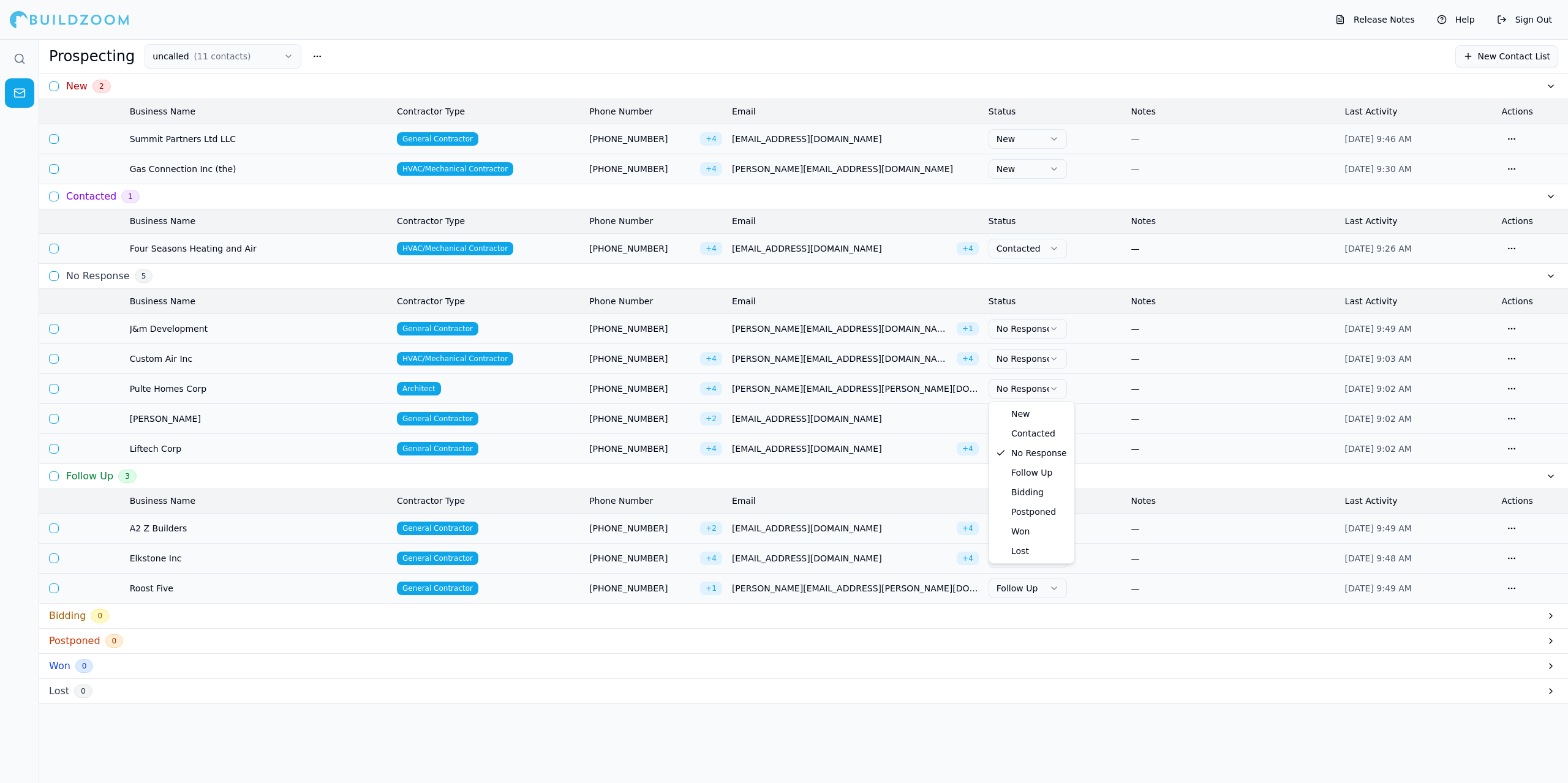
click at [1054, 389] on icon "button" at bounding box center [1054, 388] width 9 height 10
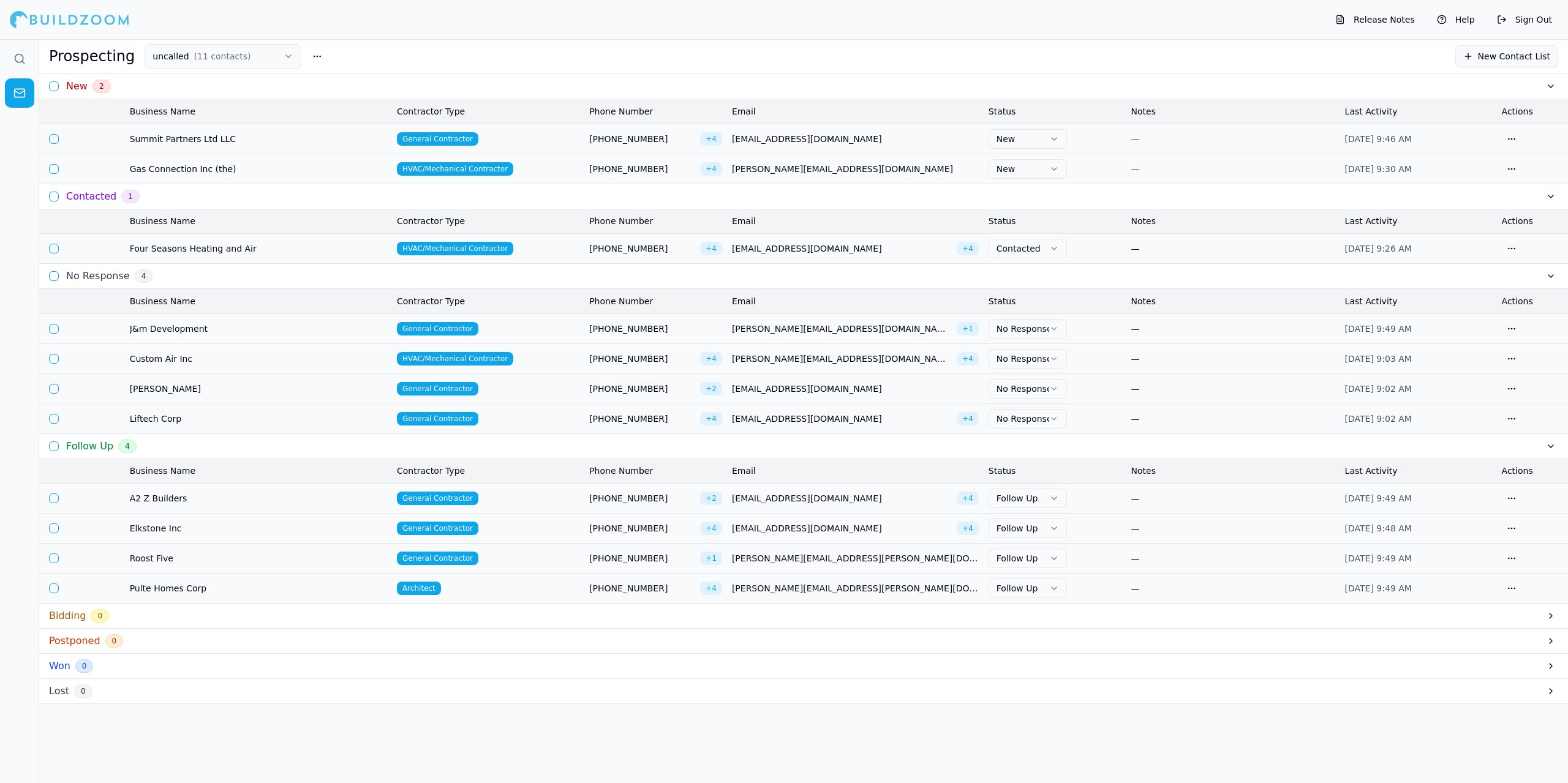
click at [1053, 391] on icon "button" at bounding box center [1054, 388] width 9 height 10
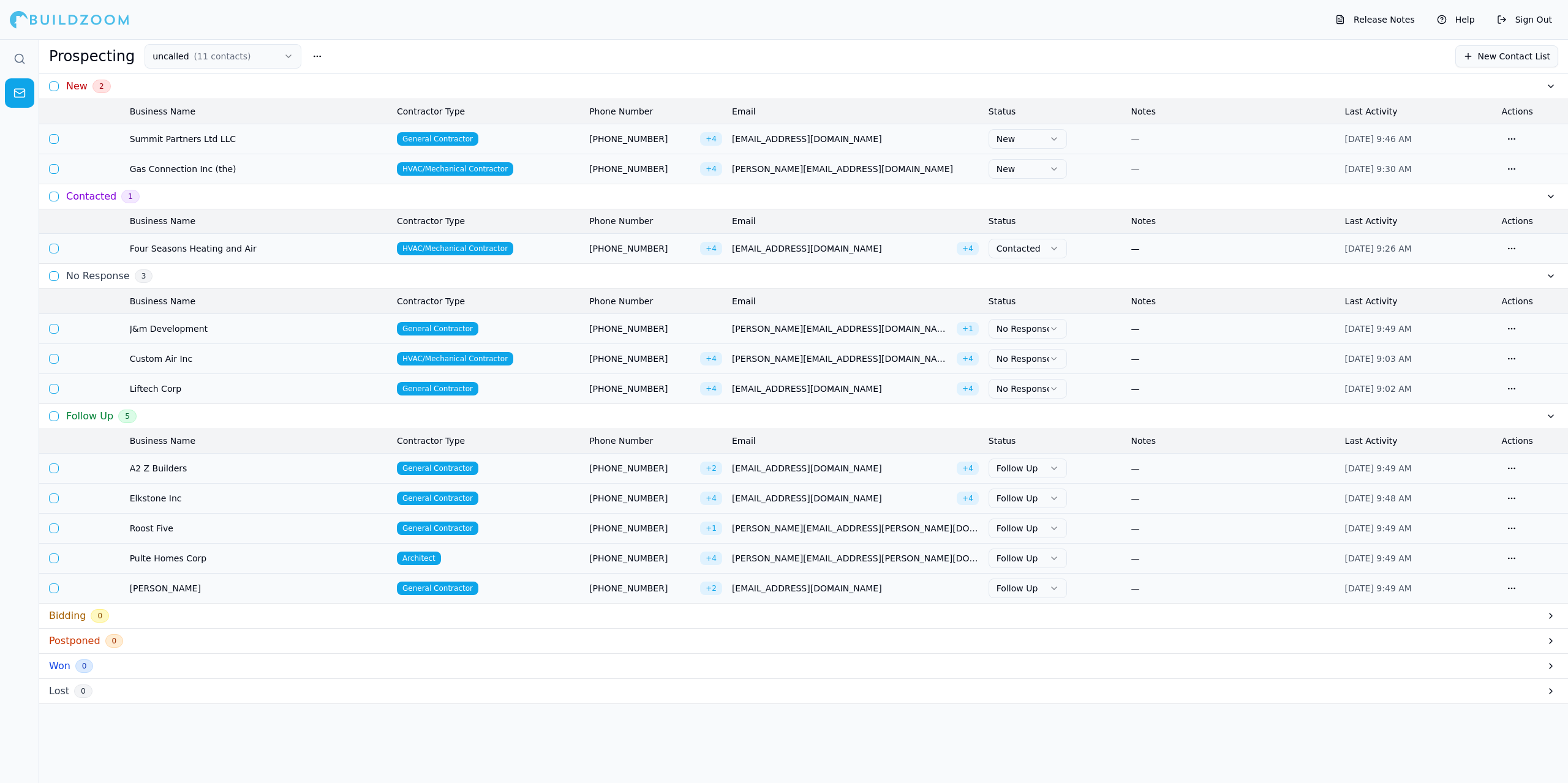
click at [1051, 388] on icon "button" at bounding box center [1054, 388] width 9 height 10
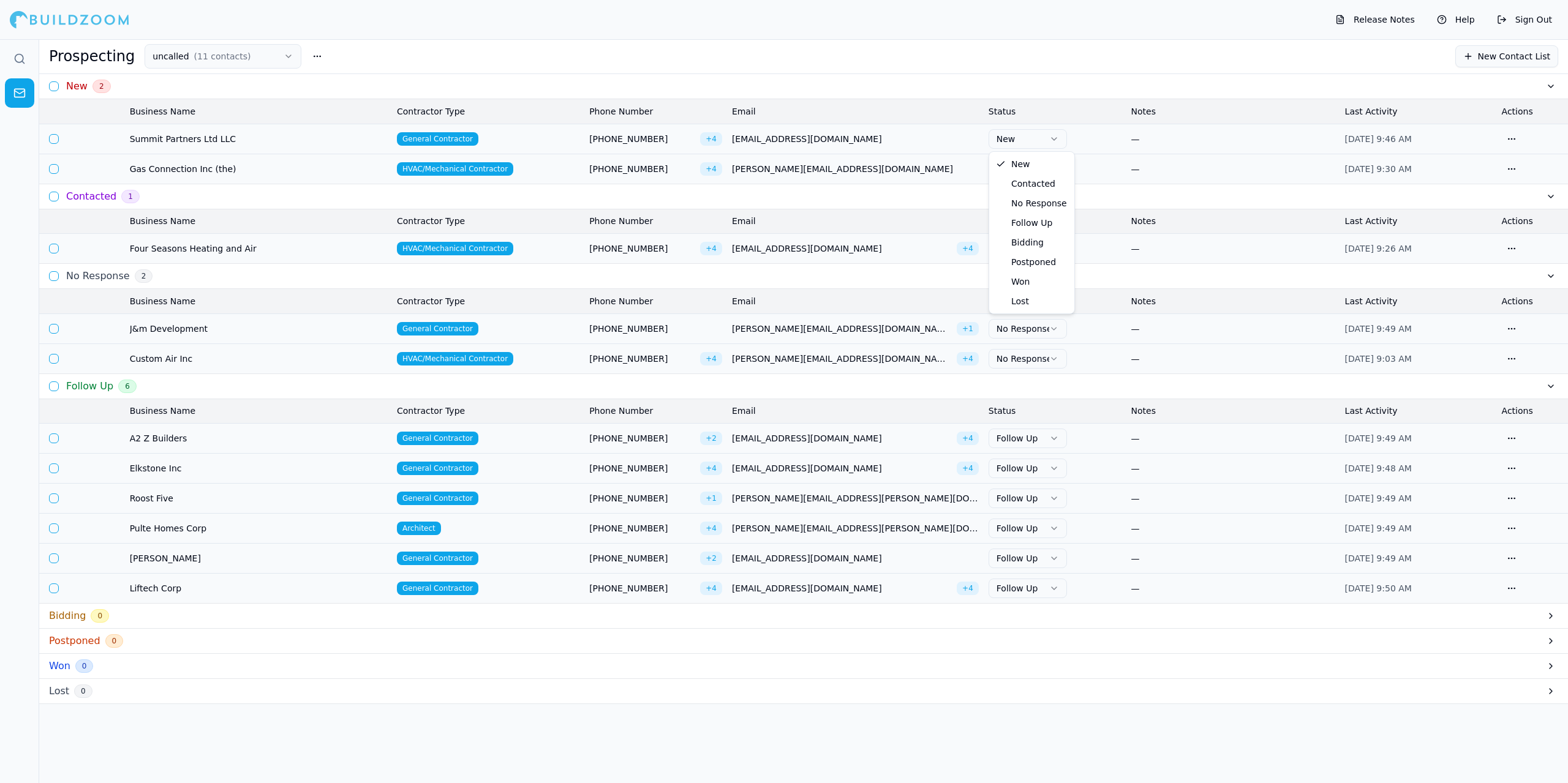
click at [1057, 139] on icon "button" at bounding box center [1054, 139] width 10 height 10
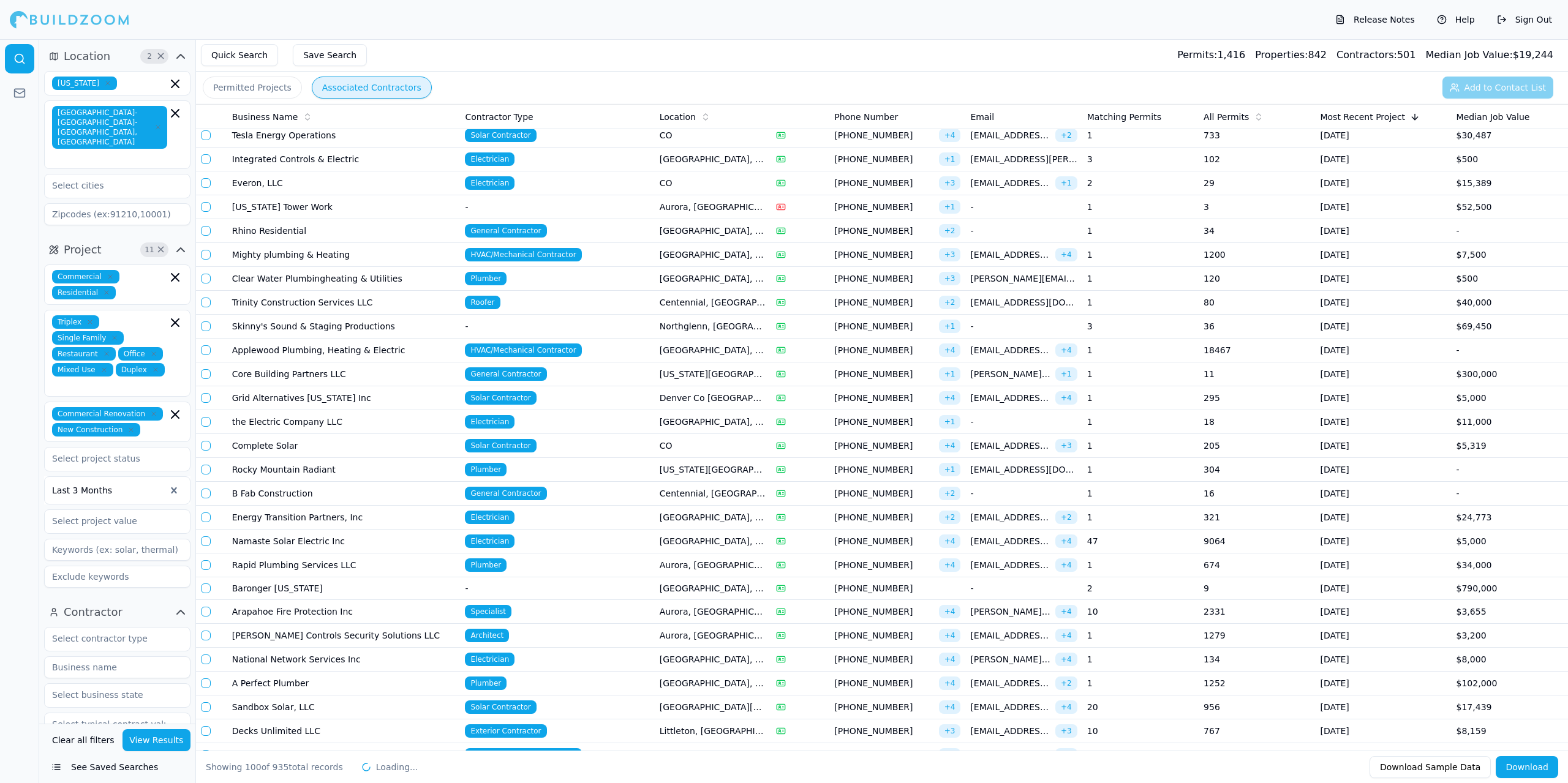
scroll to position [1348, 0]
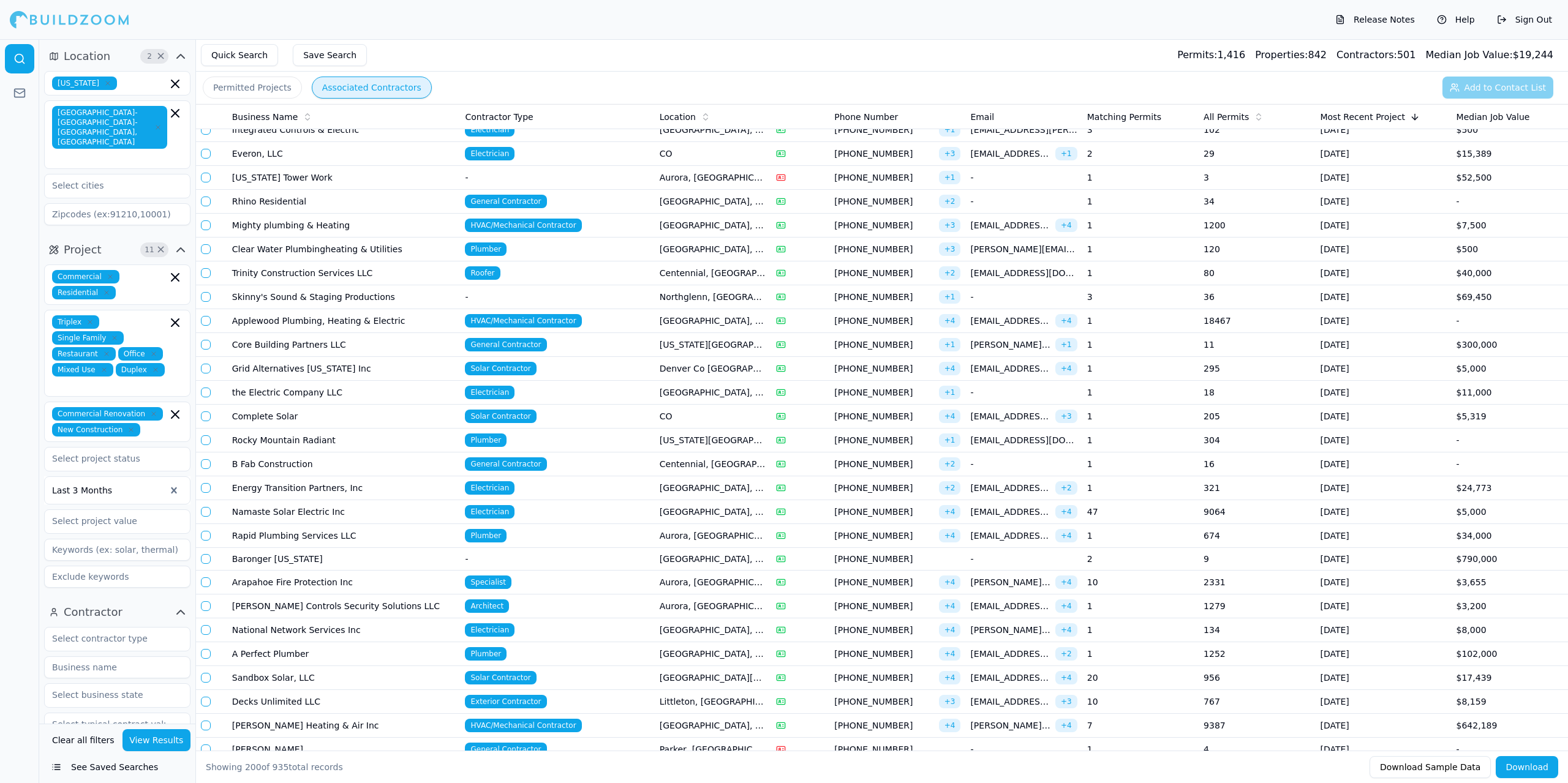
click at [603, 202] on td "General Contractor" at bounding box center [557, 201] width 194 height 24
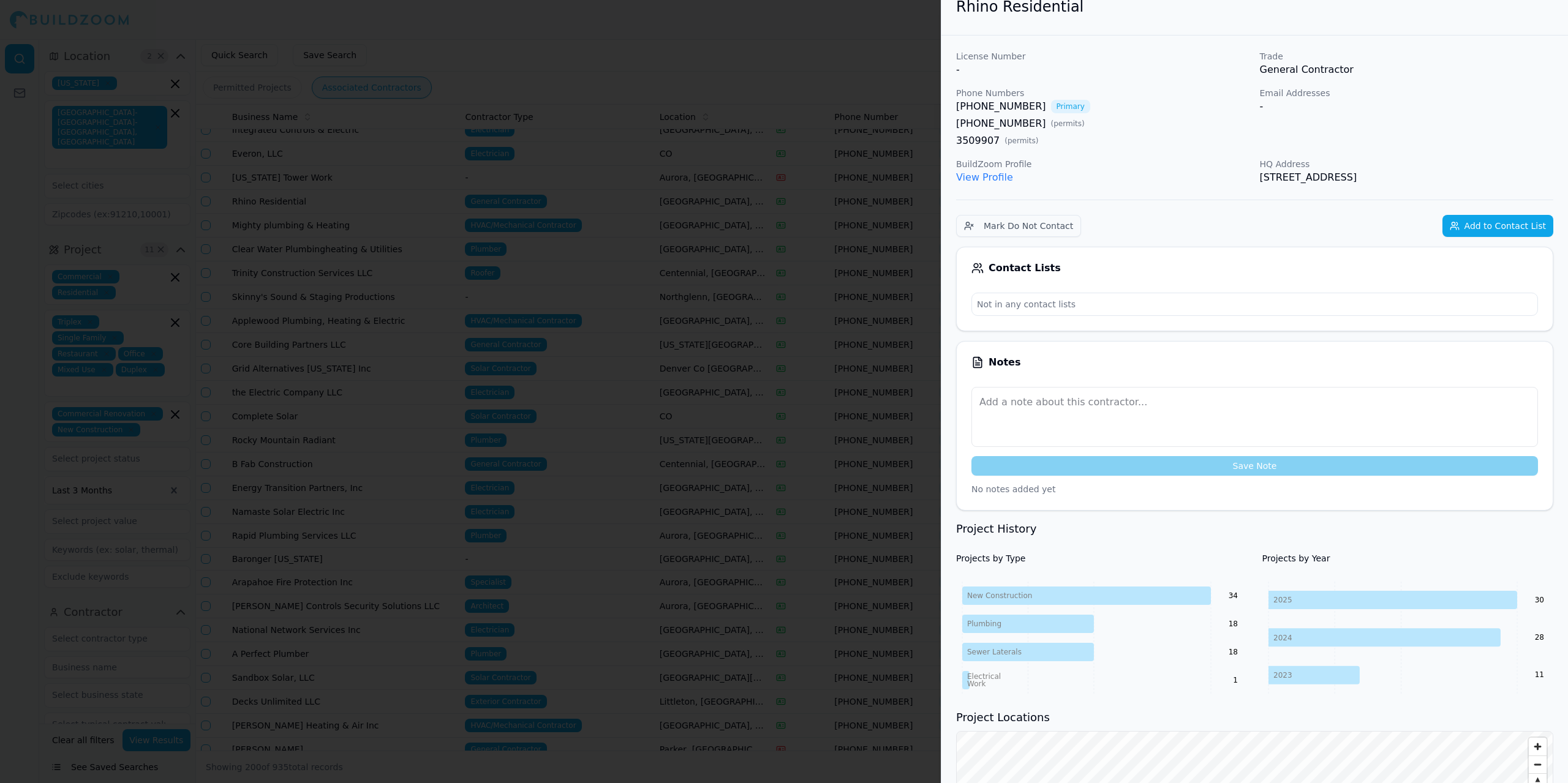
scroll to position [0, 0]
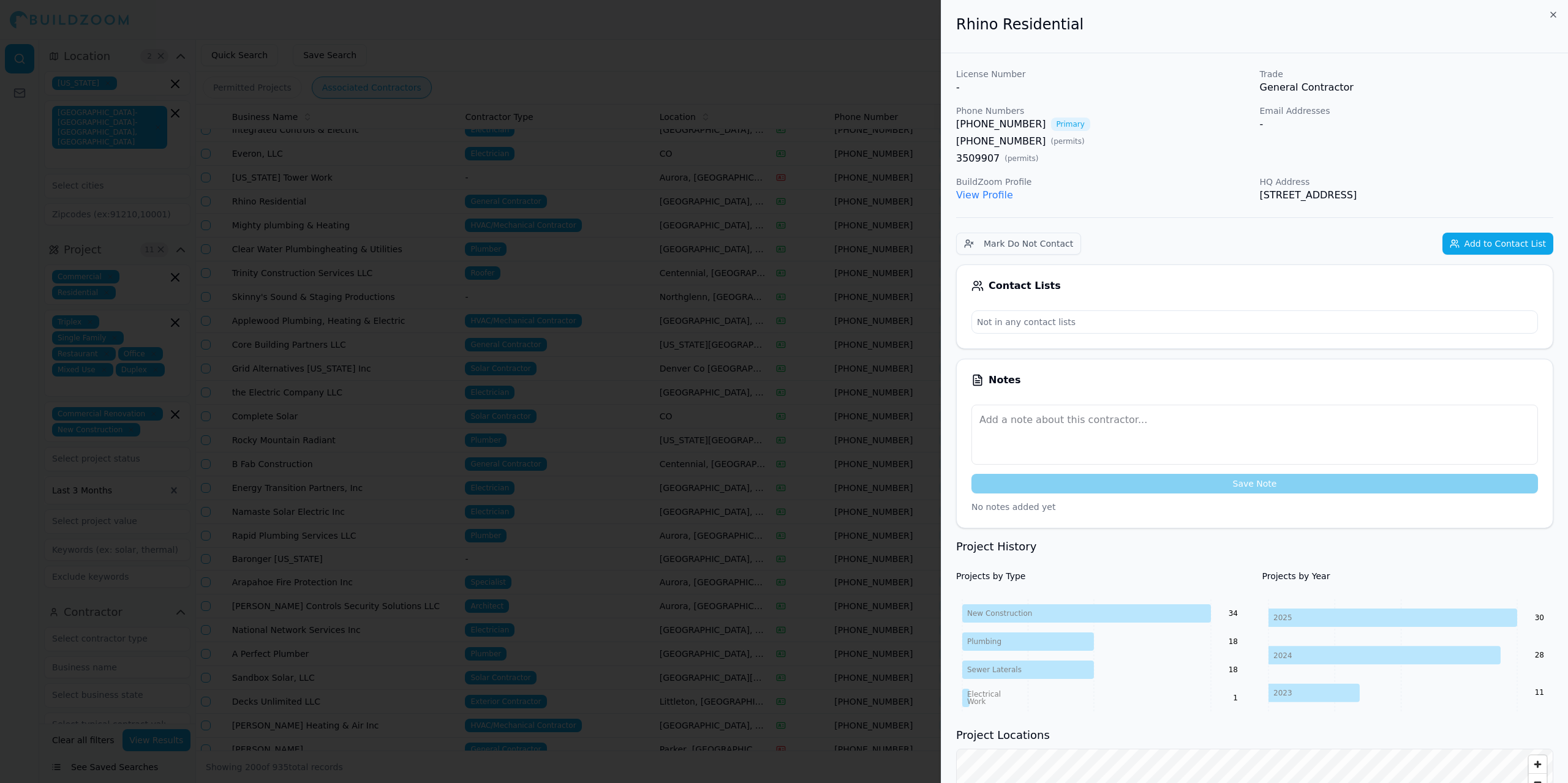
click at [995, 193] on link "View Profile" at bounding box center [985, 195] width 57 height 12
click at [1517, 243] on button "Add to Contact List" at bounding box center [1498, 244] width 111 height 22
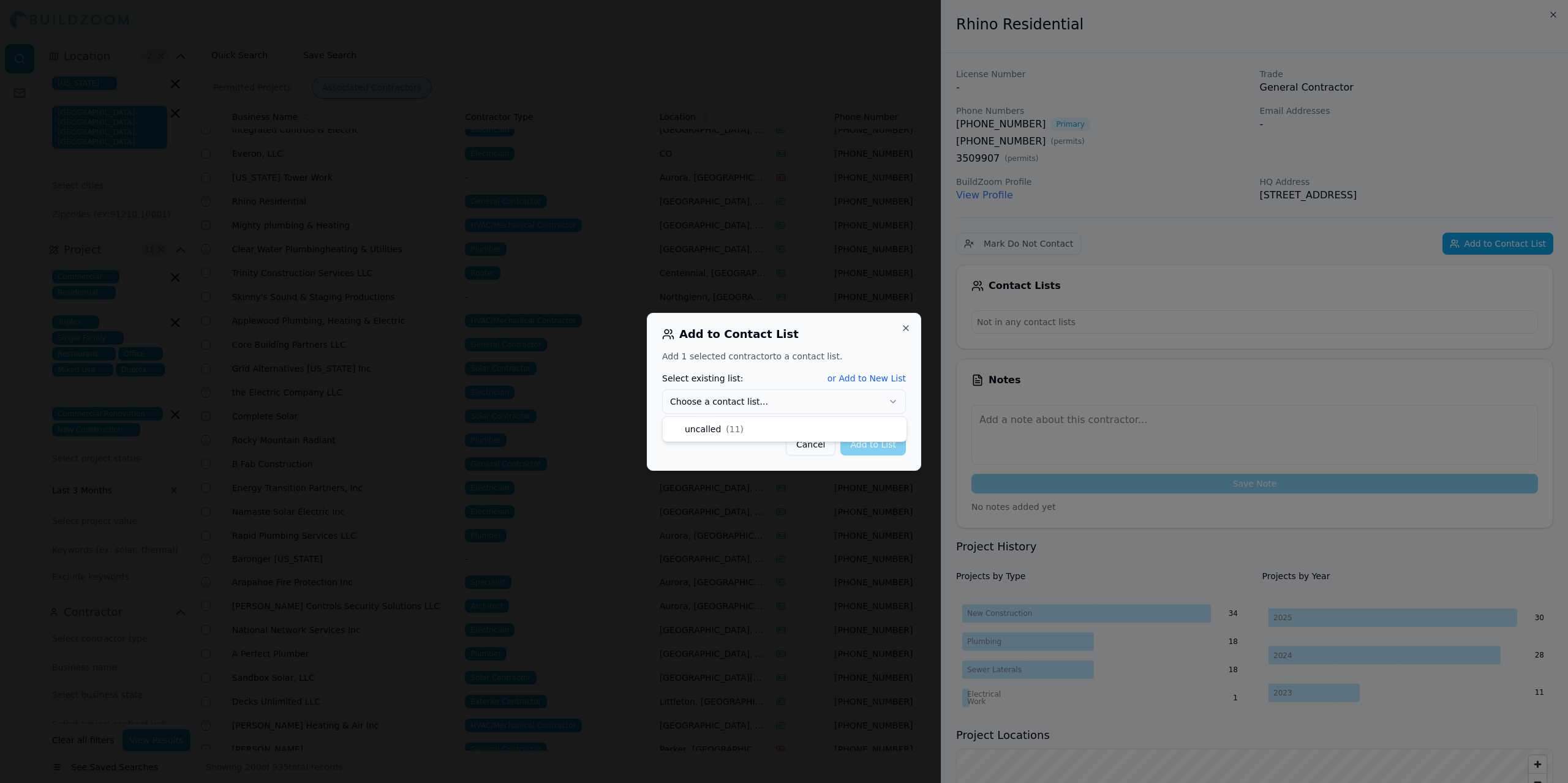
click at [894, 399] on icon "button" at bounding box center [893, 402] width 10 height 10
click at [874, 440] on button "Add to List" at bounding box center [873, 445] width 66 height 22
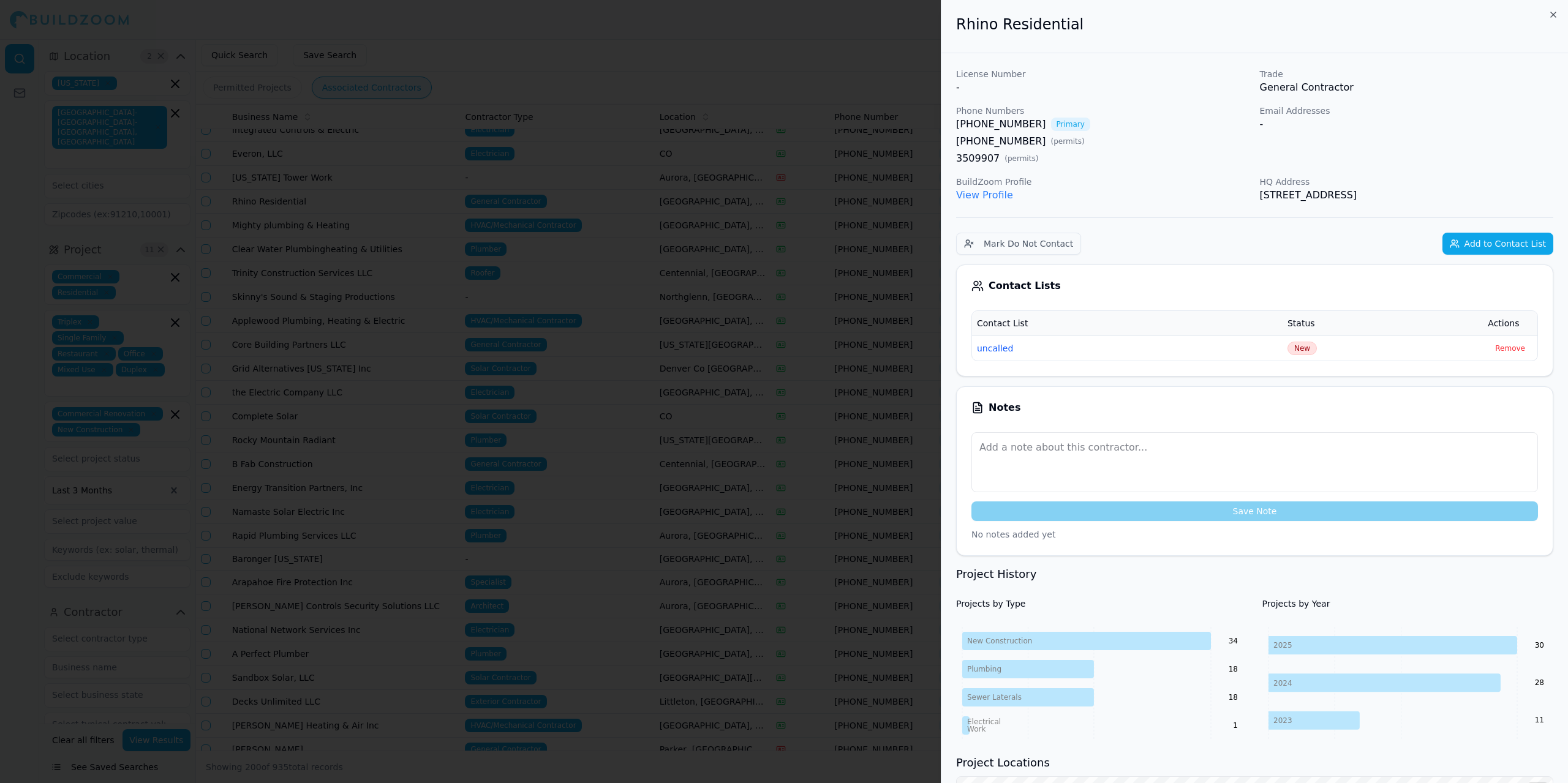
click at [639, 22] on div at bounding box center [784, 392] width 1568 height 783
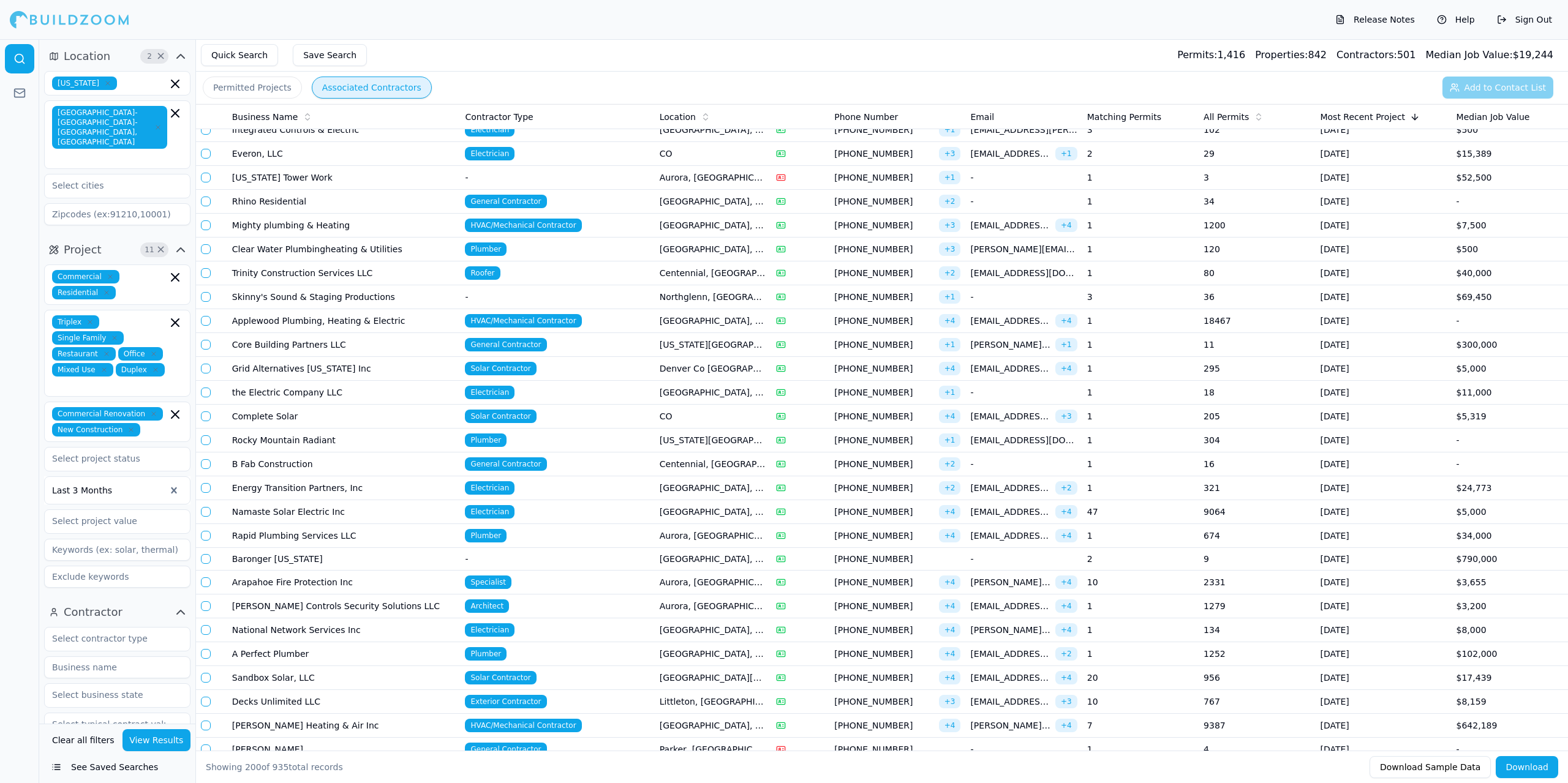
click at [622, 218] on td "HVAC/Mechanical Contractor" at bounding box center [557, 226] width 194 height 24
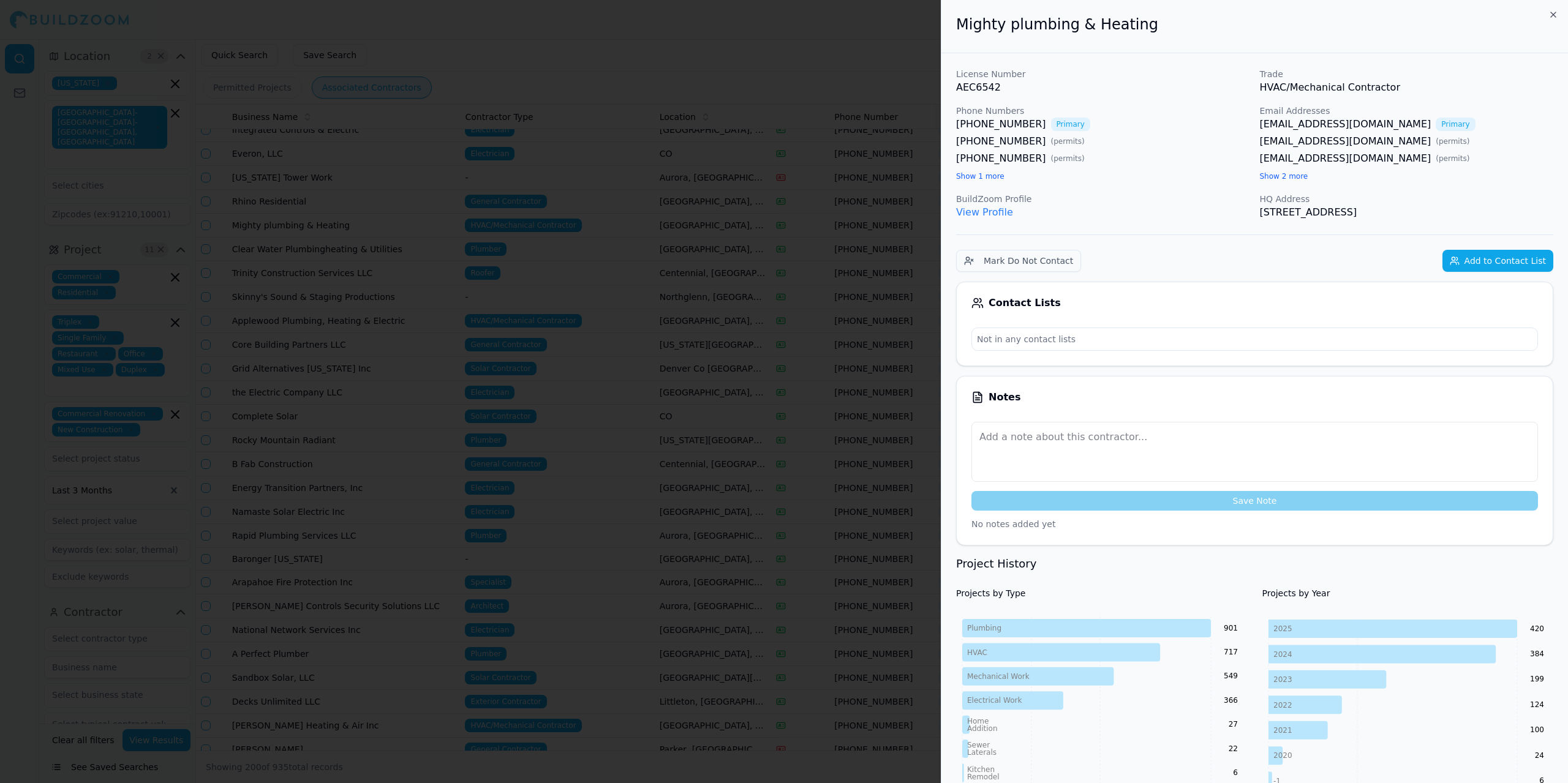
click at [1531, 260] on button "Add to Contact List" at bounding box center [1498, 261] width 111 height 22
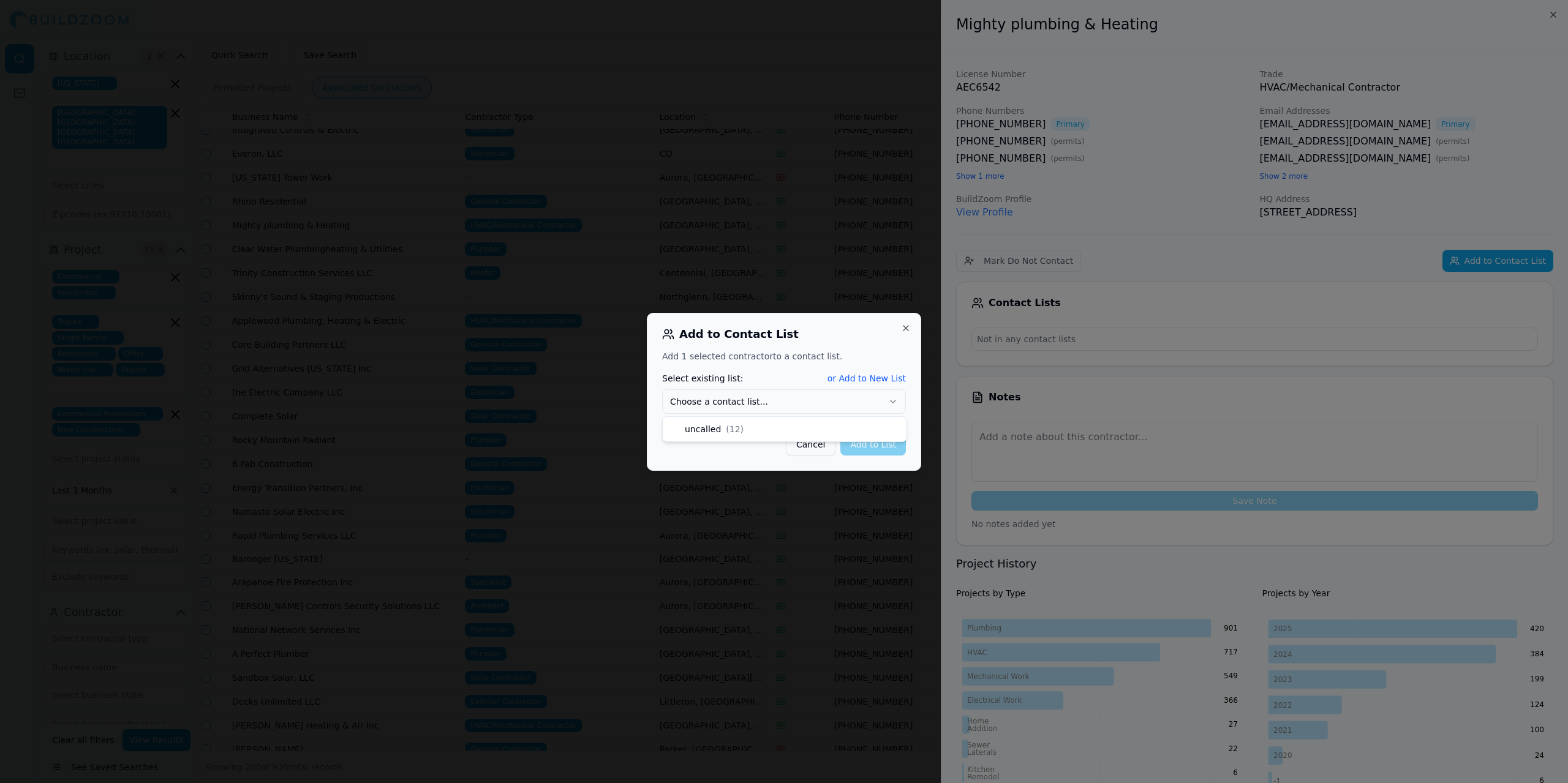
click at [896, 399] on icon "button" at bounding box center [893, 402] width 10 height 10
click at [895, 446] on button "Add to List" at bounding box center [873, 445] width 66 height 22
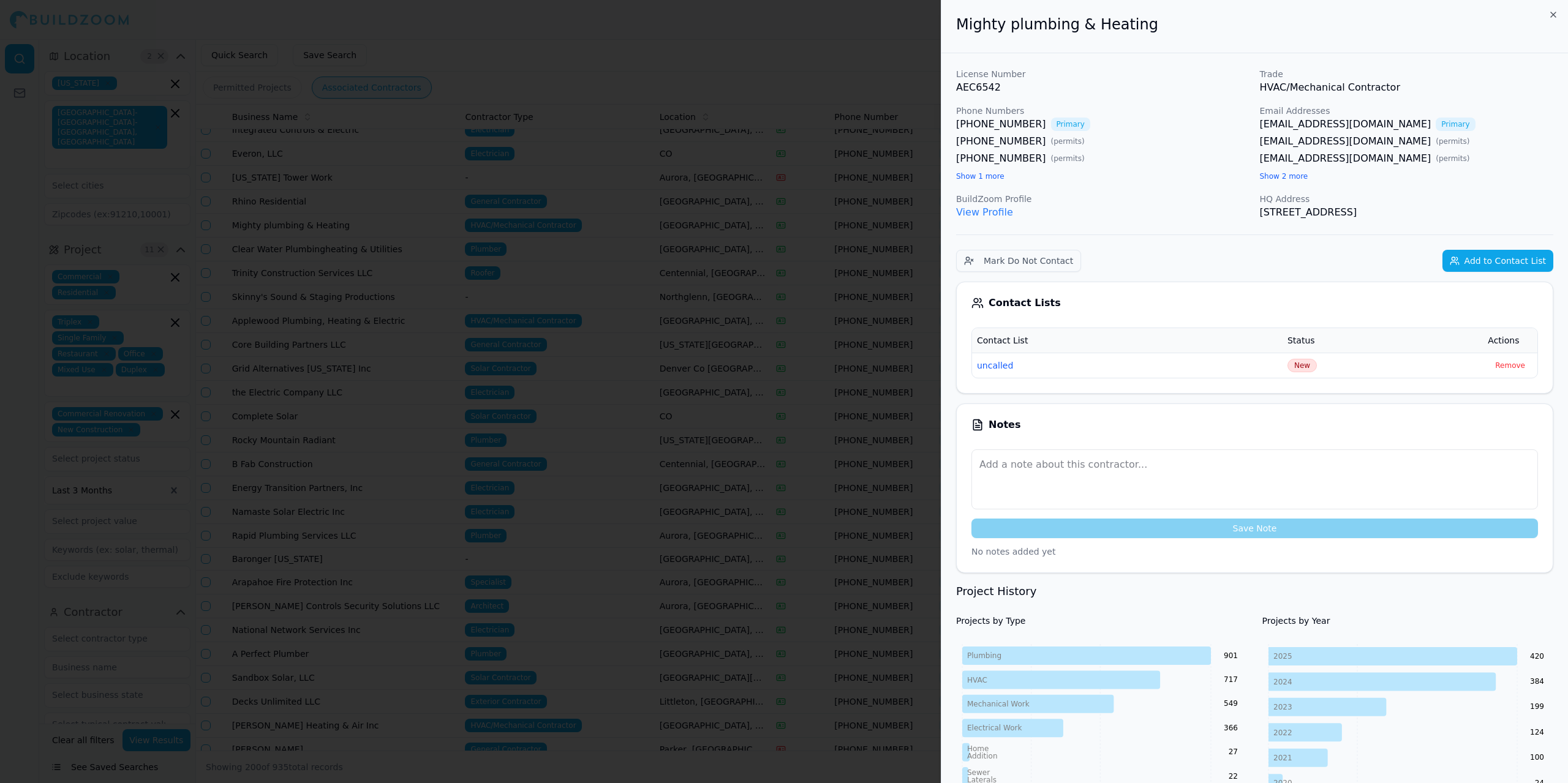
click at [609, 80] on div at bounding box center [784, 392] width 1568 height 783
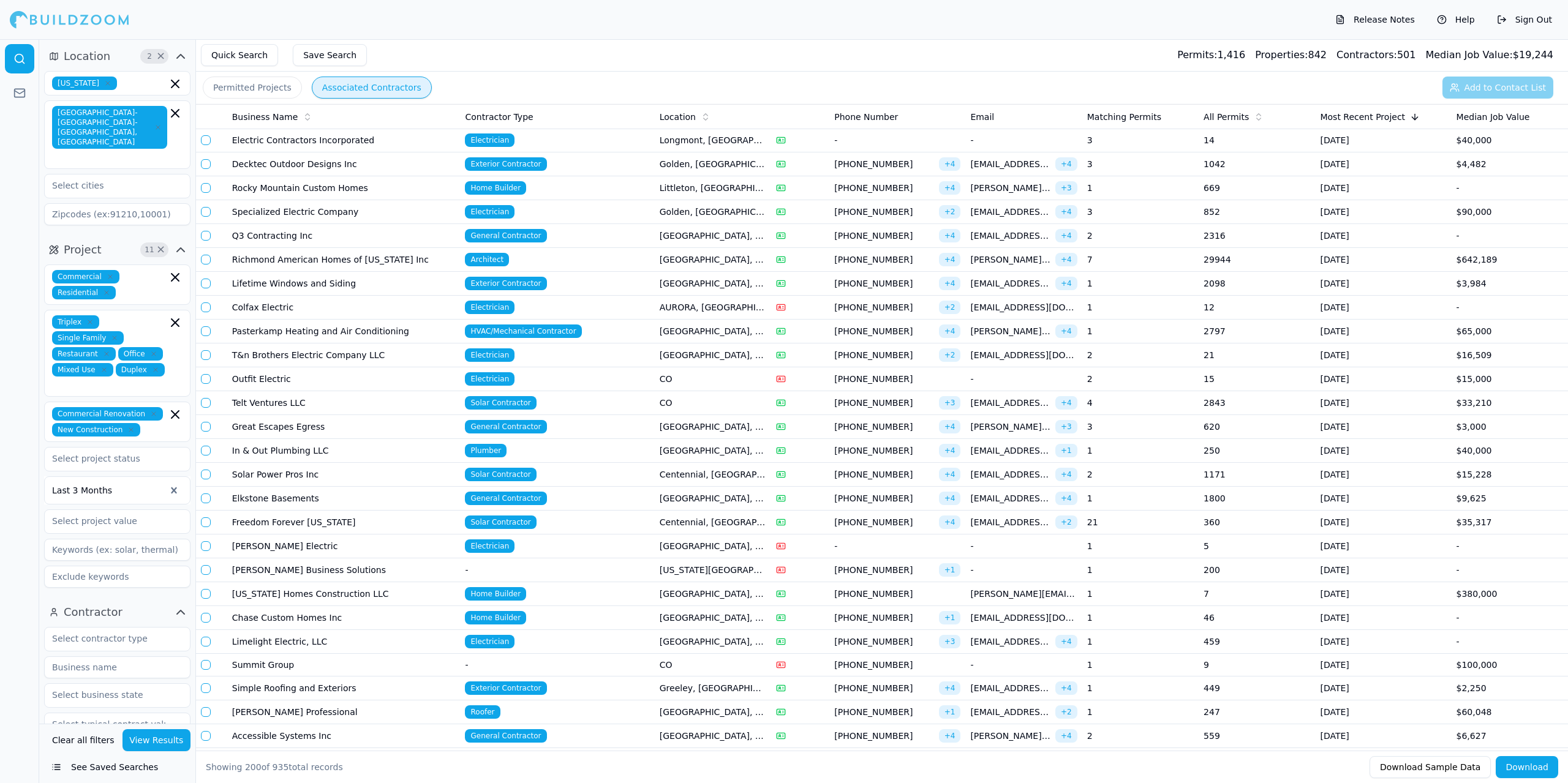
scroll to position [2021, 0]
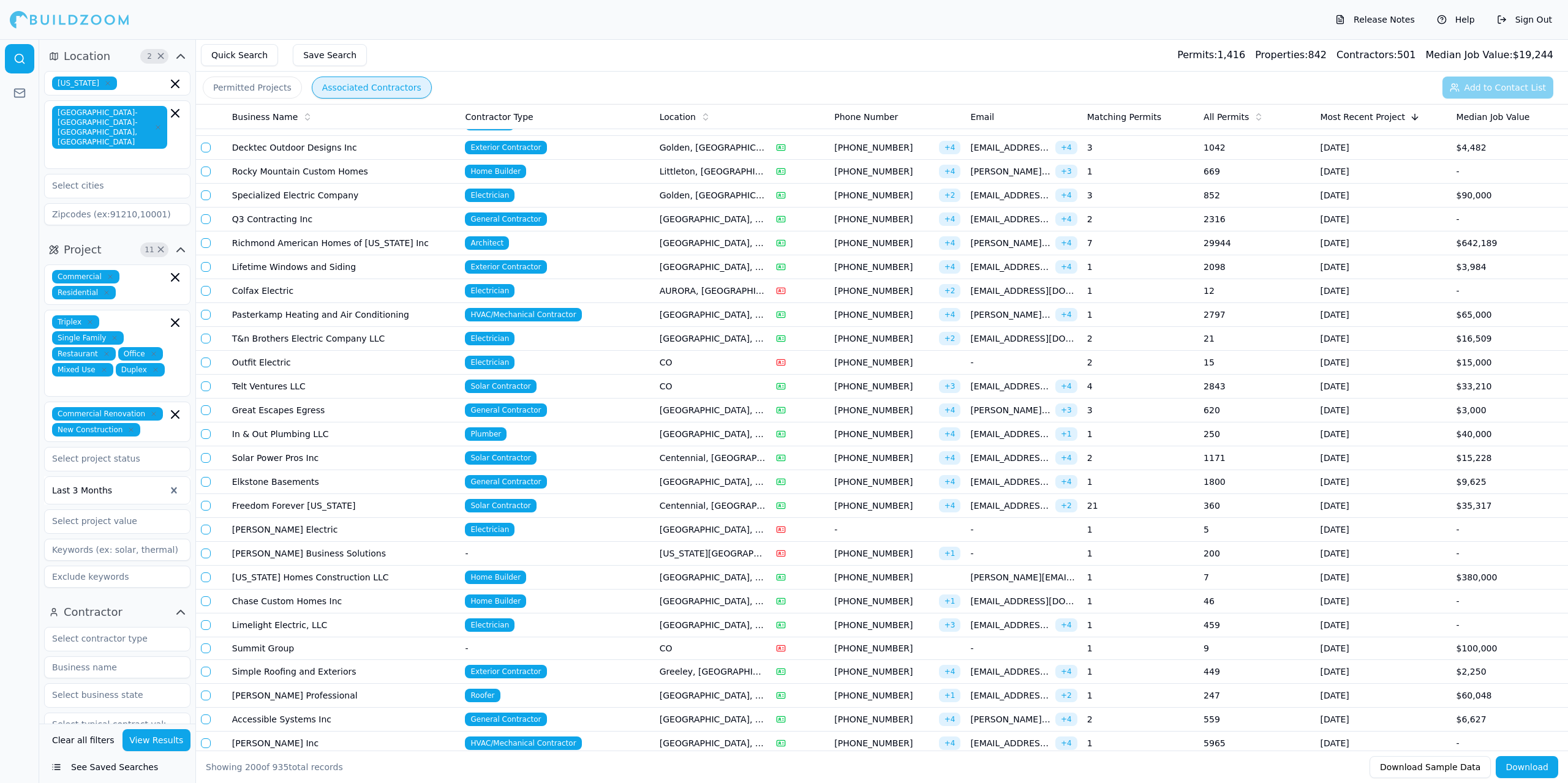
click at [574, 176] on td "Home Builder" at bounding box center [557, 171] width 194 height 24
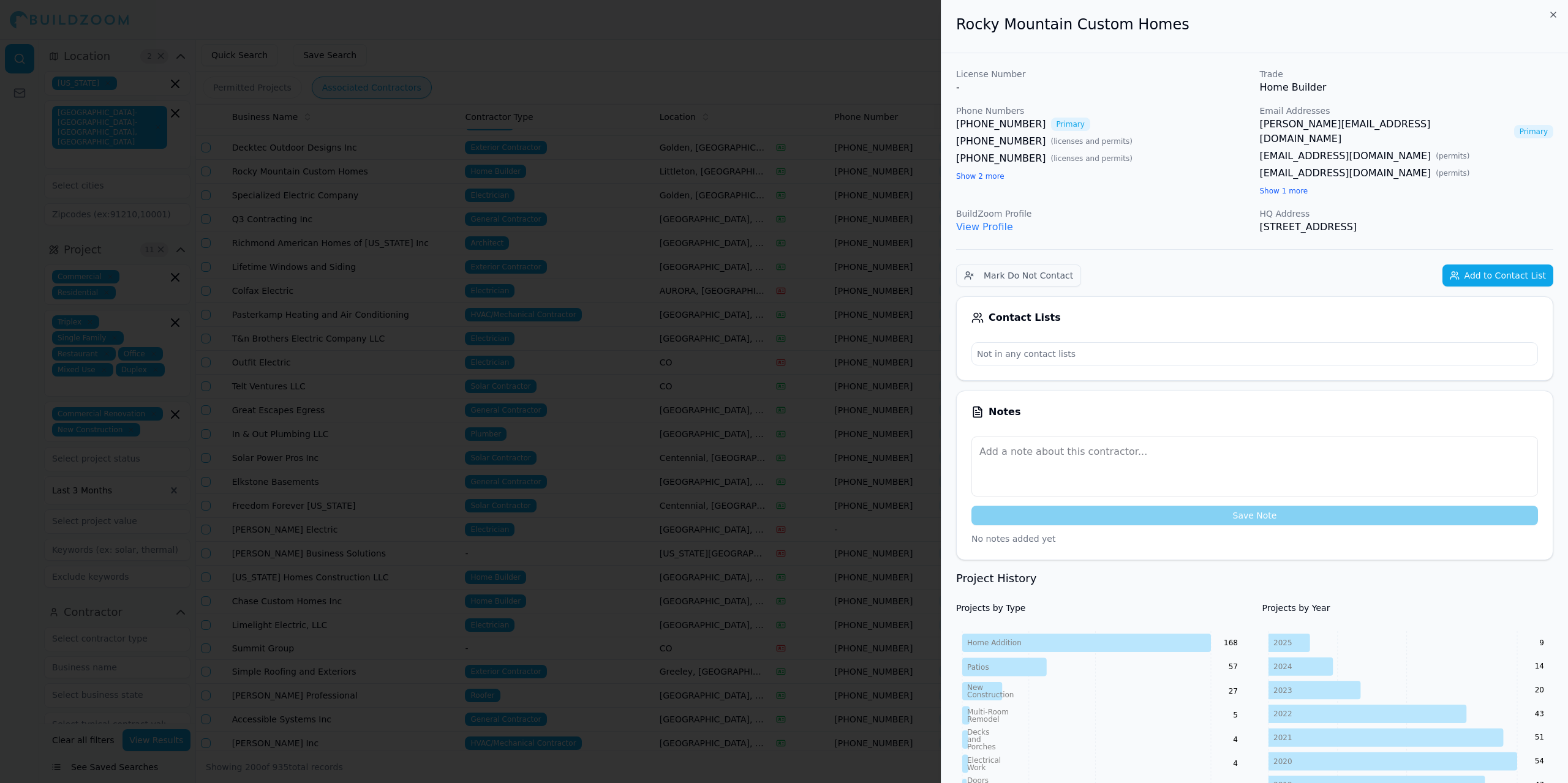
click at [1503, 265] on button "Add to Contact List" at bounding box center [1498, 276] width 111 height 22
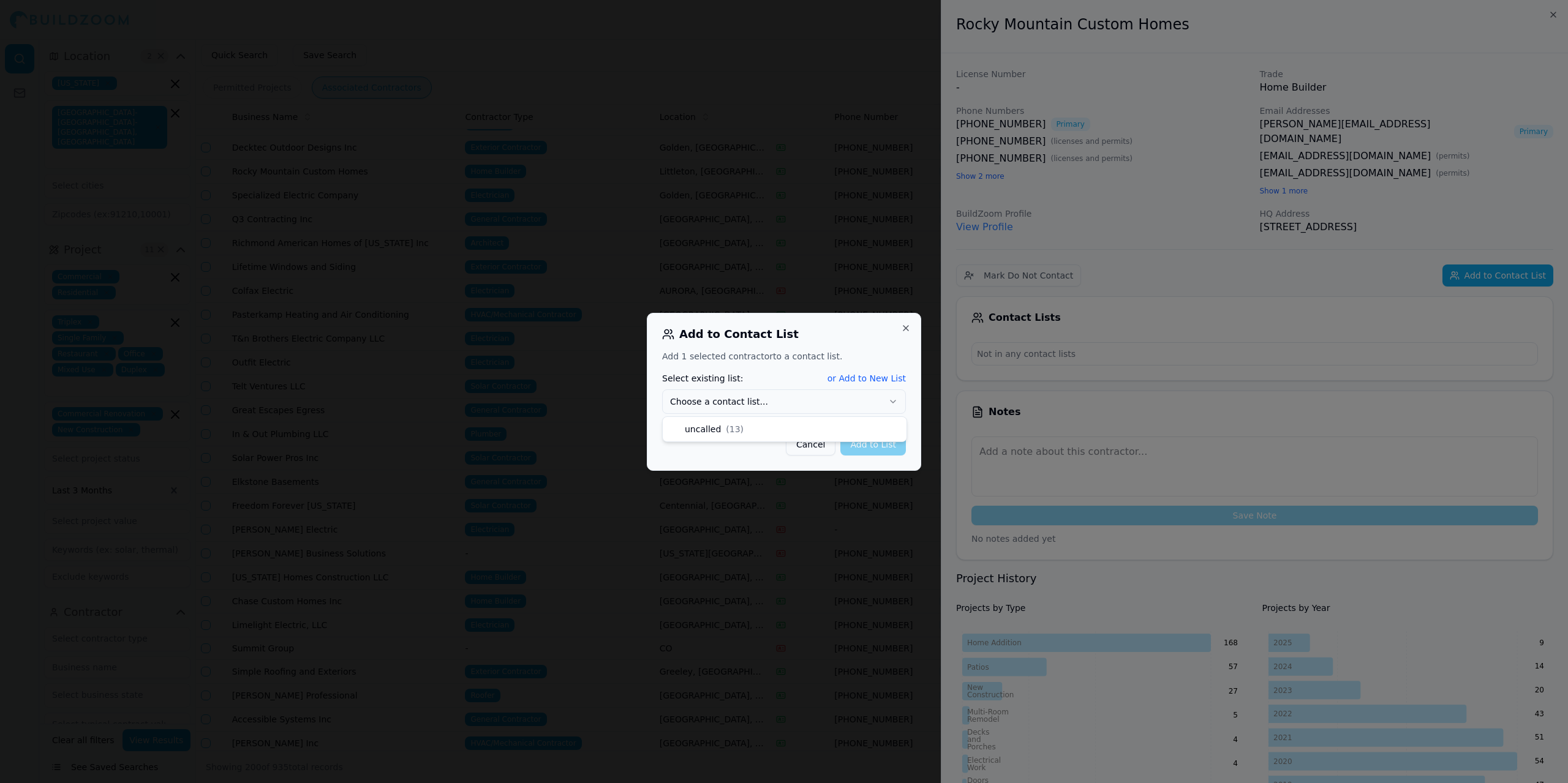
click at [893, 402] on icon "button" at bounding box center [893, 402] width 5 height 2
click at [862, 446] on button "Add to List" at bounding box center [873, 445] width 66 height 22
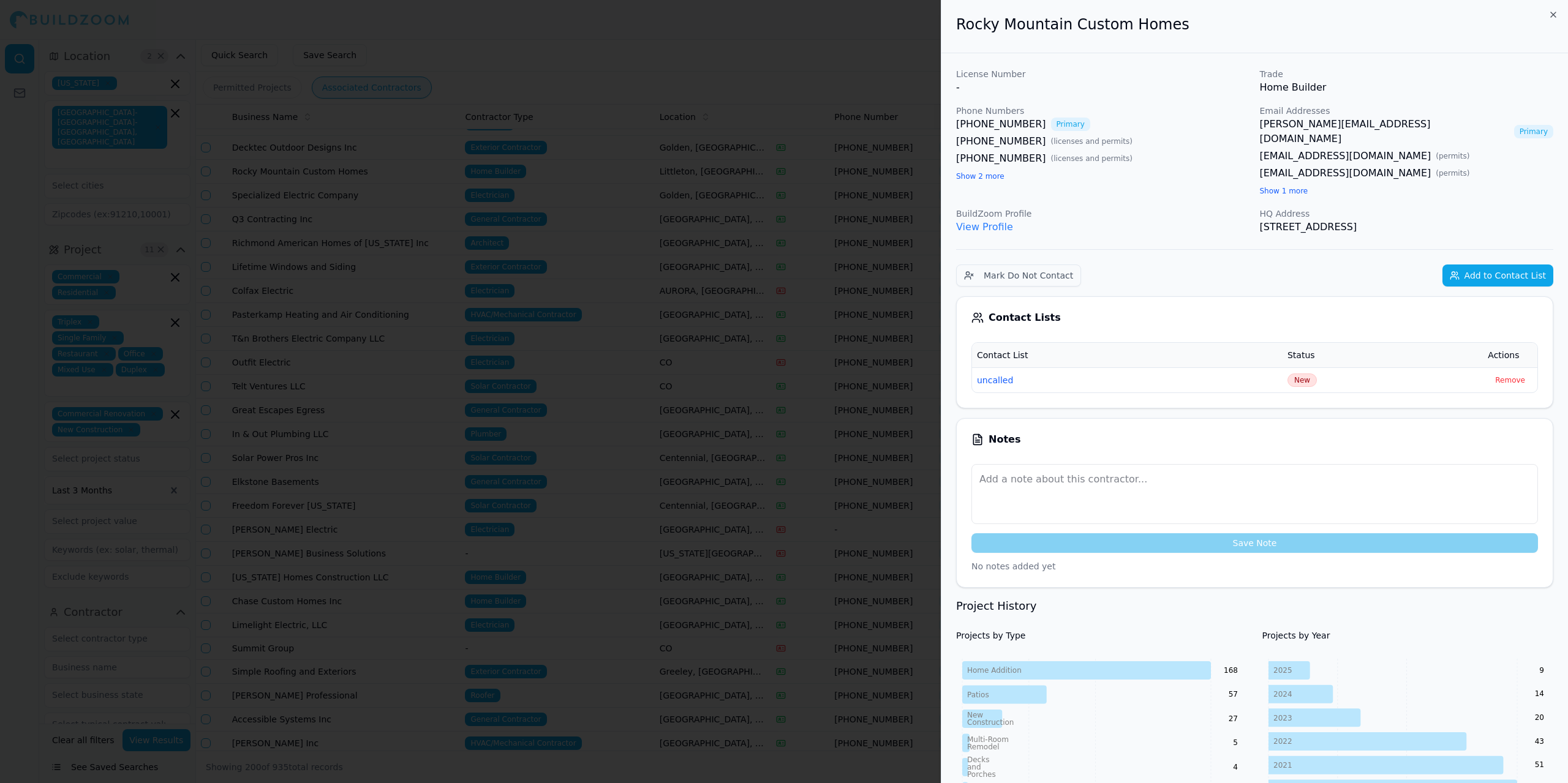
click at [598, 16] on div at bounding box center [784, 392] width 1568 height 783
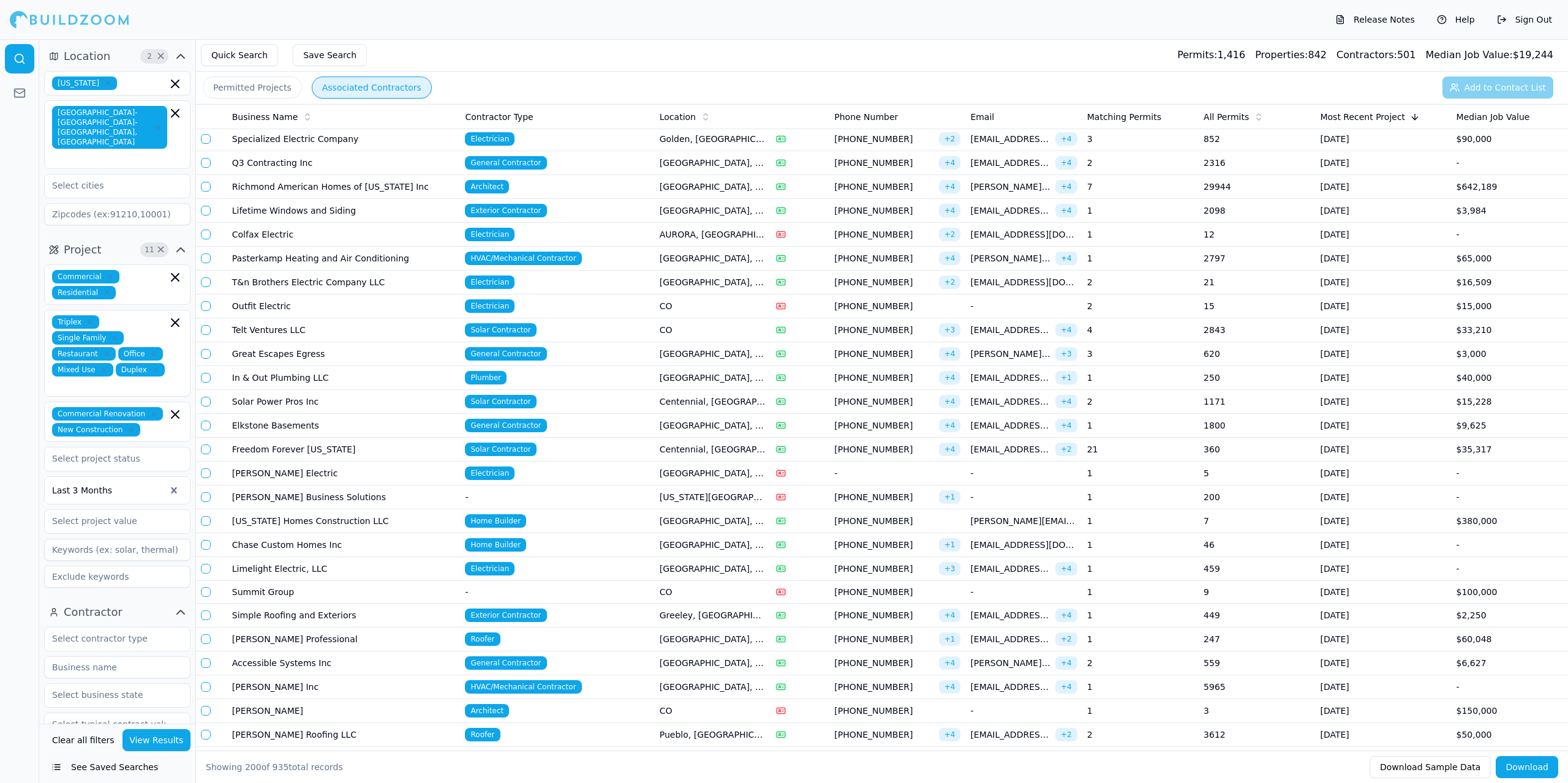
scroll to position [2082, 0]
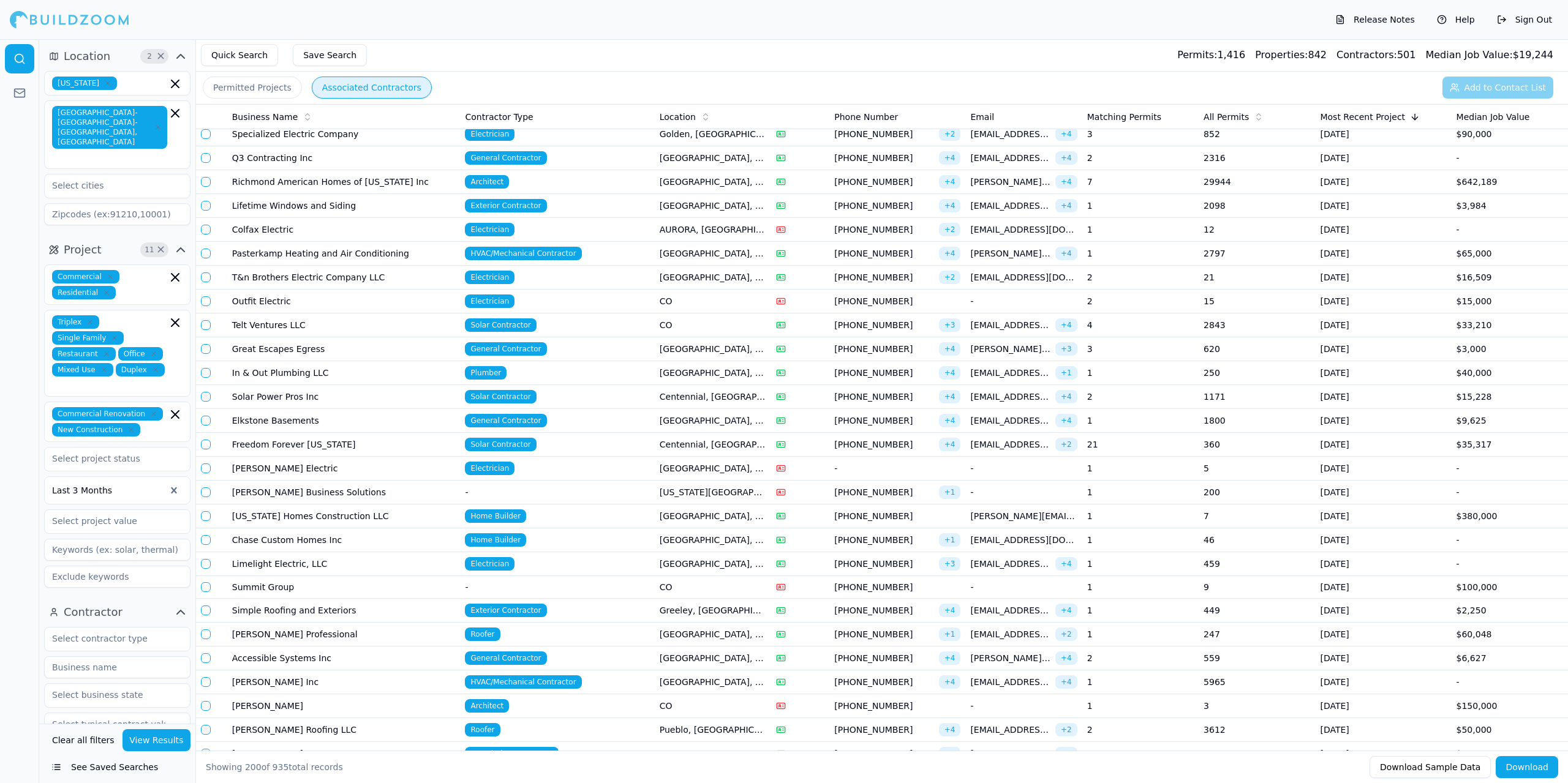
click at [587, 161] on td "General Contractor" at bounding box center [557, 158] width 194 height 24
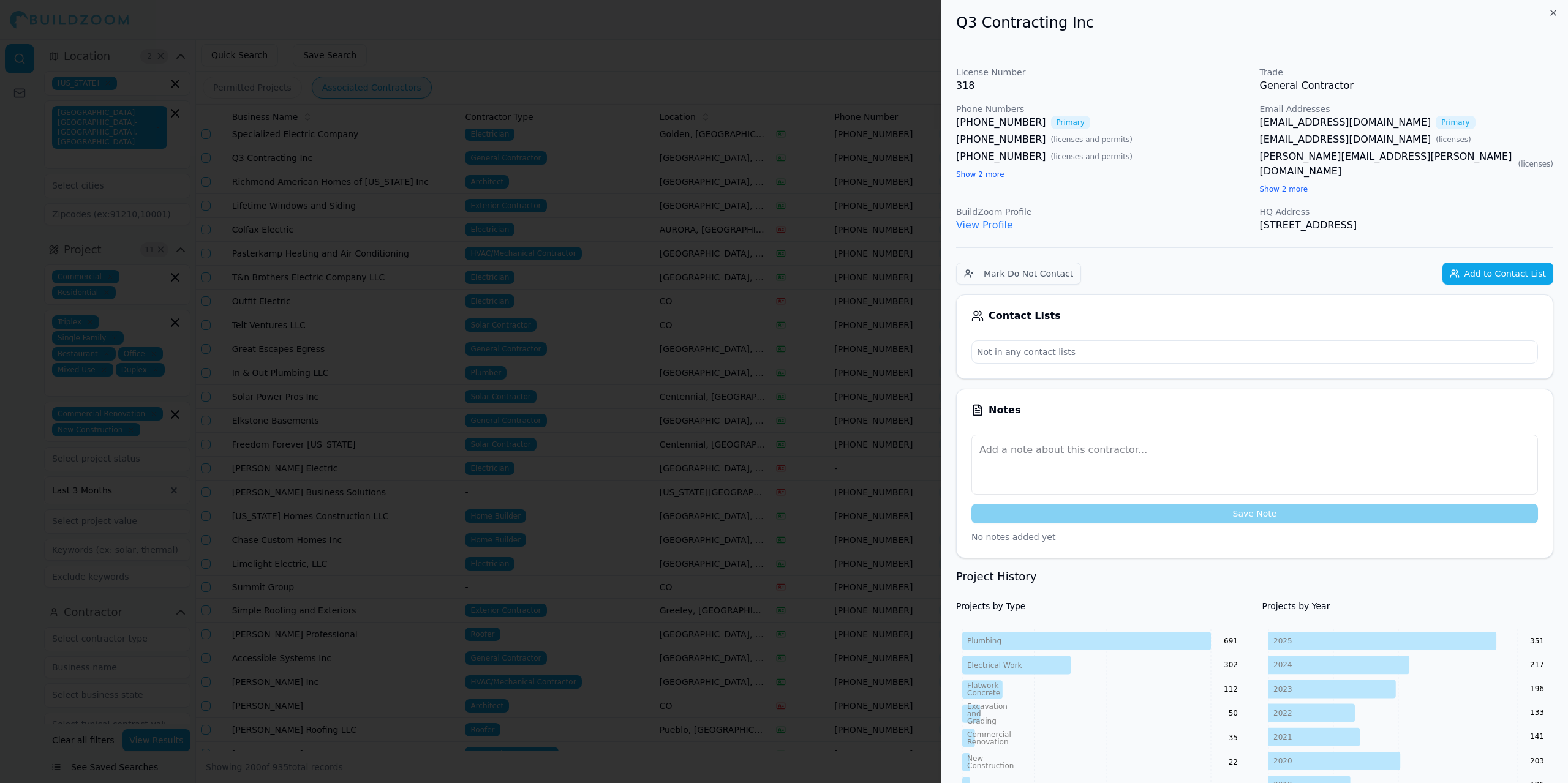
scroll to position [0, 0]
click at [971, 221] on link "View Profile" at bounding box center [985, 226] width 57 height 12
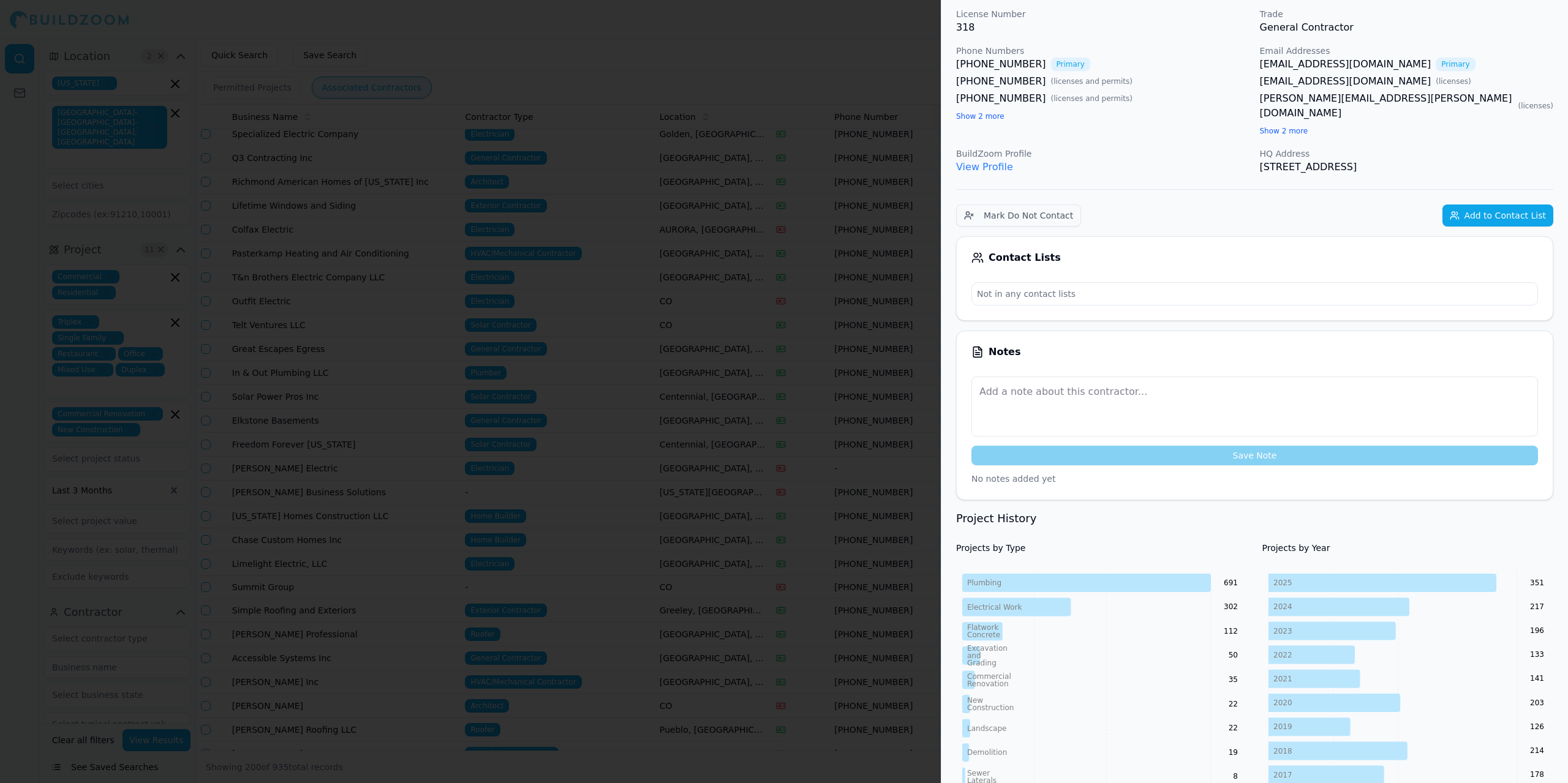
scroll to position [61, 0]
click at [1489, 204] on button "Add to Contact List" at bounding box center [1498, 215] width 111 height 22
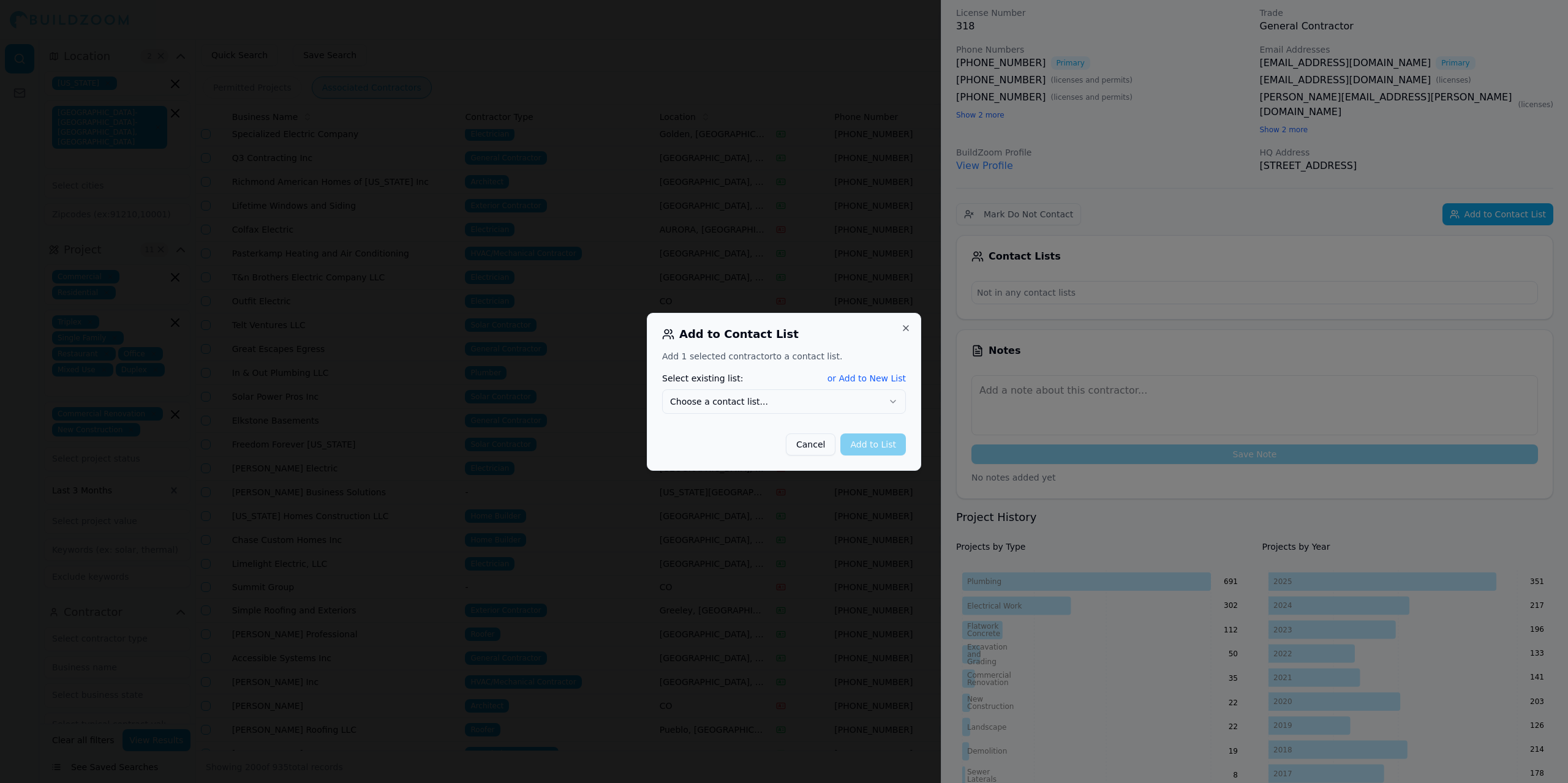
click at [893, 447] on div "Cancel Add to List" at bounding box center [783, 439] width 244 height 32
click at [891, 402] on icon "button" at bounding box center [893, 402] width 10 height 10
click at [887, 442] on button "Add to List" at bounding box center [873, 445] width 66 height 22
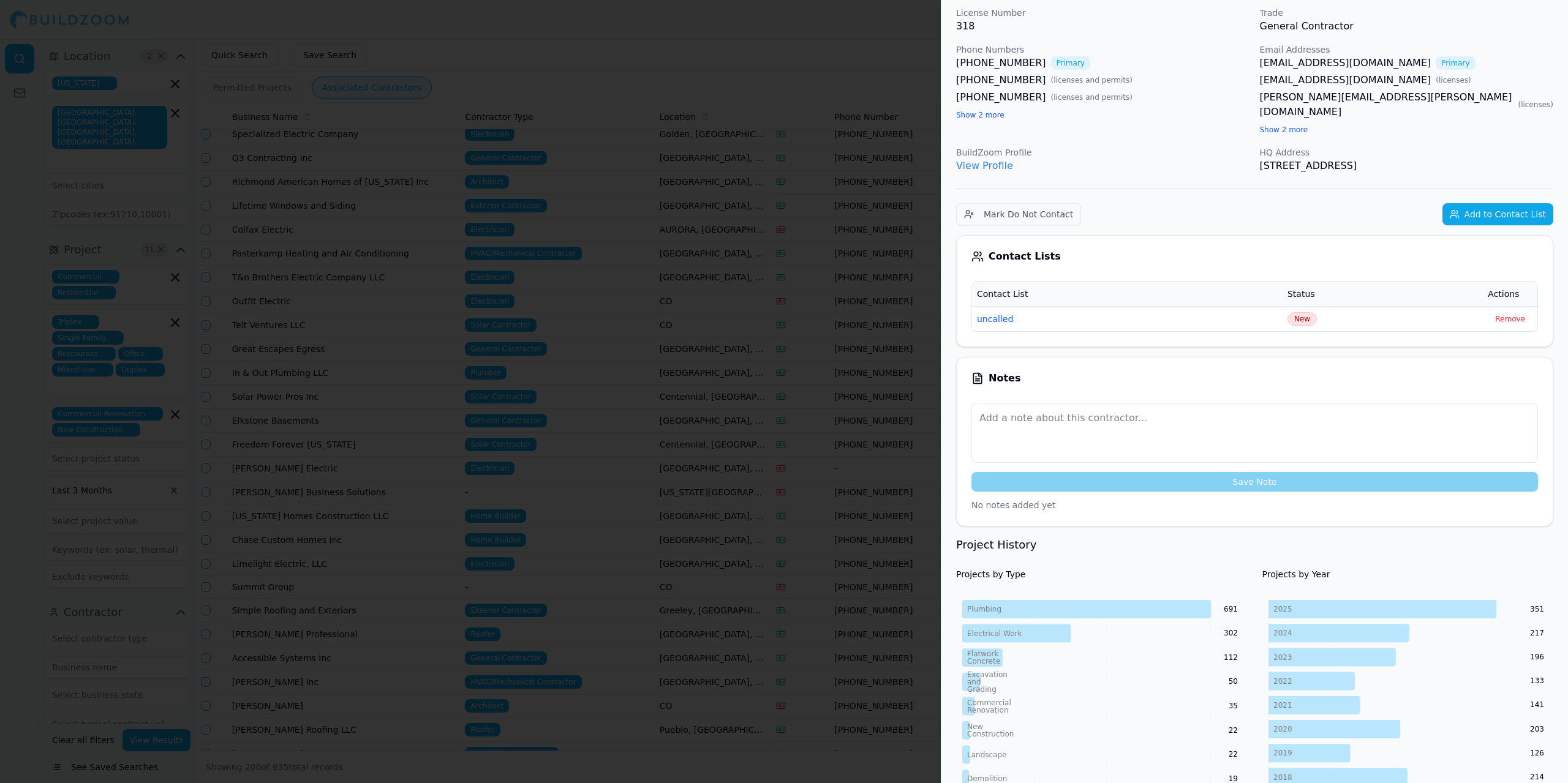
click at [602, 17] on div at bounding box center [784, 392] width 1568 height 783
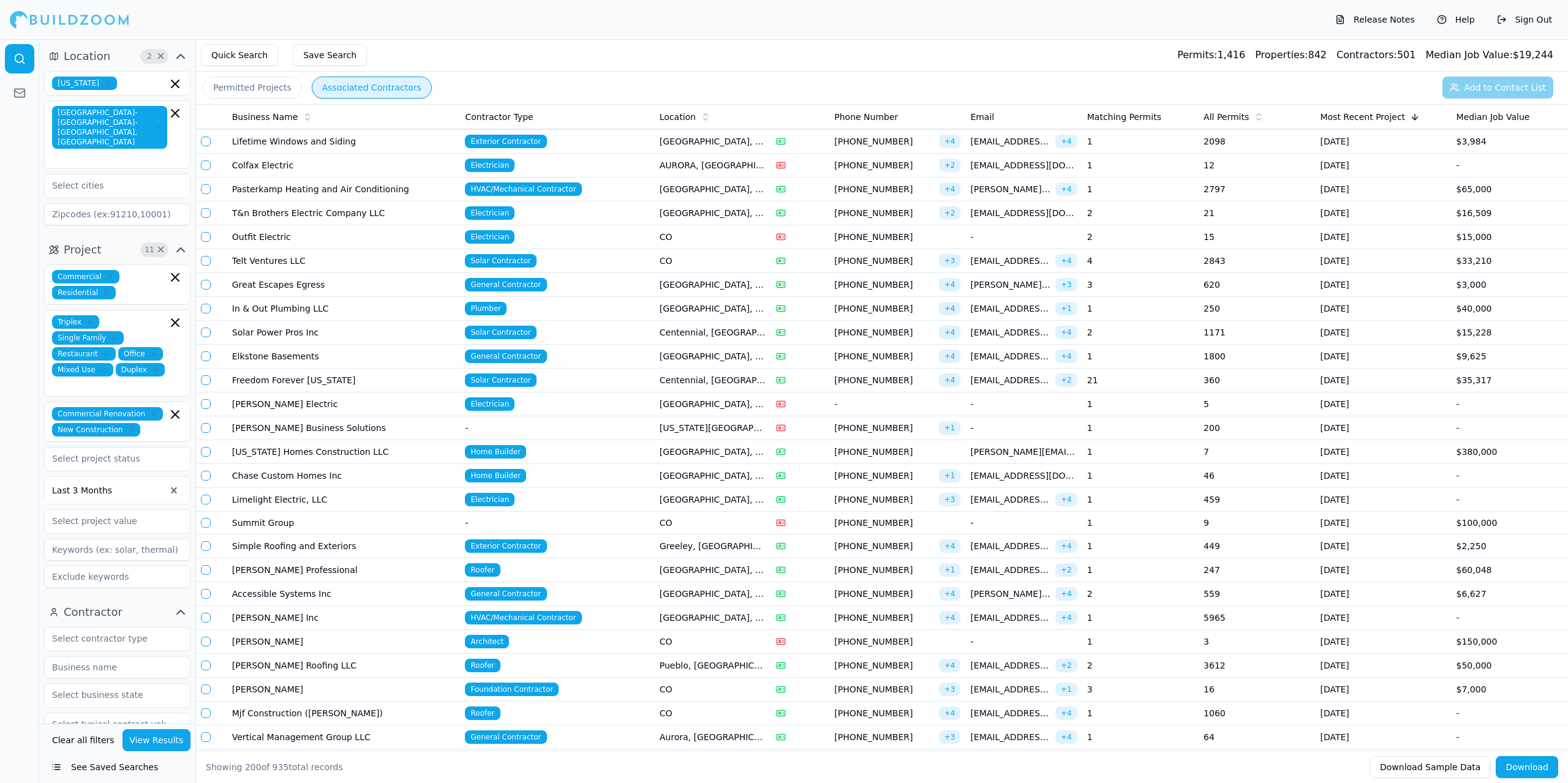
scroll to position [2144, 0]
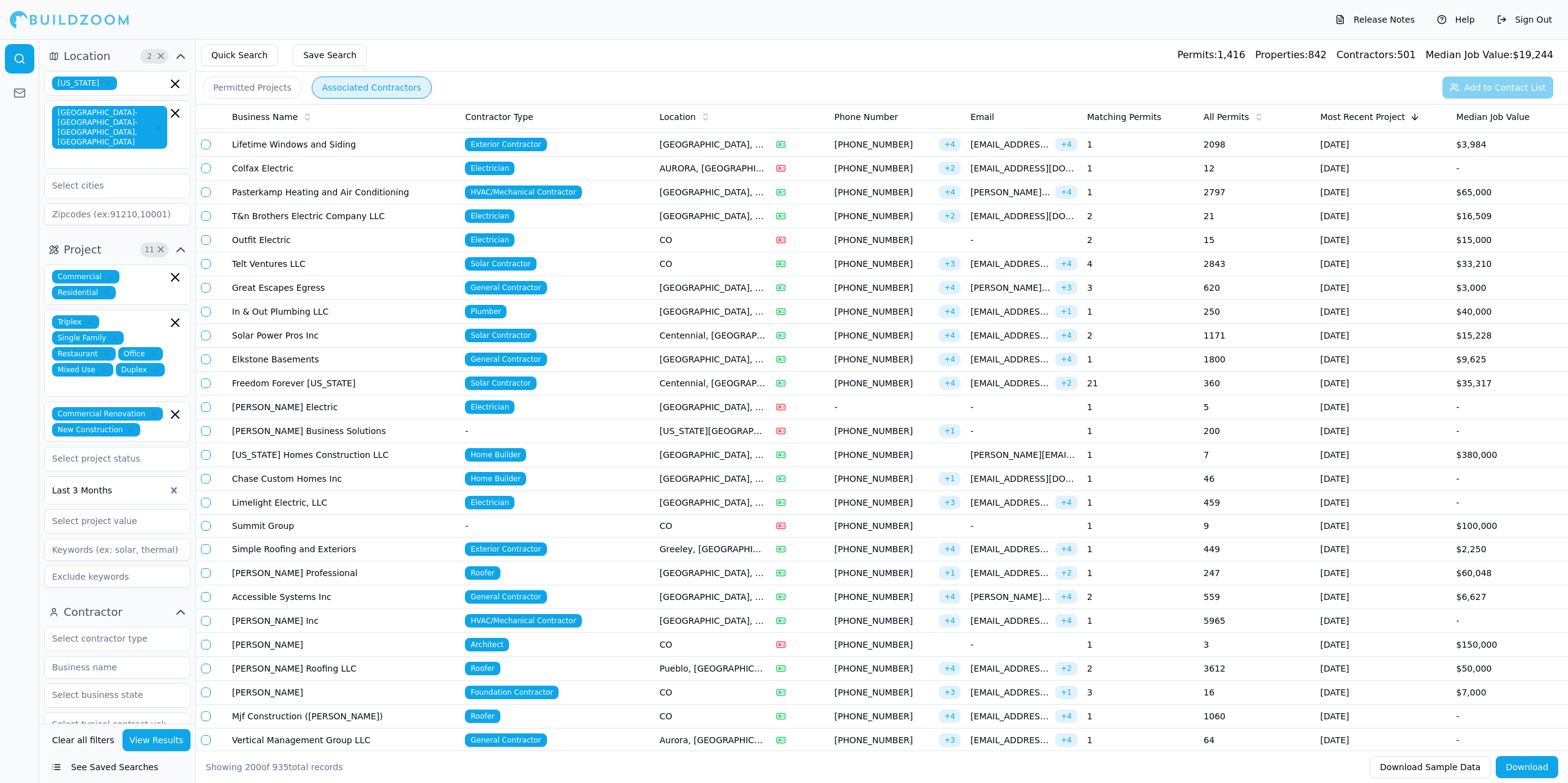
click at [609, 193] on td "HVAC/Mechanical Contractor" at bounding box center [557, 193] width 194 height 24
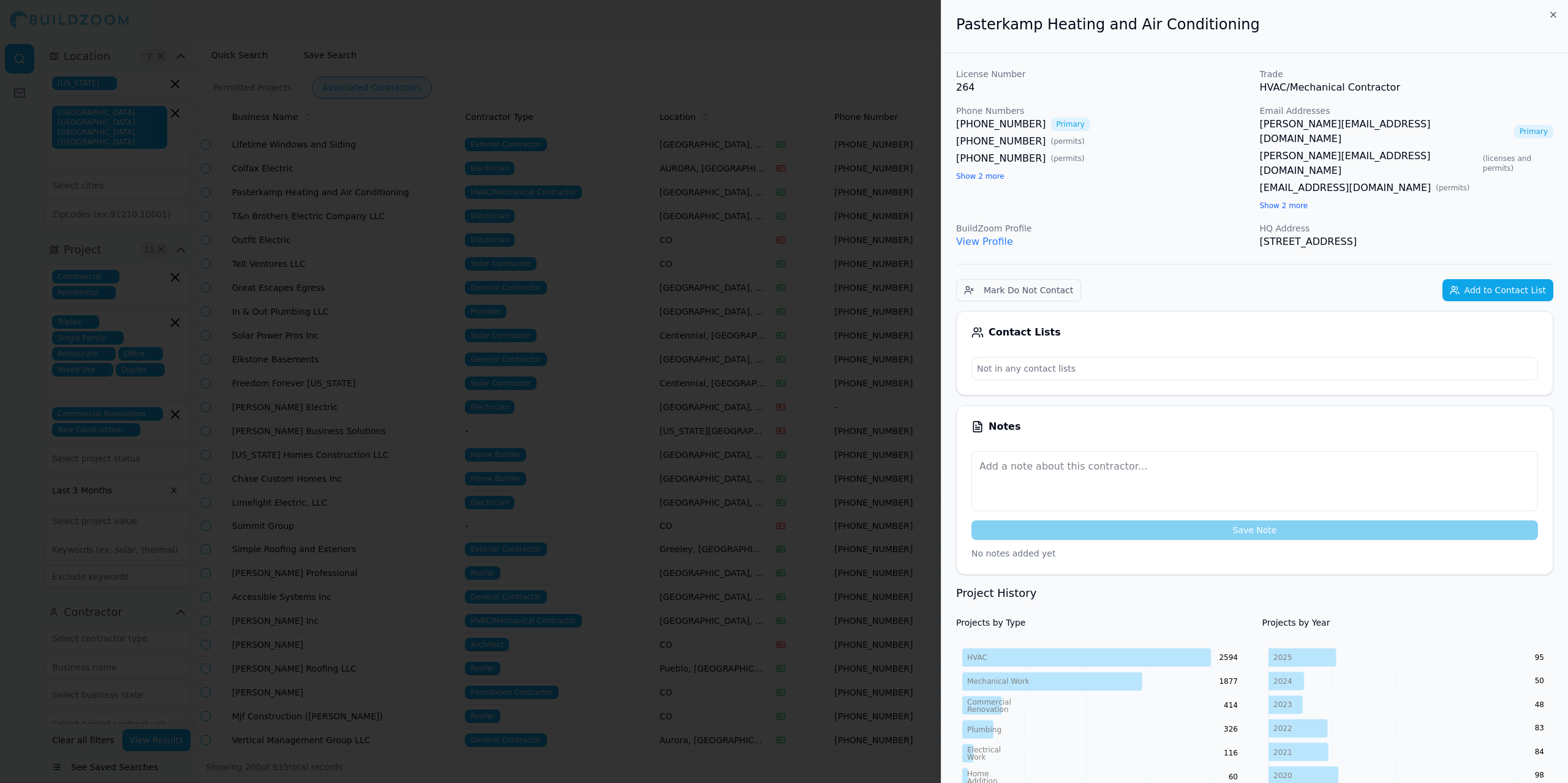
click at [1523, 280] on button "Add to Contact List" at bounding box center [1498, 290] width 111 height 22
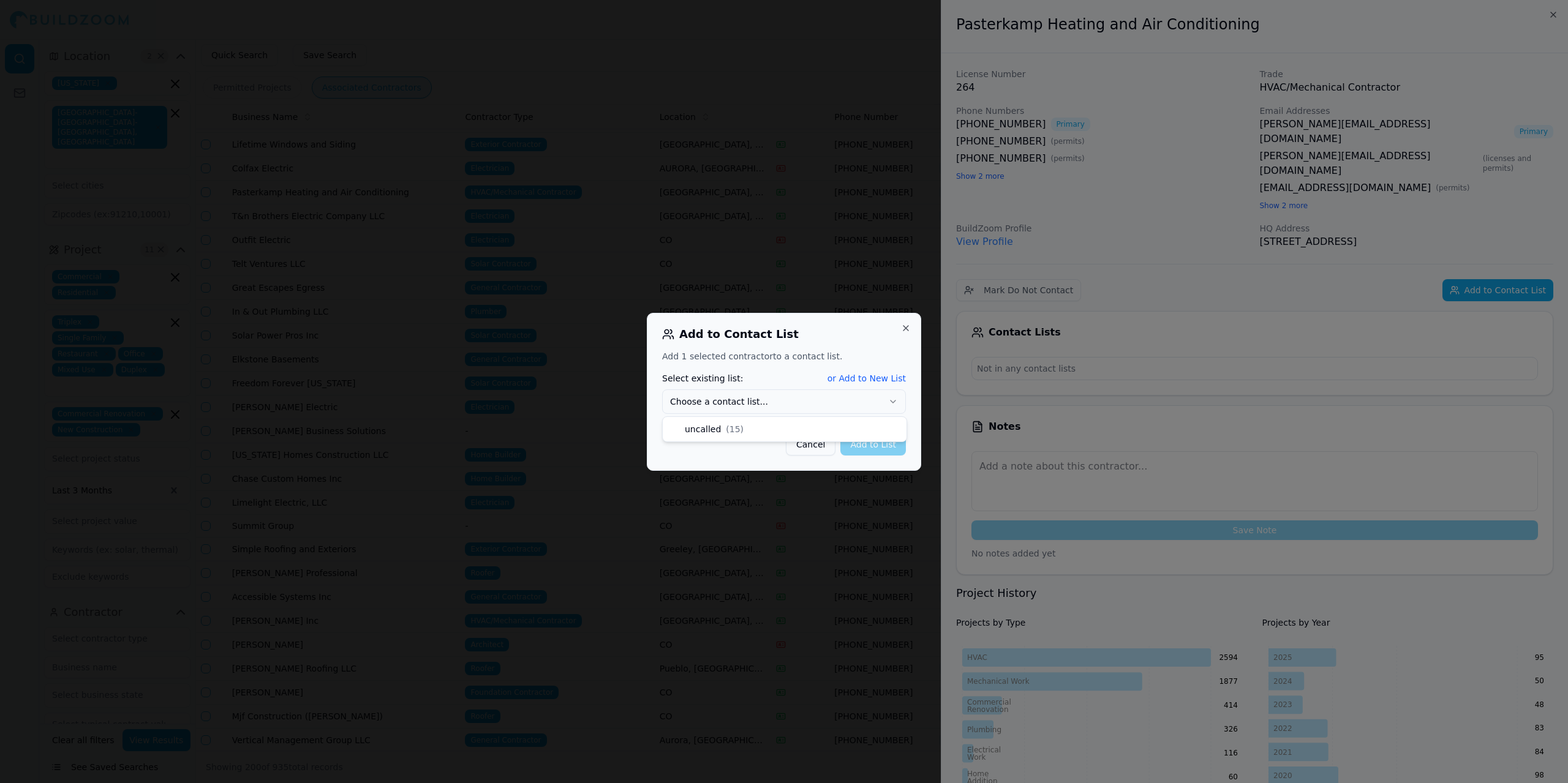
click at [895, 402] on icon "button" at bounding box center [893, 402] width 10 height 10
click at [858, 447] on button "Add to List" at bounding box center [873, 445] width 66 height 22
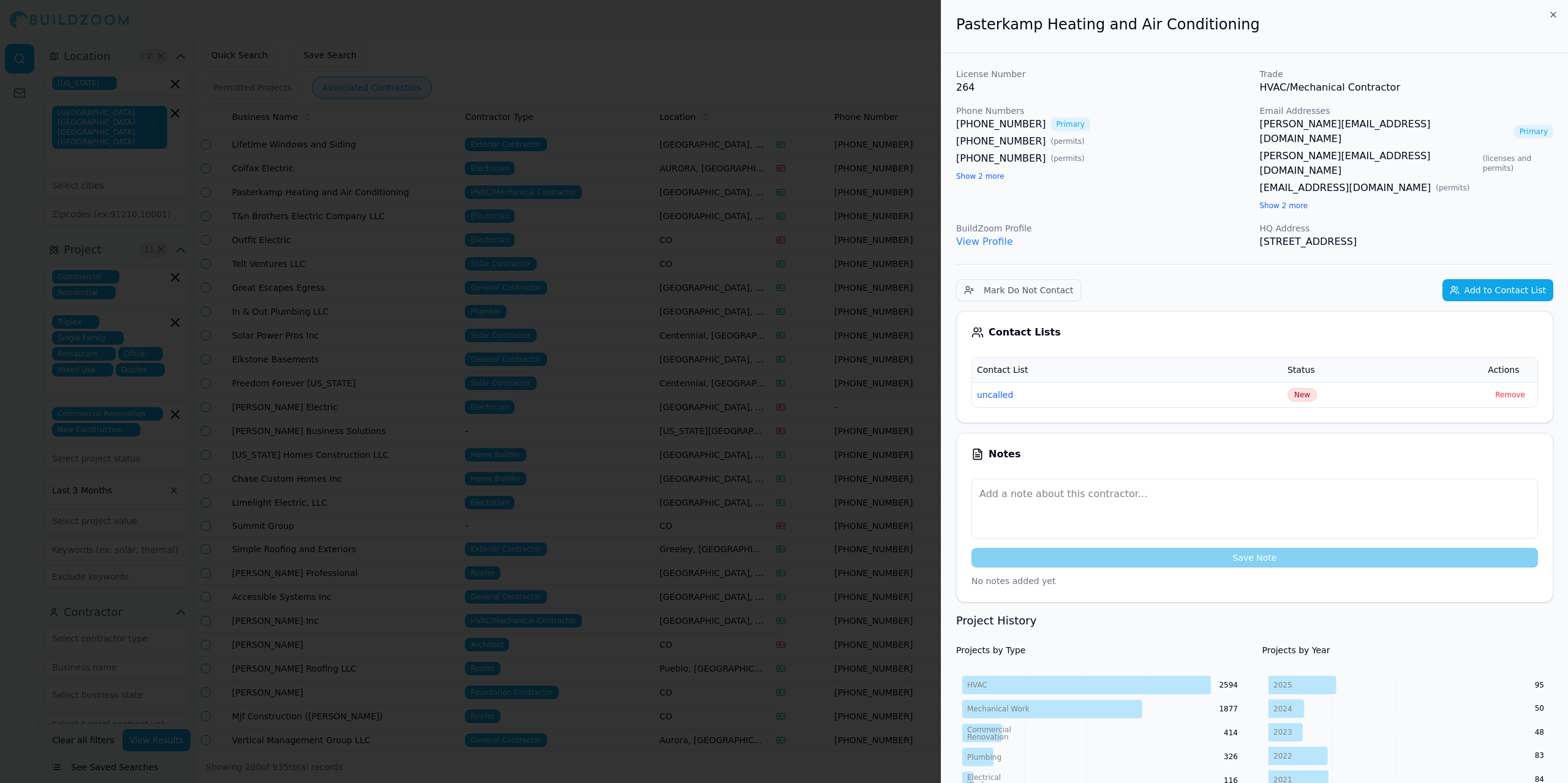
click at [557, 31] on div at bounding box center [784, 392] width 1568 height 783
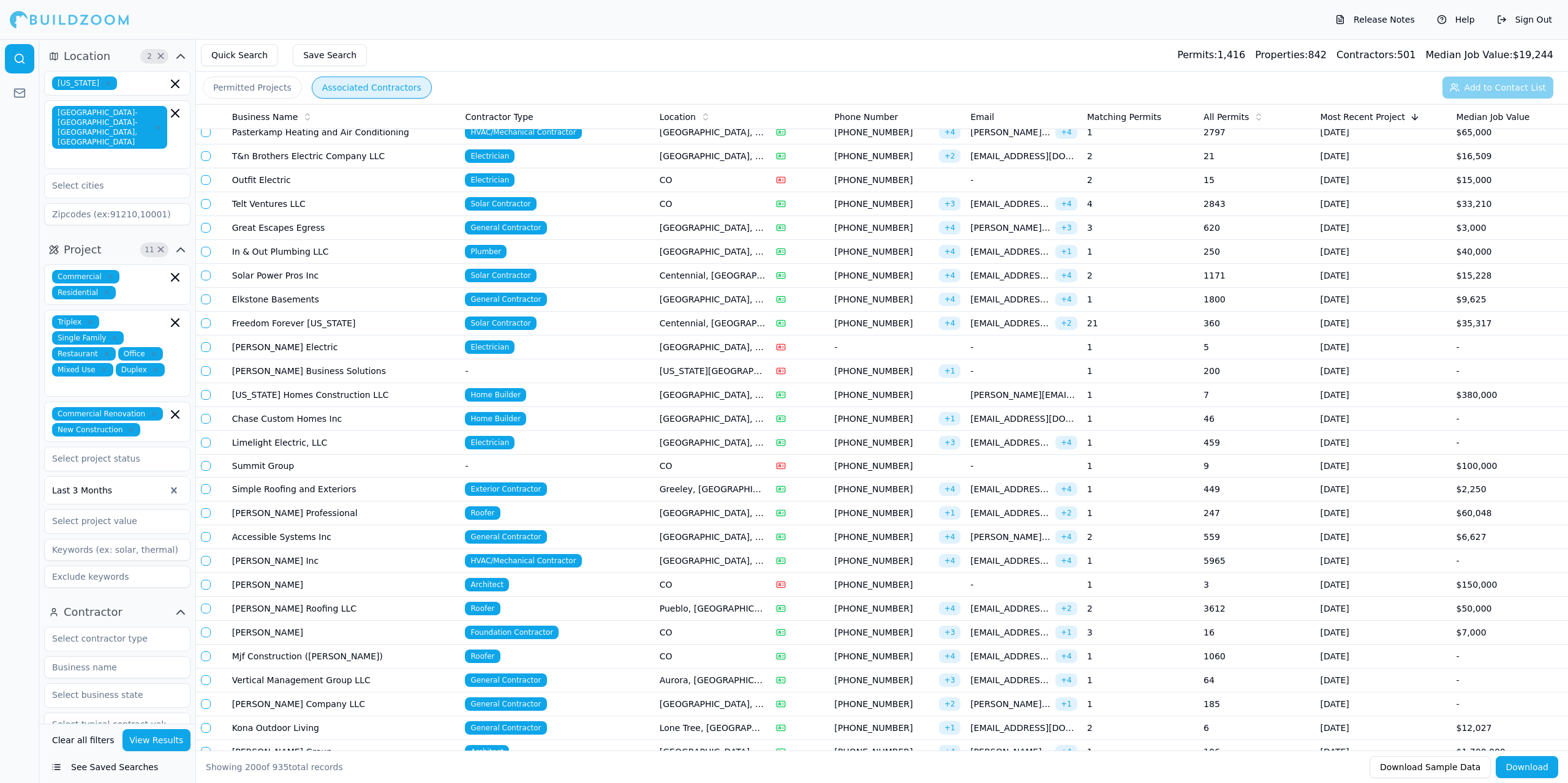
scroll to position [2205, 0]
click at [589, 229] on td "General Contractor" at bounding box center [557, 227] width 194 height 24
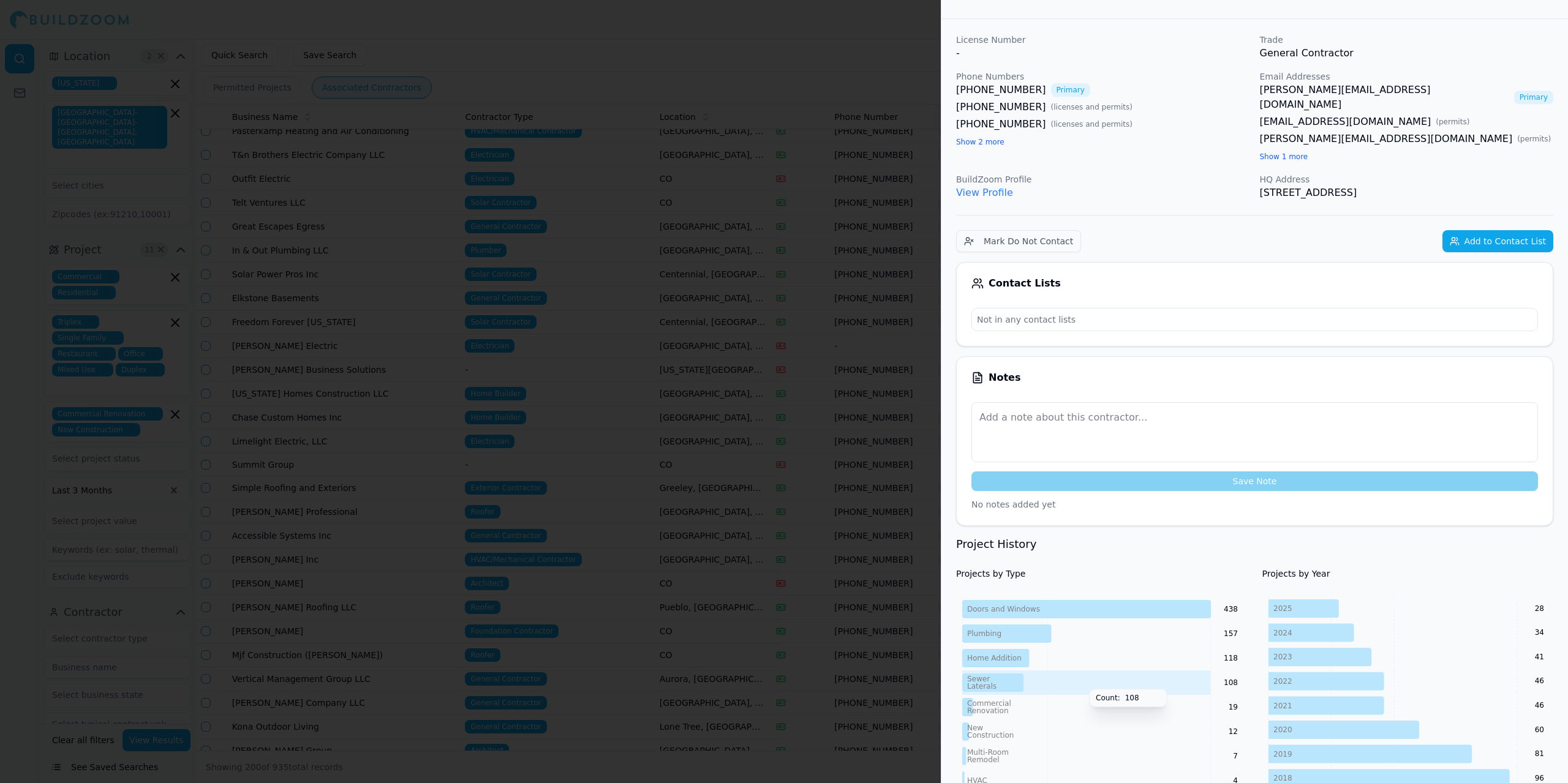
scroll to position [0, 0]
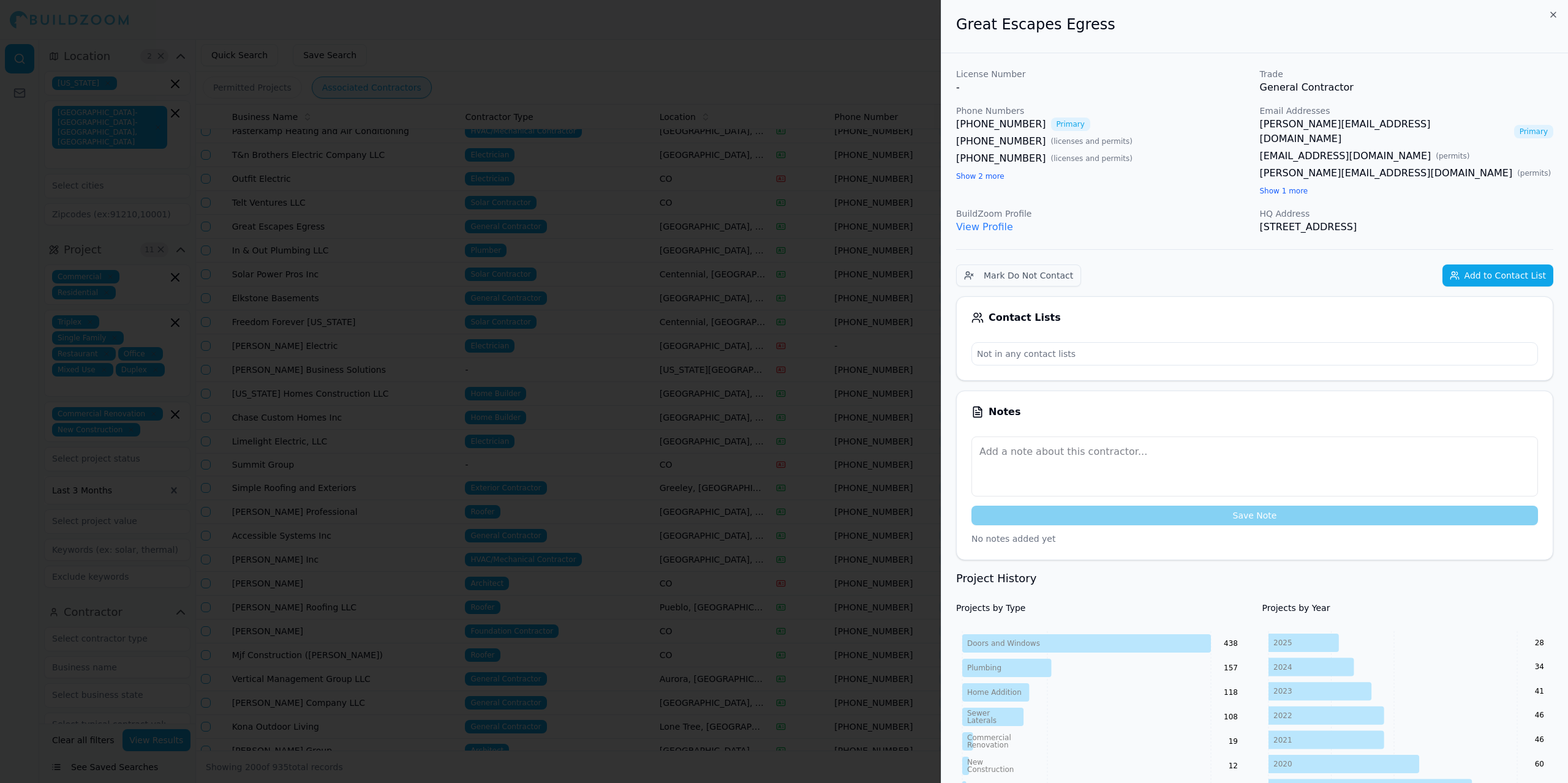
click at [621, 25] on div at bounding box center [784, 392] width 1568 height 783
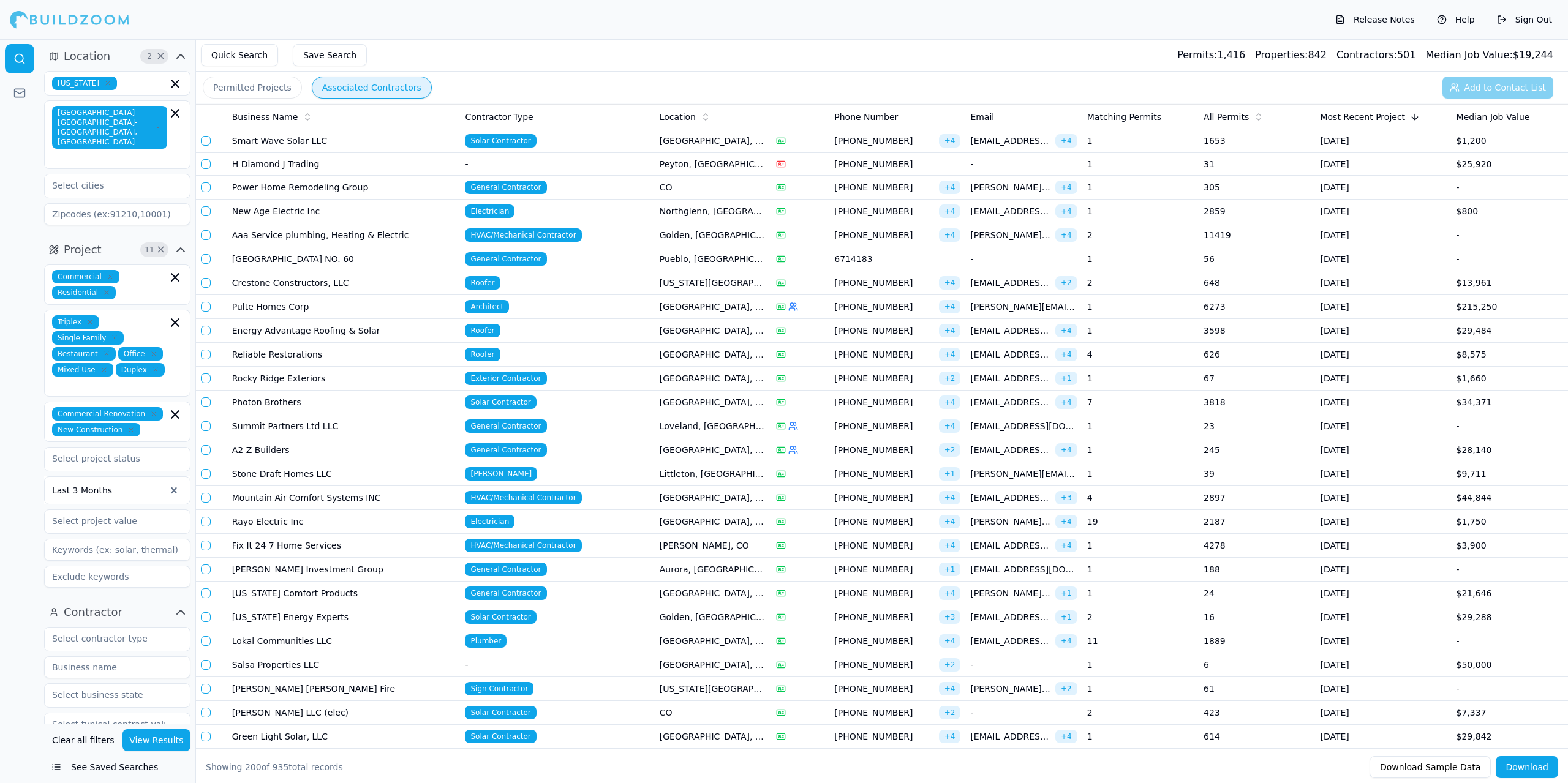
scroll to position [2205, 0]
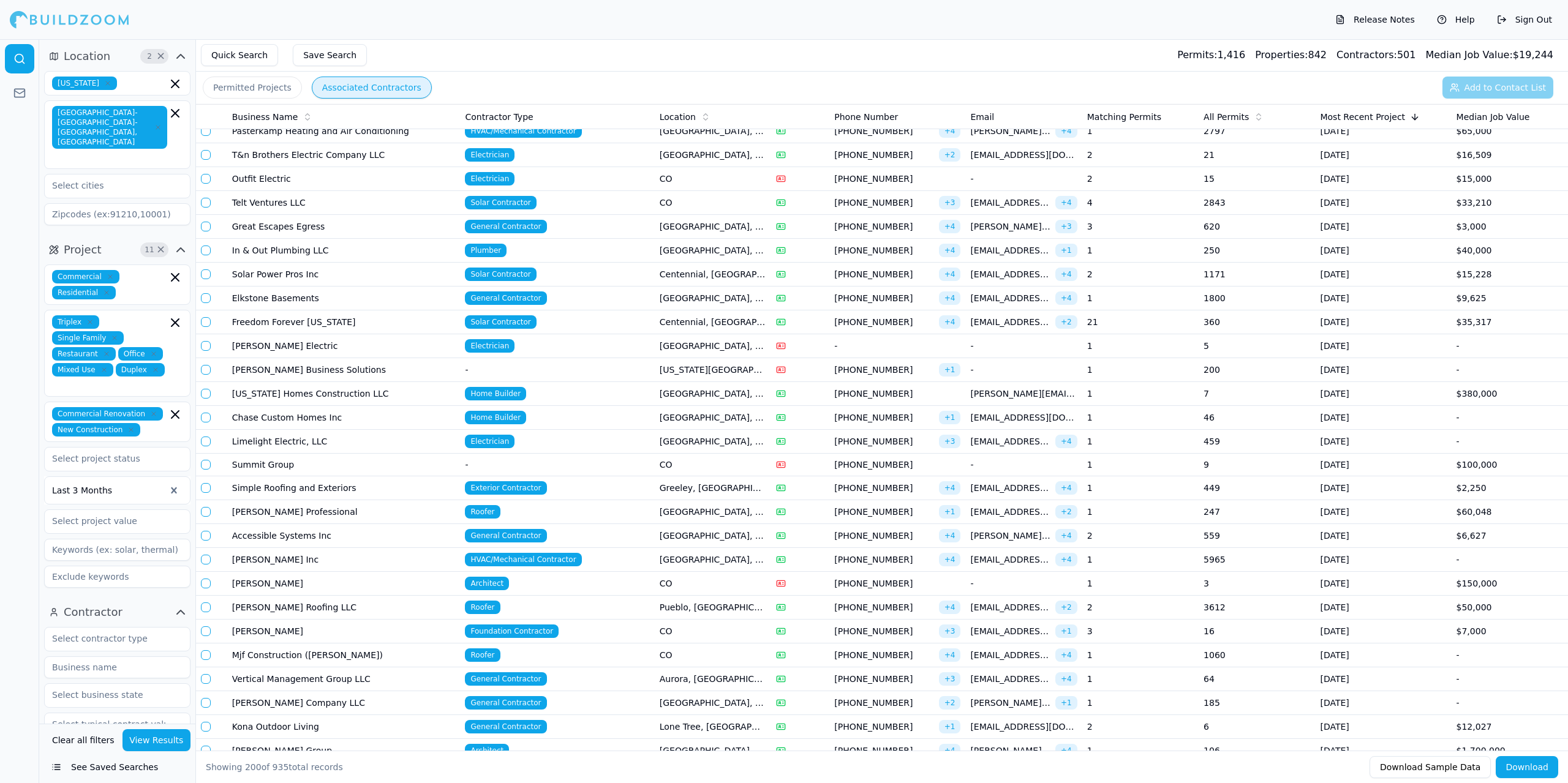
click at [583, 226] on td "General Contractor" at bounding box center [557, 227] width 194 height 24
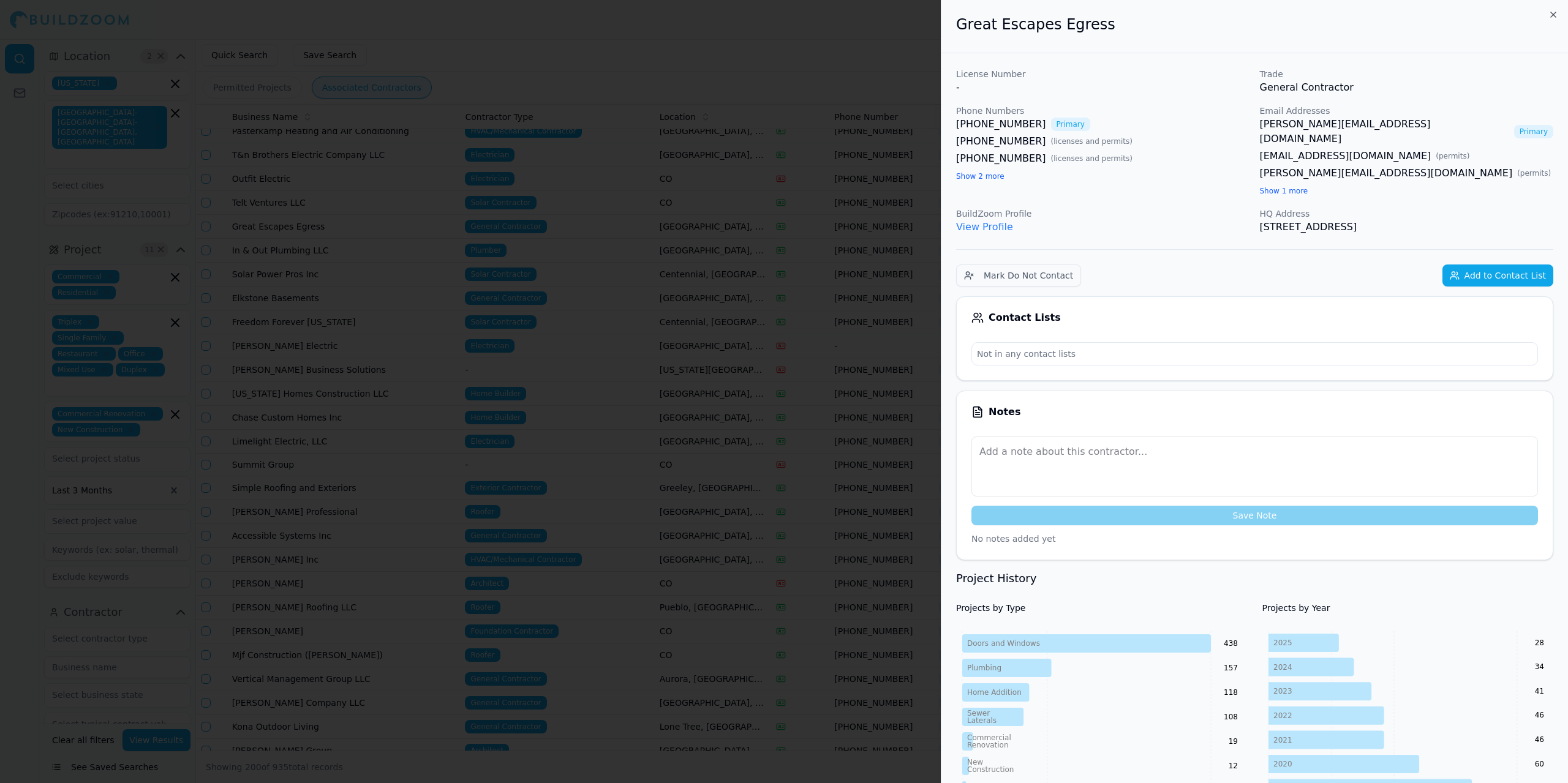
click at [1478, 265] on button "Add to Contact List" at bounding box center [1498, 276] width 111 height 22
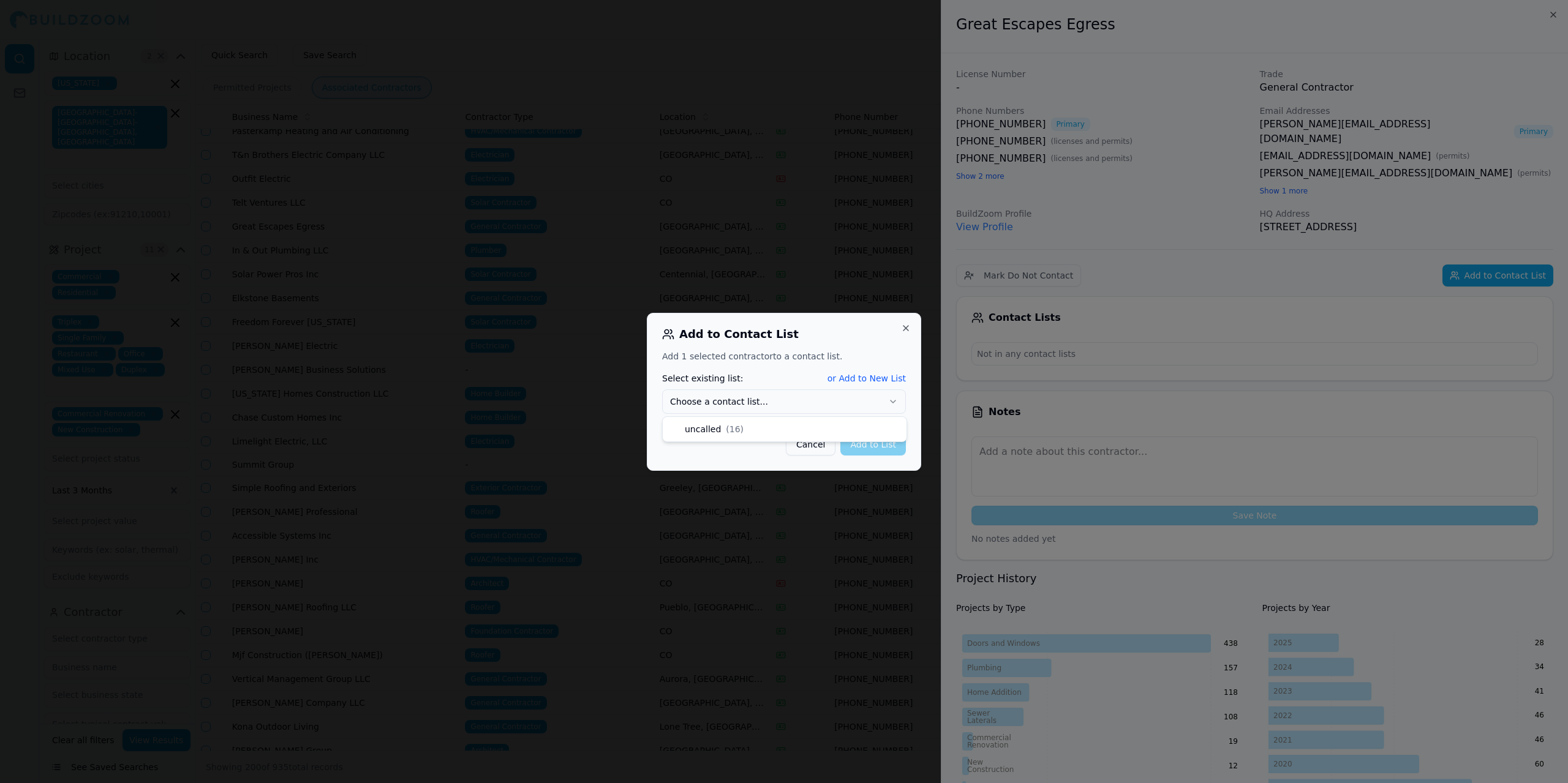
click at [894, 399] on icon "button" at bounding box center [893, 402] width 10 height 10
click at [868, 446] on button "Add to List" at bounding box center [873, 445] width 66 height 22
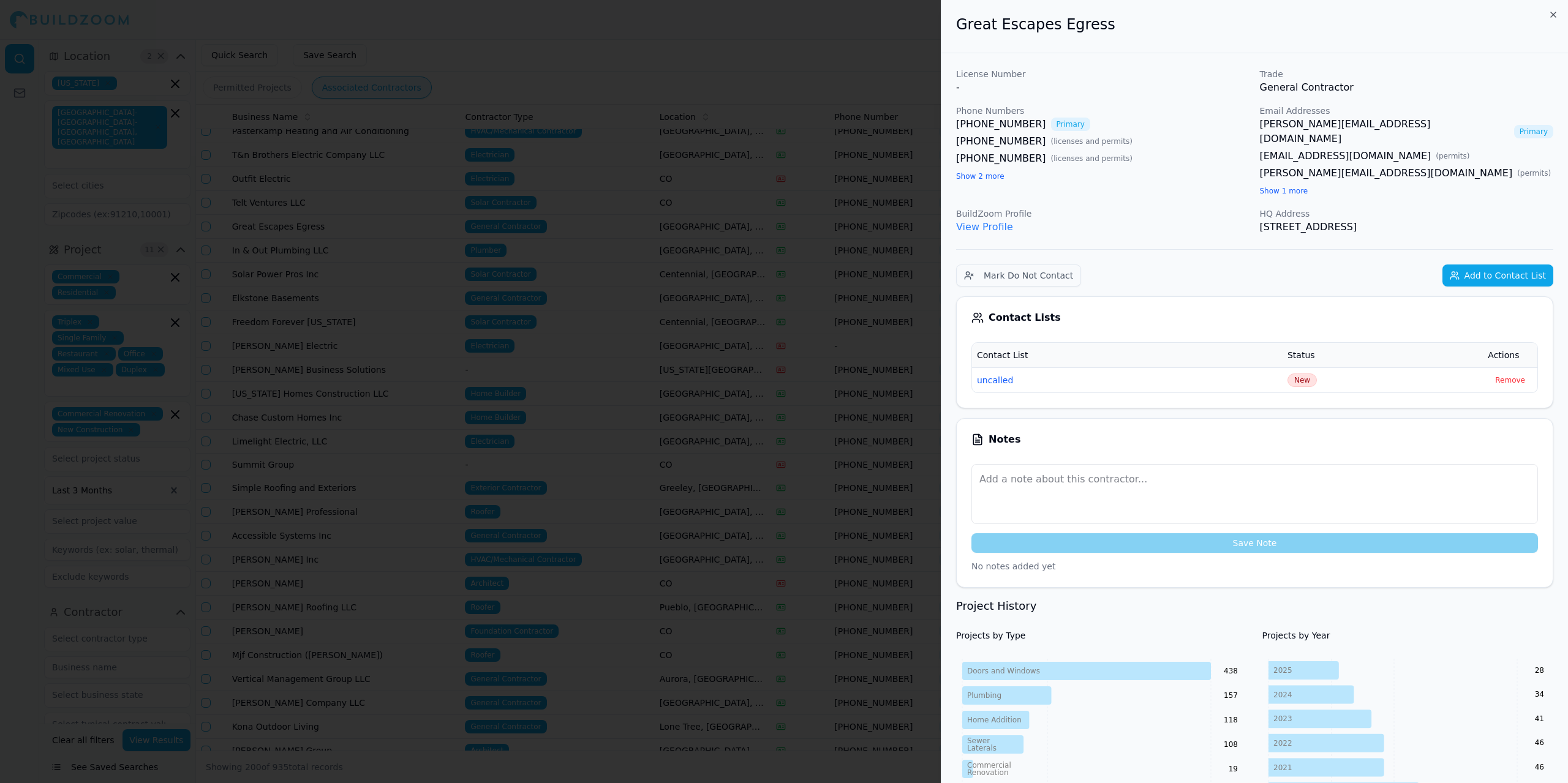
click at [994, 374] on button "uncalled" at bounding box center [995, 381] width 36 height 13
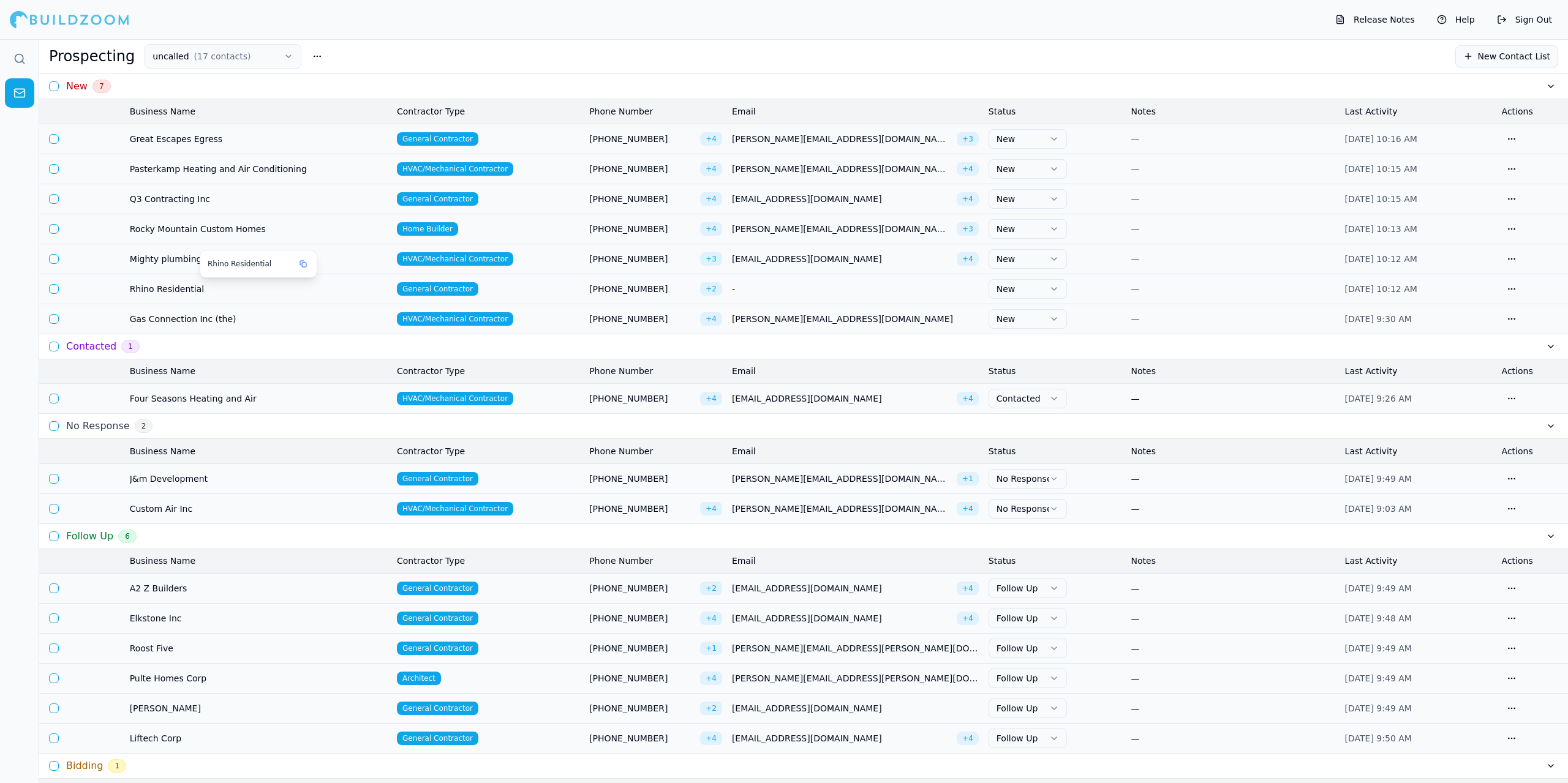
click at [205, 291] on span "Rhino Residential" at bounding box center [258, 289] width 258 height 13
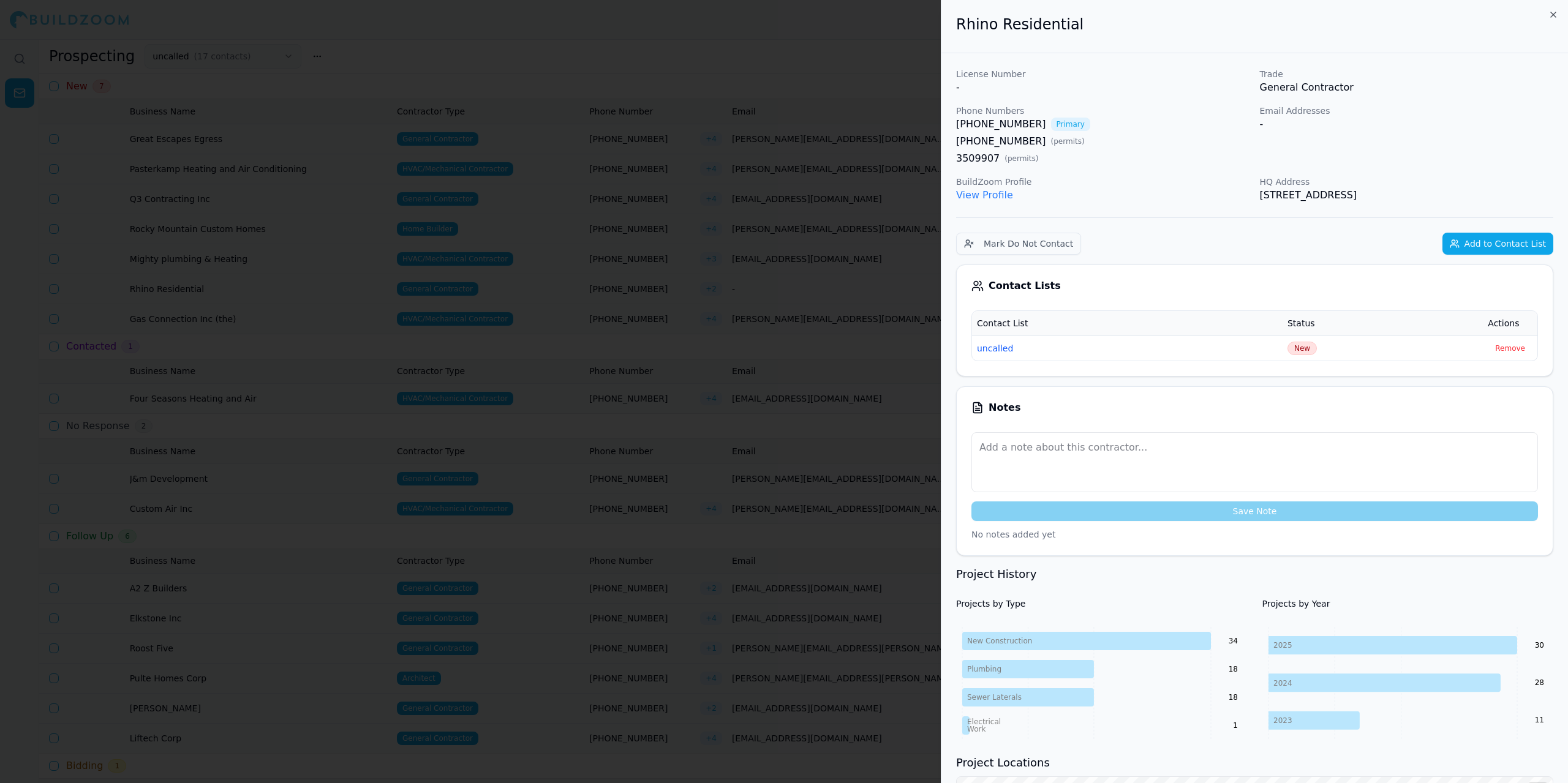
click at [205, 291] on div at bounding box center [784, 392] width 1568 height 783
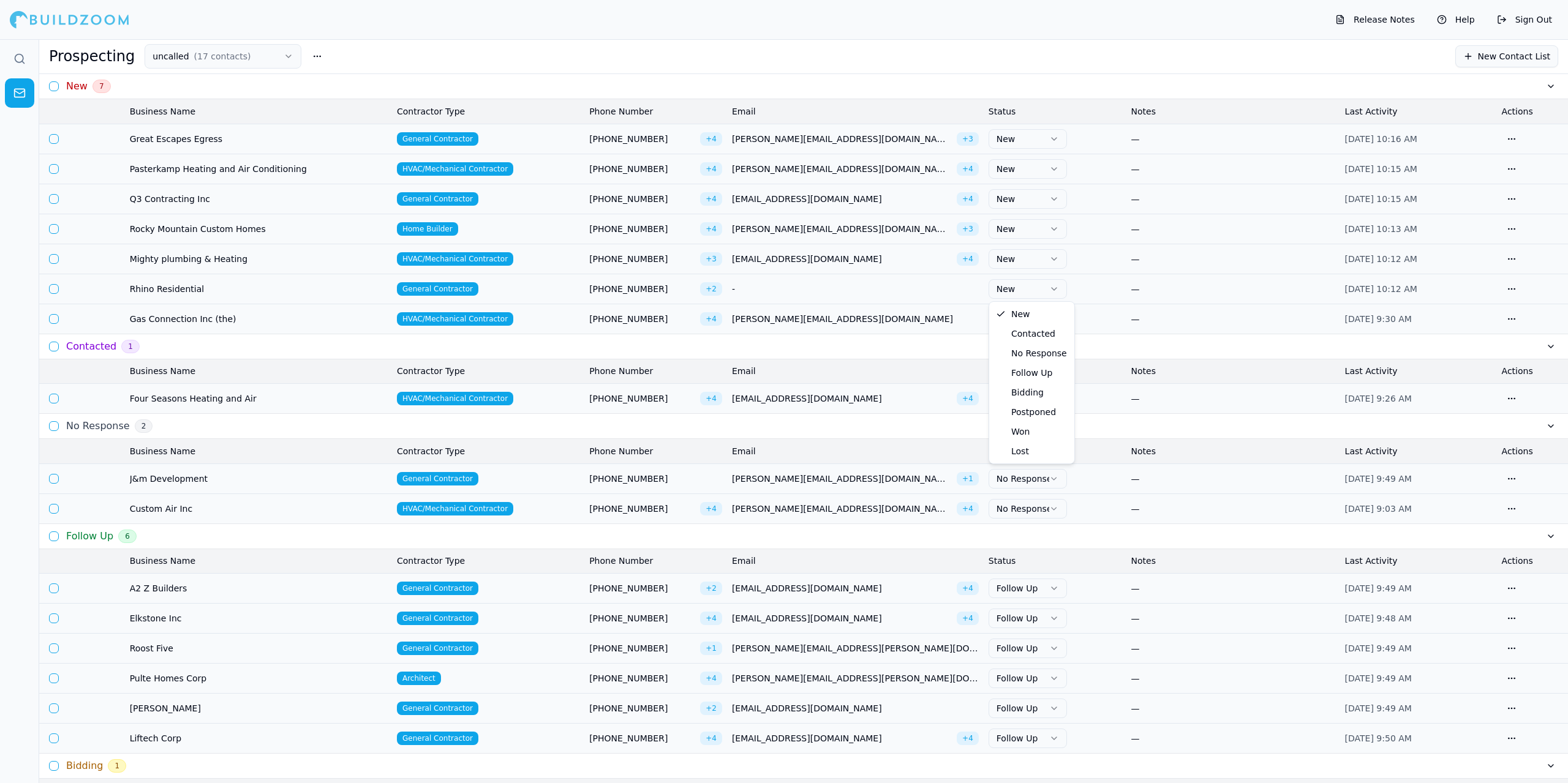
click at [1053, 290] on icon "button" at bounding box center [1054, 289] width 10 height 10
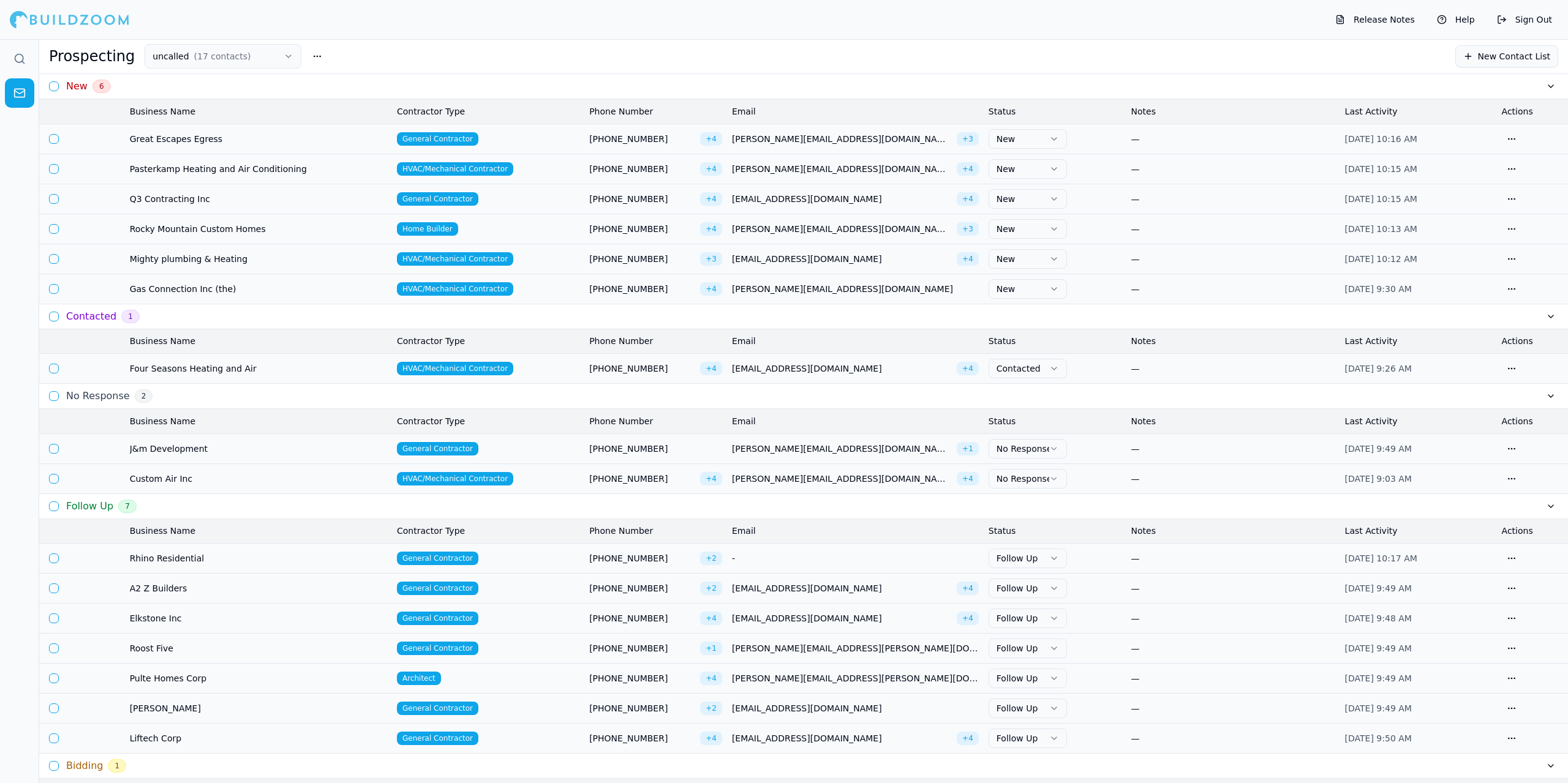
click at [1056, 229] on icon "button" at bounding box center [1054, 229] width 10 height 10
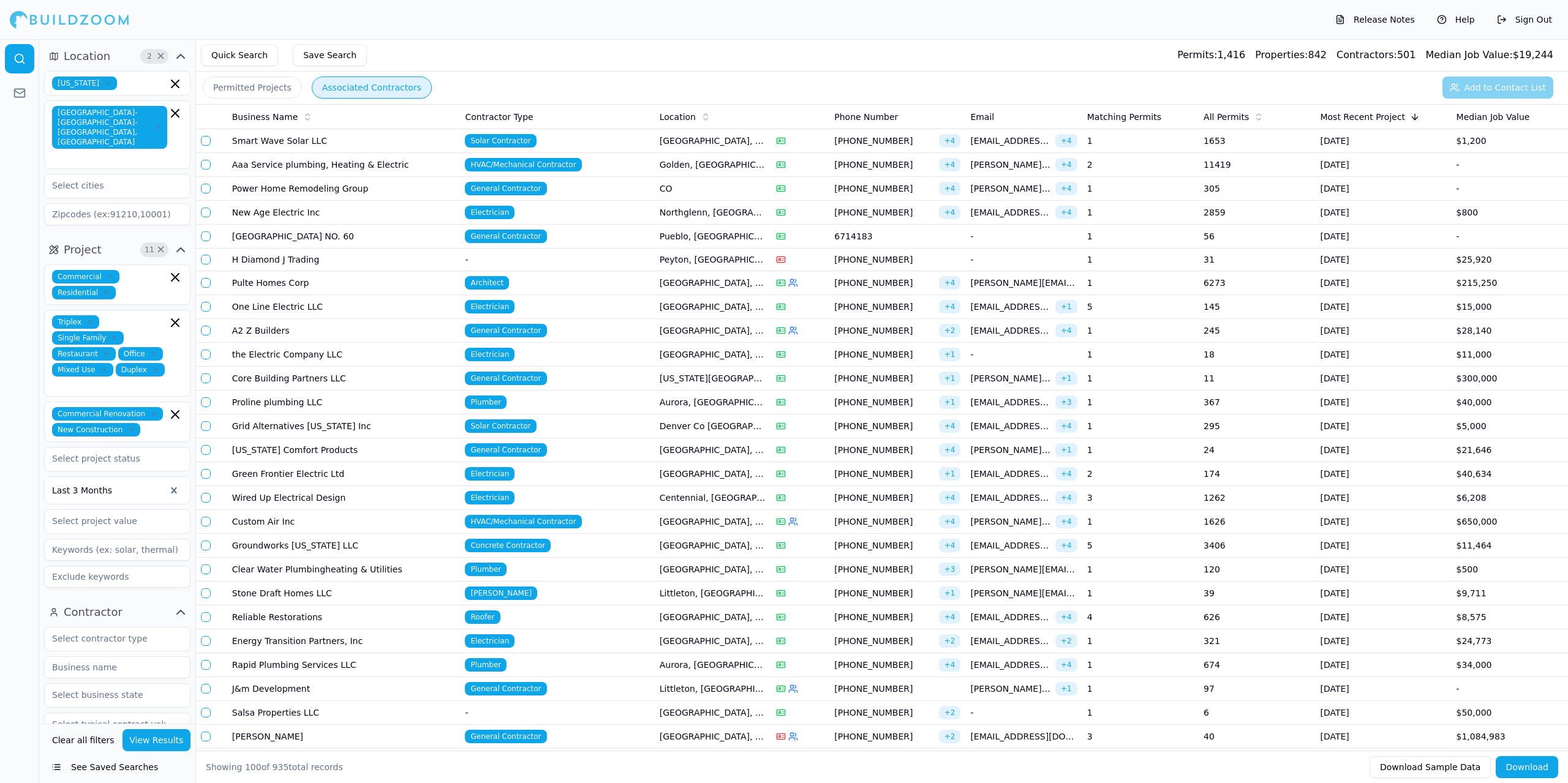
click at [287, 306] on td "One Line Electric LLC" at bounding box center [344, 307] width 233 height 24
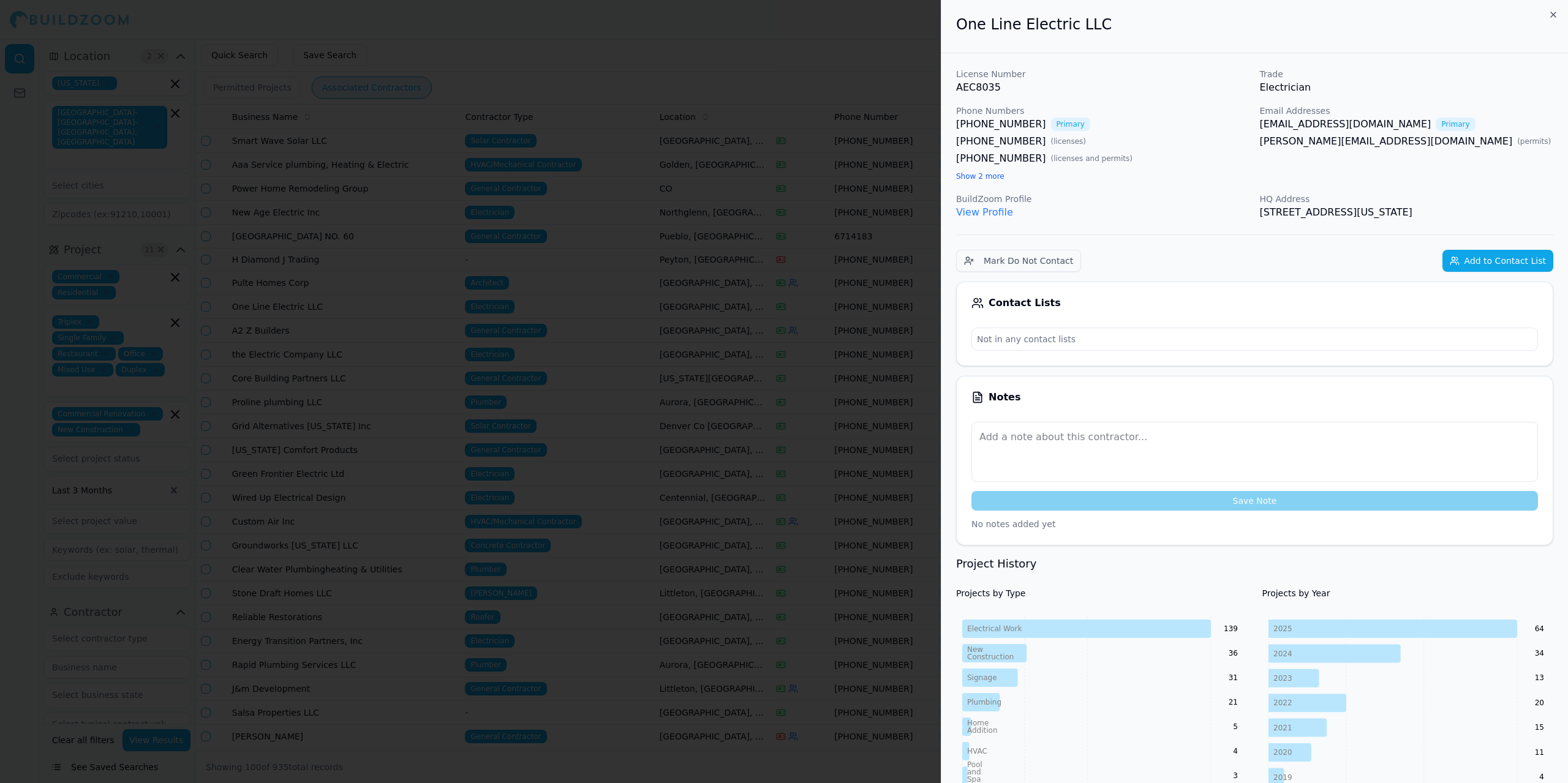
click at [989, 209] on link "View Profile" at bounding box center [985, 212] width 57 height 12
click at [610, 21] on div at bounding box center [784, 392] width 1568 height 783
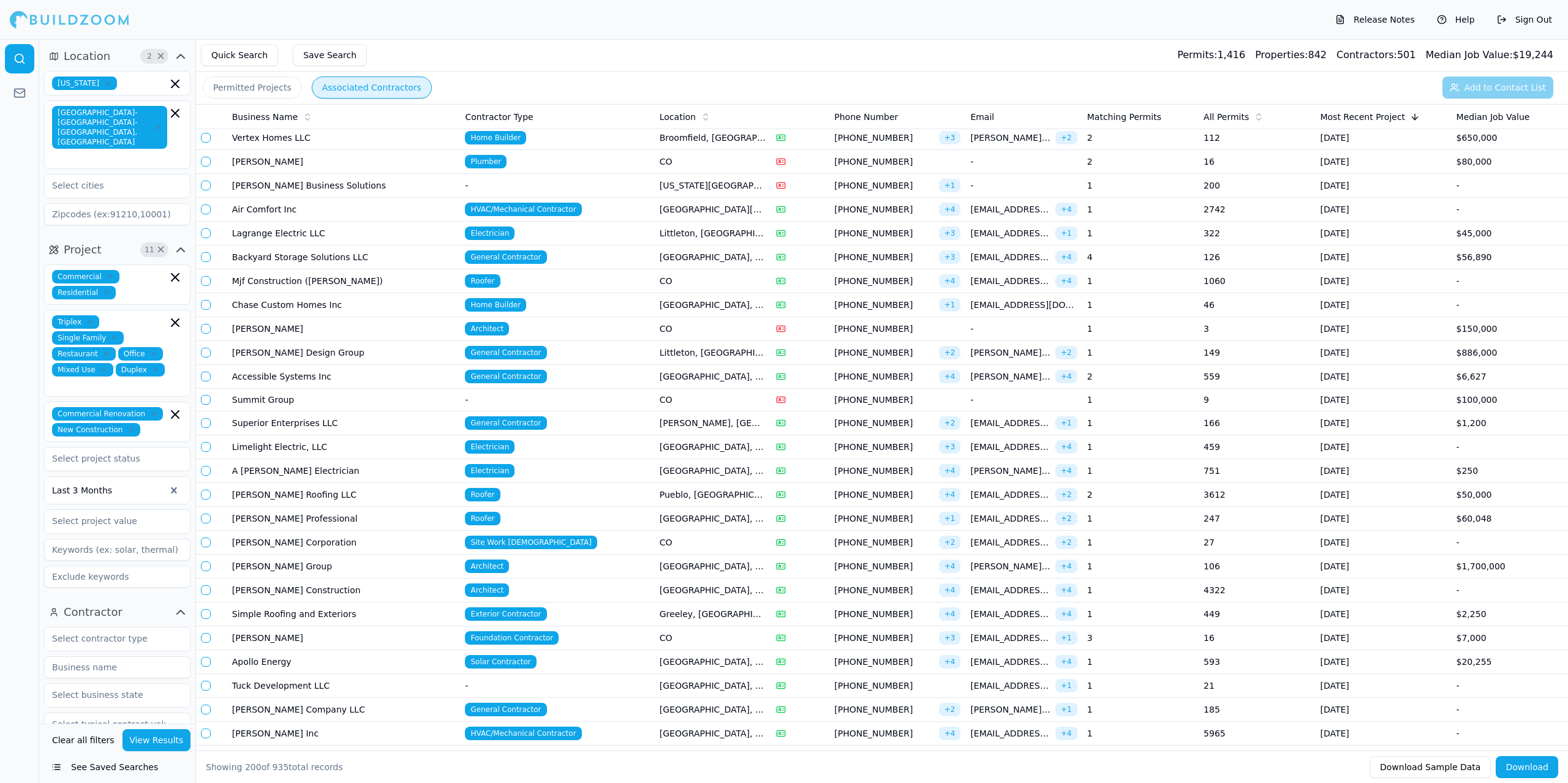
scroll to position [2633, 0]
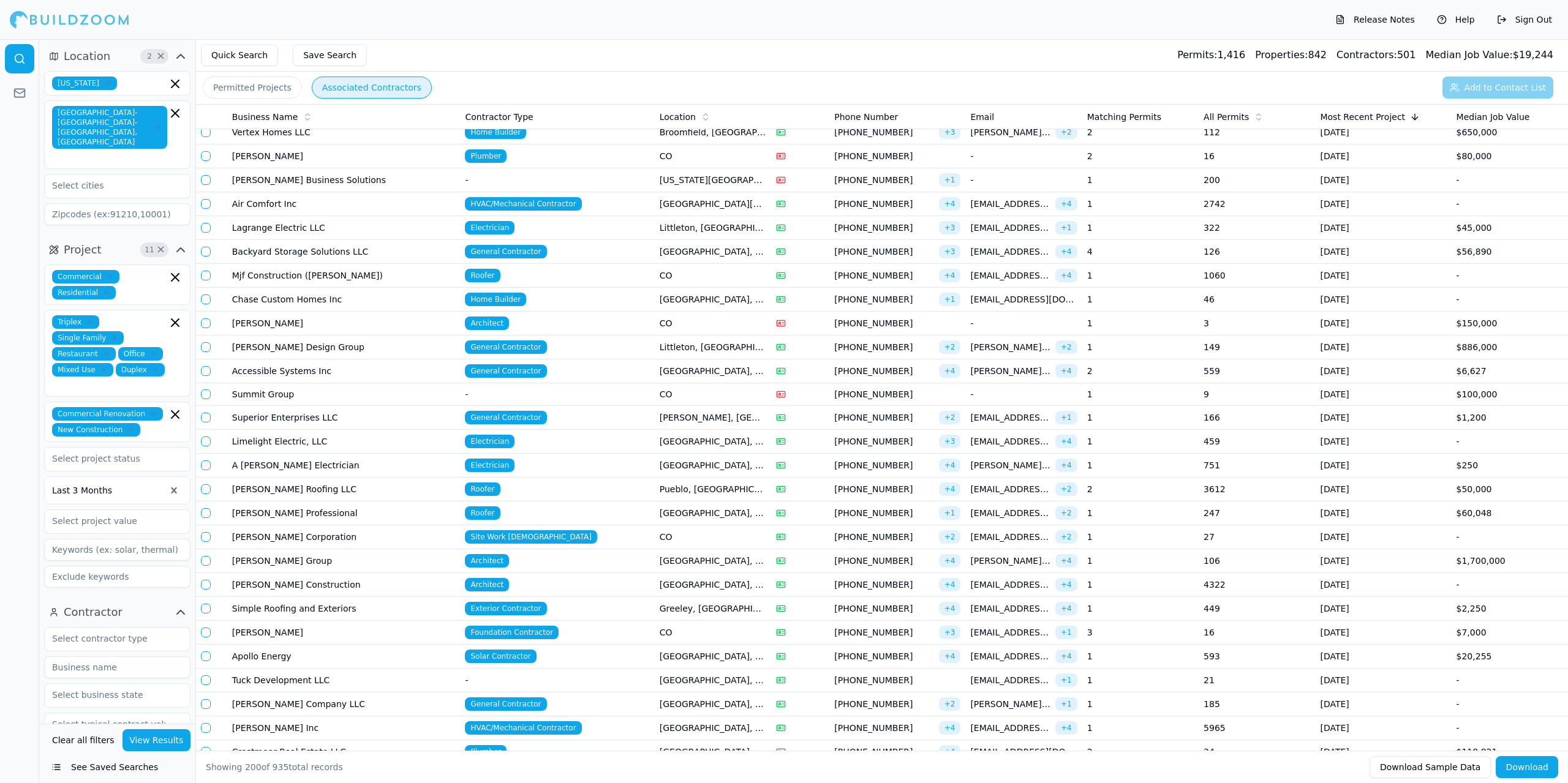
click at [600, 251] on td "General Contractor" at bounding box center [557, 252] width 194 height 24
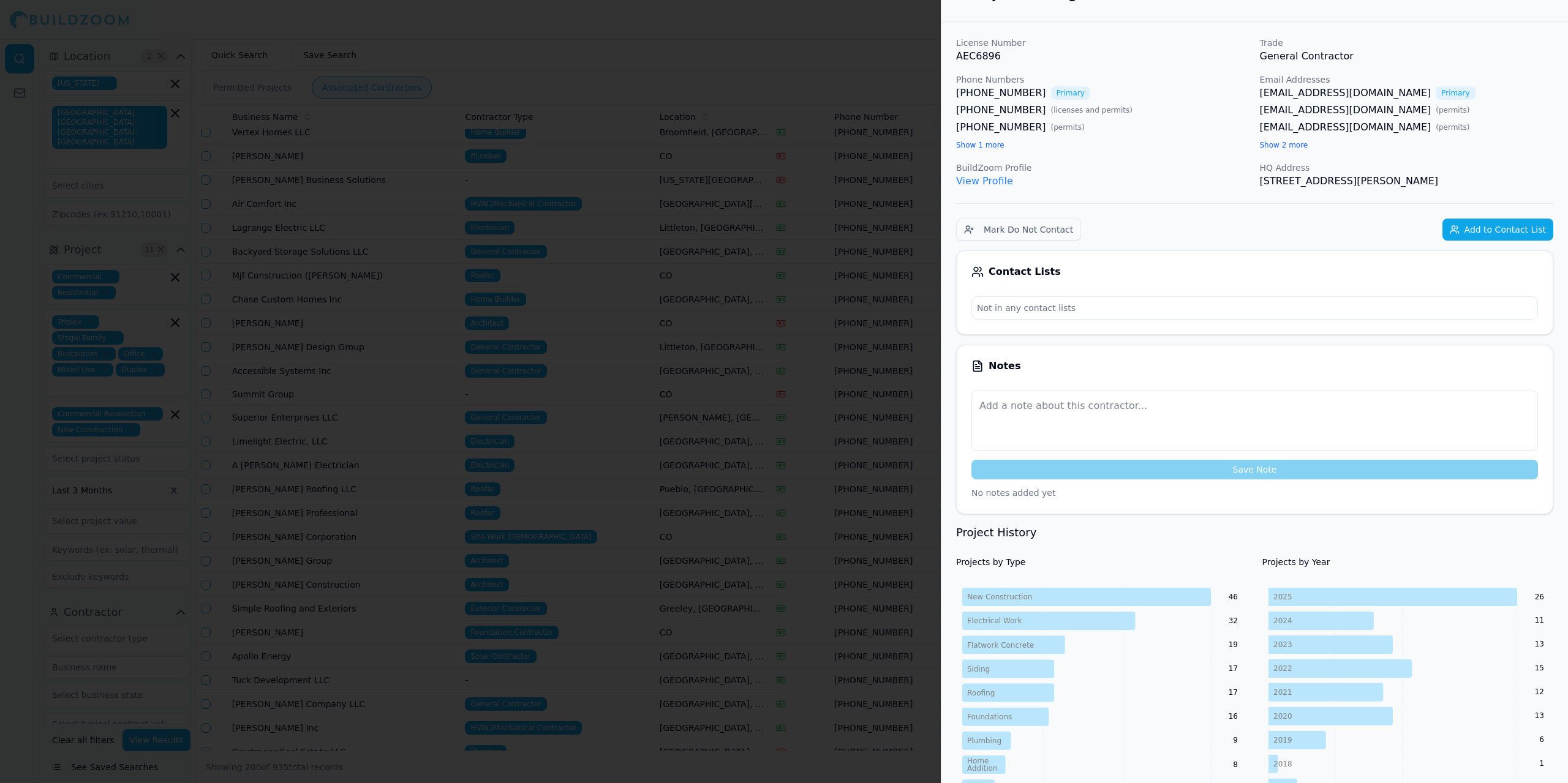
scroll to position [0, 0]
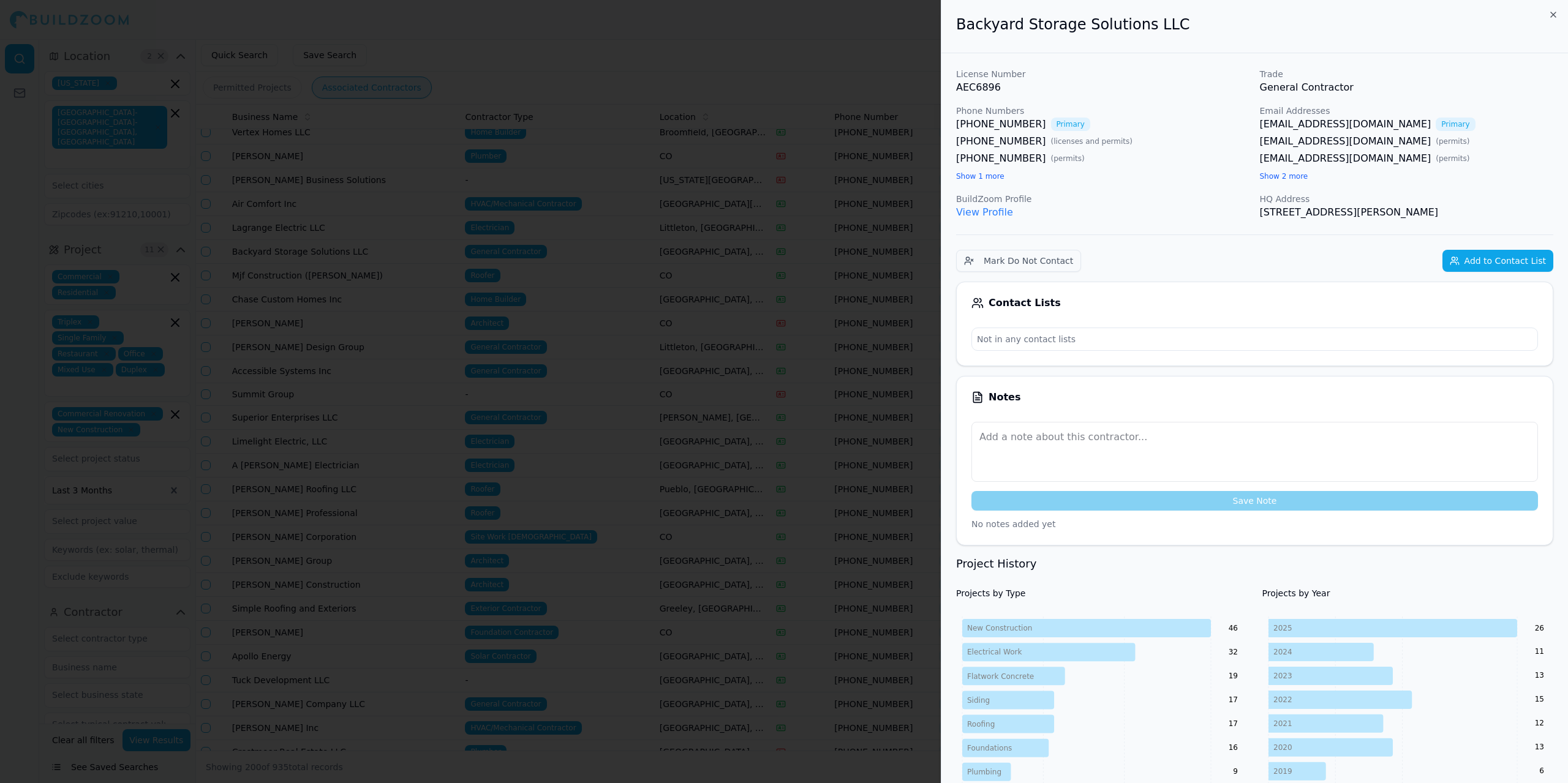
click at [987, 215] on link "View Profile" at bounding box center [985, 212] width 57 height 12
click at [1505, 257] on button "Add to Contact List" at bounding box center [1498, 261] width 111 height 22
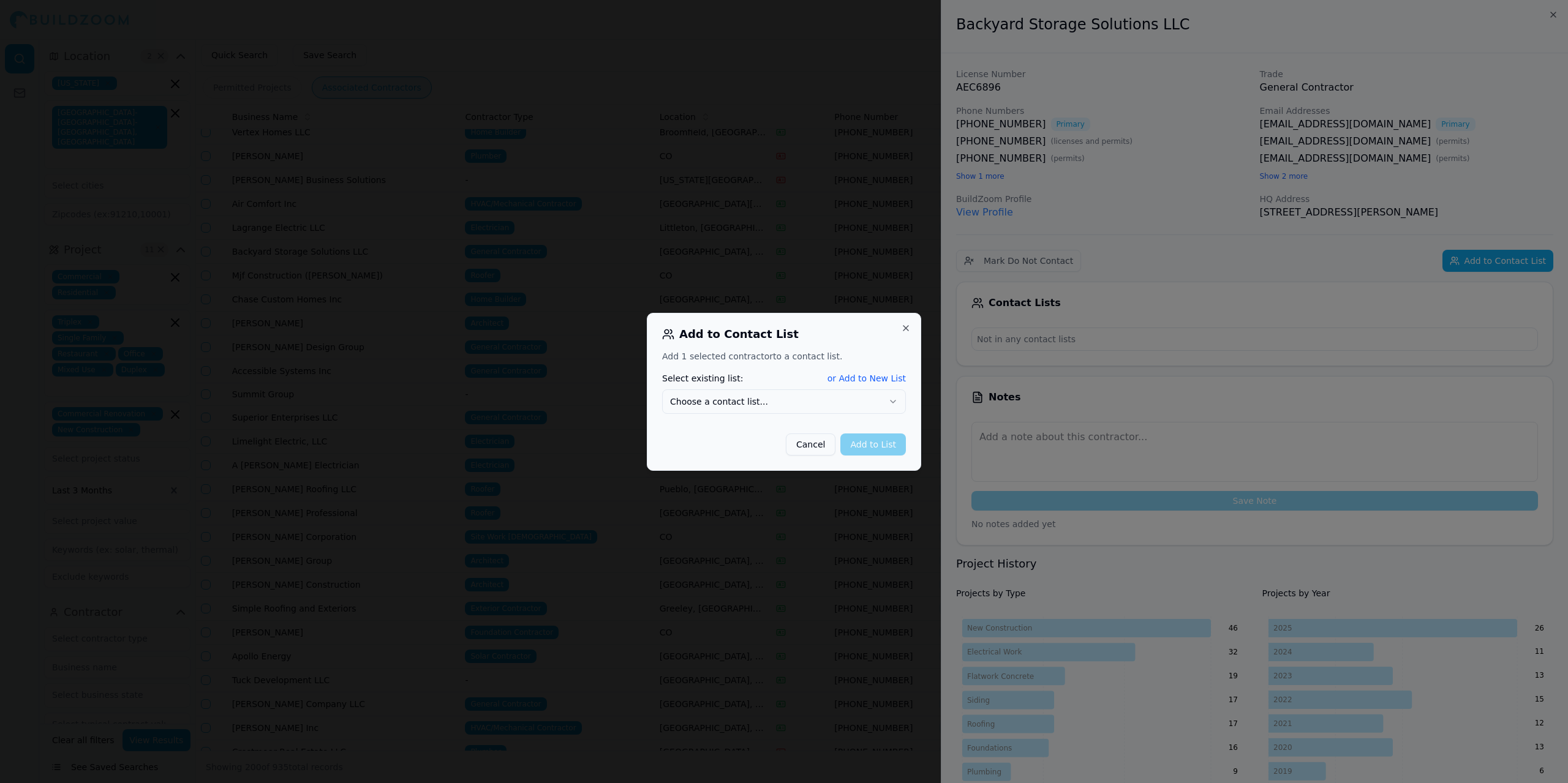
click at [894, 401] on icon "button" at bounding box center [893, 402] width 10 height 10
click at [872, 445] on button "Add to List" at bounding box center [873, 445] width 66 height 22
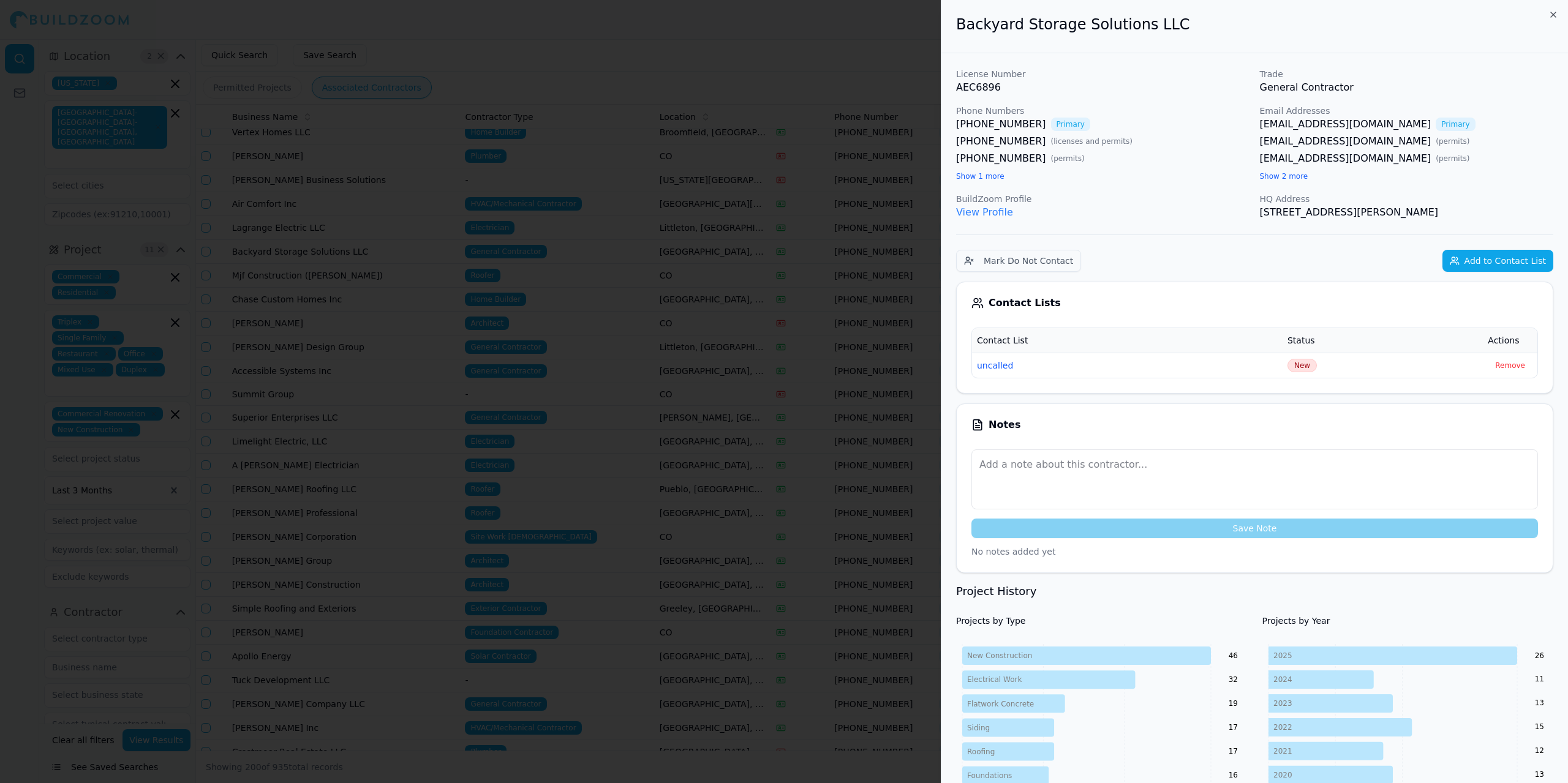
click at [544, 18] on div at bounding box center [784, 392] width 1568 height 783
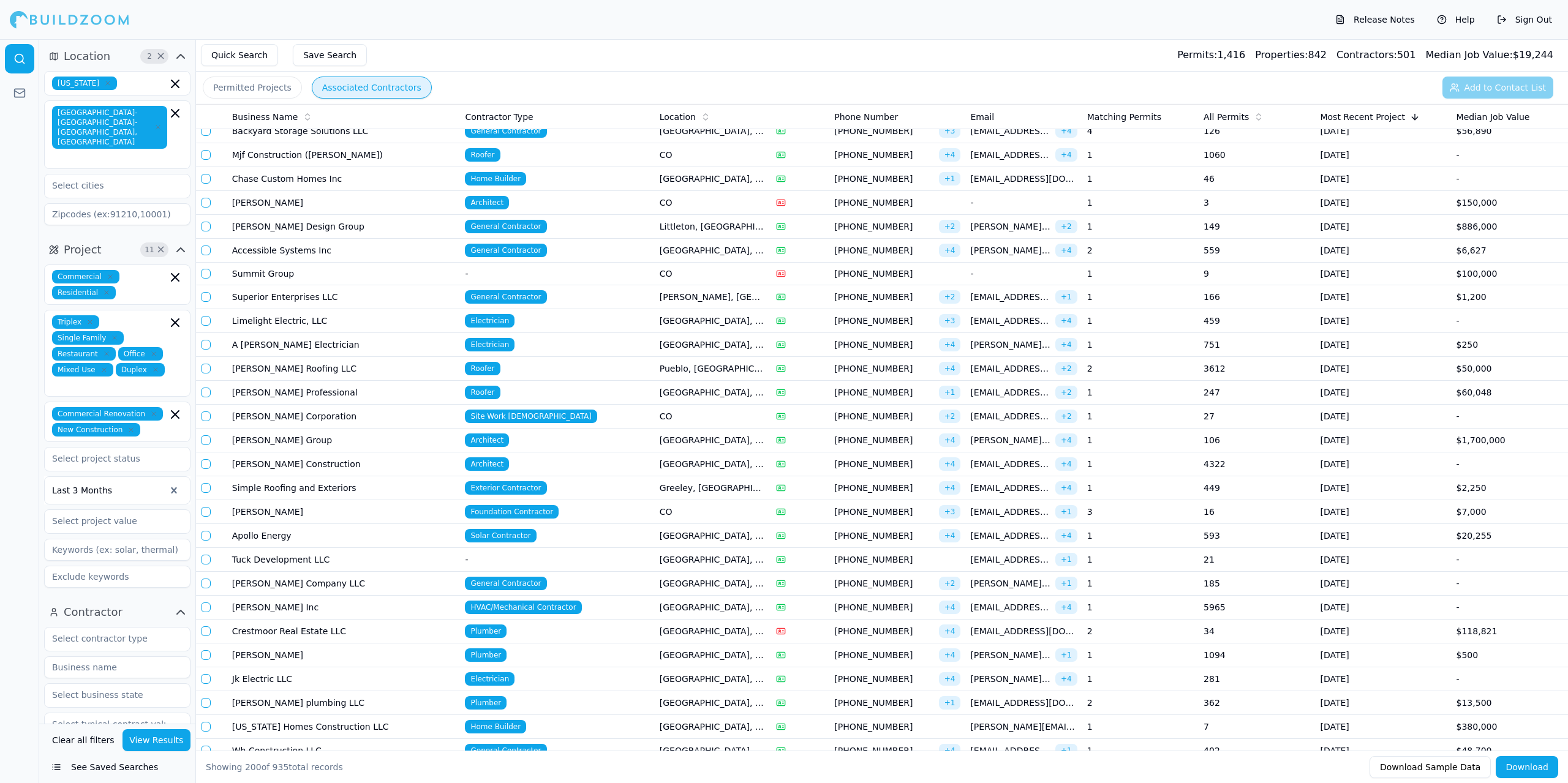
scroll to position [2756, 0]
click at [625, 182] on td "Home Builder" at bounding box center [557, 177] width 194 height 24
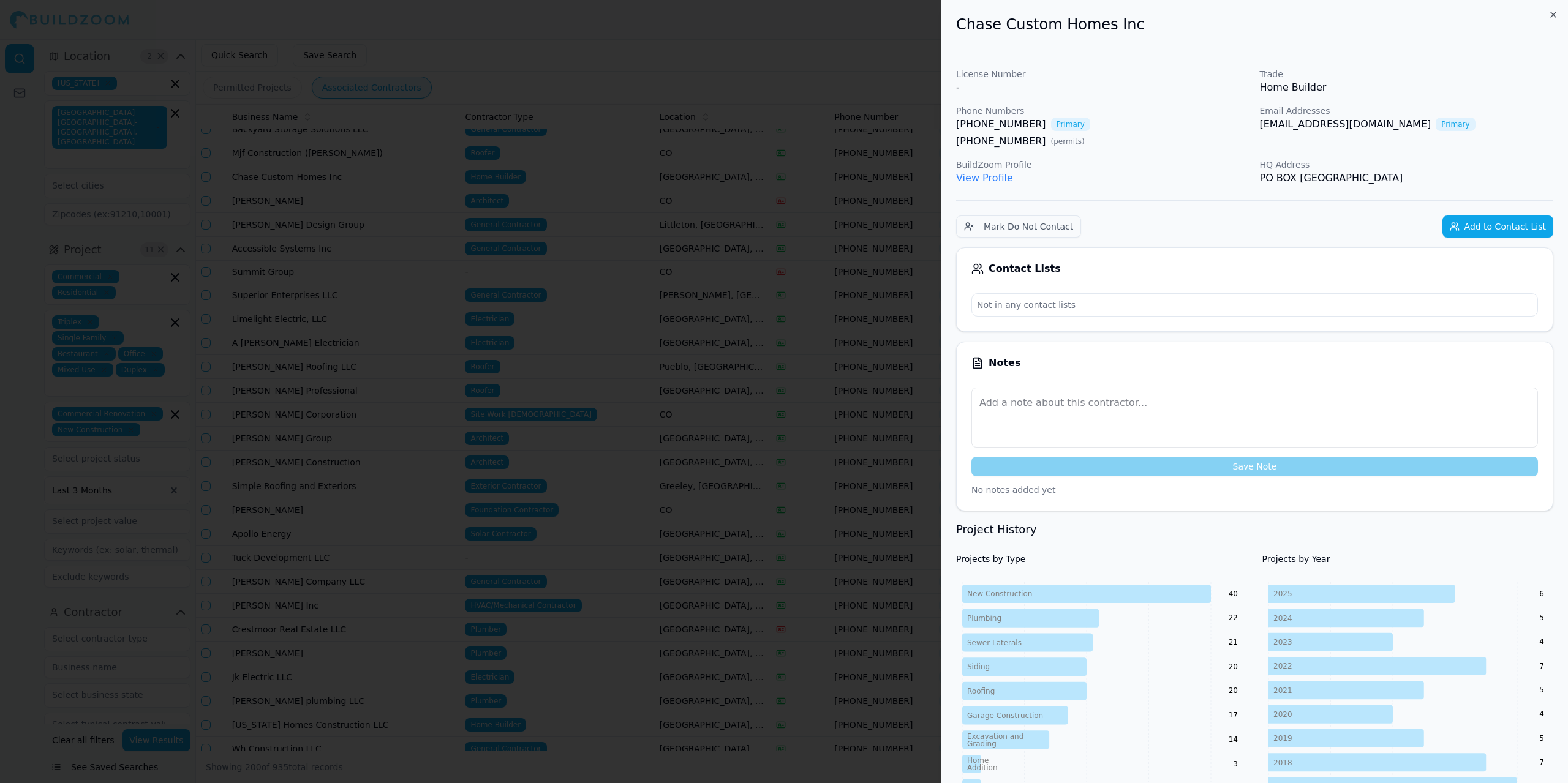
click at [625, 182] on div at bounding box center [784, 392] width 1568 height 783
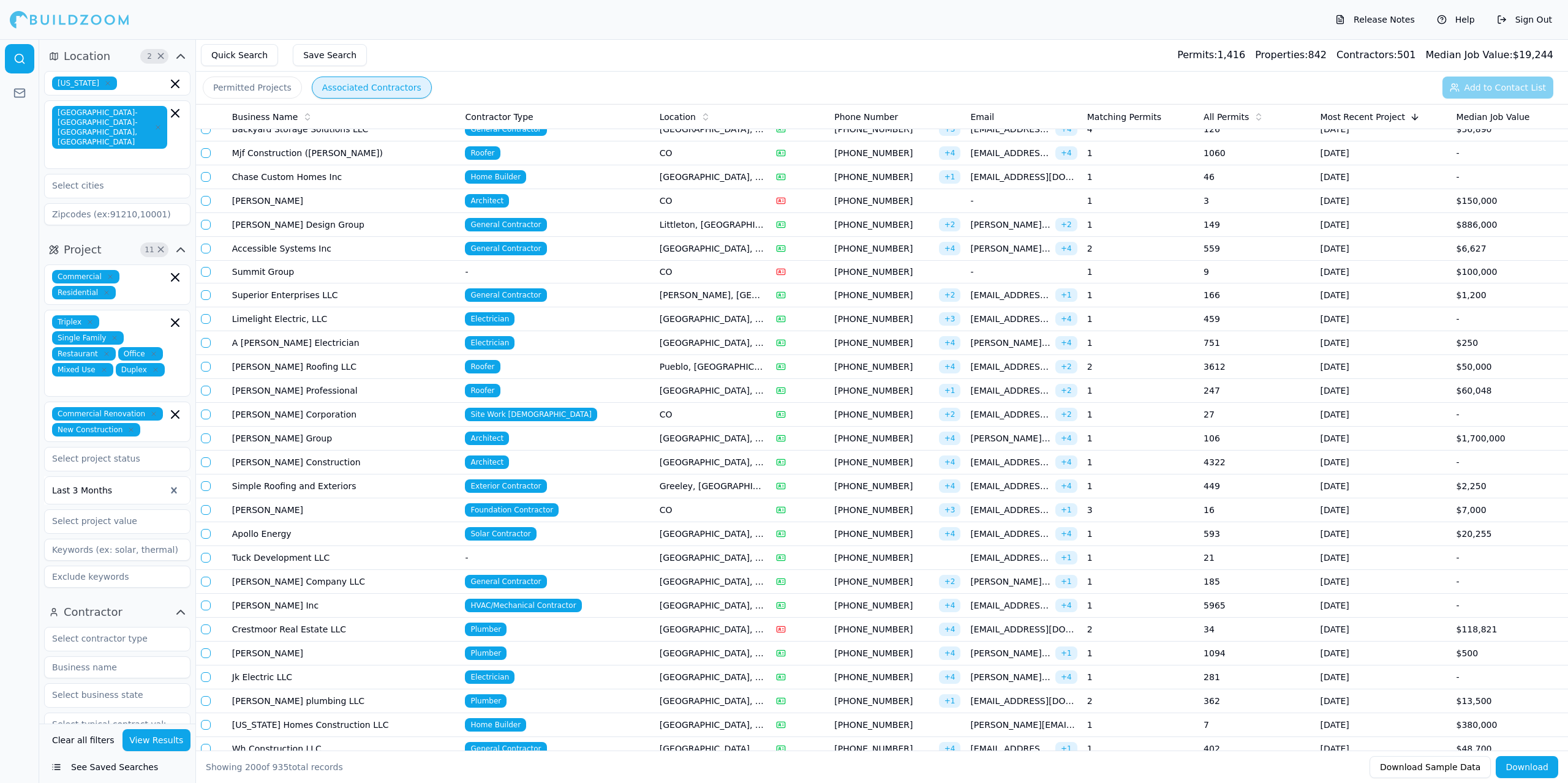
click at [625, 182] on td "Home Builder" at bounding box center [557, 177] width 194 height 24
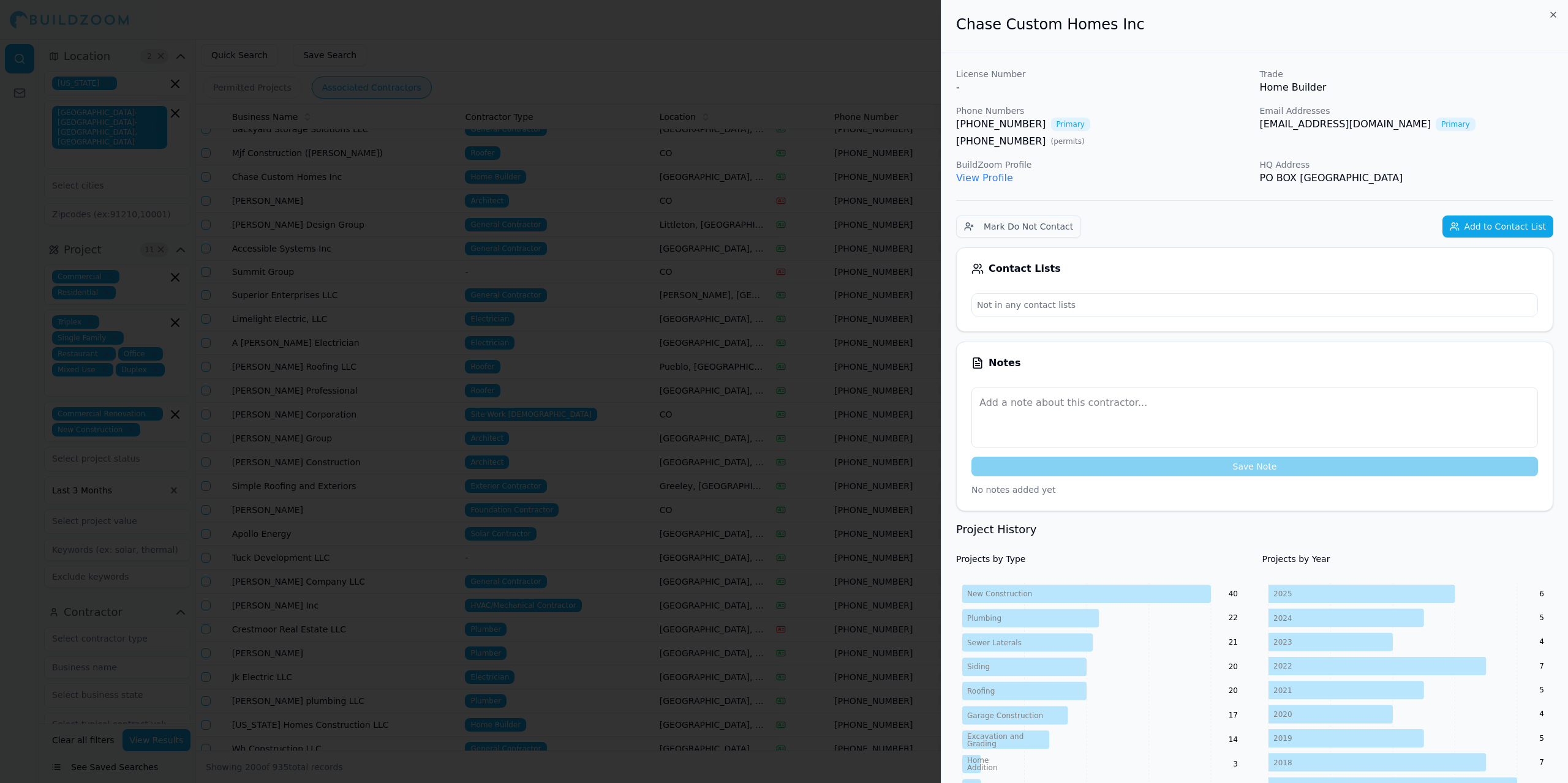
click at [1492, 223] on button "Add to Contact List" at bounding box center [1498, 226] width 111 height 22
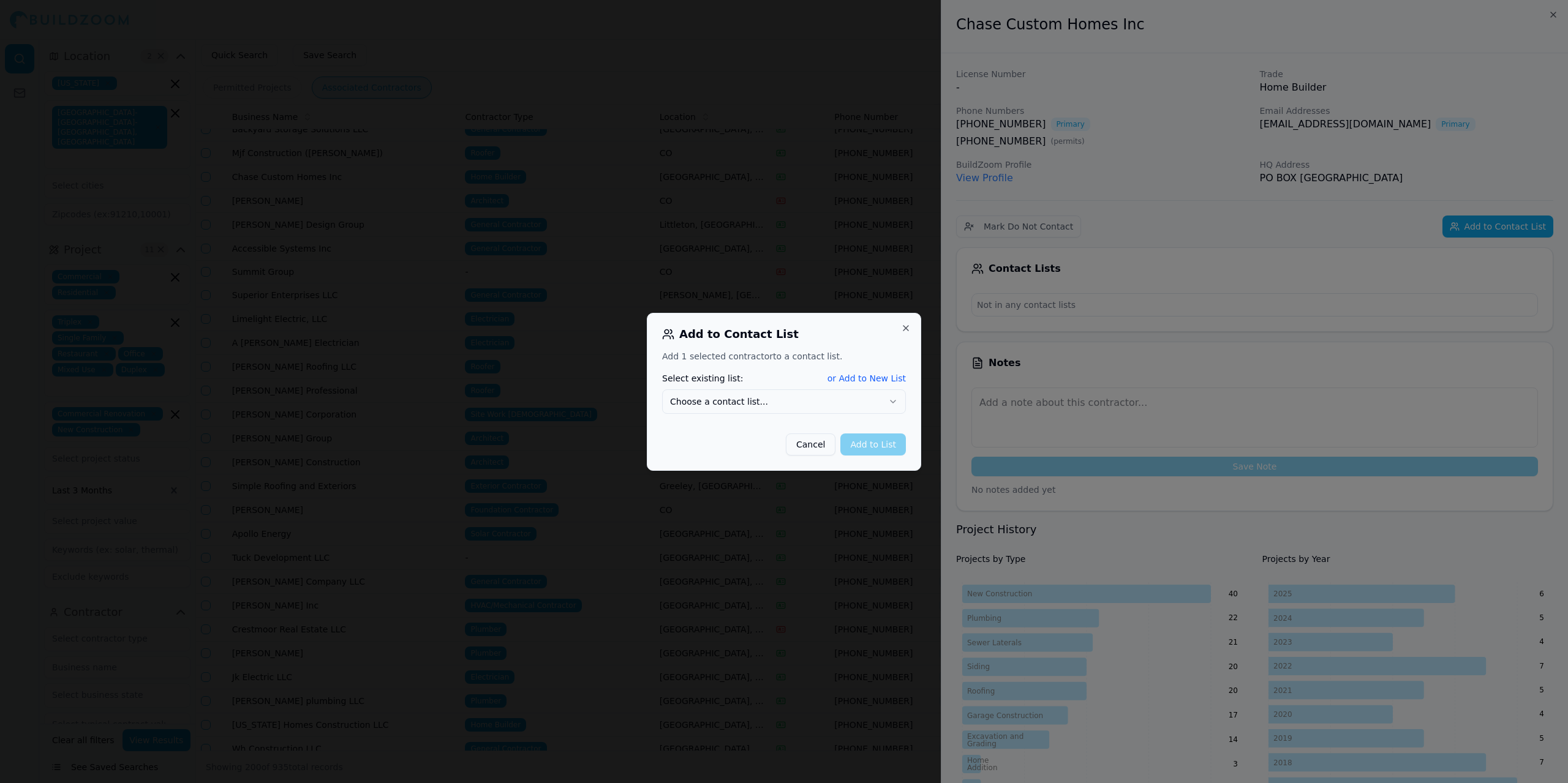
click at [894, 402] on icon "button" at bounding box center [893, 402] width 10 height 10
click at [863, 443] on button "Add to List" at bounding box center [873, 445] width 66 height 22
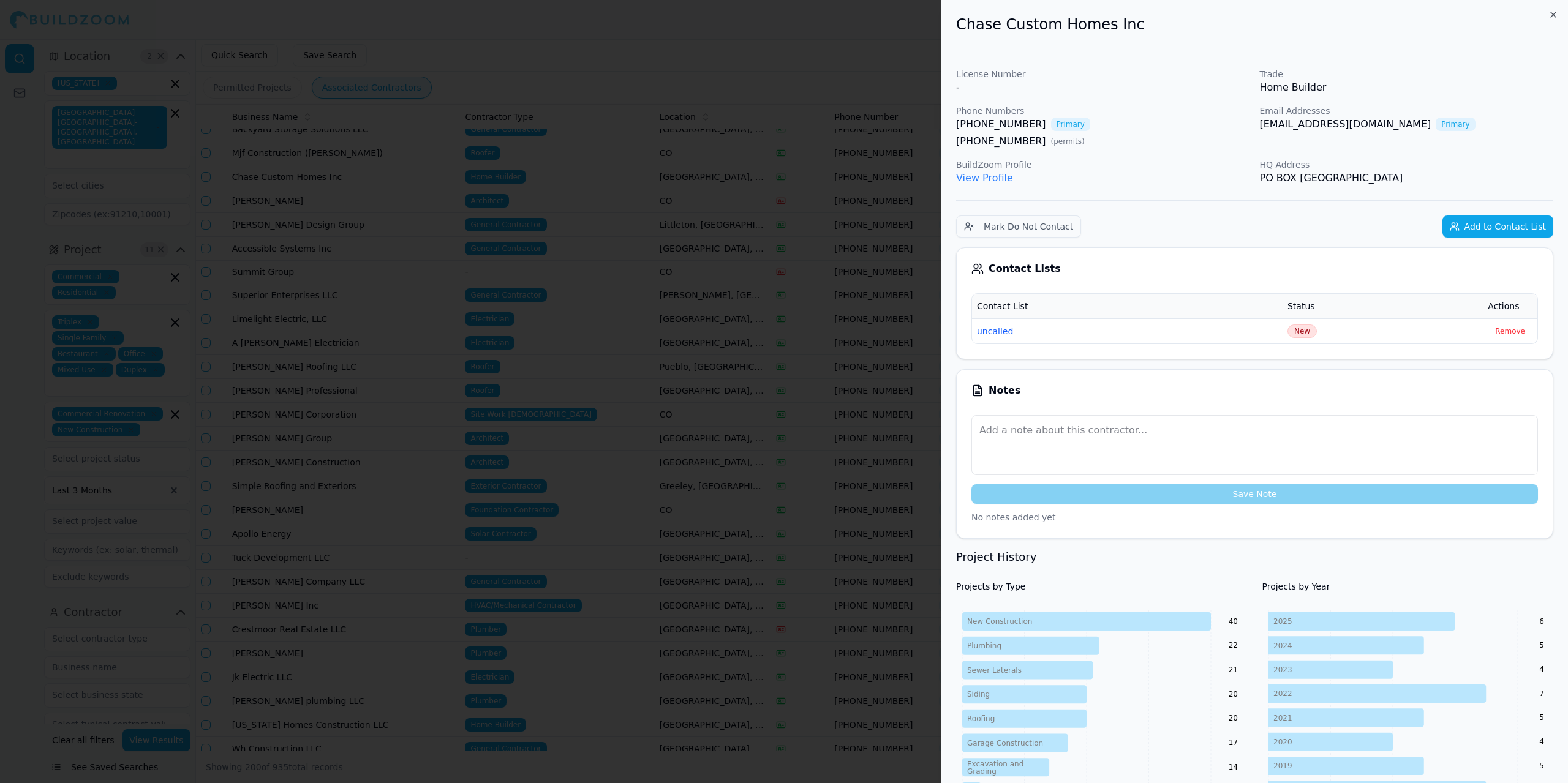
click at [578, 49] on div at bounding box center [784, 392] width 1568 height 783
